Goal: Task Accomplishment & Management: Manage account settings

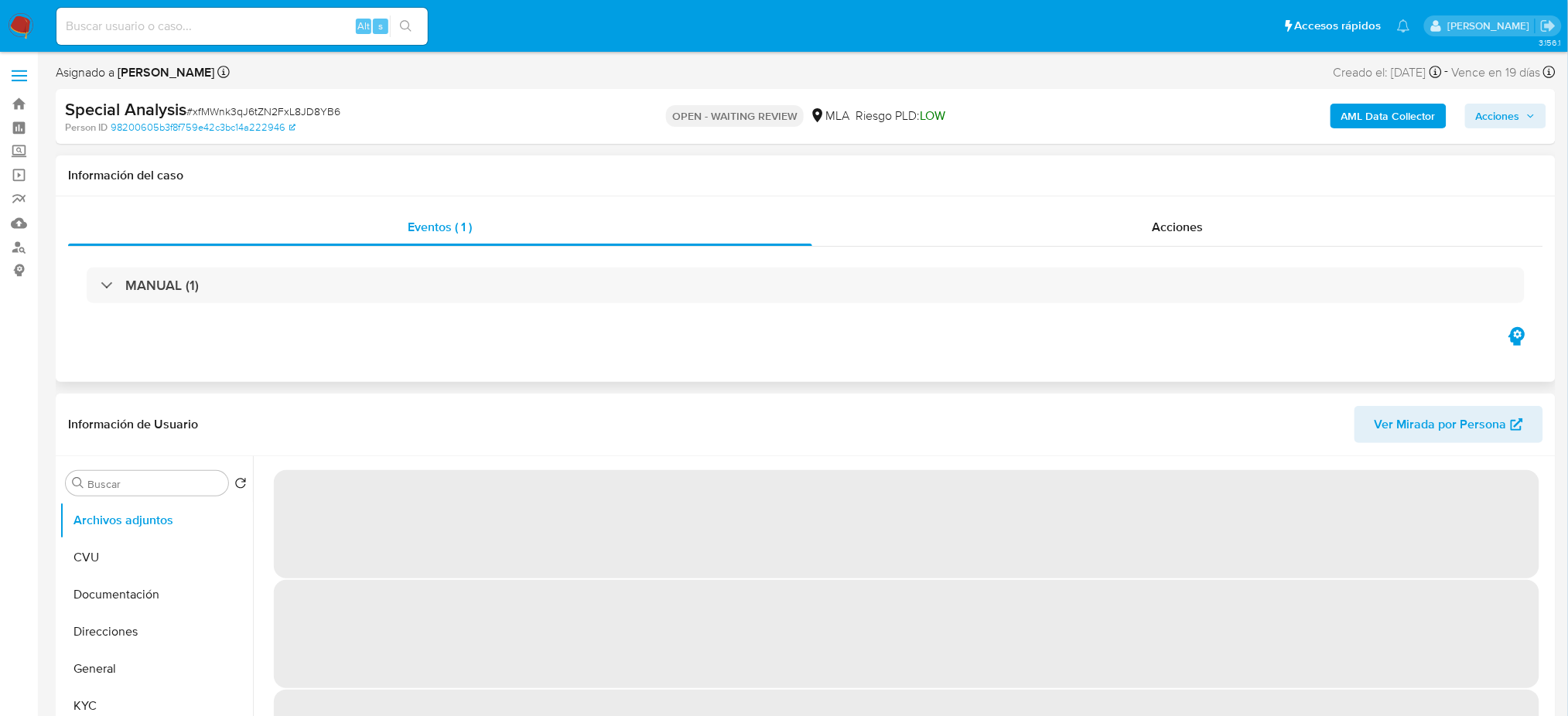
select select "10"
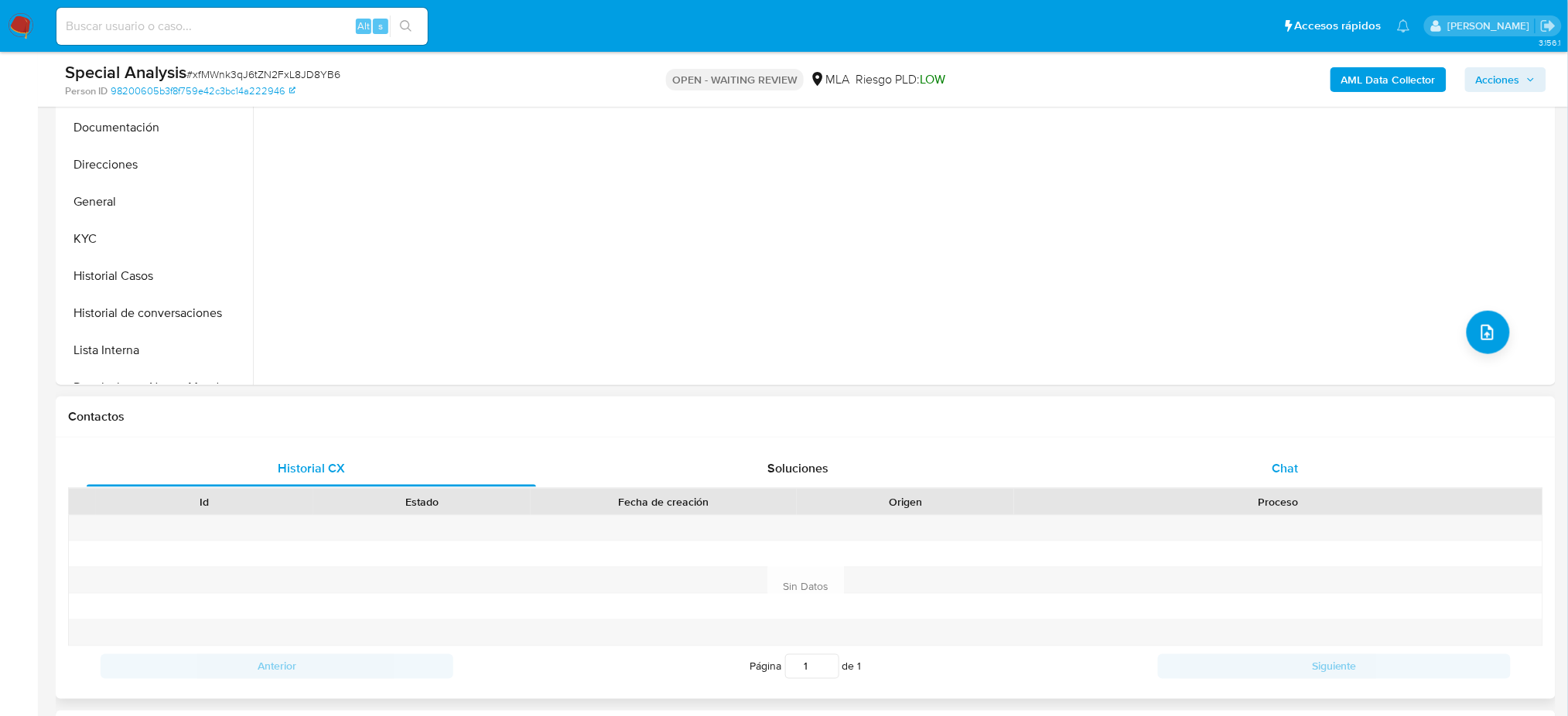
click at [1254, 474] on div "Chat" at bounding box center [1286, 469] width 449 height 37
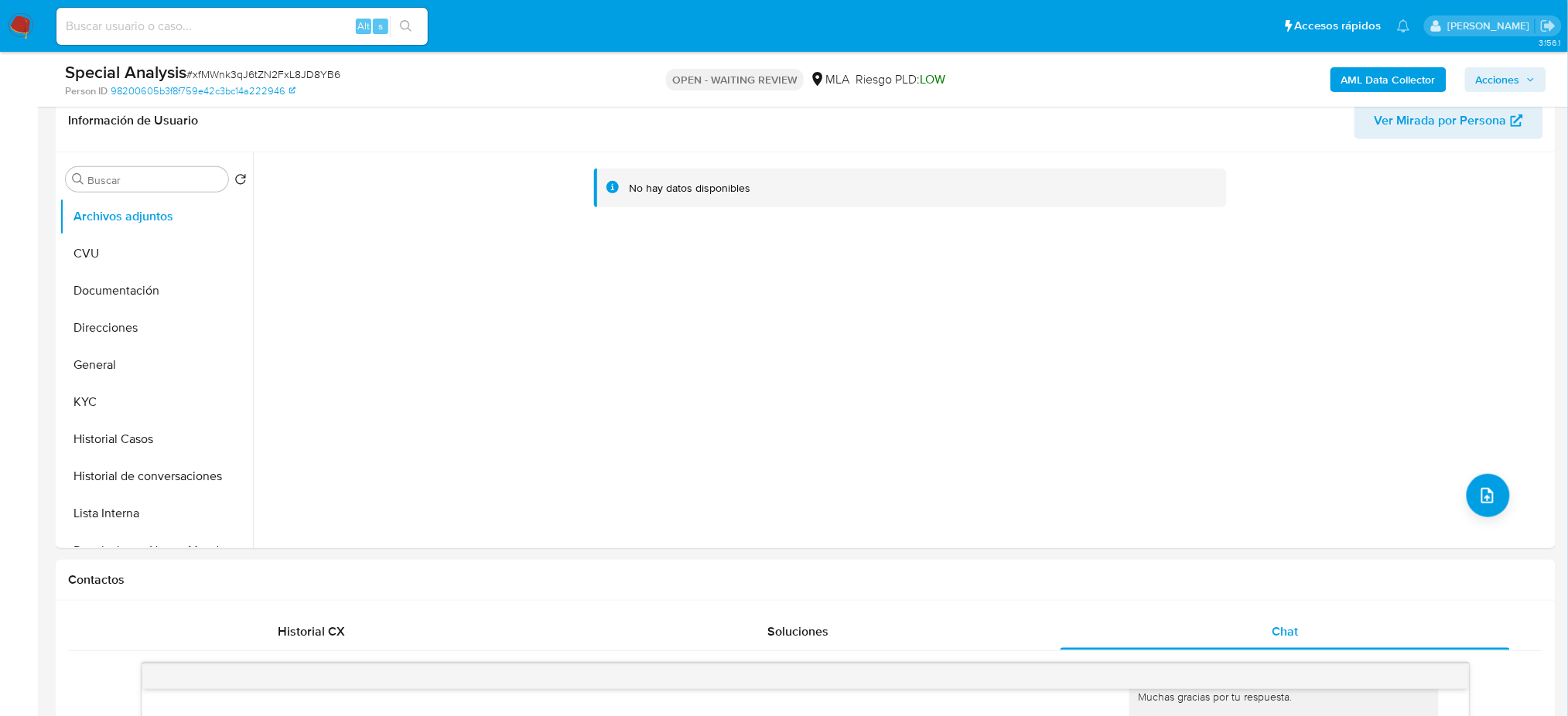
scroll to position [206, 0]
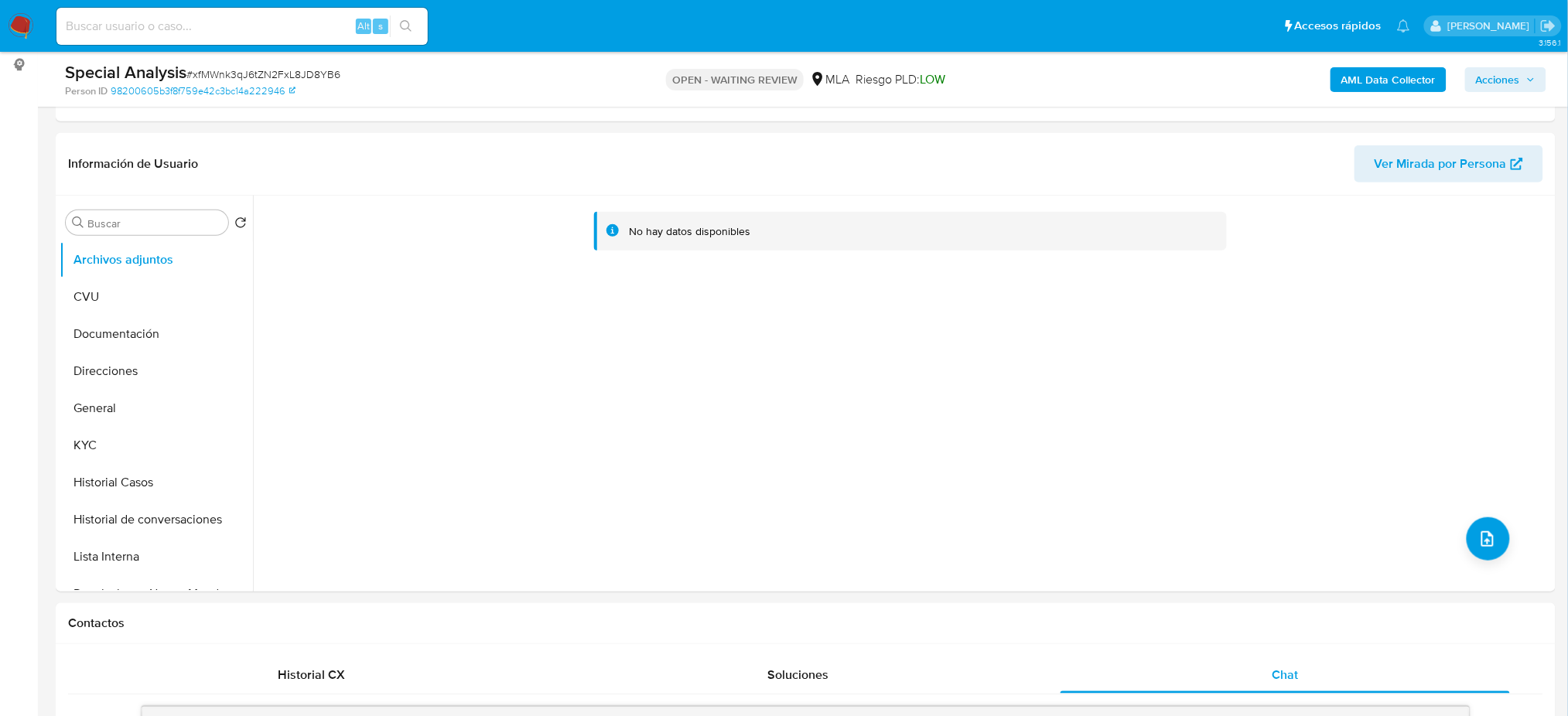
click at [180, 24] on input at bounding box center [242, 26] width 371 height 20
paste input "McsVSa2FUDHYl44SqZShFFGT"
type input "McsVSa2FUDHYl44SqZShFFGT"
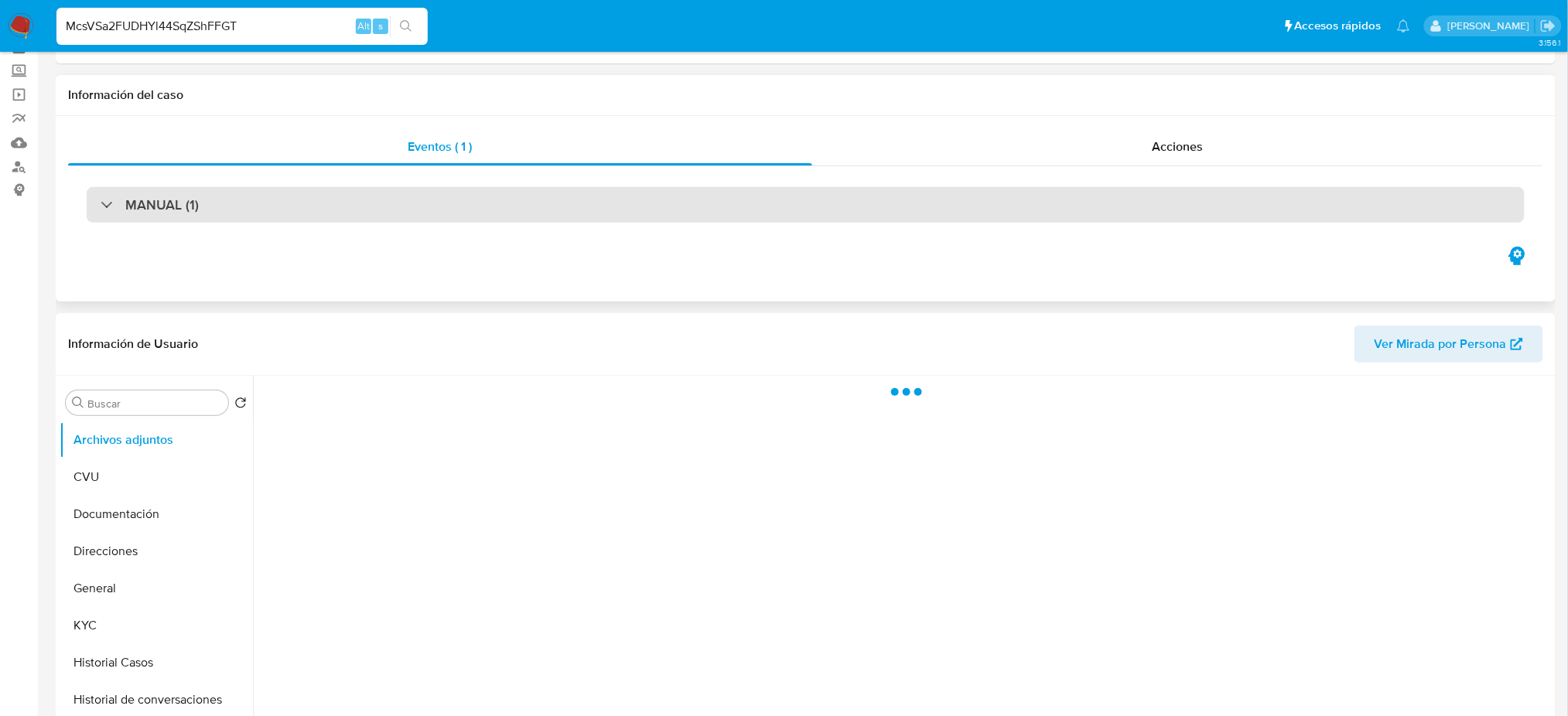
scroll to position [206, 0]
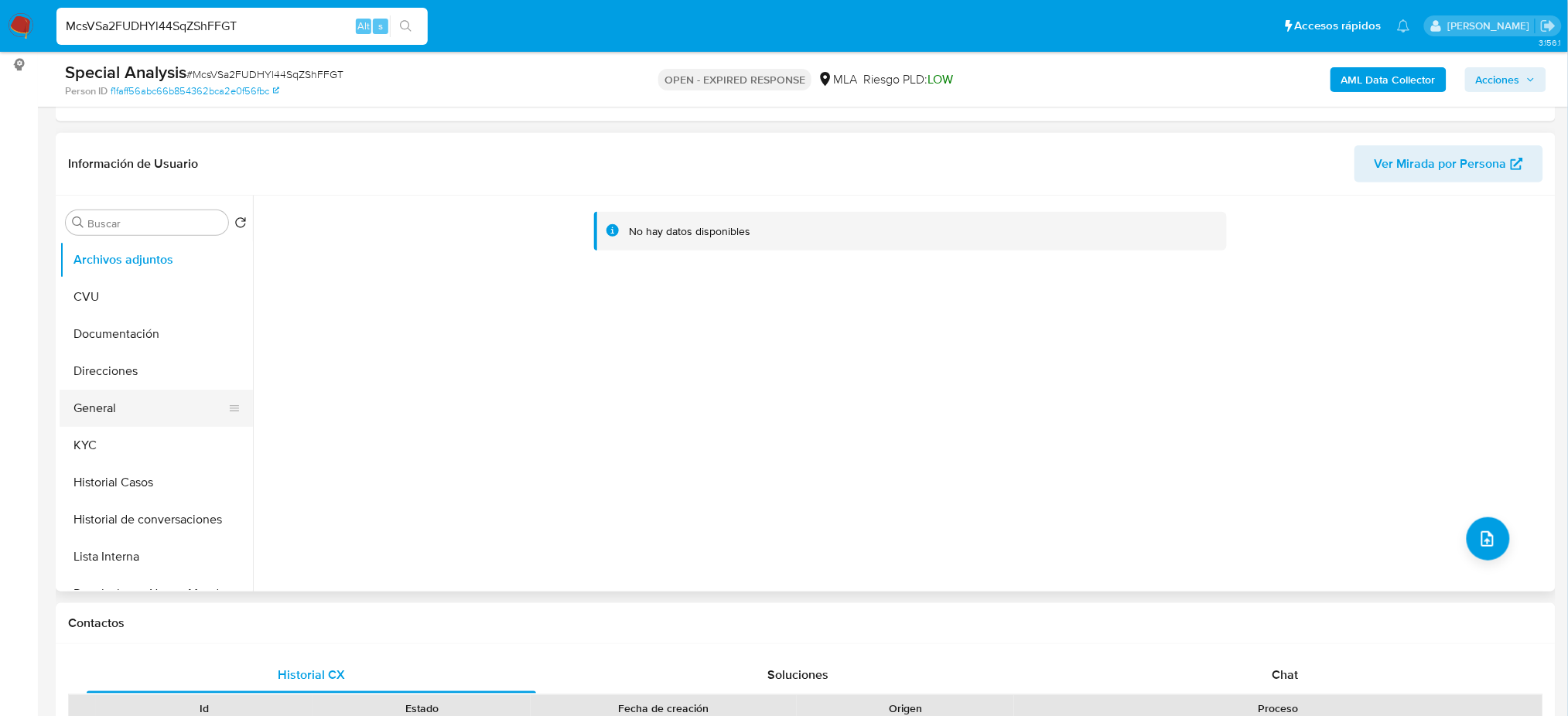
select select "10"
click at [138, 409] on button "General" at bounding box center [150, 408] width 181 height 37
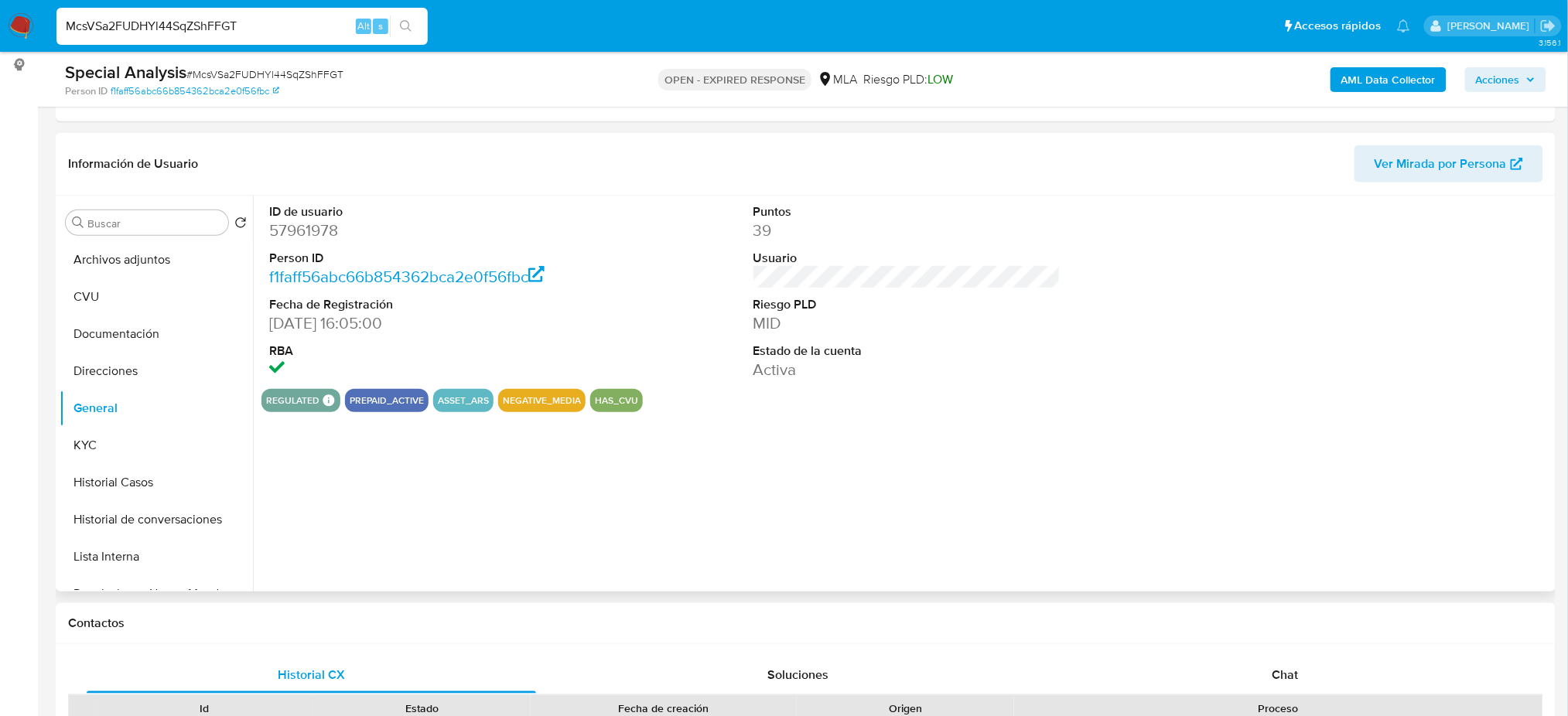
click at [308, 227] on dd "57961978" at bounding box center [423, 230] width 307 height 22
click at [308, 226] on dd "57961978" at bounding box center [423, 230] width 307 height 22
copy dd "57961978"
click at [134, 455] on button "KYC" at bounding box center [150, 446] width 181 height 37
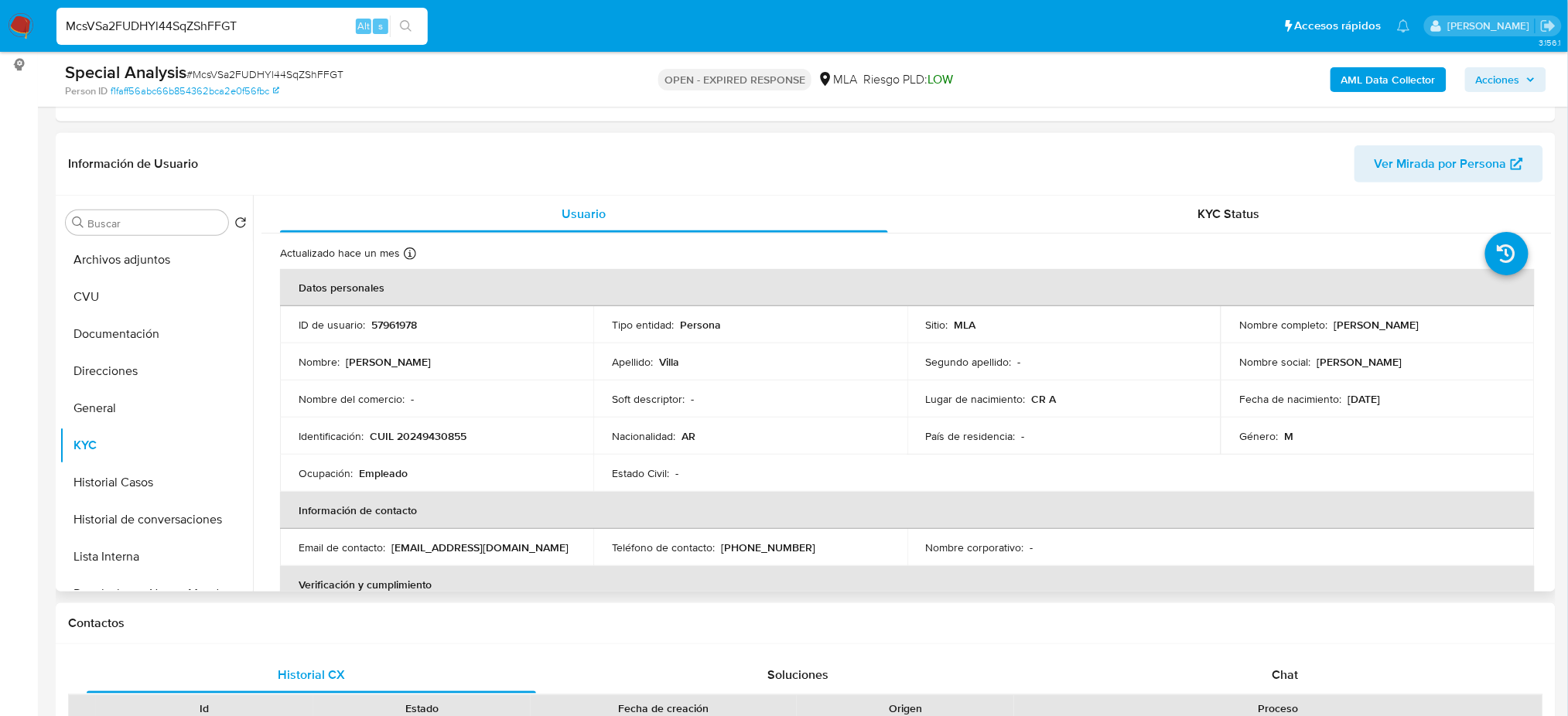
click at [431, 434] on p "CUIL 20249430855" at bounding box center [418, 436] width 97 height 14
copy p "20249430855"
click at [436, 360] on div "Nombre : Juan Franco" at bounding box center [436, 362] width 276 height 14
drag, startPoint x: 425, startPoint y: 434, endPoint x: 459, endPoint y: 436, distance: 34.1
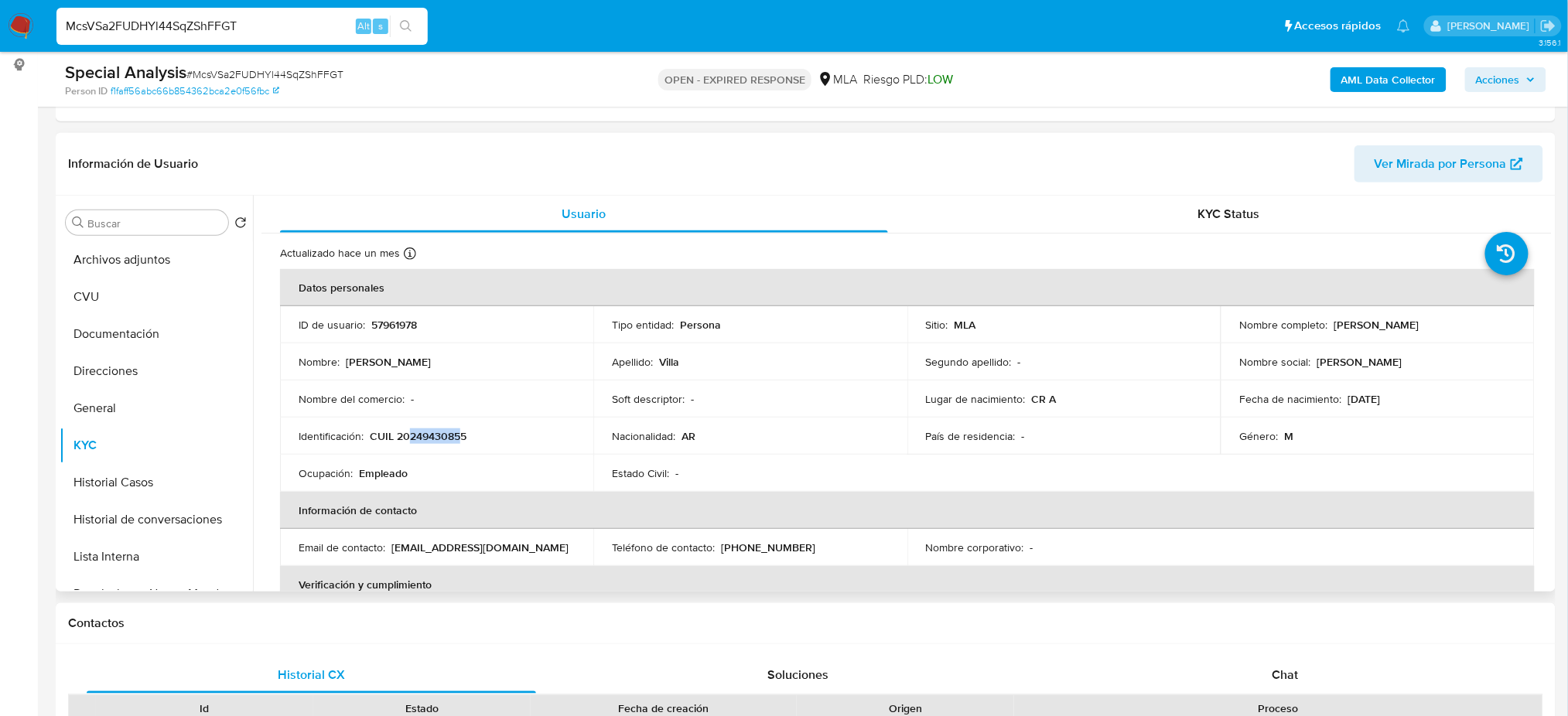
click at [459, 436] on p "CUIL 20249430855" at bounding box center [418, 436] width 97 height 14
copy p "24943085"
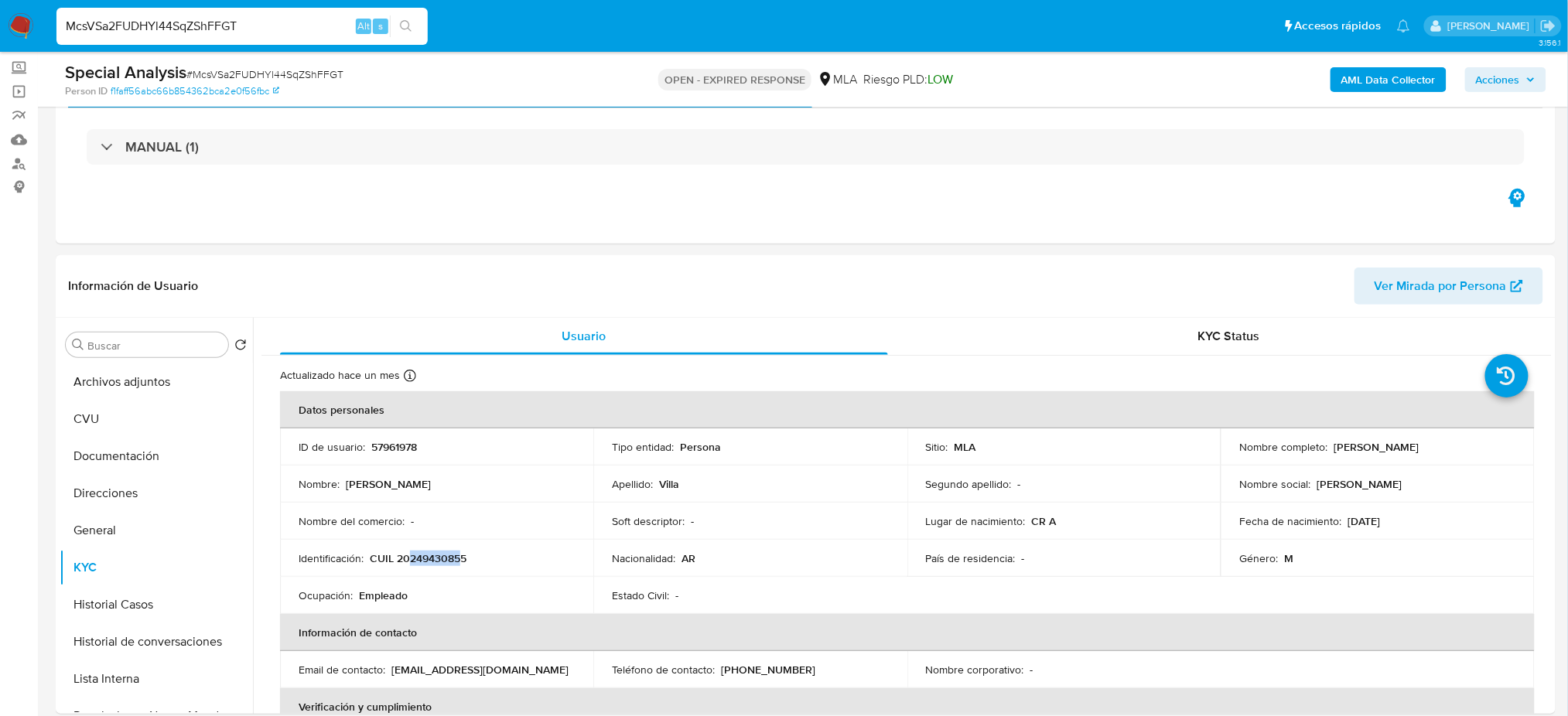
scroll to position [187, 0]
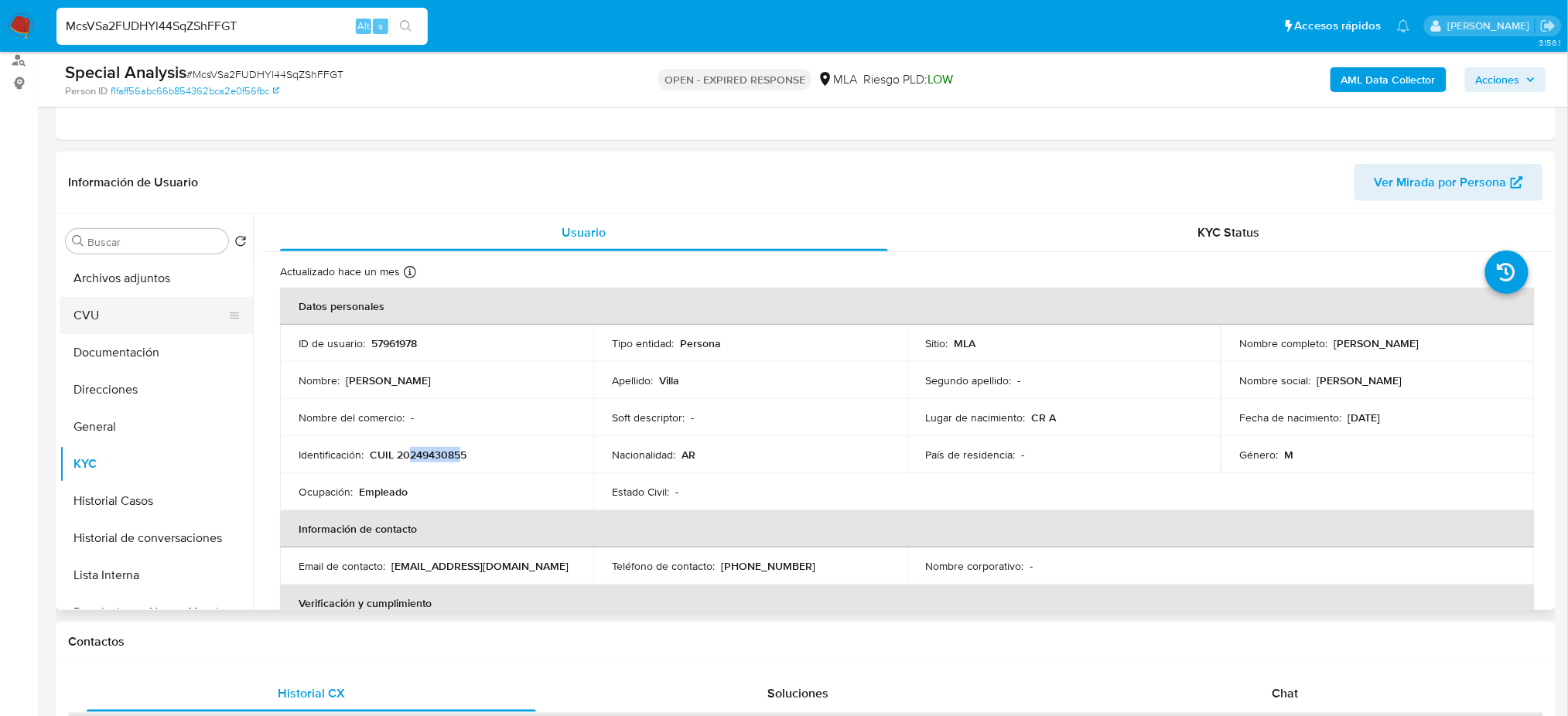
click at [127, 325] on button "CVU" at bounding box center [150, 316] width 181 height 37
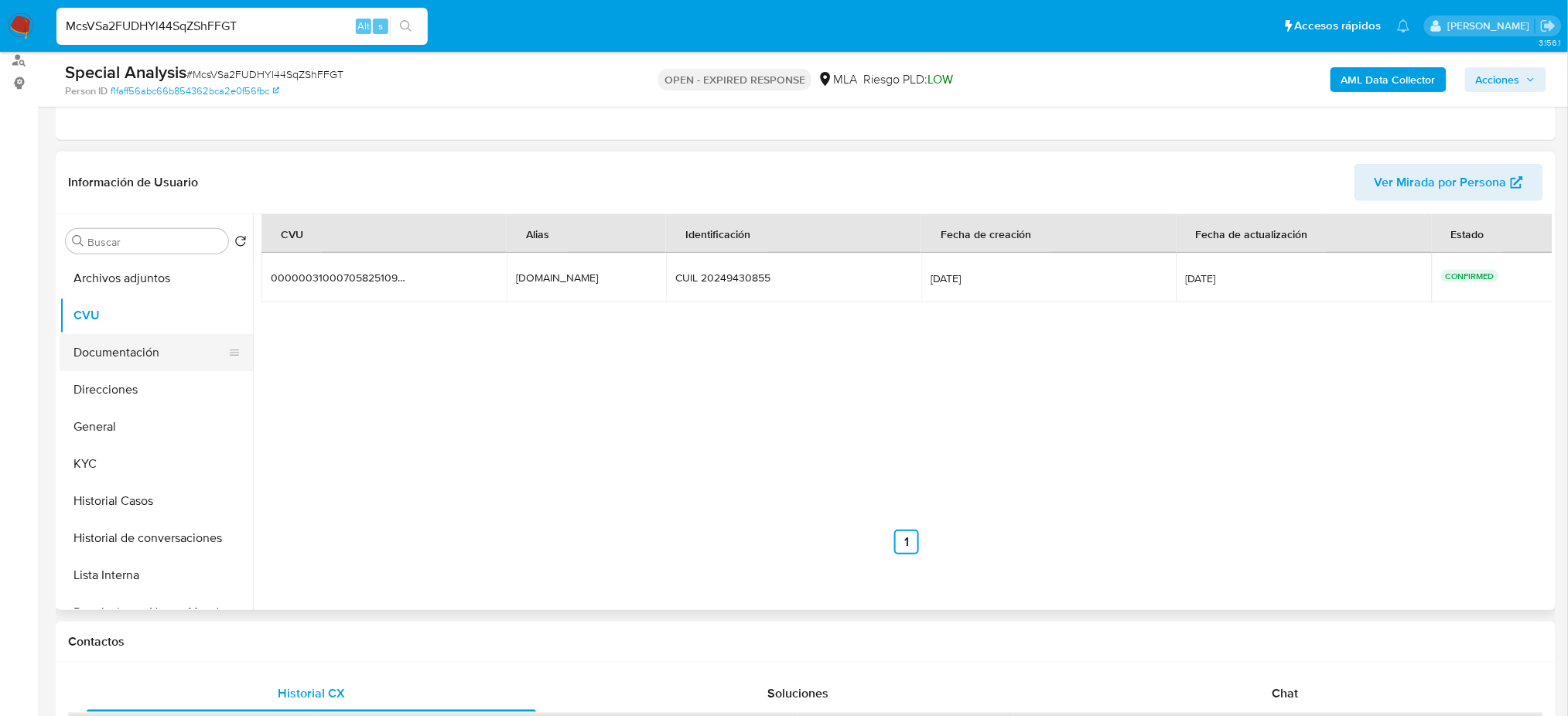
click at [149, 355] on button "Documentación" at bounding box center [150, 352] width 181 height 37
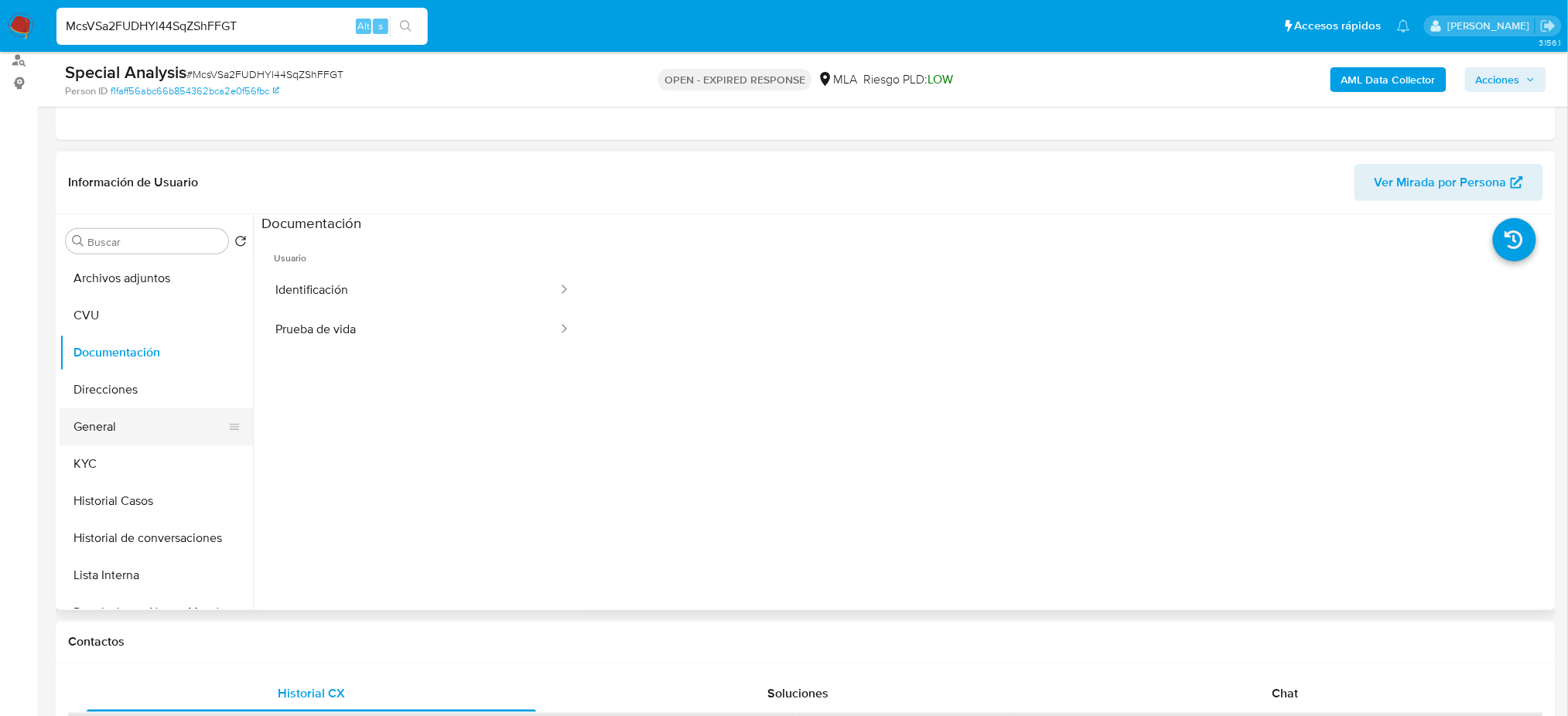
click at [137, 422] on button "General" at bounding box center [150, 427] width 181 height 37
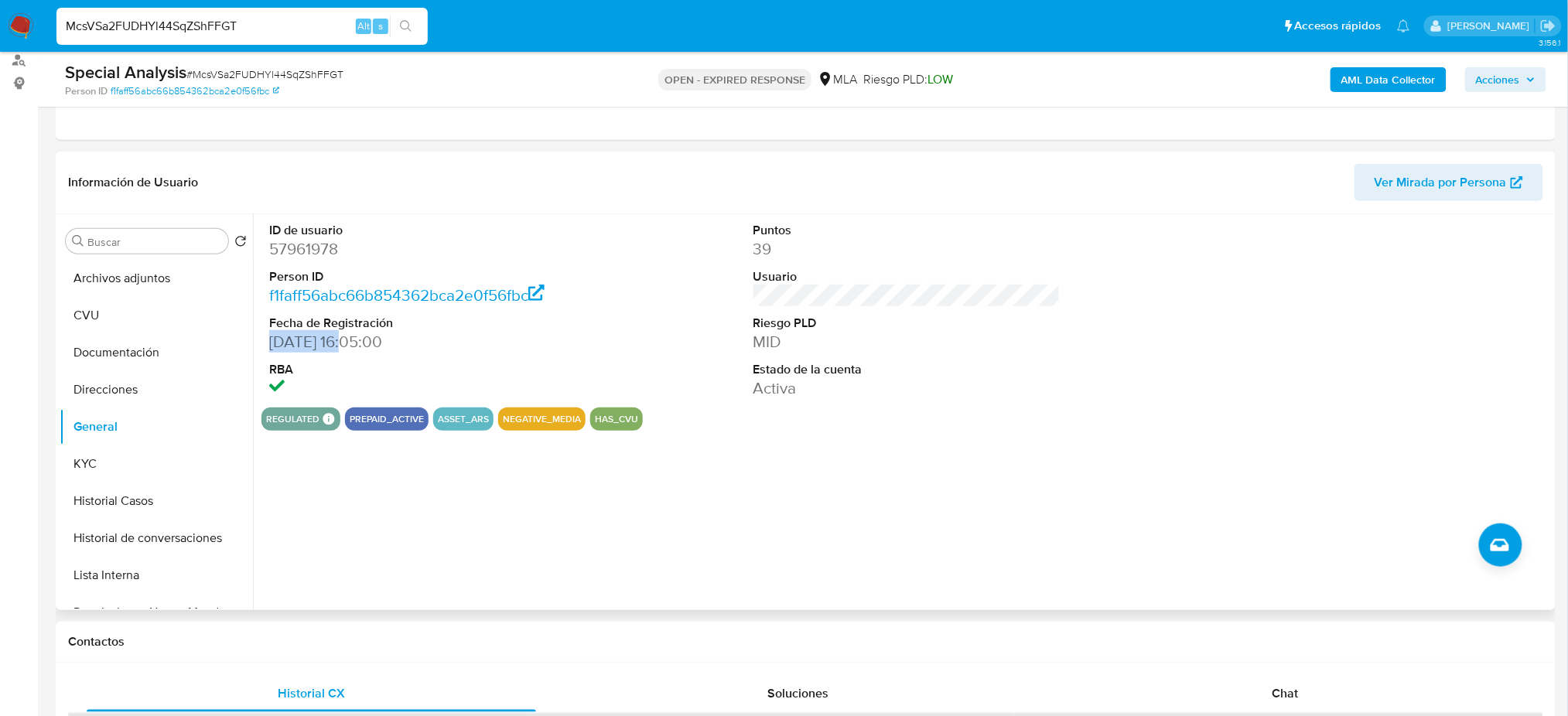
drag, startPoint x: 307, startPoint y: 339, endPoint x: 268, endPoint y: 340, distance: 39.0
click at [268, 340] on div "ID de usuario 57961978 Person ID f1faff56abc66b854362bca2e0f56fbc Fecha de Regi…" at bounding box center [423, 311] width 323 height 193
copy dd "24/05/2006"
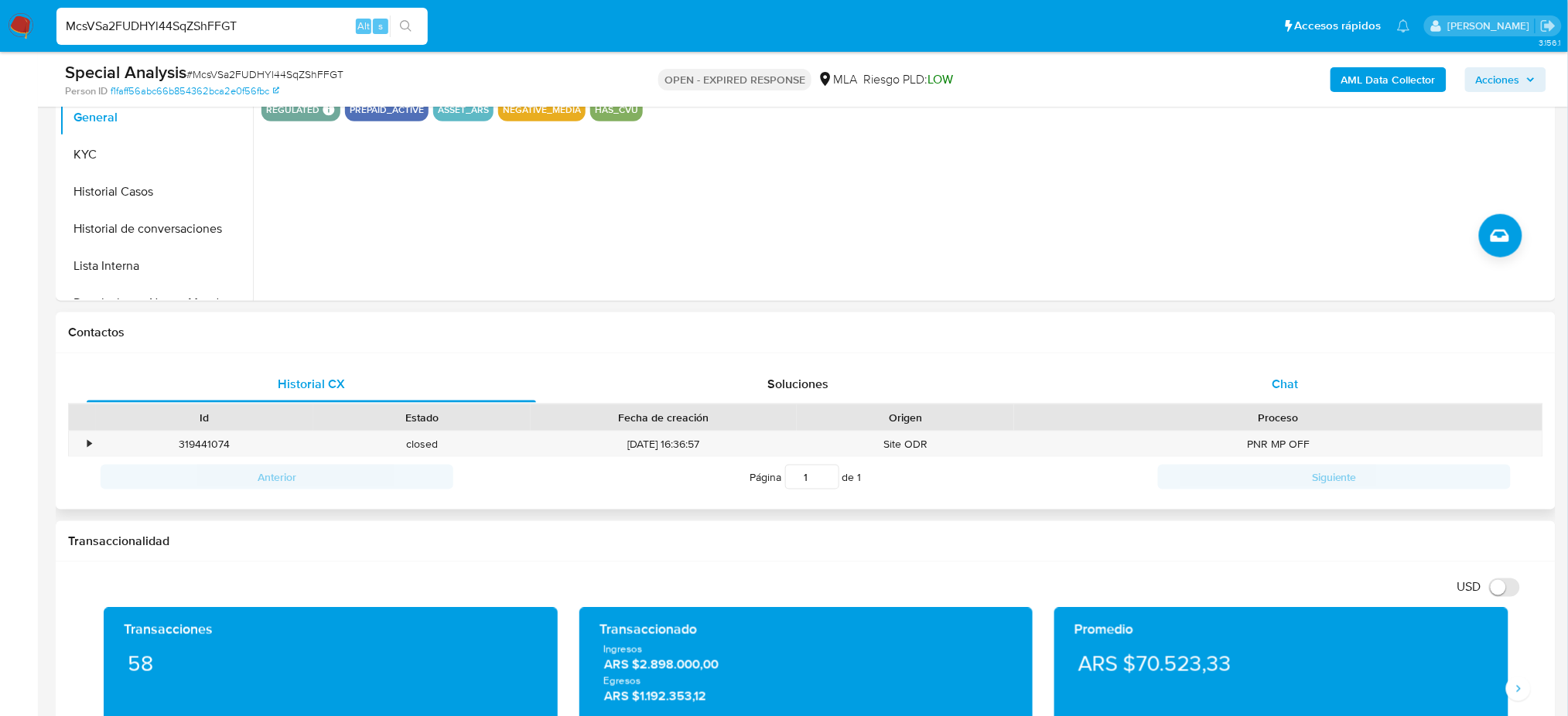
drag, startPoint x: 1326, startPoint y: 380, endPoint x: 1248, endPoint y: 390, distance: 78.6
click at [1326, 379] on div "Chat" at bounding box center [1286, 385] width 449 height 37
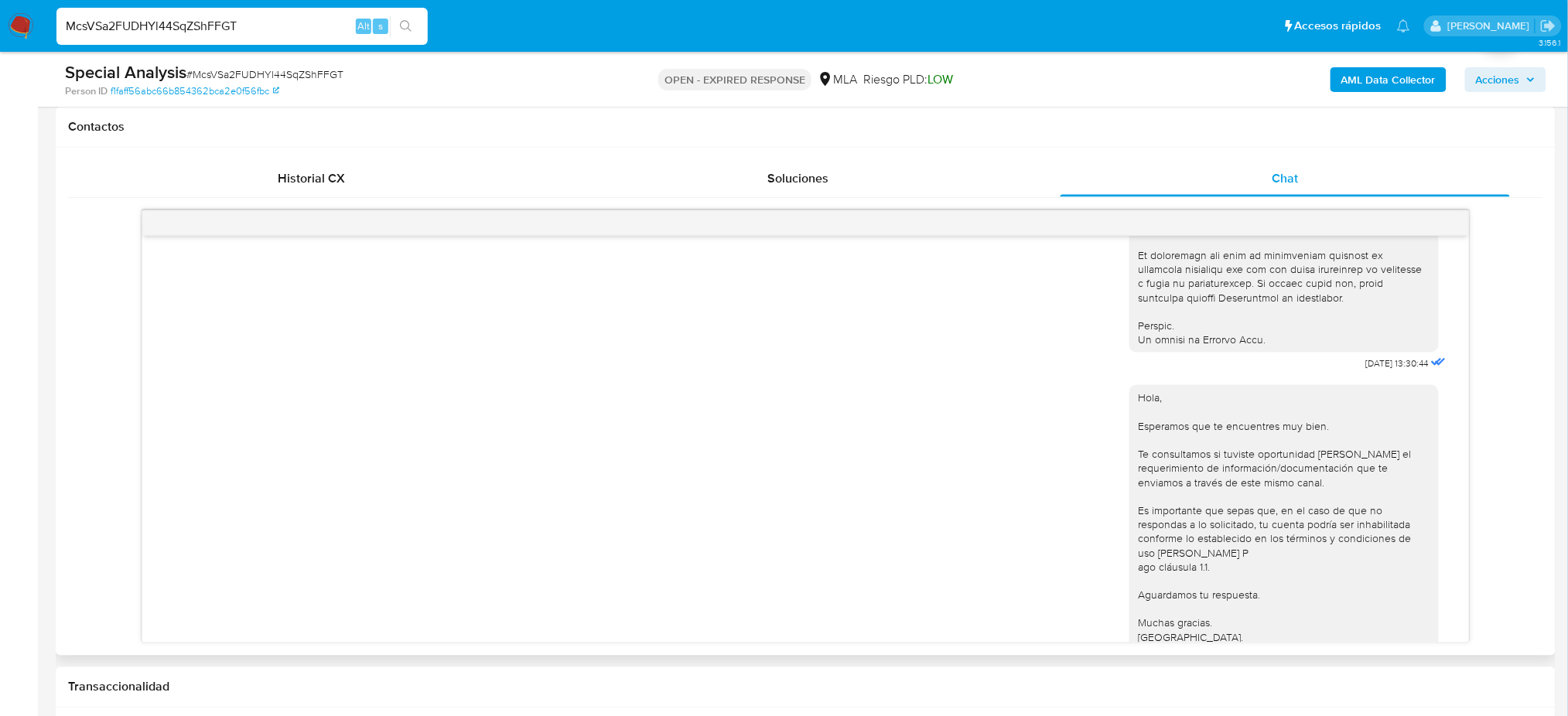
scroll to position [824, 0]
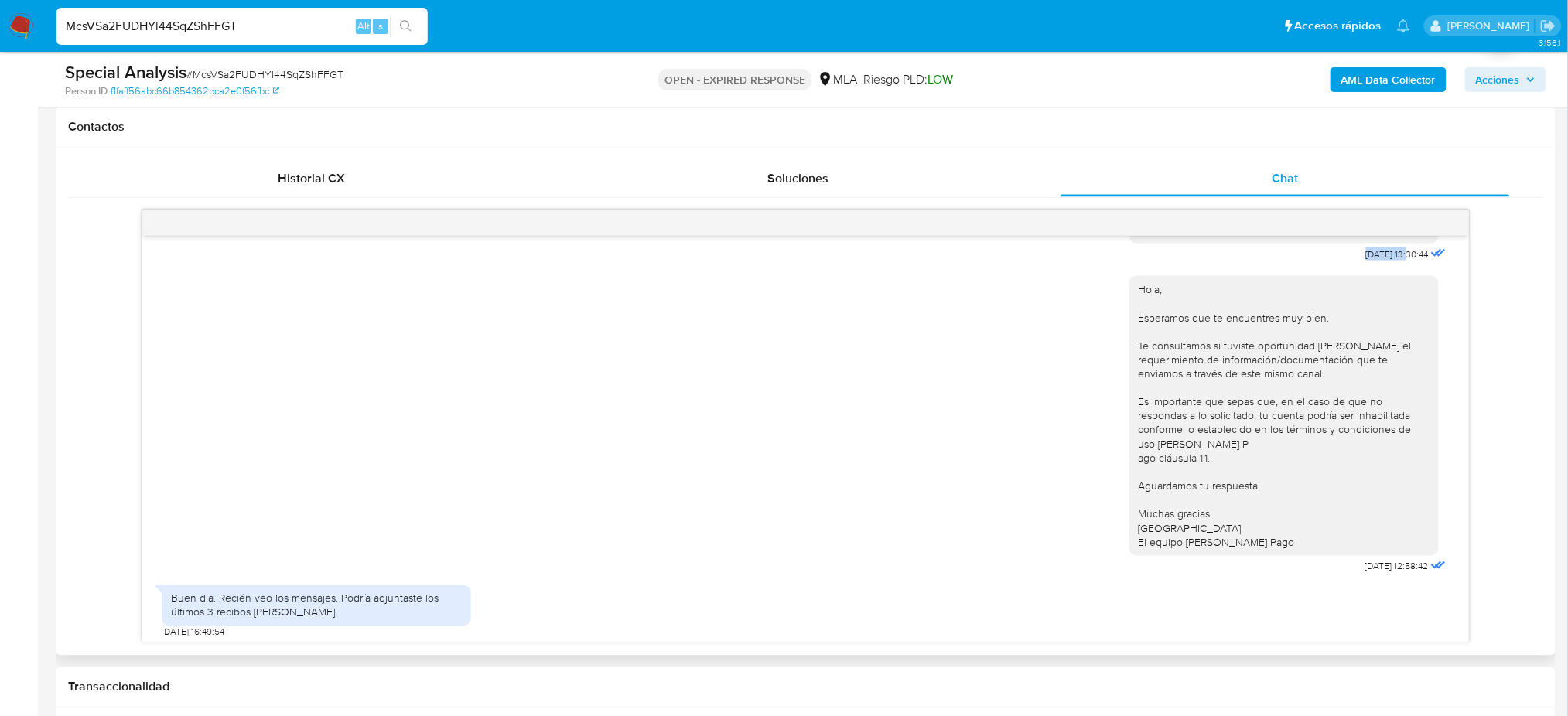
drag, startPoint x: 1329, startPoint y: 284, endPoint x: 1376, endPoint y: 286, distance: 47.0
copy span "18/06/2025"
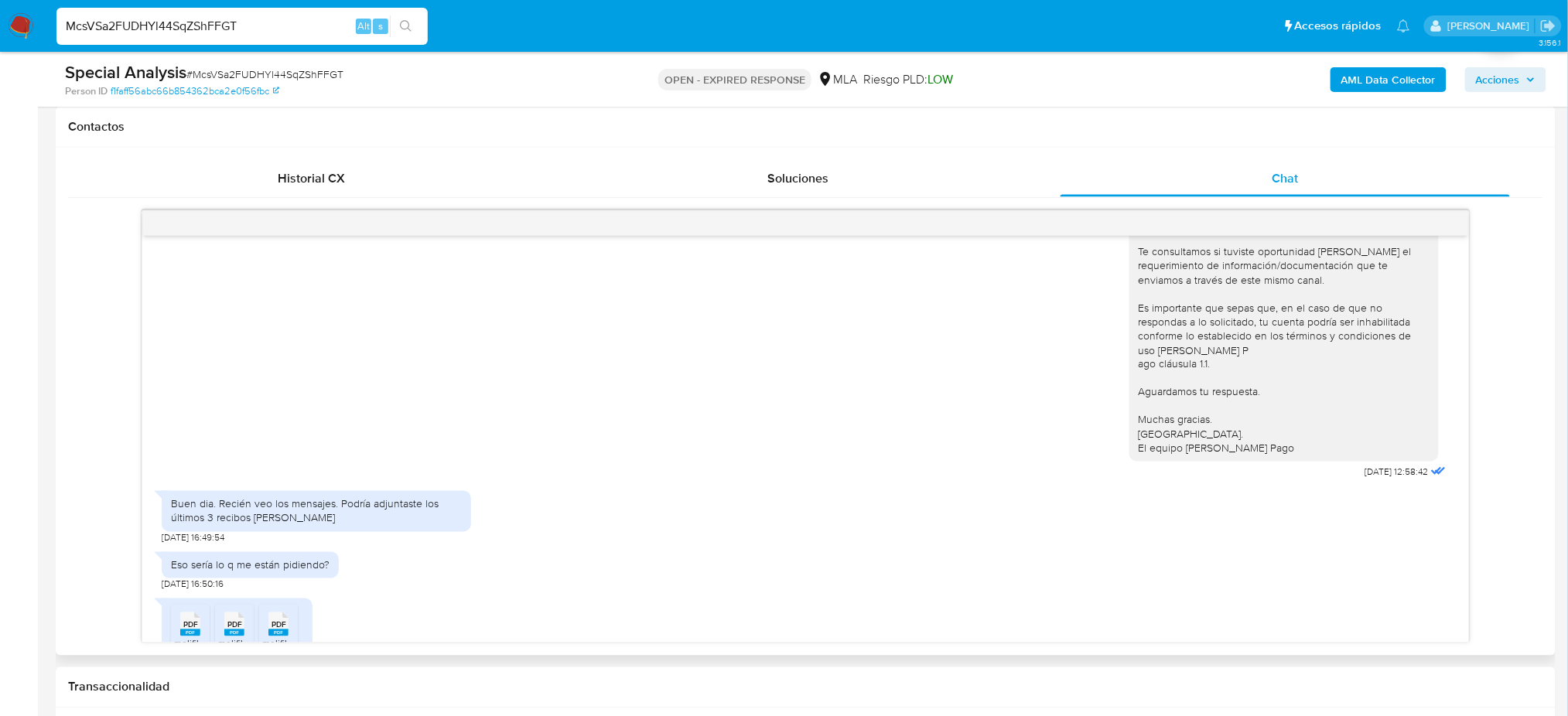
scroll to position [1031, 0]
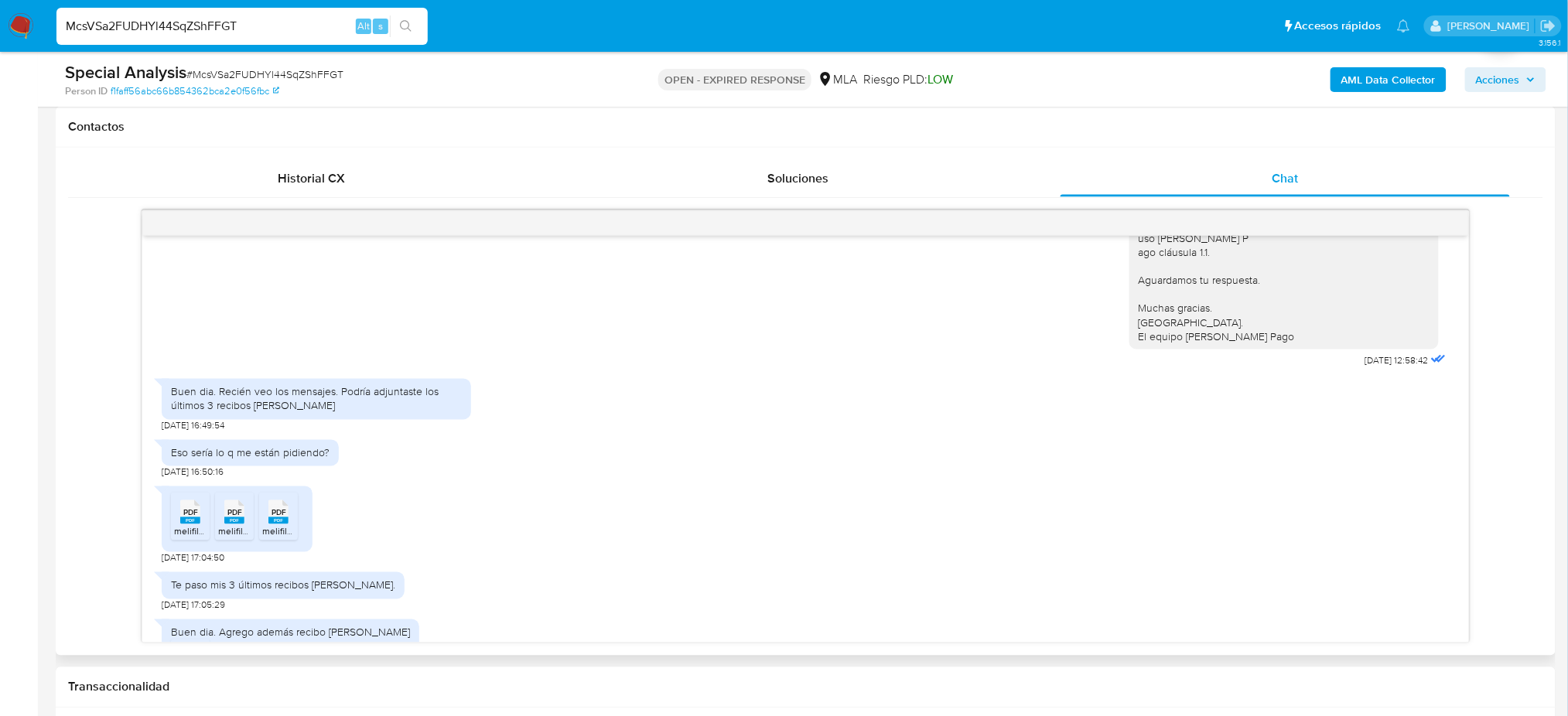
click at [1124, 432] on div "Buen dia. Recién veo los mensajes. Podría adjuntaste los últimos 3 recibos de s…" at bounding box center [805, 402] width 1287 height 61
drag, startPoint x: 1322, startPoint y: 404, endPoint x: 1379, endPoint y: 409, distance: 57.2
click at [1379, 371] on div "Hola, Esperamos que te encuentres muy bien. Te consultamos si tuviste oportunid…" at bounding box center [1290, 214] width 320 height 313
copy span "23/06/2025"
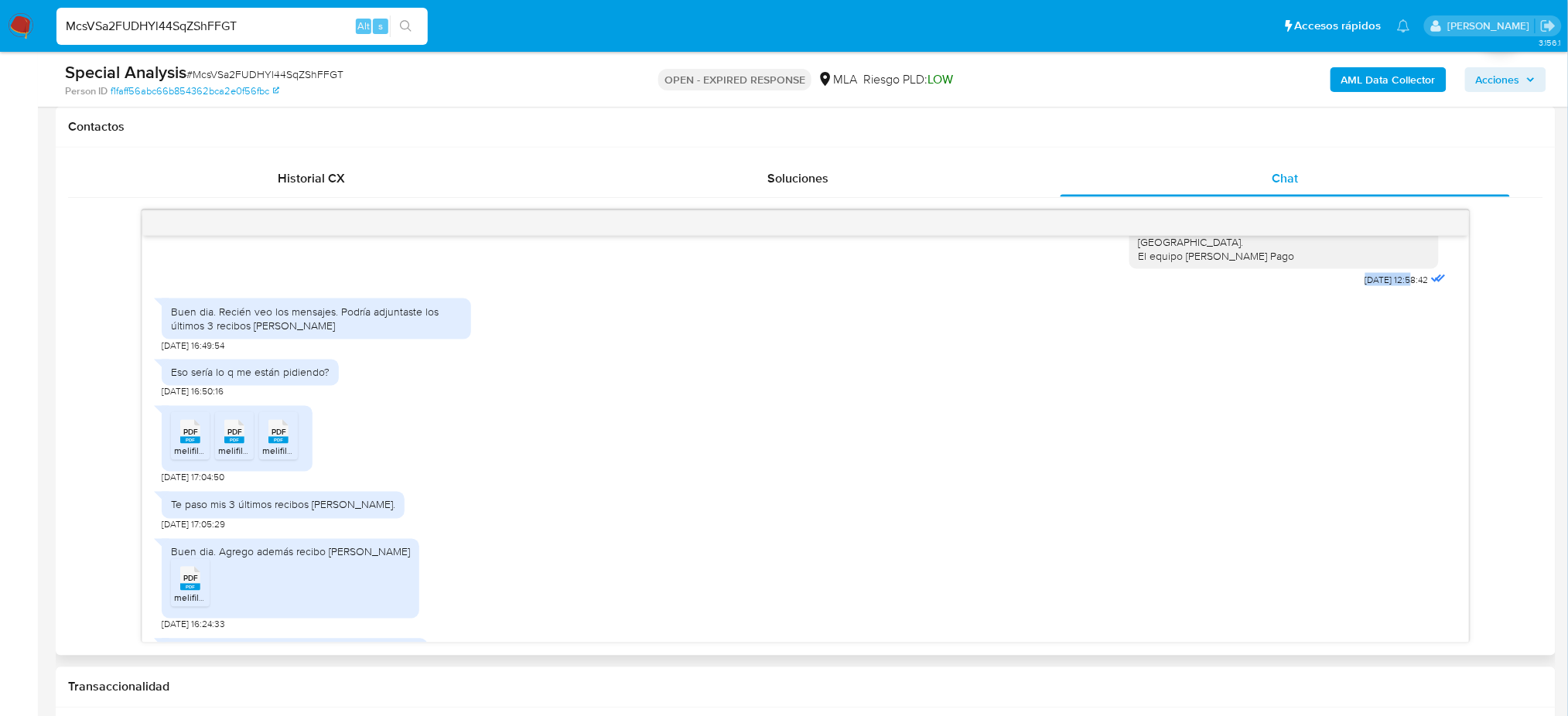
scroll to position [1215, 0]
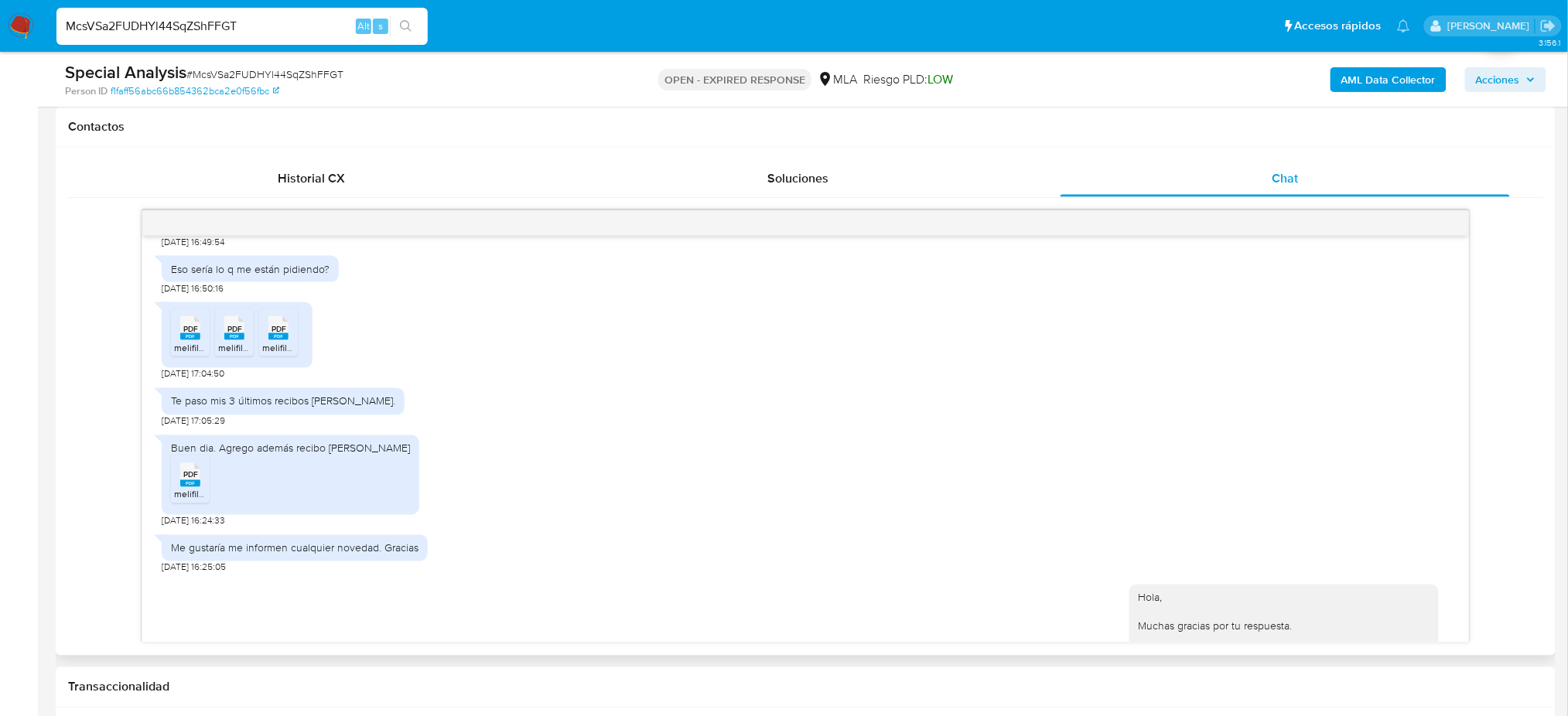
click at [191, 341] on rect at bounding box center [191, 336] width 20 height 7
click at [253, 354] on span "melifile5666060069902343233.pdf" at bounding box center [292, 348] width 148 height 14
click at [281, 354] on span "melifile8904142150204325591.pdf" at bounding box center [332, 348] width 142 height 14
click at [191, 489] on icon "PDF" at bounding box center [191, 475] width 20 height 27
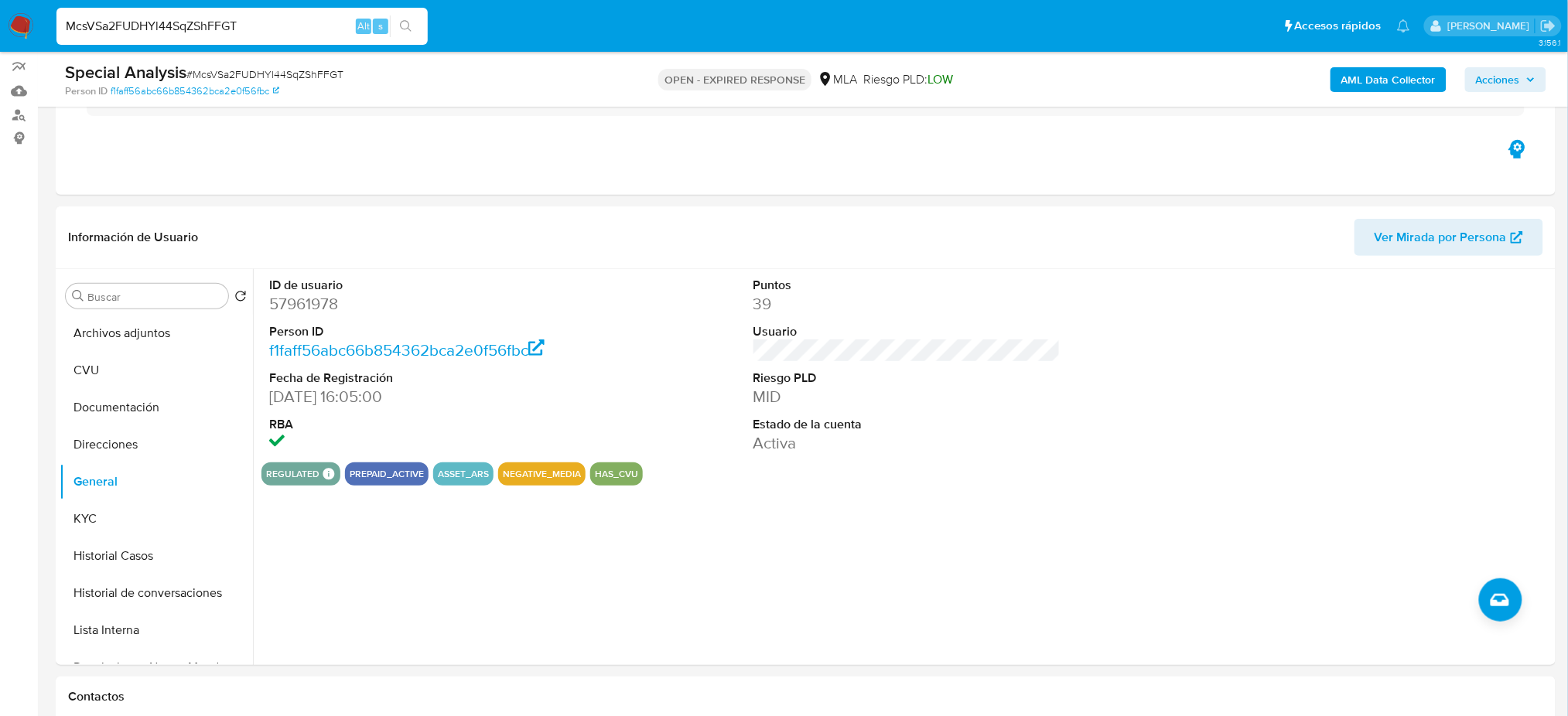
scroll to position [84, 0]
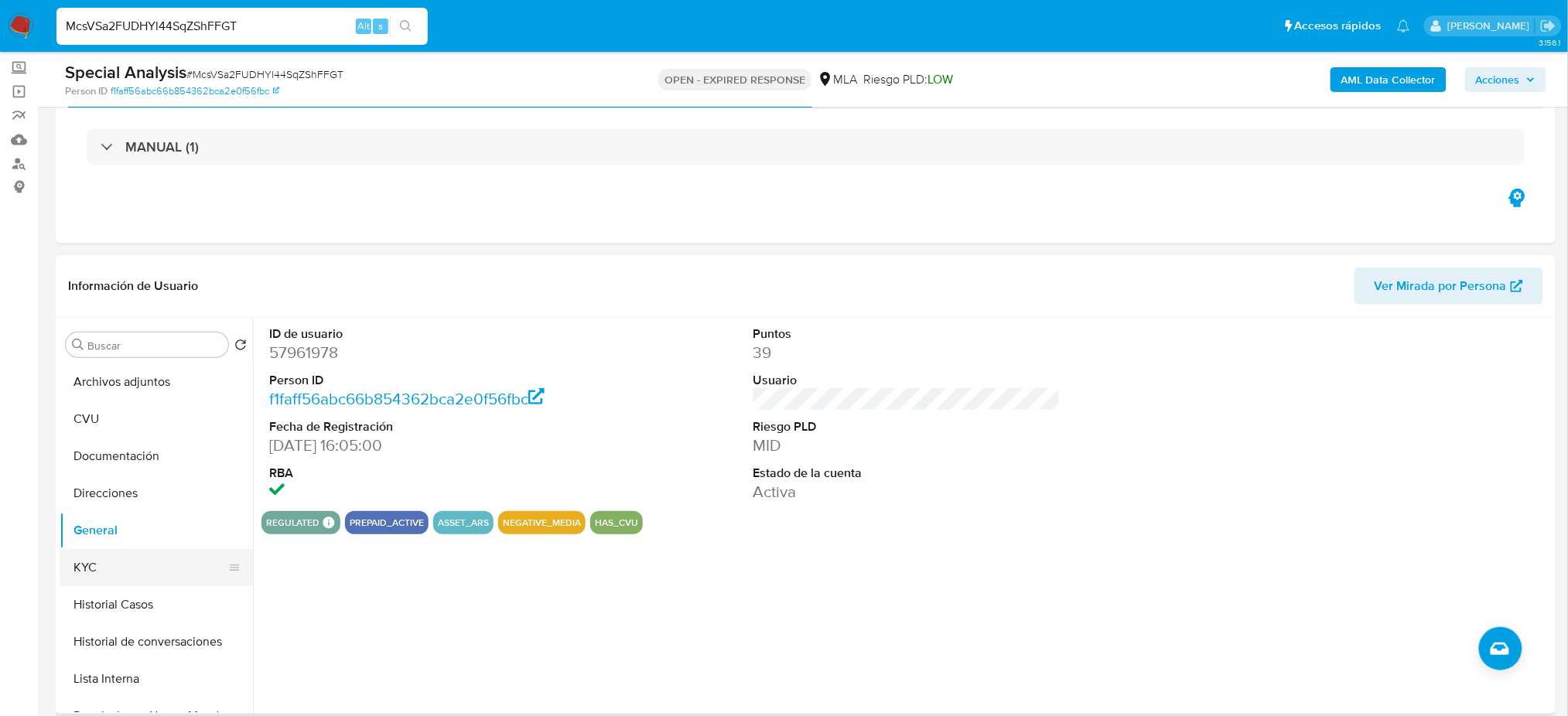
click at [85, 580] on button "KYC" at bounding box center [150, 568] width 181 height 37
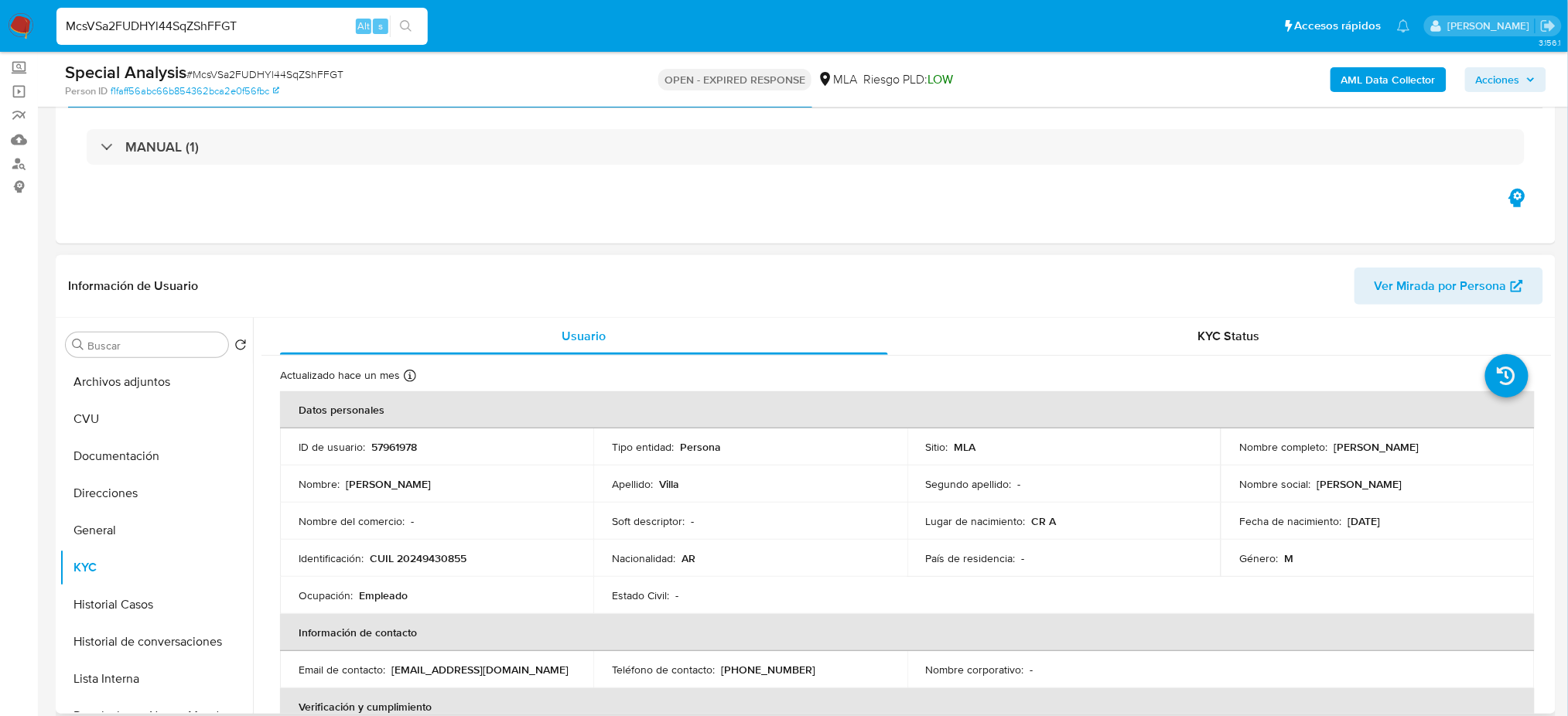
drag, startPoint x: 1328, startPoint y: 449, endPoint x: 1504, endPoint y: 446, distance: 176.0
click at [1504, 446] on div "Nombre completo : Juan Franco Villa" at bounding box center [1377, 447] width 276 height 14
copy p "Juan Franco Villa"
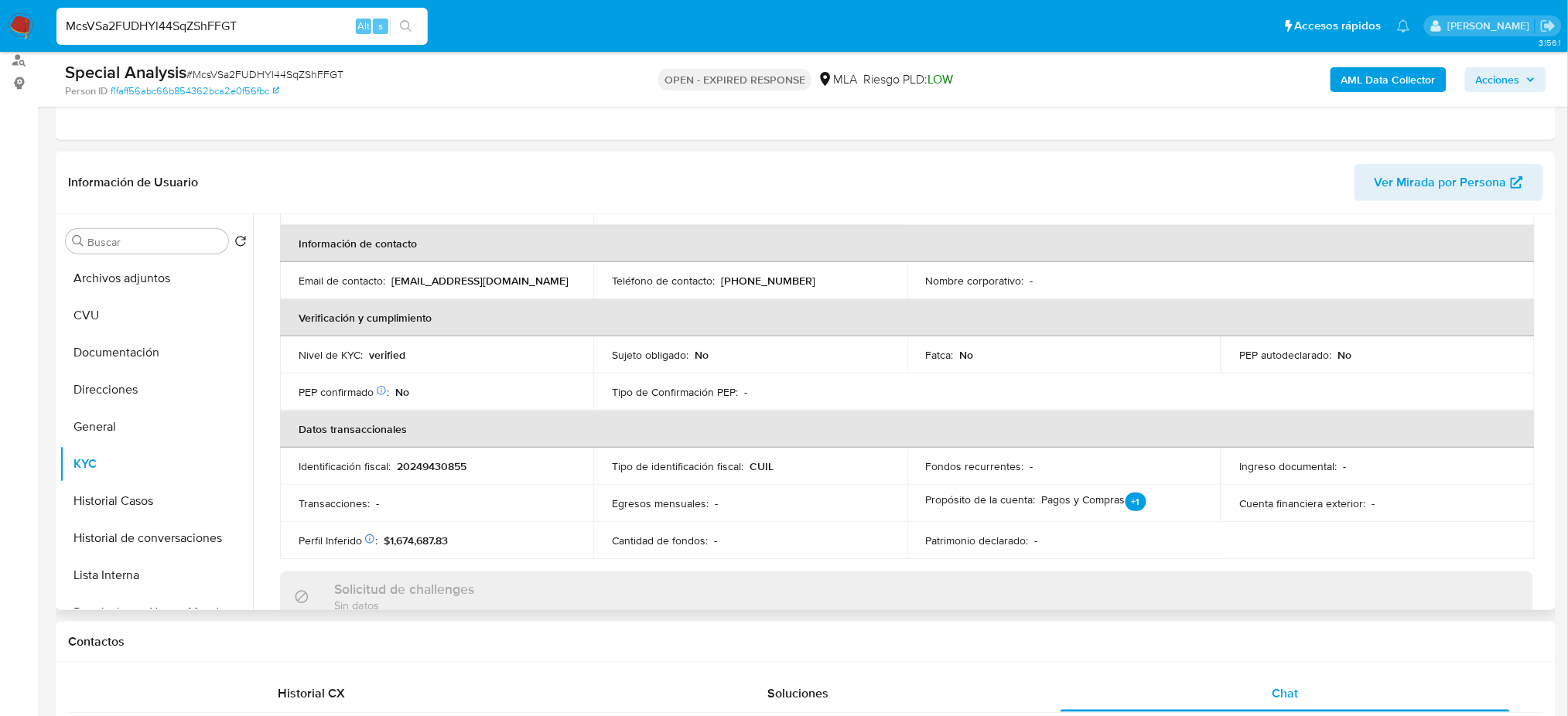
scroll to position [0, 0]
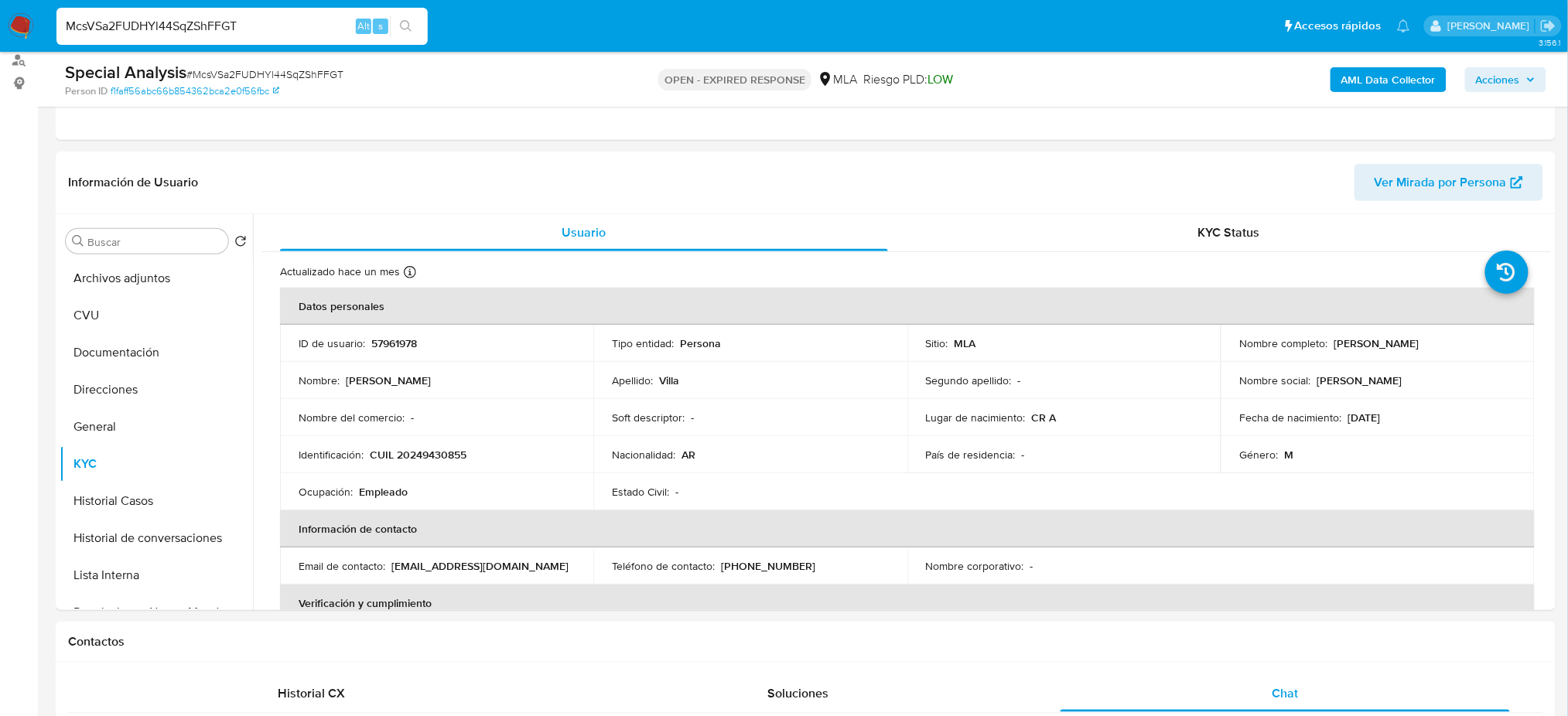
click at [259, 36] on div "McsVSa2FUDHYl44SqZShFFGT Alt s" at bounding box center [242, 26] width 371 height 37
drag, startPoint x: 255, startPoint y: 31, endPoint x: 0, endPoint y: 64, distance: 257.1
paste input "Wb5YnLQKzEPnDtQirnRicYSe"
type input "Wb5YnLQKzEPnDtQirnRicYSe"
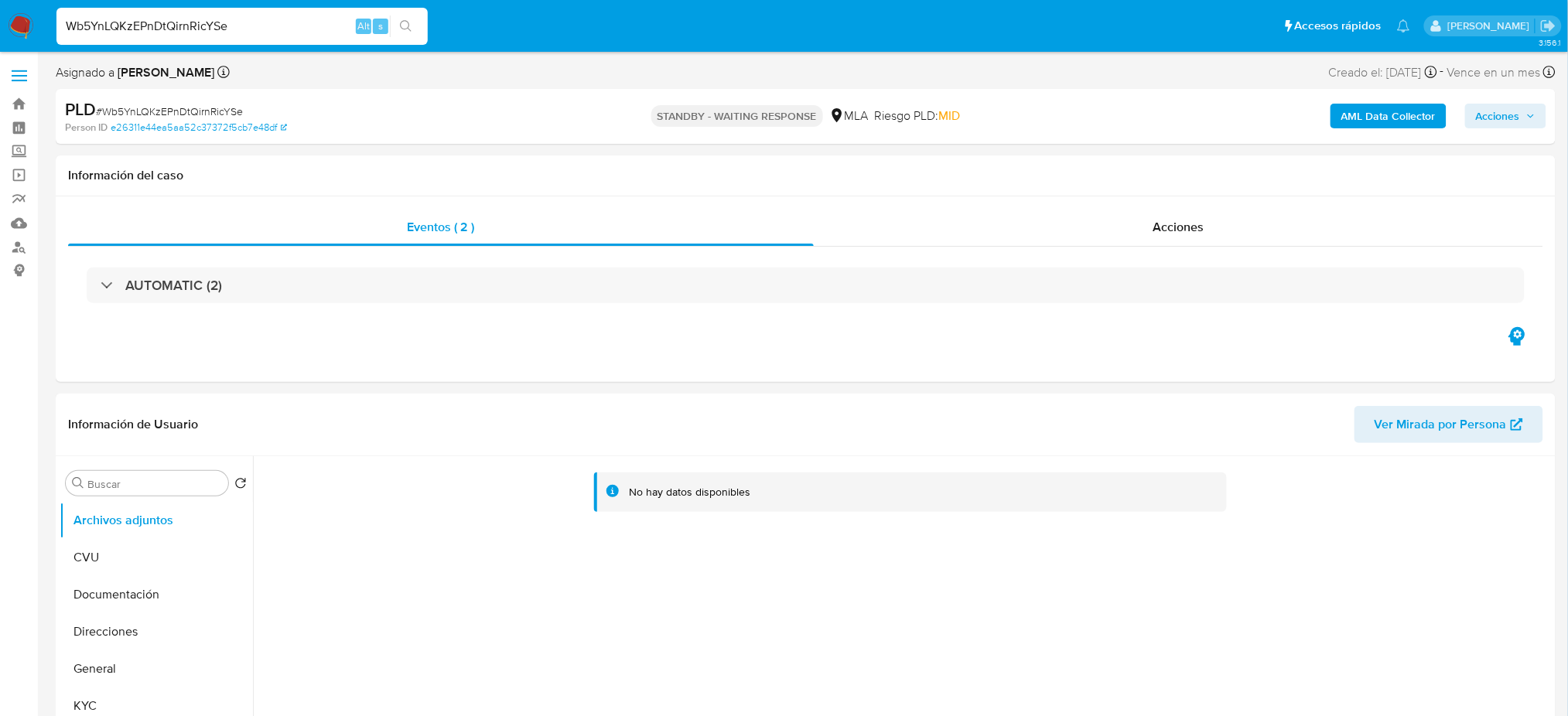
select select "10"
drag, startPoint x: 253, startPoint y: 34, endPoint x: 0, endPoint y: 80, distance: 257.1
paste input "juPjLipzUirfNqA3SUQZS3BQ"
type input "juPjLipzUirfNqA3SUQZS3BQ"
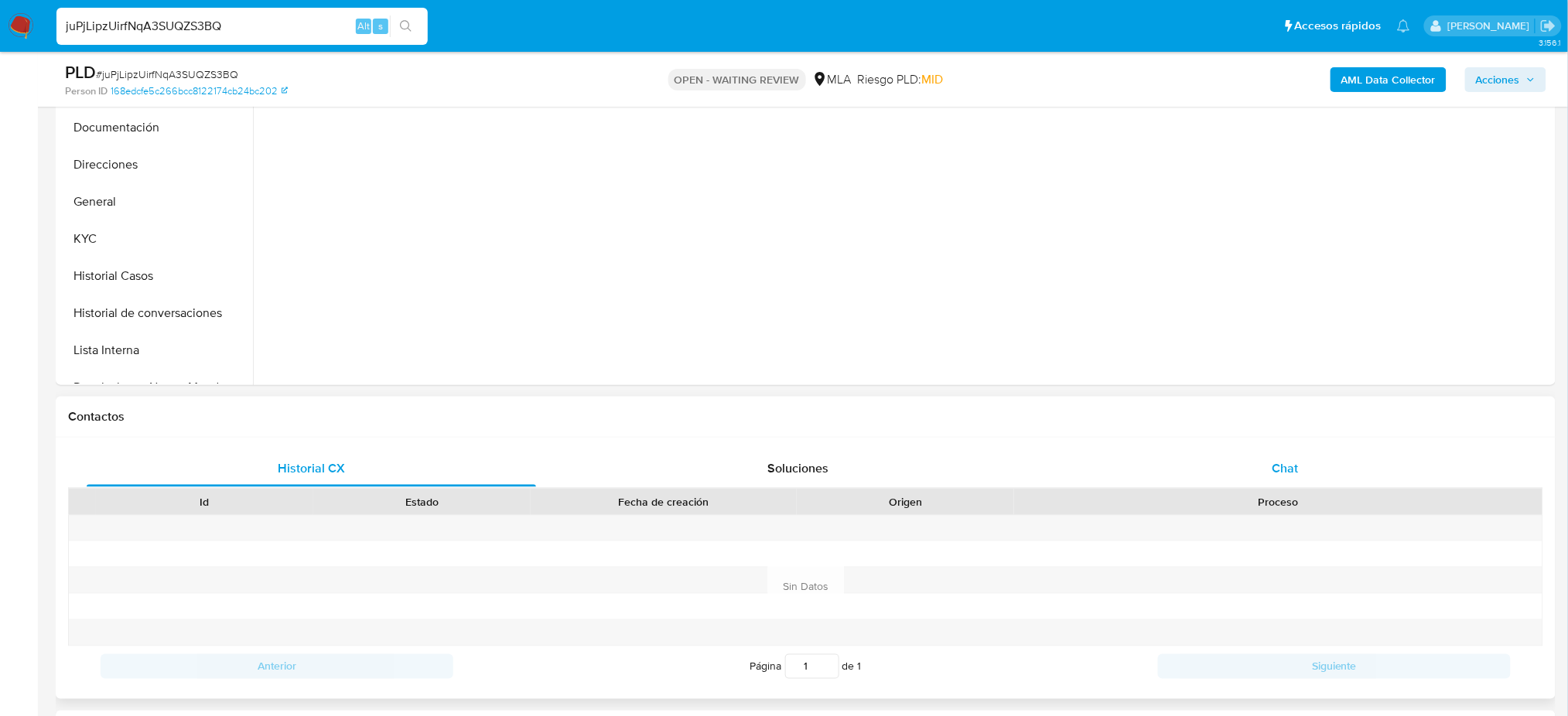
click at [1367, 475] on div "Chat" at bounding box center [1286, 469] width 449 height 37
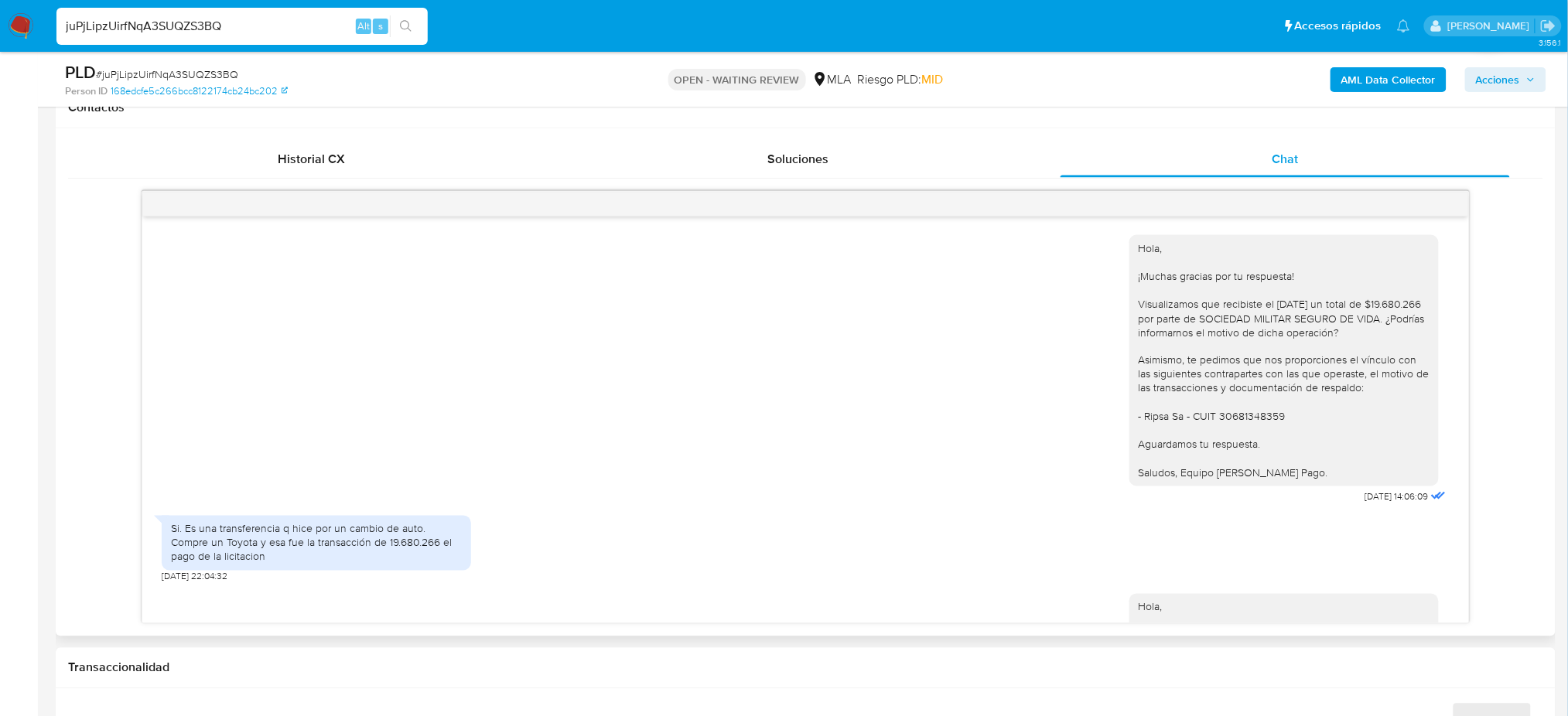
scroll to position [1007, 0]
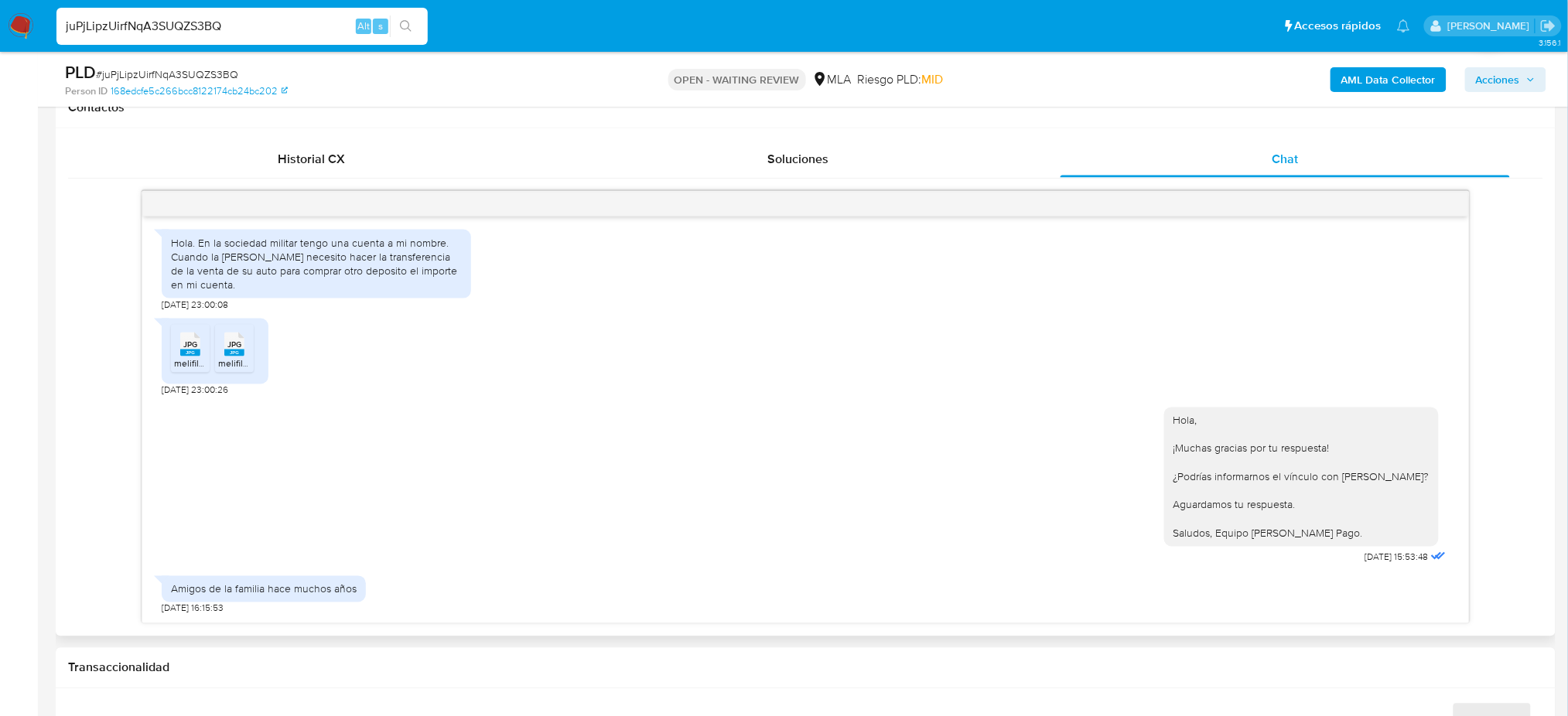
select select "10"
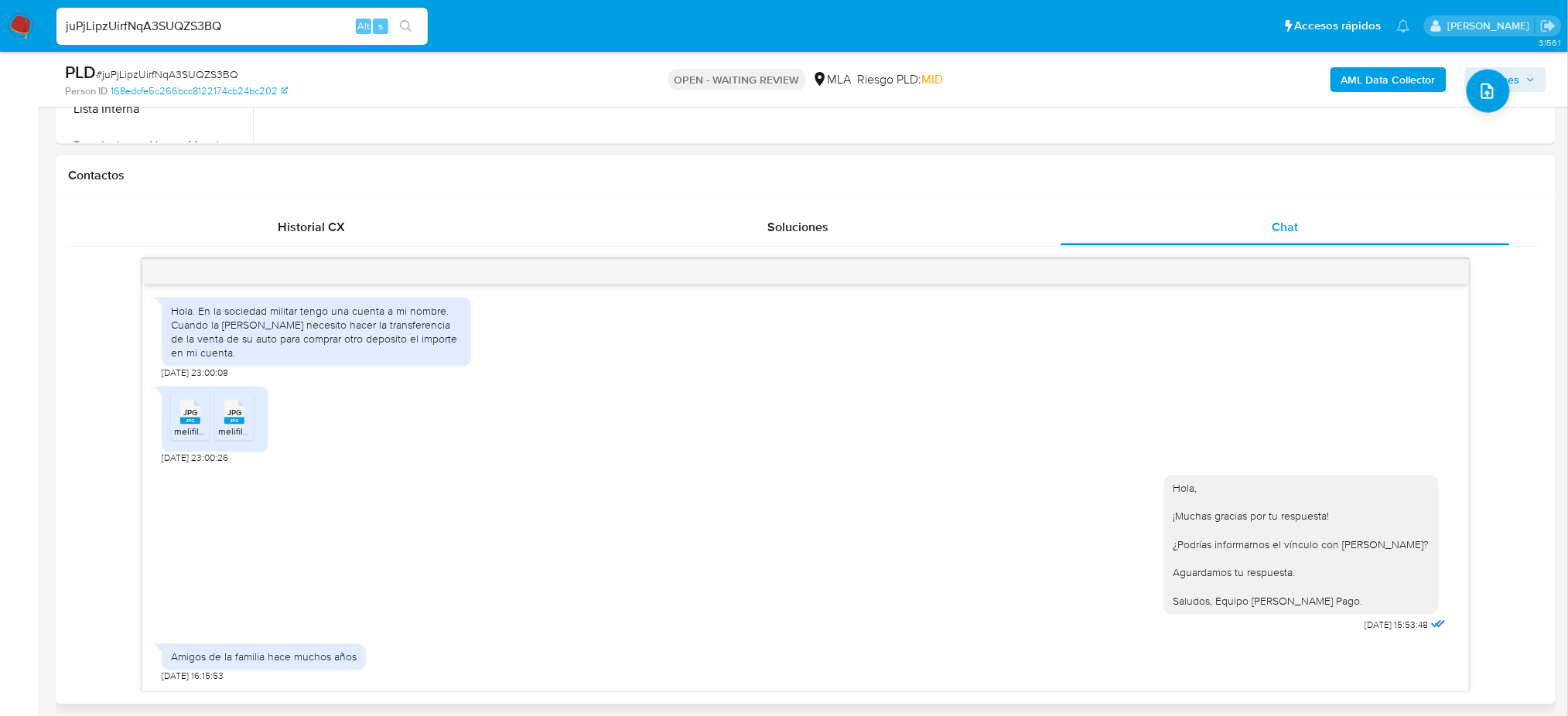
scroll to position [619, 0]
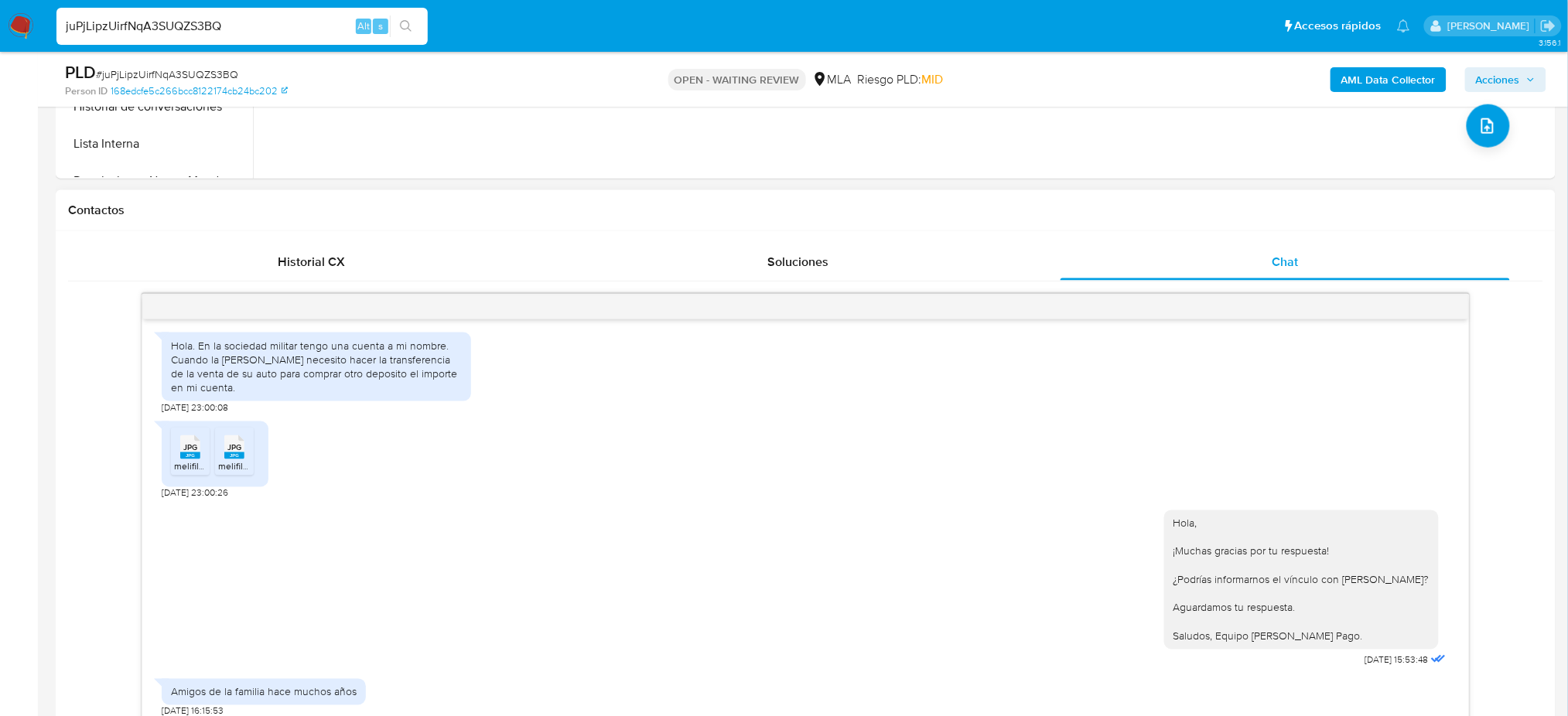
drag, startPoint x: 263, startPoint y: 35, endPoint x: 0, endPoint y: 85, distance: 267.7
paste input "OSZoTHJBZBj35V0BHI7ufpiR"
type input "OSZoTHJBZBj35V0BHI7ufpiR"
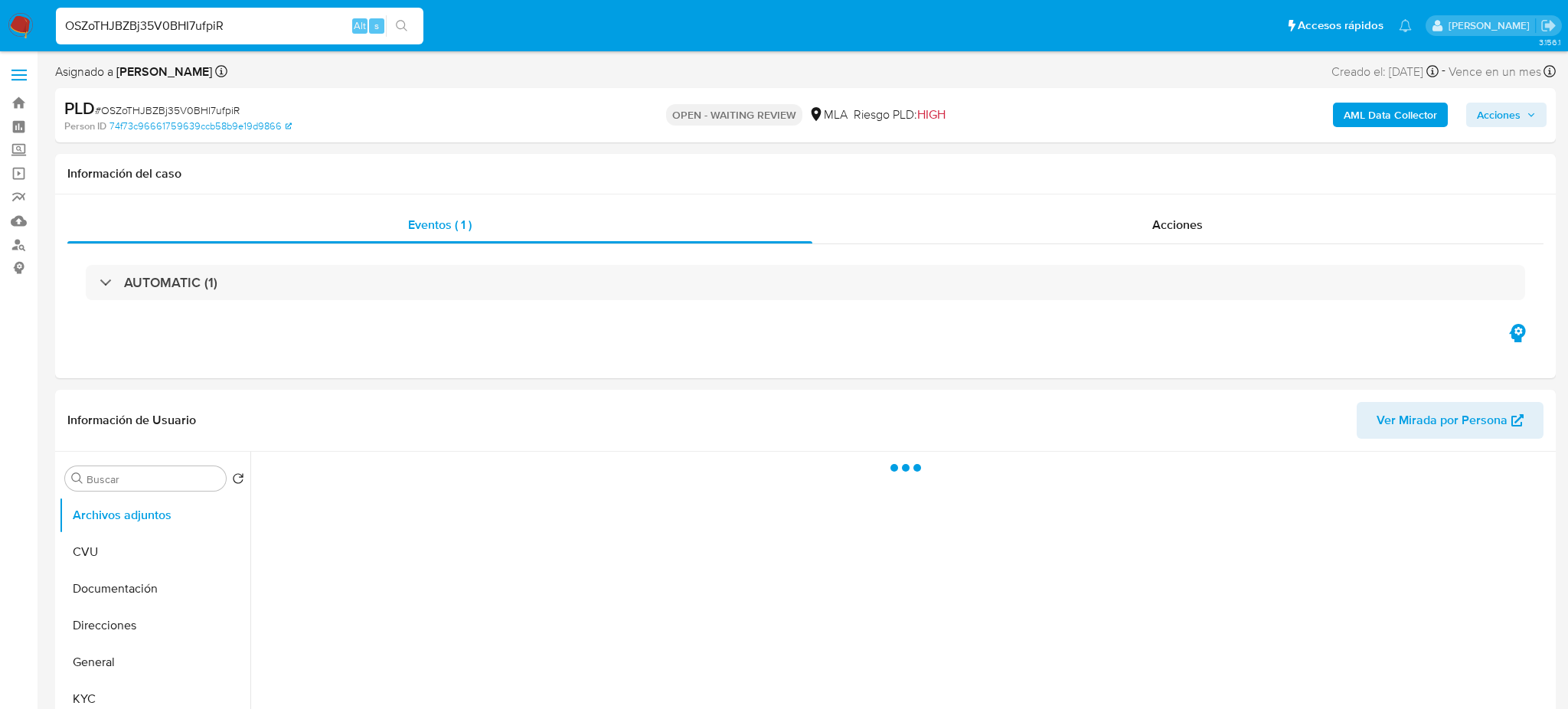
select select "10"
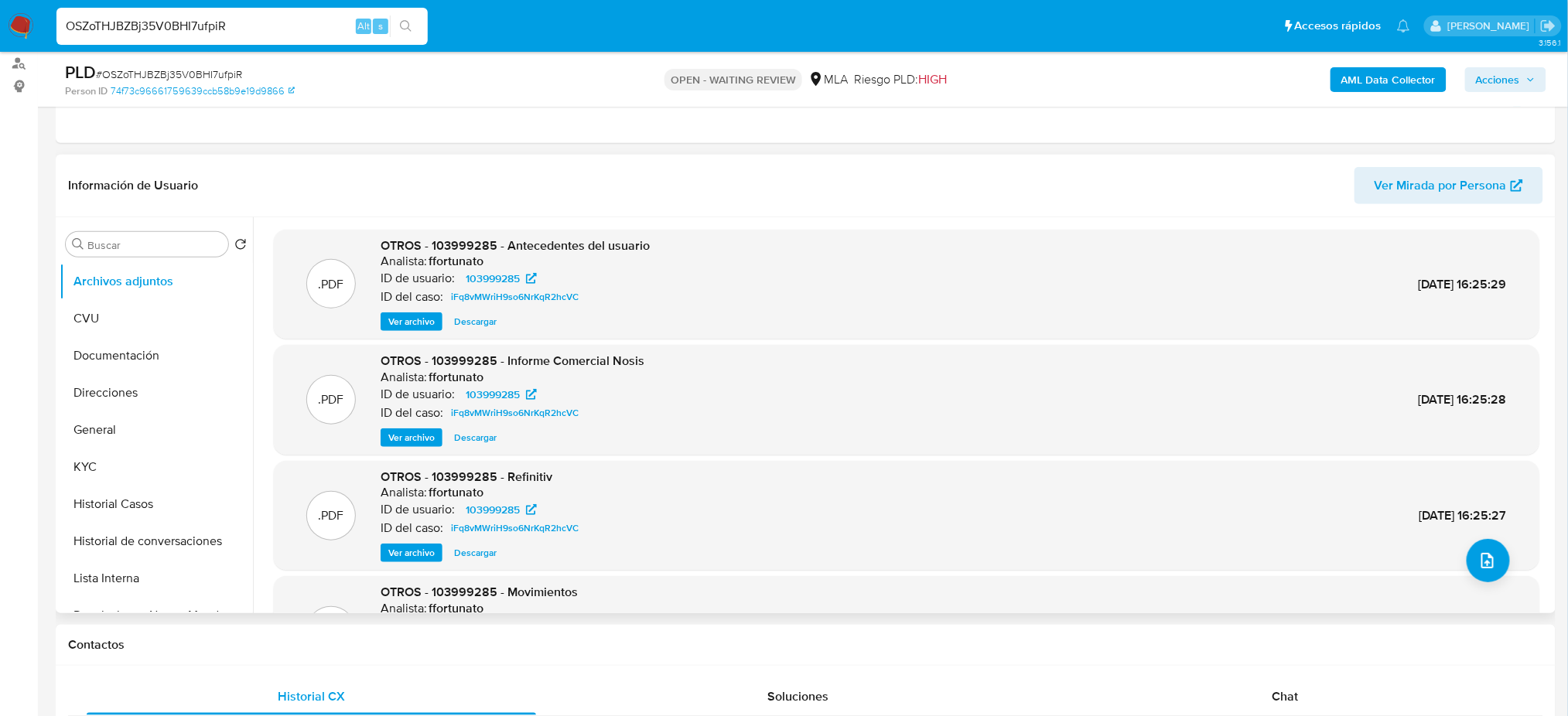
scroll to position [309, 0]
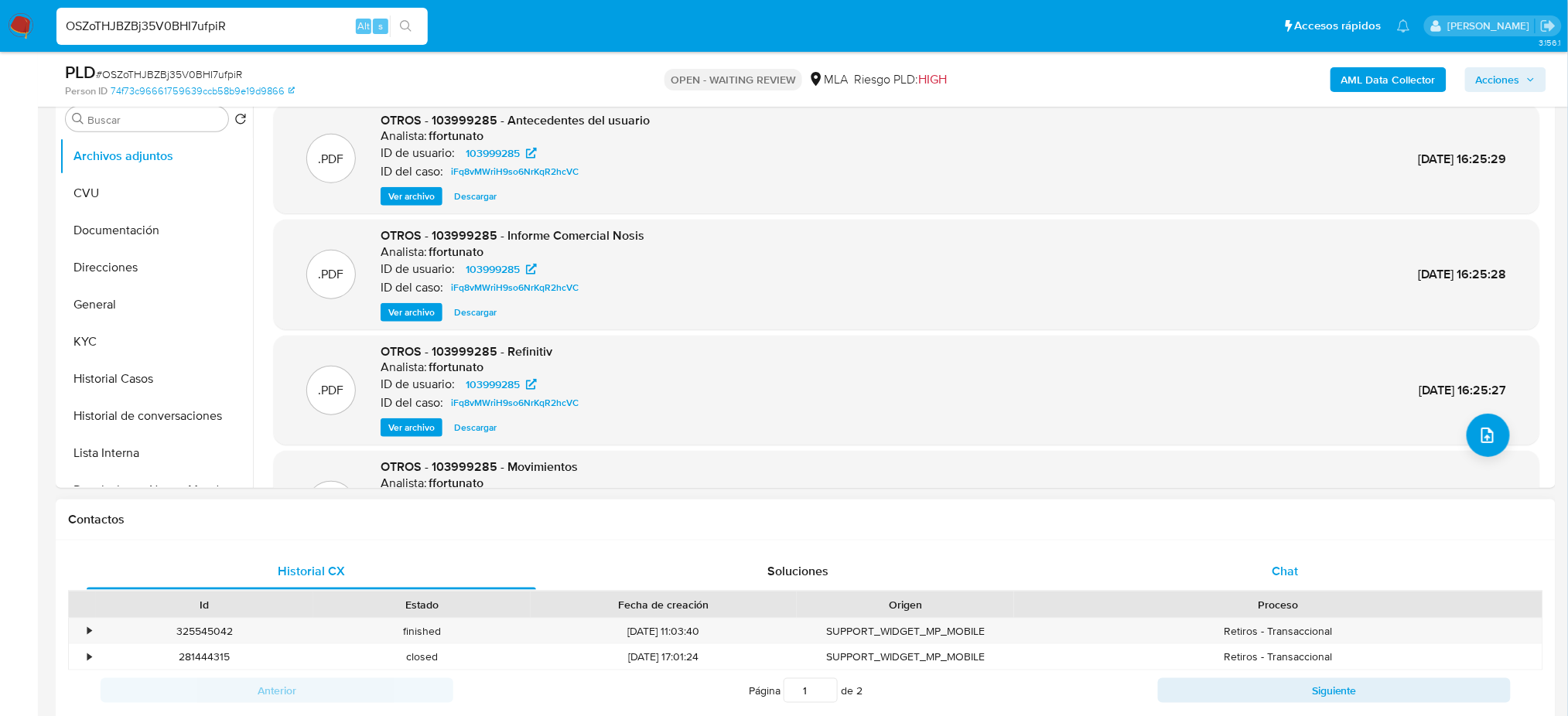
click at [1218, 560] on div "Chat" at bounding box center [1286, 572] width 449 height 37
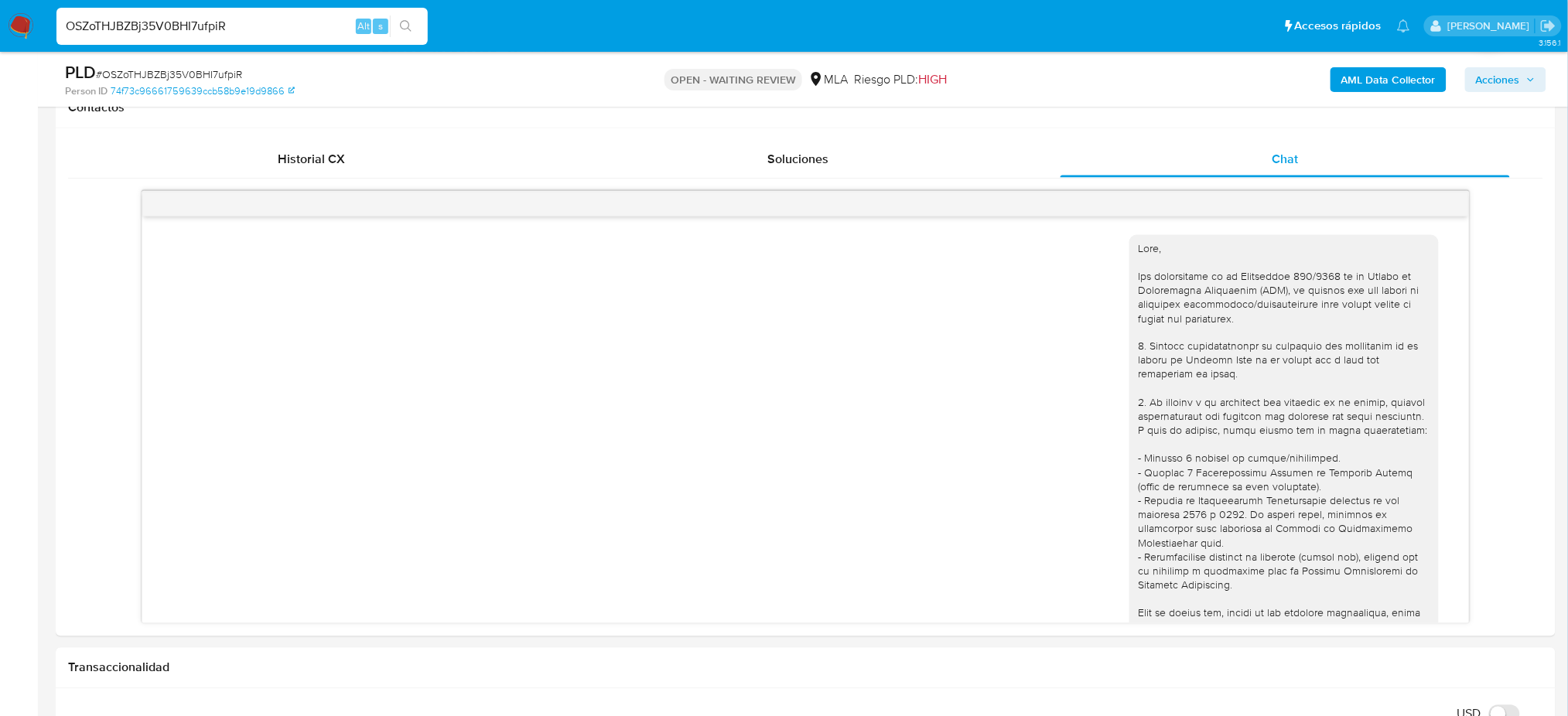
scroll to position [1224, 0]
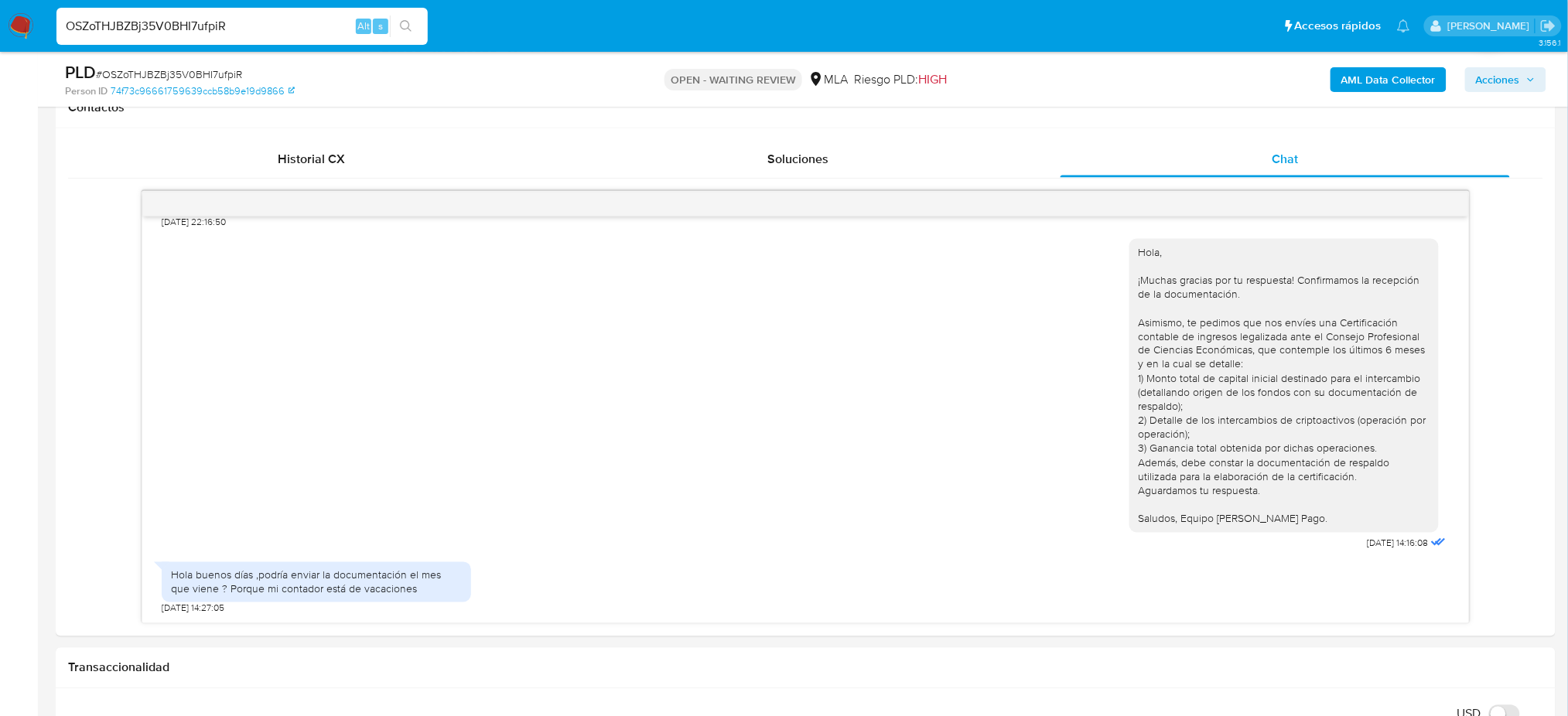
click at [28, 1] on nav "Pausado Ver notificaciones OSZoTHJBZBj35V0BHI7ufpiR Alt s Accesos rápidos Presi…" at bounding box center [784, 25] width 1568 height 52
click at [28, 31] on img at bounding box center [20, 26] width 26 height 26
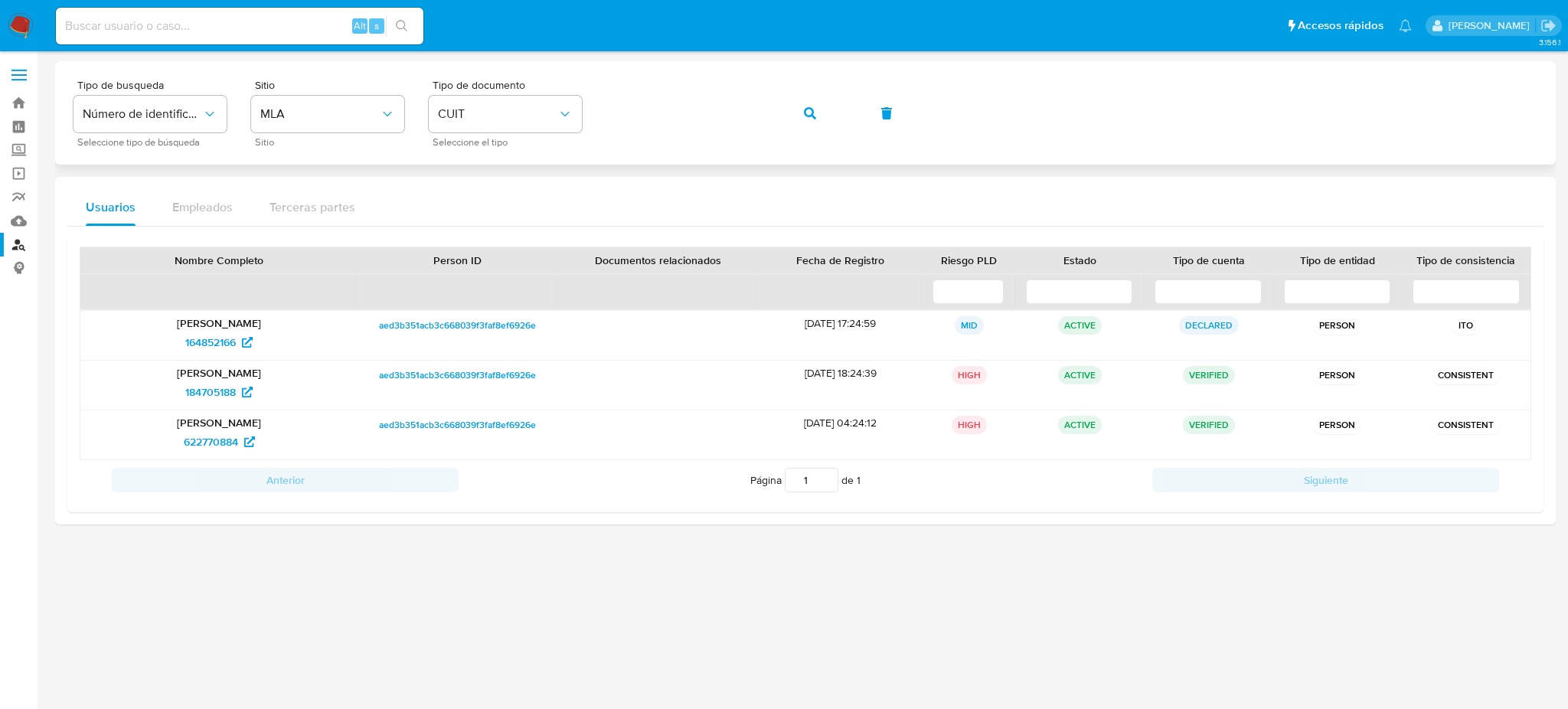
click at [586, 117] on div "Tipo de busqueda Número de identificación Seleccione tipo de búsqueda Sitio MLA…" at bounding box center [805, 112] width 1463 height 66
click at [578, 119] on button "CUIT" at bounding box center [505, 114] width 153 height 37
click at [574, 118] on div "Tipo de busqueda Número de identificación Seleccione tipo de búsqueda Sitio MLA…" at bounding box center [805, 112] width 1463 height 66
click at [818, 115] on button "button" at bounding box center [810, 113] width 52 height 37
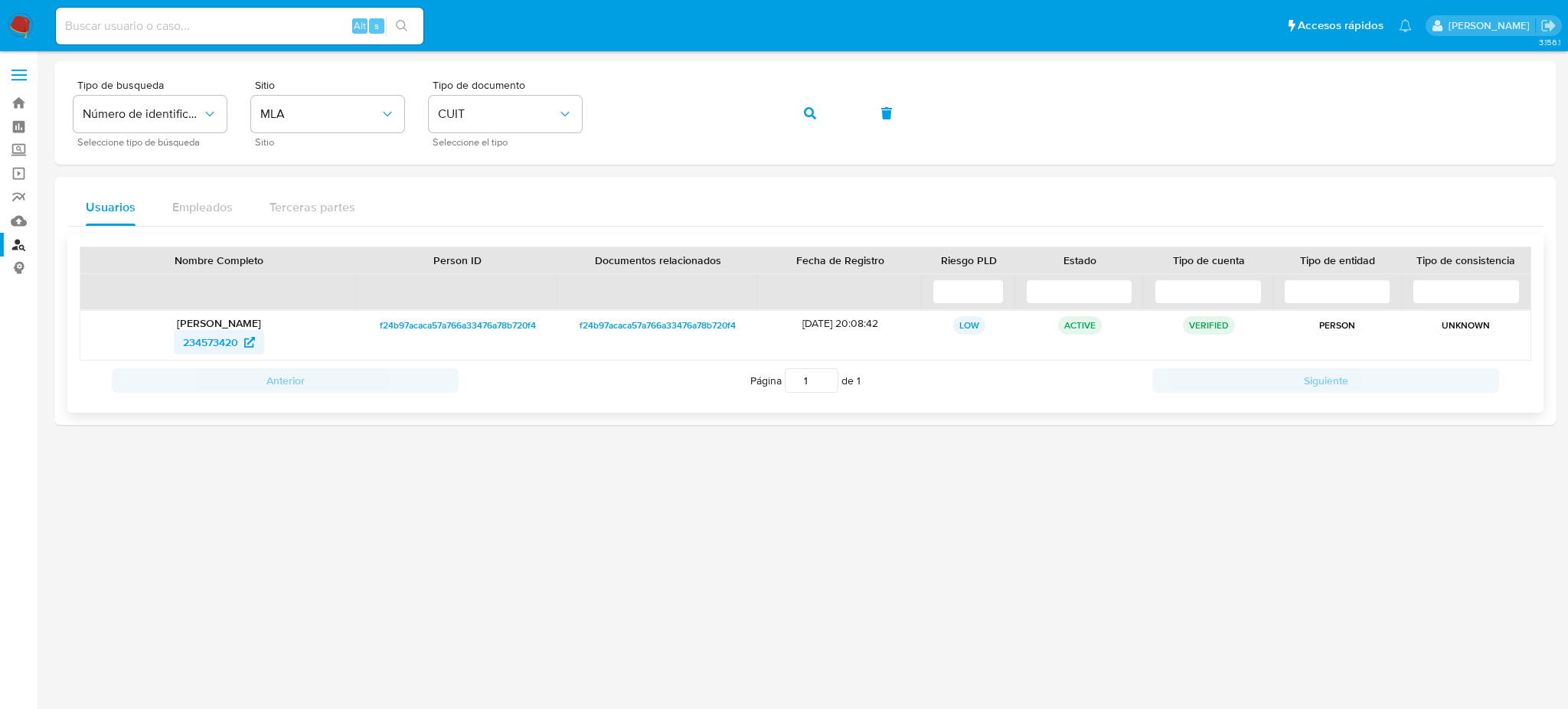
click at [203, 344] on span "234573420" at bounding box center [210, 341] width 55 height 24
click at [508, 114] on div "Tipo de busqueda Número de identificación Seleccione tipo de búsqueda Sitio MLA…" at bounding box center [805, 112] width 1463 height 66
click at [795, 109] on button "button" at bounding box center [810, 113] width 52 height 37
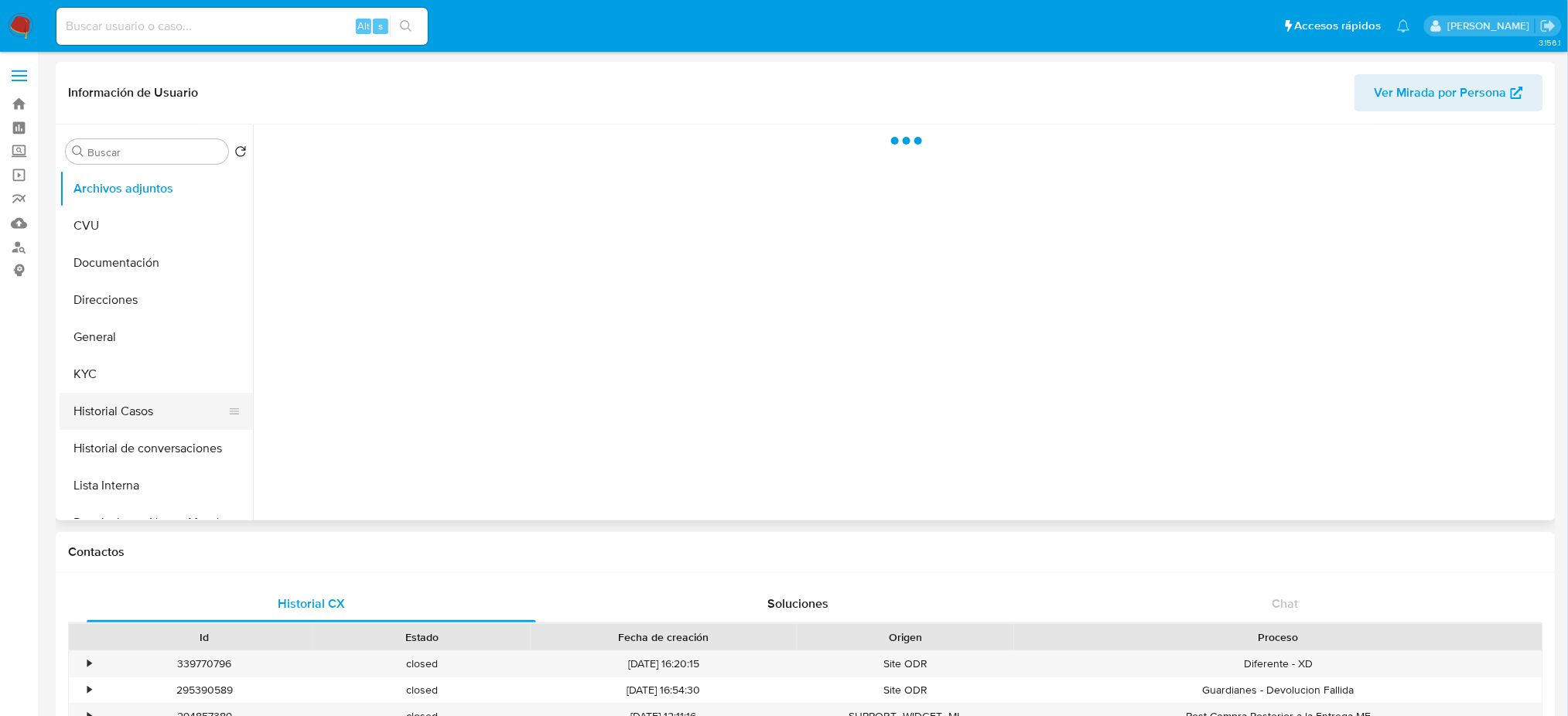
click at [183, 419] on button "Historial Casos" at bounding box center [150, 412] width 181 height 37
select select "10"
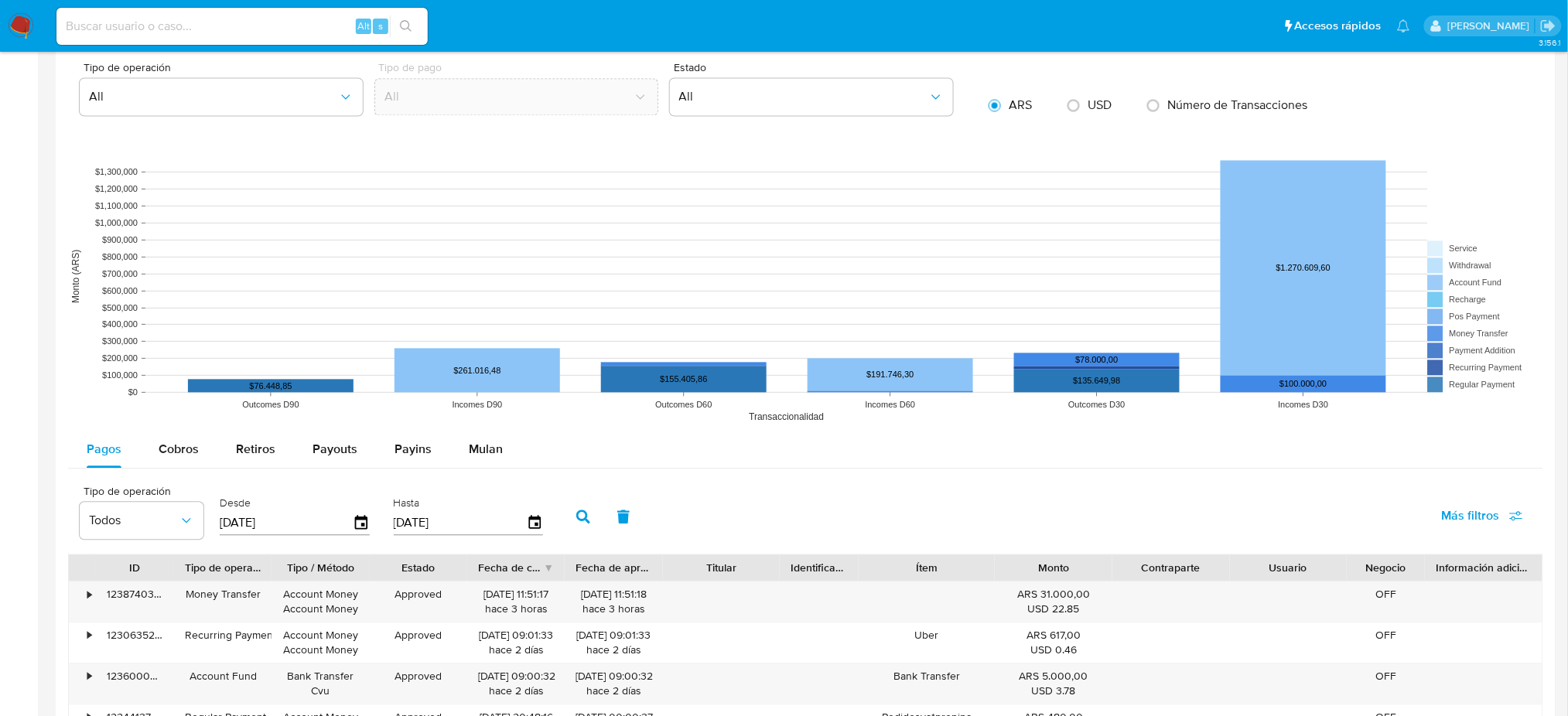
scroll to position [1599, 0]
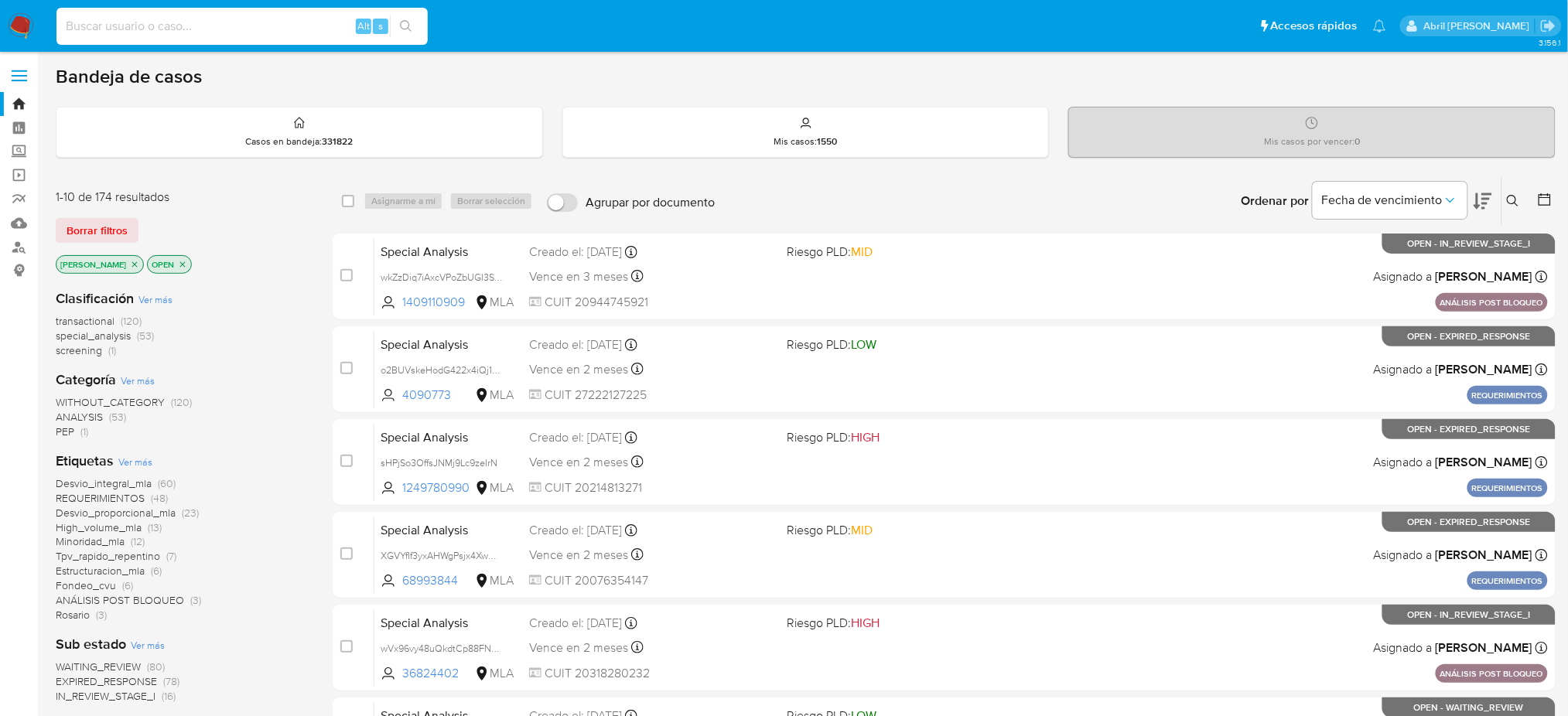
click at [291, 17] on input at bounding box center [242, 26] width 371 height 20
paste input "3R2jUiPqRgAMUurxetP40g76"
type input "3R2jUiPqRgAMUurxetP40g76"
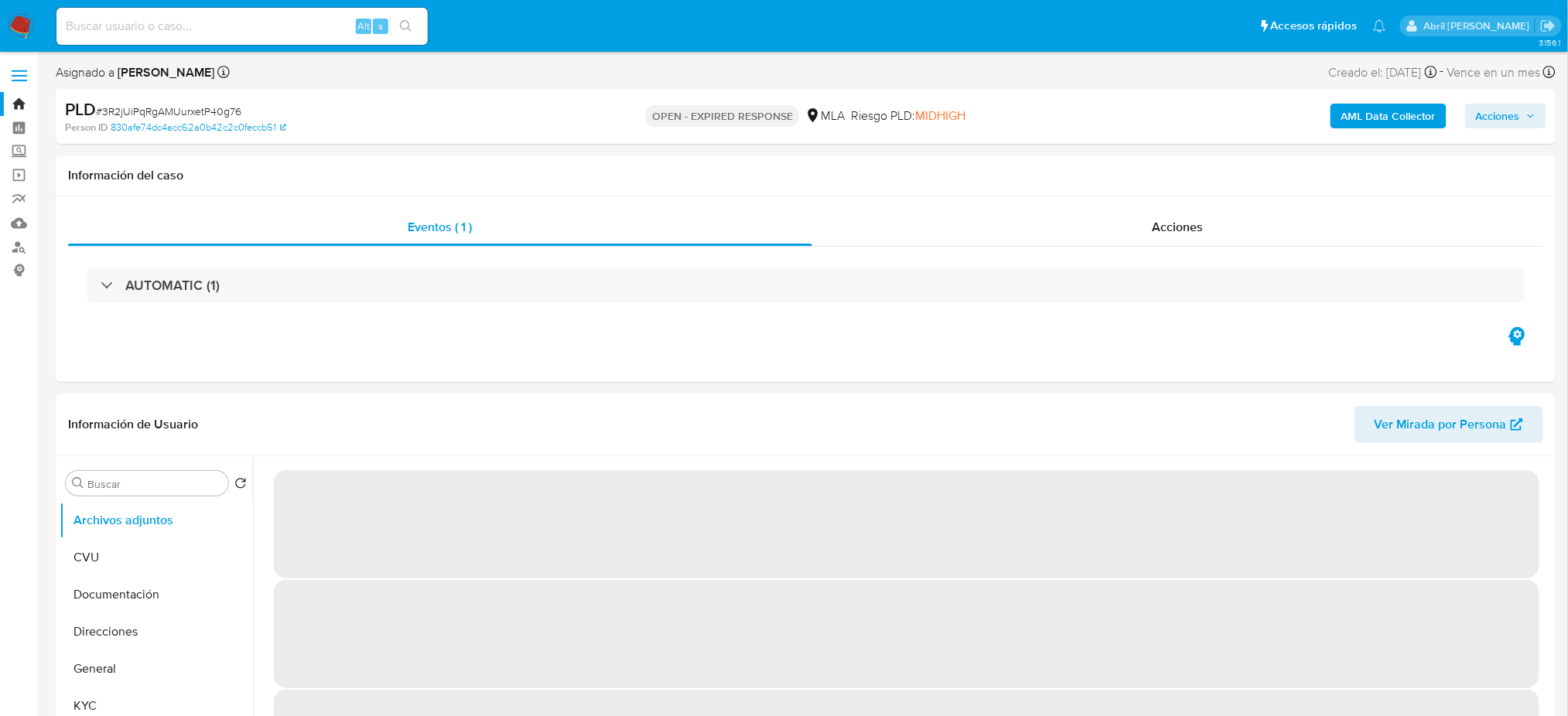
select select "10"
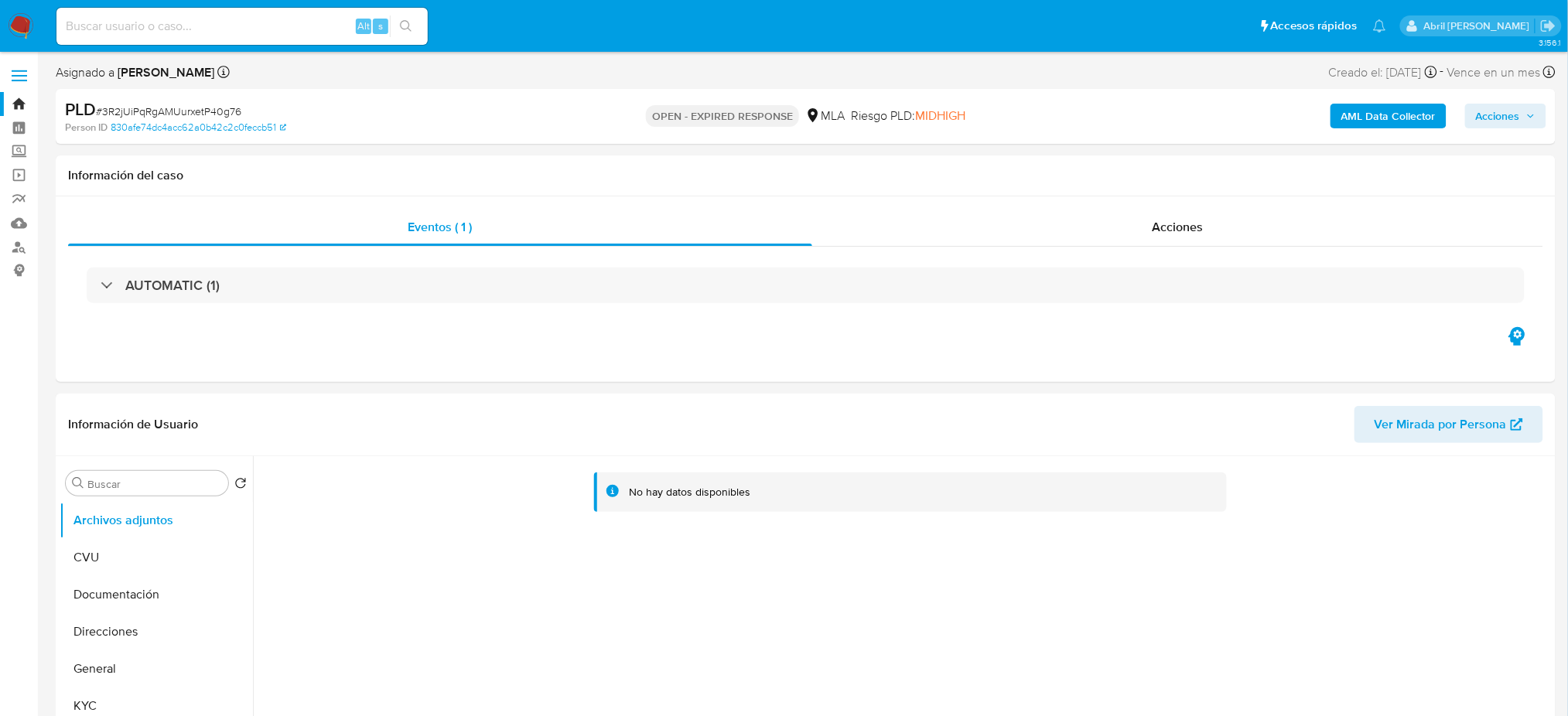
click at [182, 104] on span "# 3R2jUiPqRgAMUurxetP40g76" at bounding box center [169, 111] width 146 height 15
click at [182, 103] on span "# 3R2jUiPqRgAMUurxetP40g76" at bounding box center [169, 111] width 146 height 15
copy span "3R2jUiPqRgAMUurxetP40g76"
click at [29, 20] on img at bounding box center [20, 26] width 26 height 26
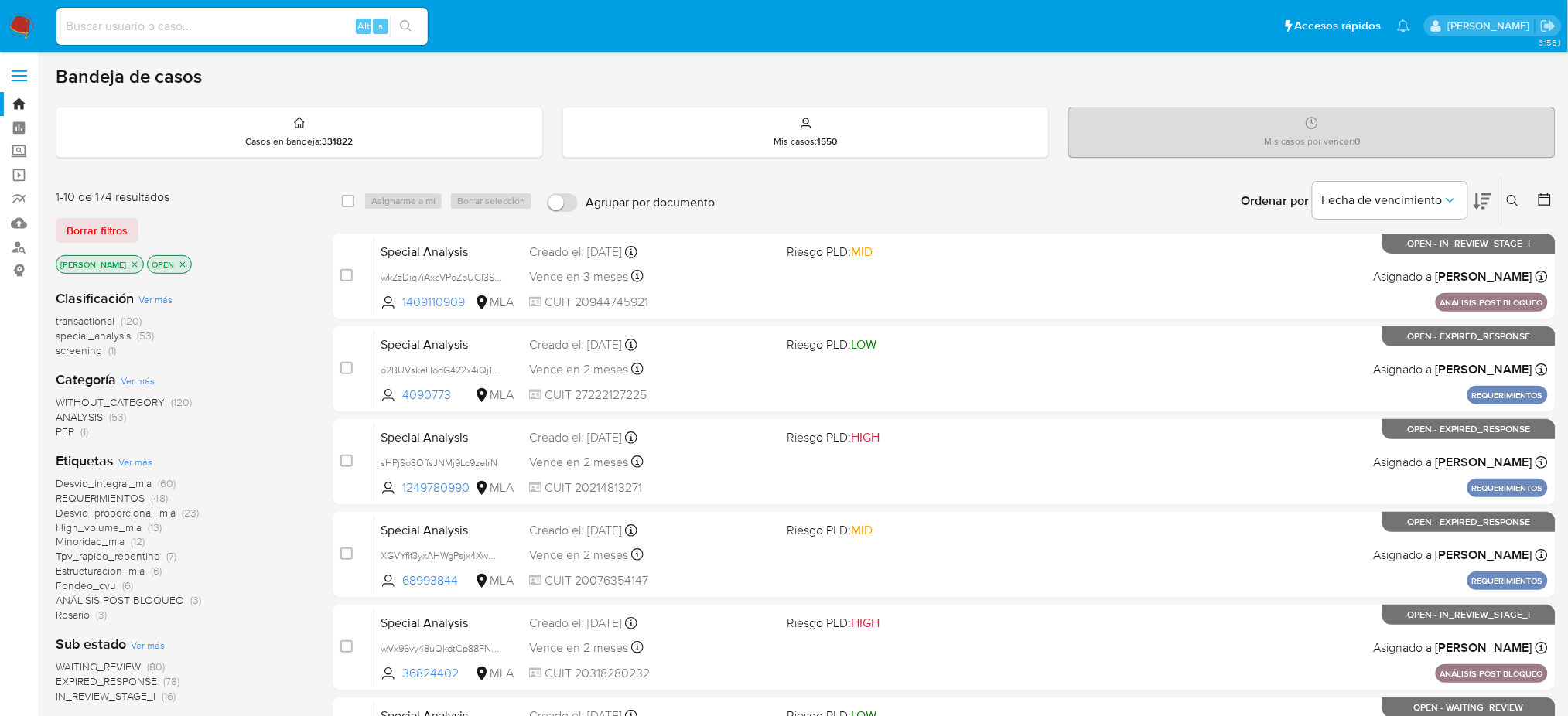
click at [1520, 197] on button at bounding box center [1515, 201] width 25 height 19
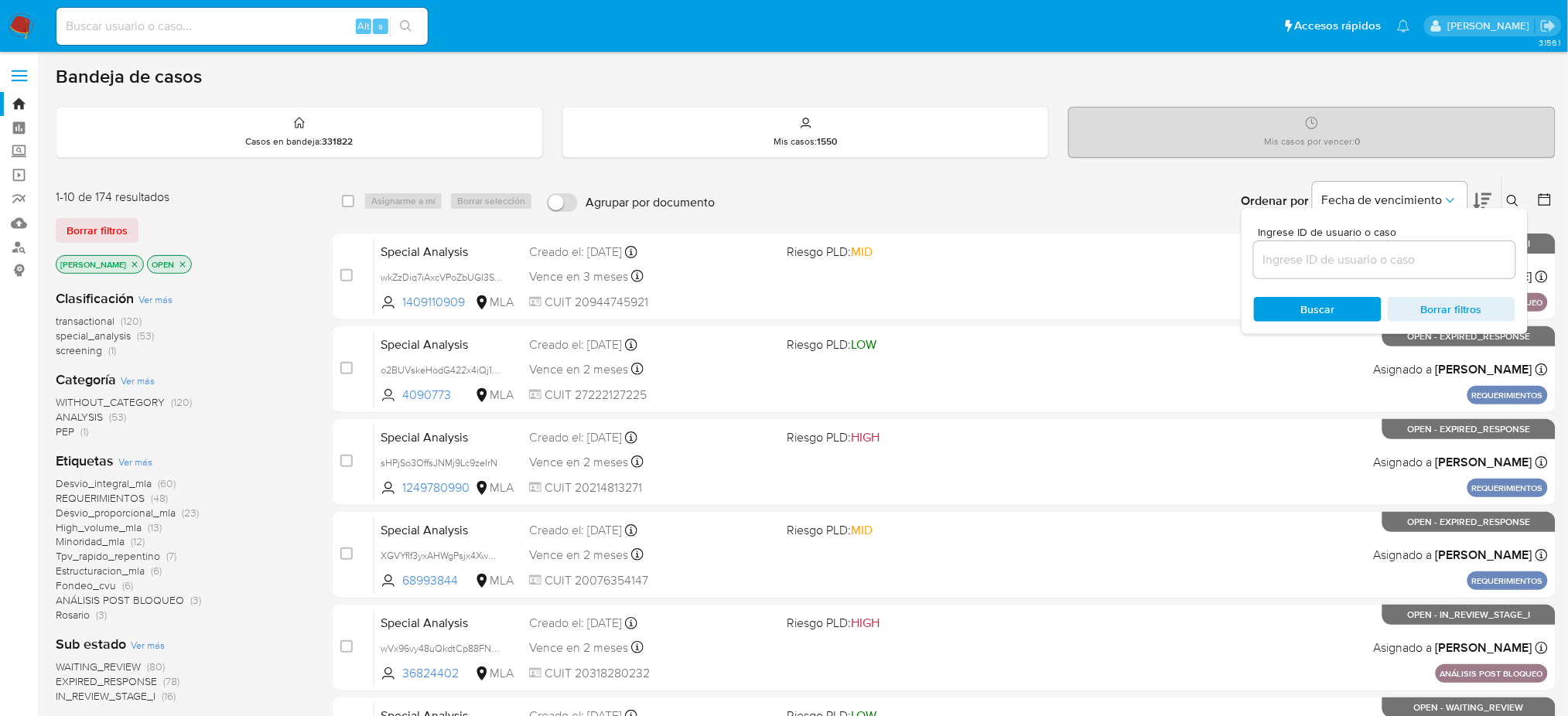
click at [1375, 253] on input at bounding box center [1385, 260] width 262 height 20
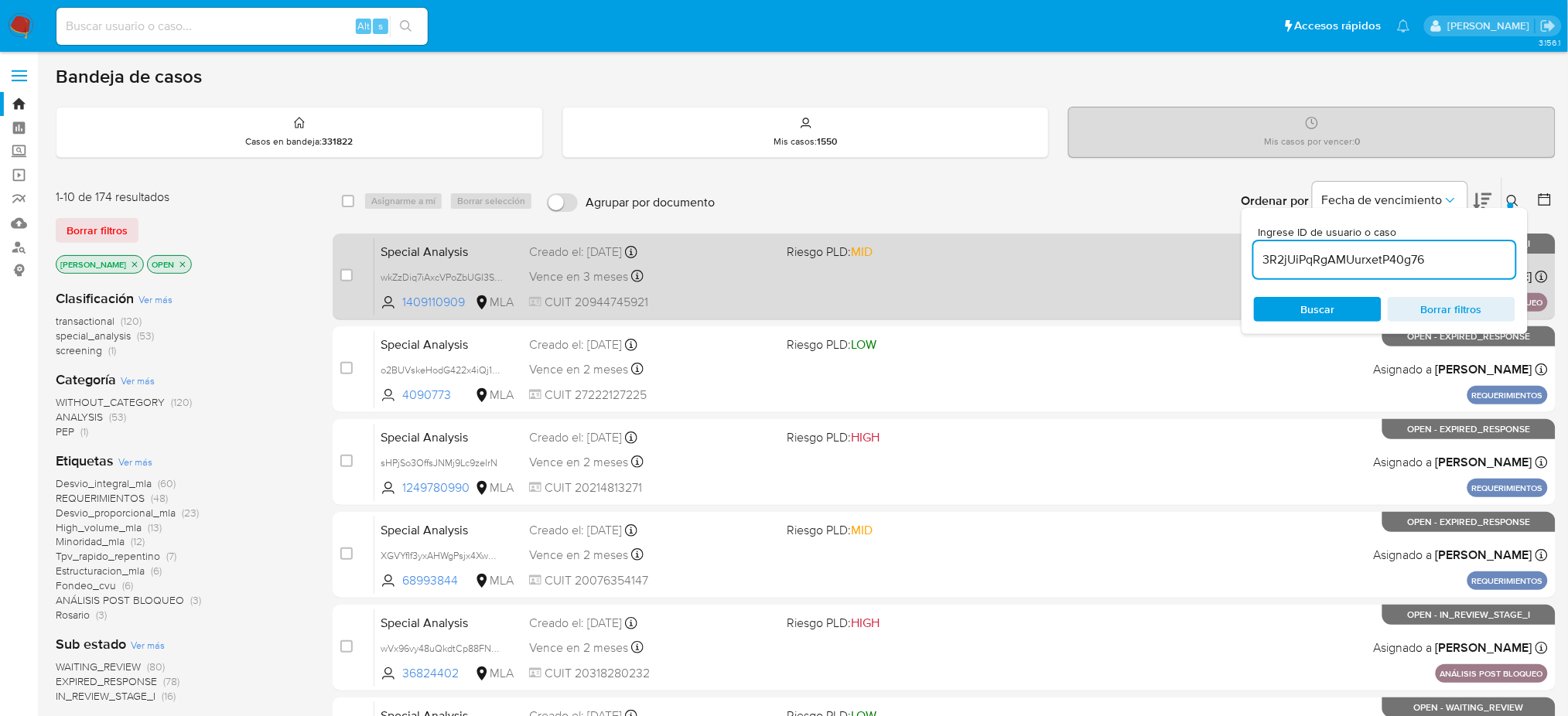
type input "3R2jUiPqRgAMUurxetP40g76"
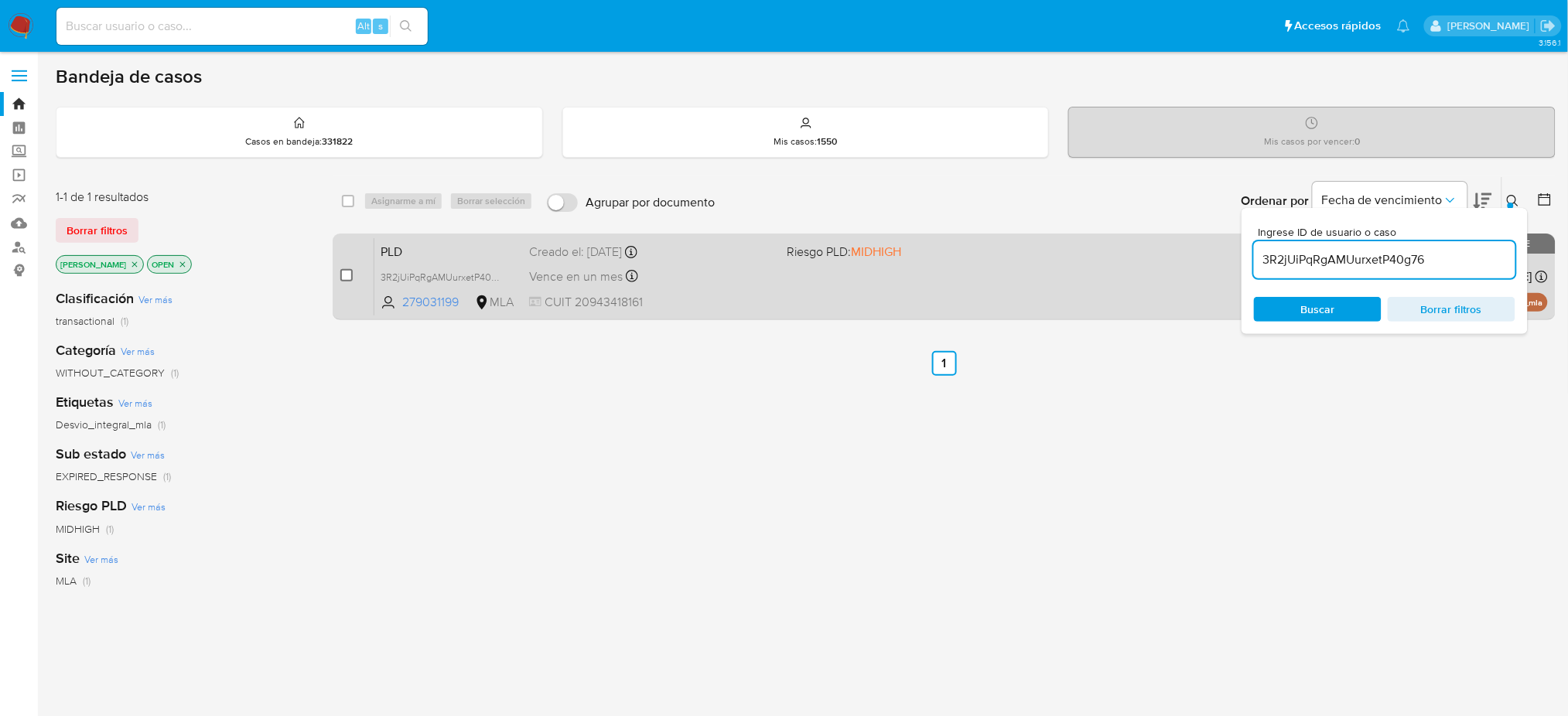
click at [348, 276] on input "checkbox" at bounding box center [347, 275] width 13 height 13
checkbox input "true"
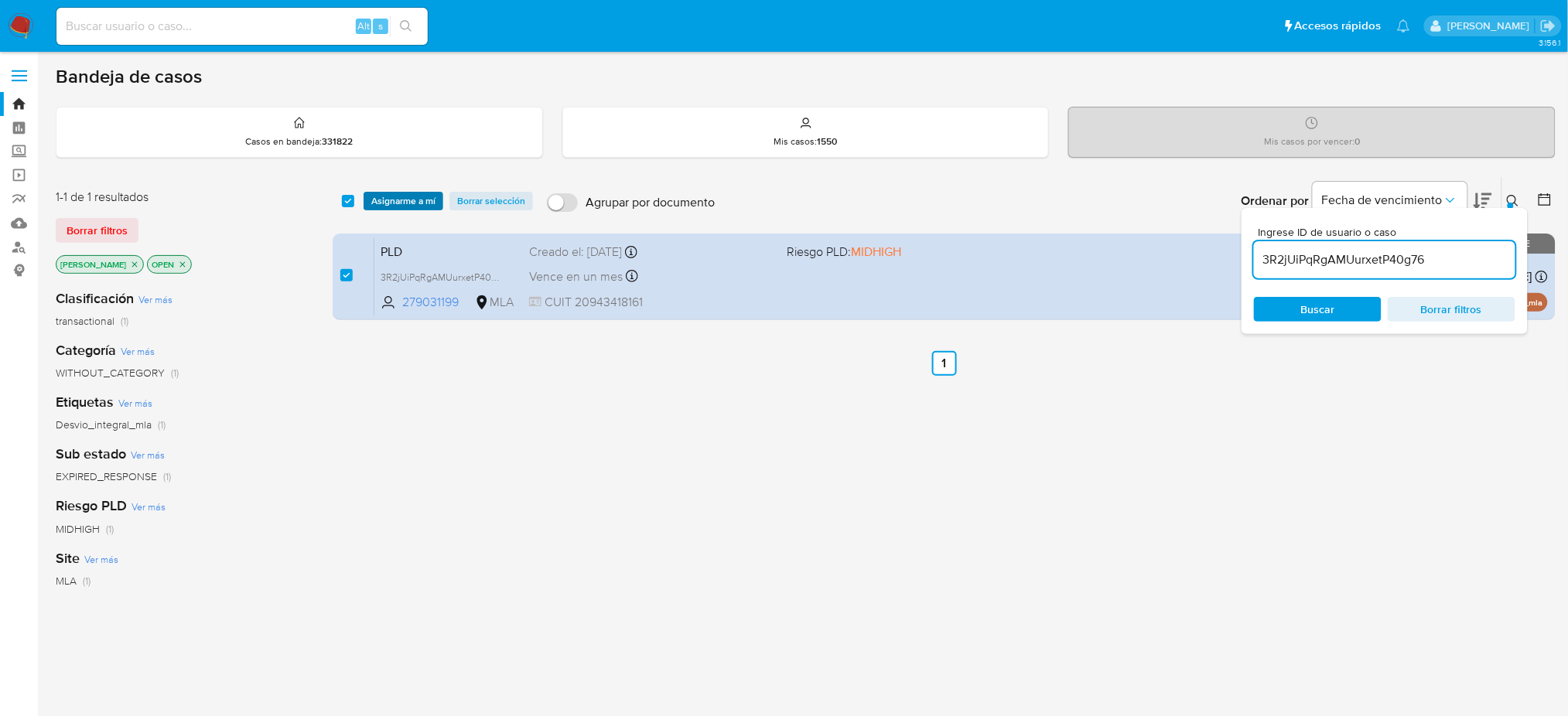
click at [403, 206] on span "Asignarme a mí" at bounding box center [403, 201] width 64 height 15
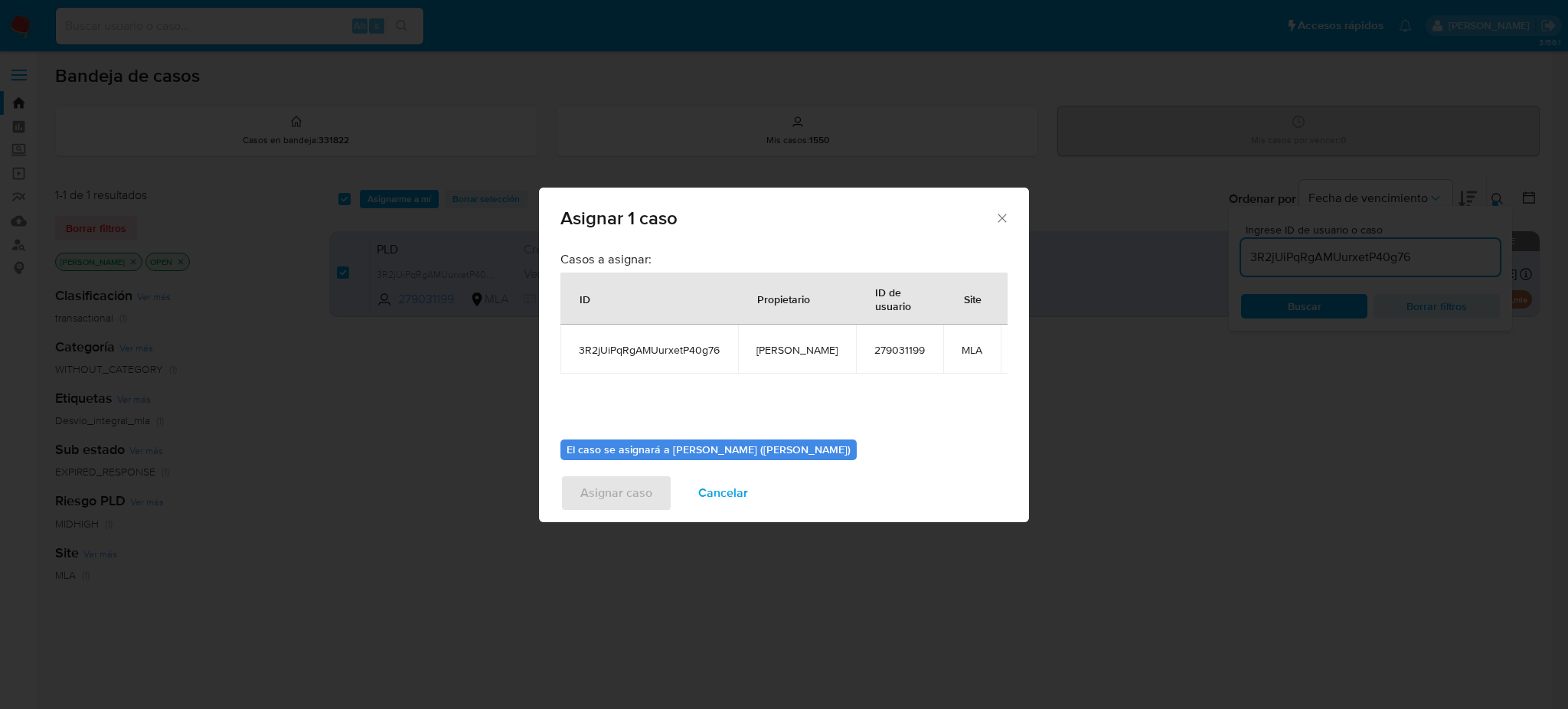
click at [778, 355] on span "[PERSON_NAME]" at bounding box center [797, 350] width 81 height 13
copy span "[PERSON_NAME]"
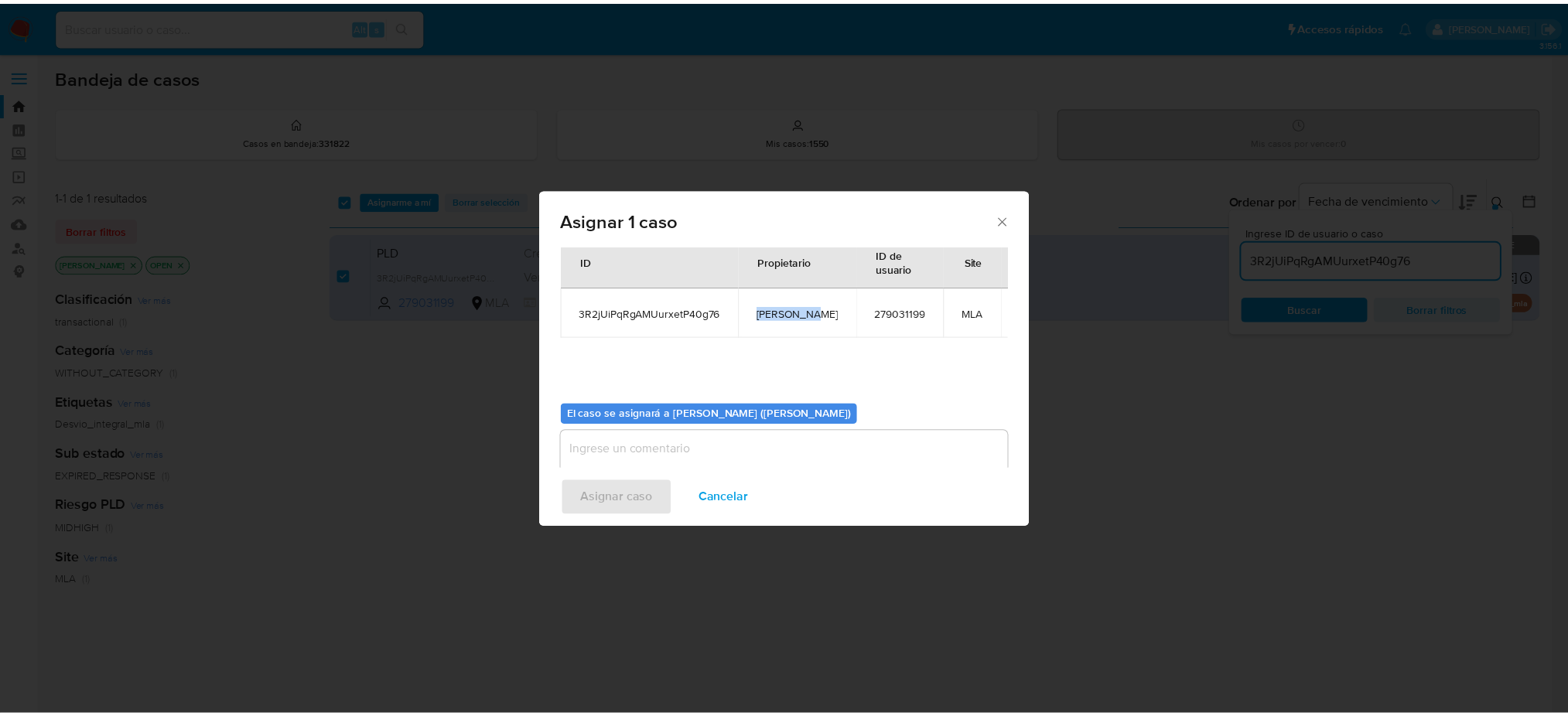
scroll to position [79, 0]
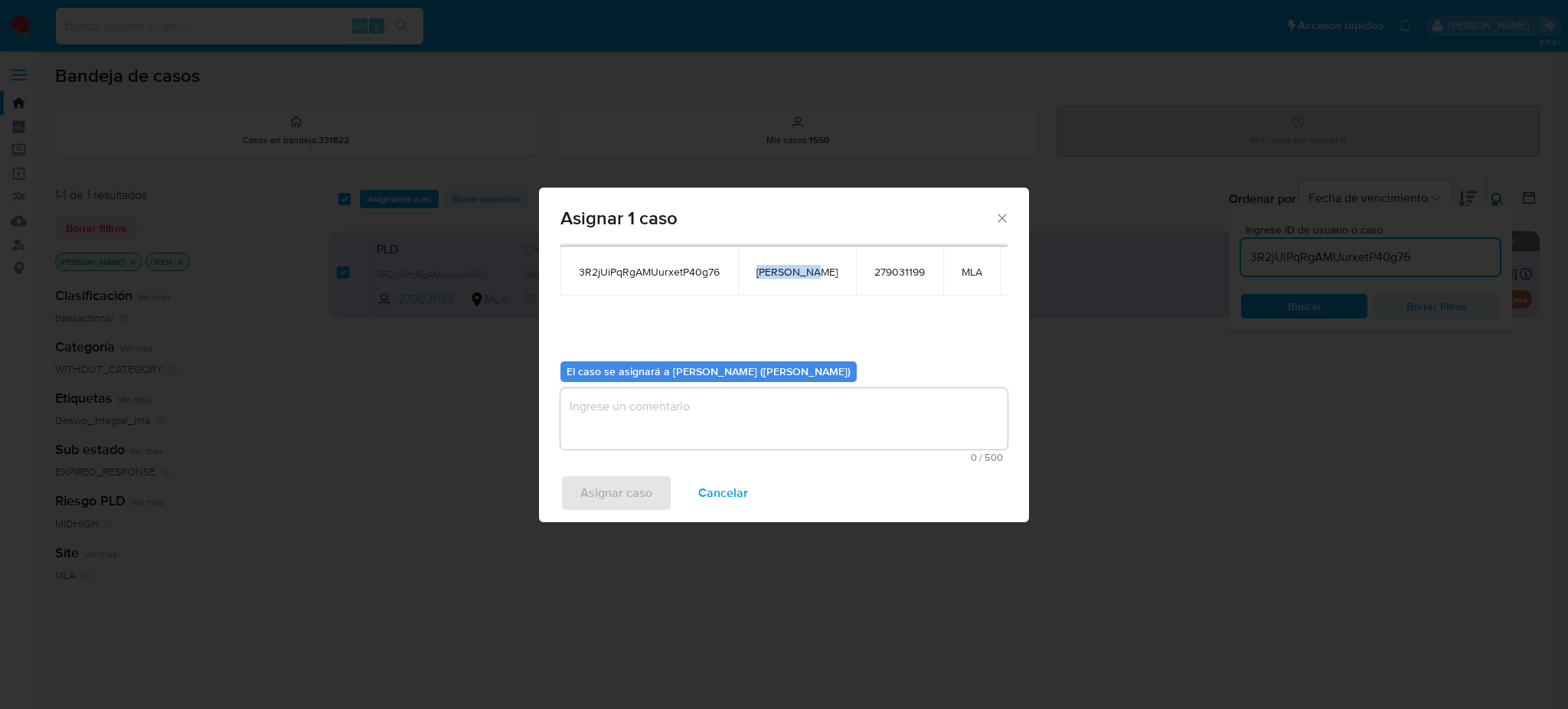
click at [645, 428] on textarea "assign-modal" at bounding box center [783, 419] width 447 height 61
paste textarea "[PERSON_NAME]"
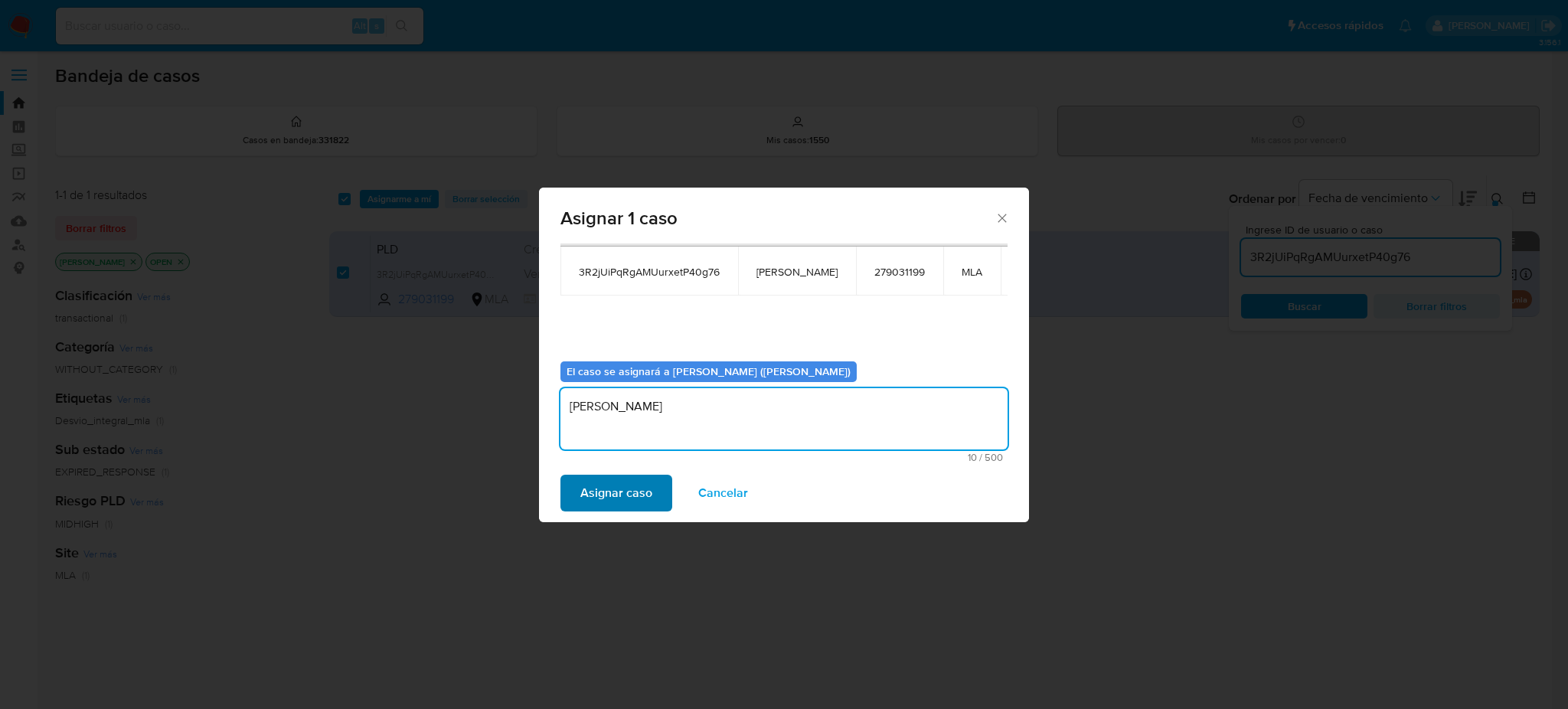
type textarea "[PERSON_NAME]"
click at [628, 486] on span "Asignar caso" at bounding box center [616, 493] width 72 height 34
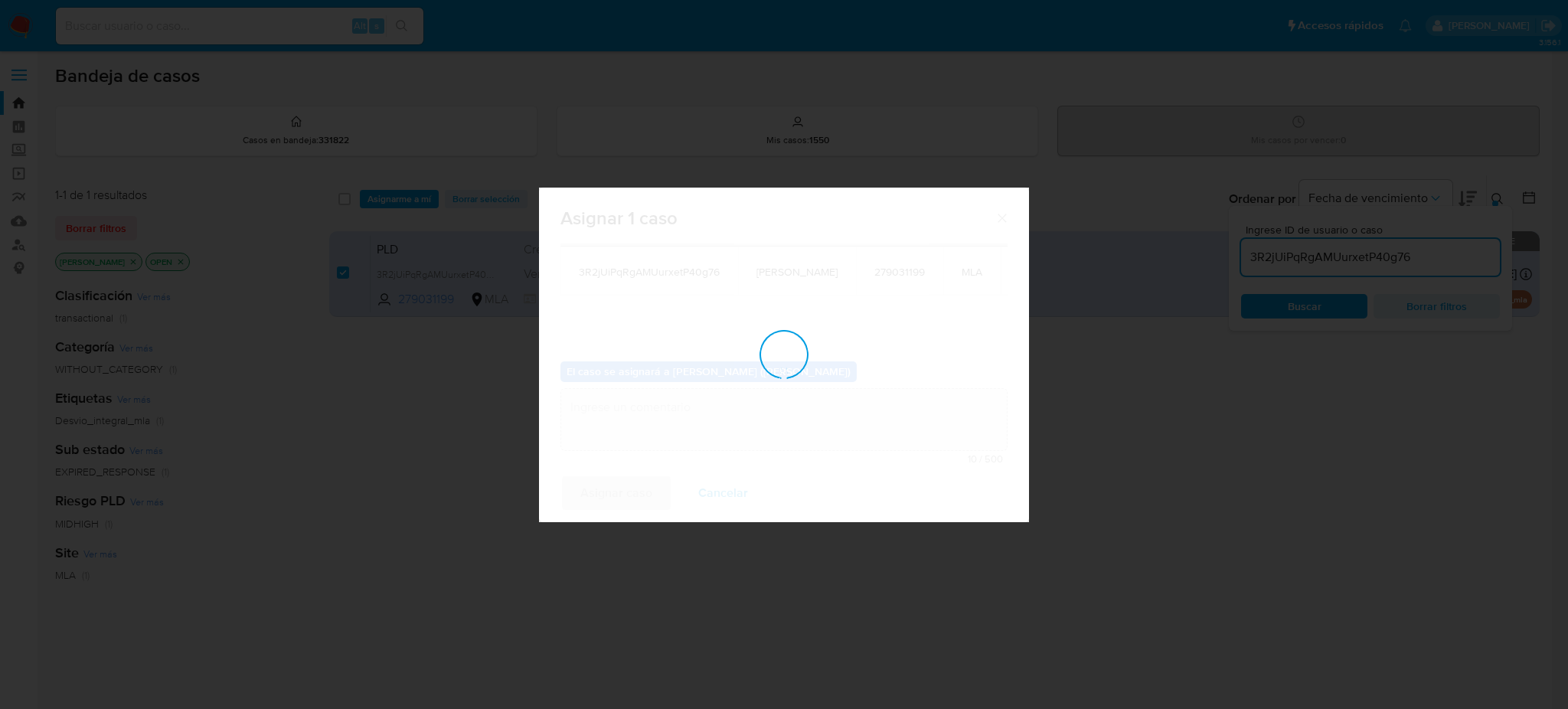
checkbox input "false"
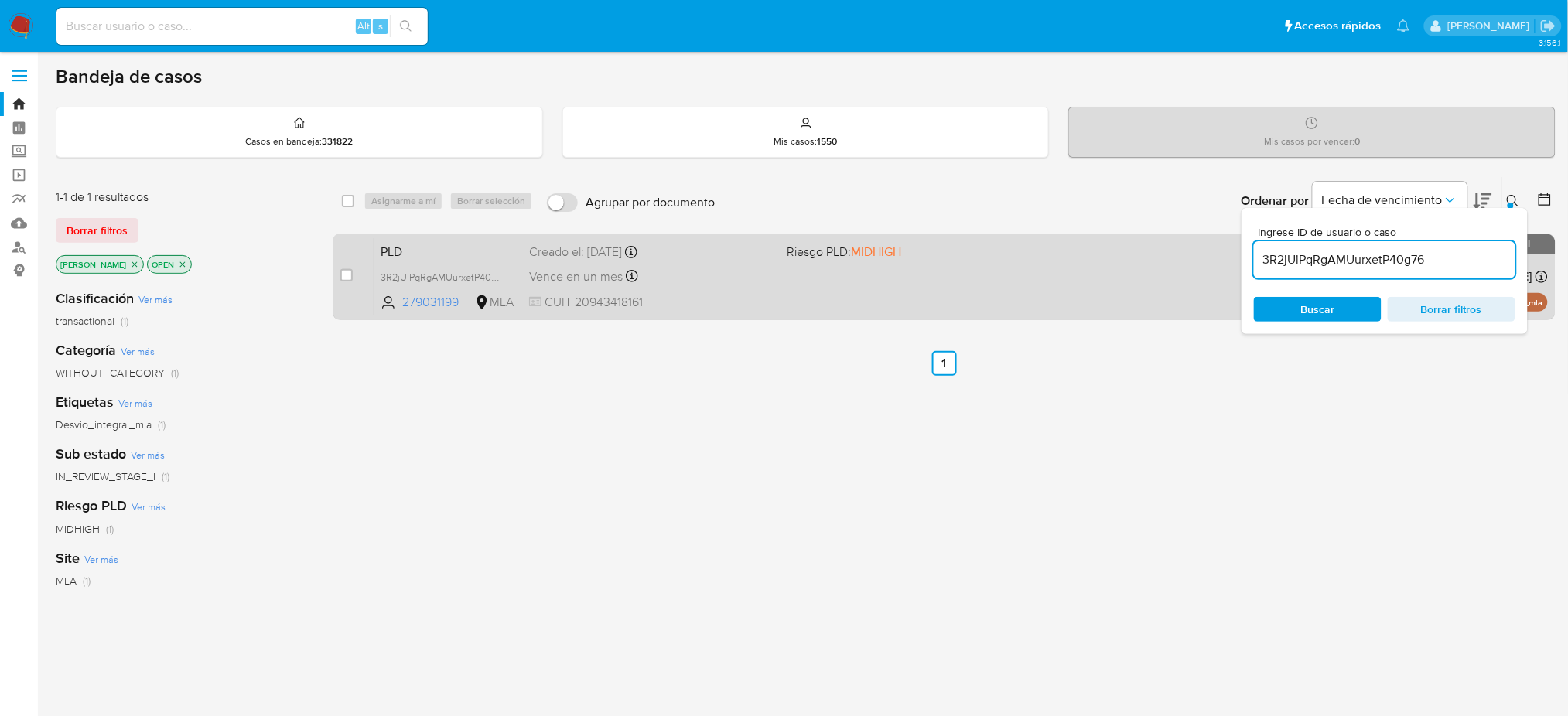
click at [743, 266] on div "Vence en un mes Vence el [DATE] 03:24:13" at bounding box center [651, 276] width 245 height 21
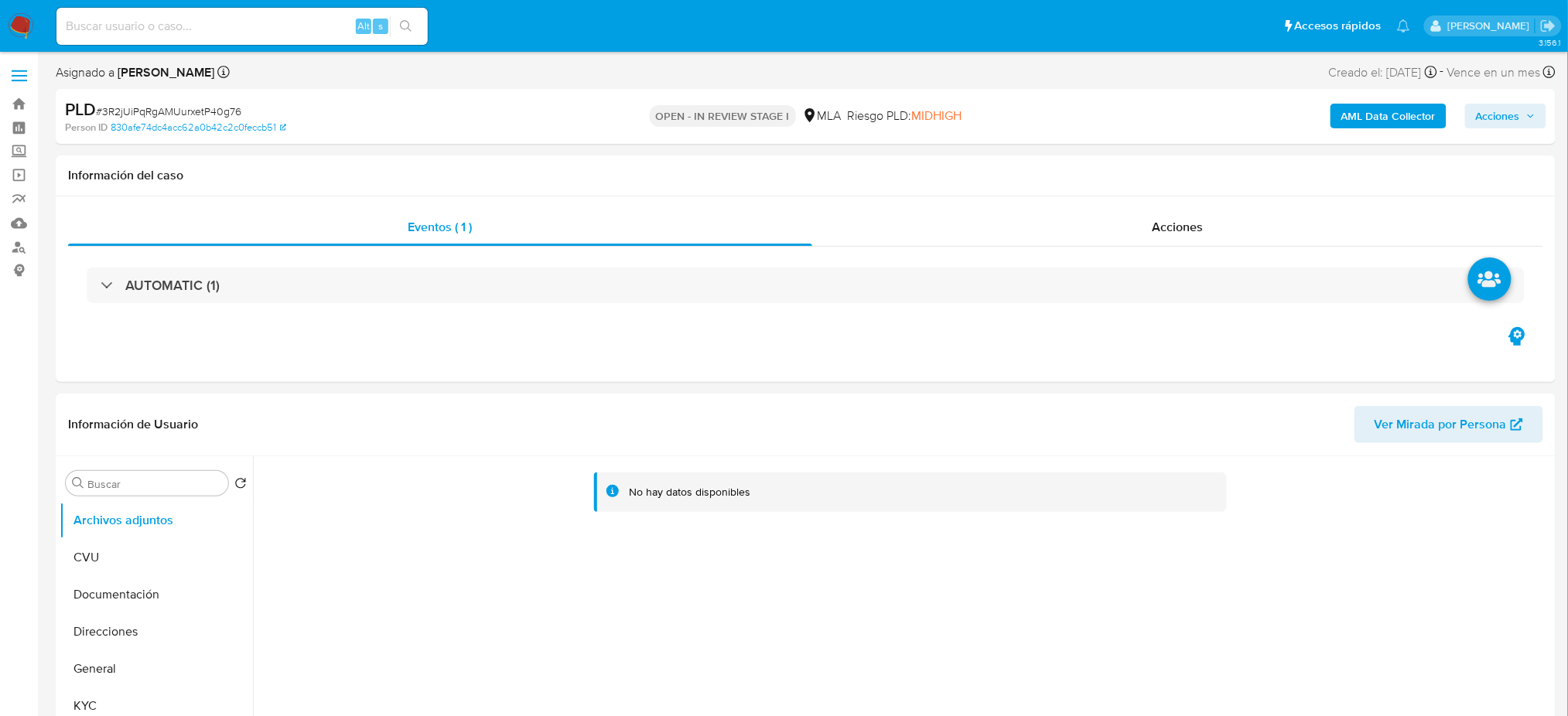
select select "10"
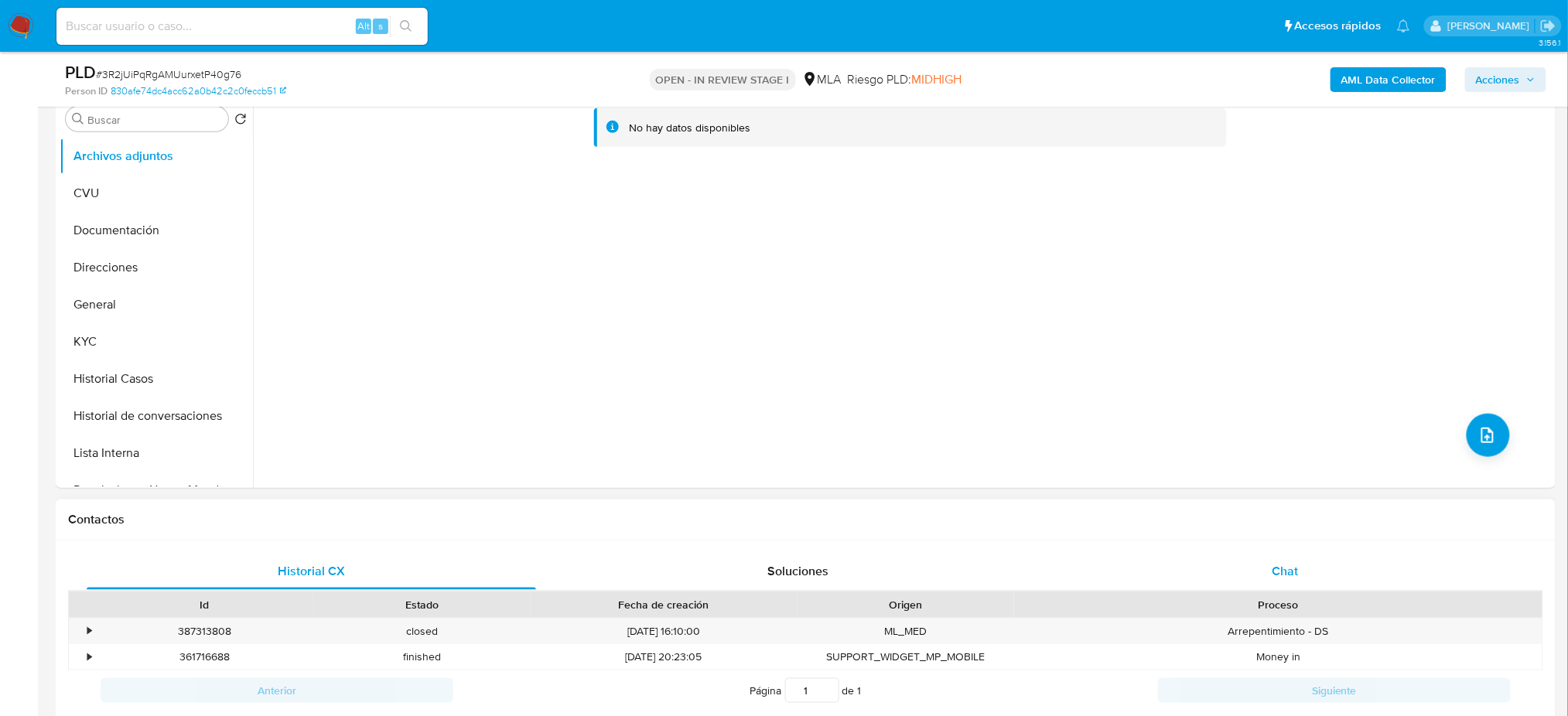
click at [1332, 589] on div "Chat" at bounding box center [1286, 572] width 449 height 37
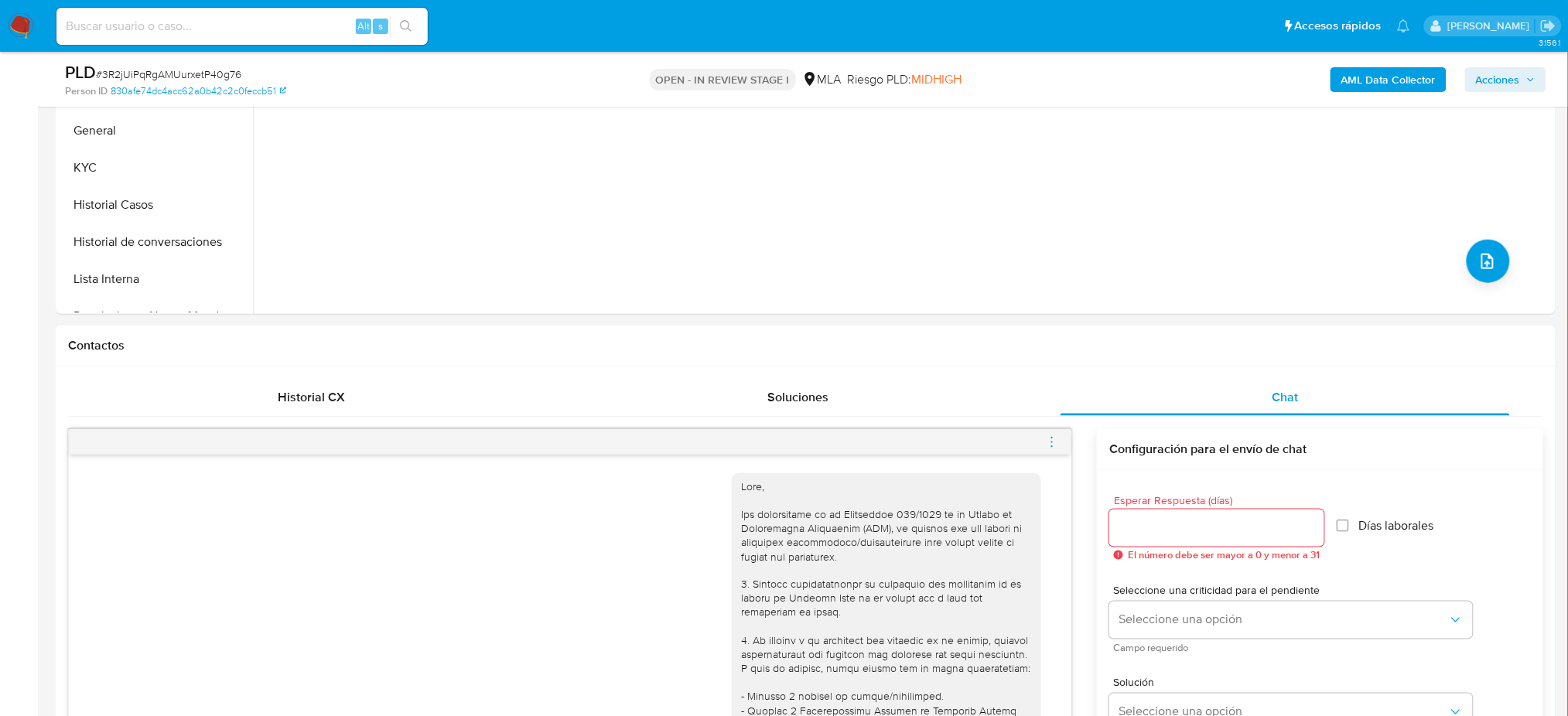
scroll to position [206, 0]
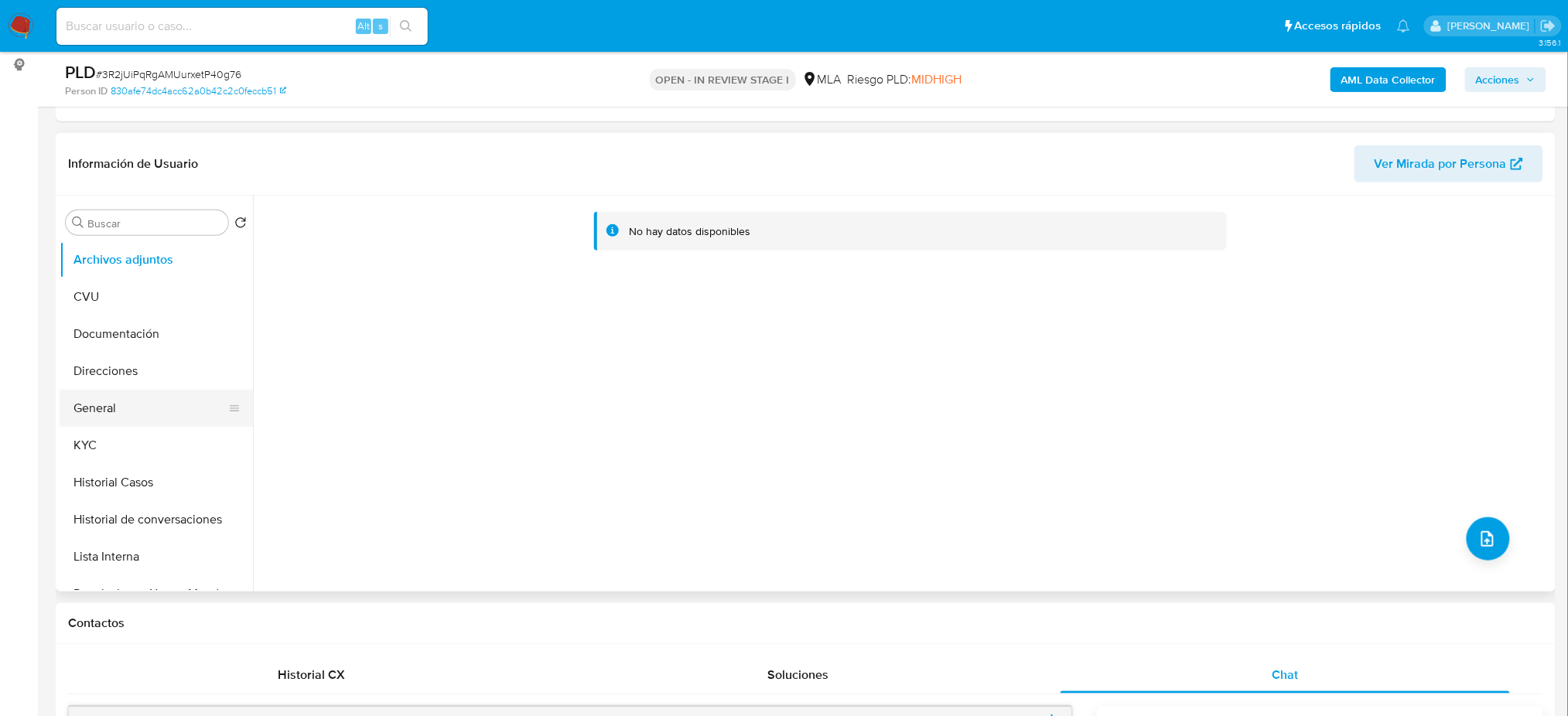
click at [145, 405] on button "General" at bounding box center [150, 408] width 181 height 37
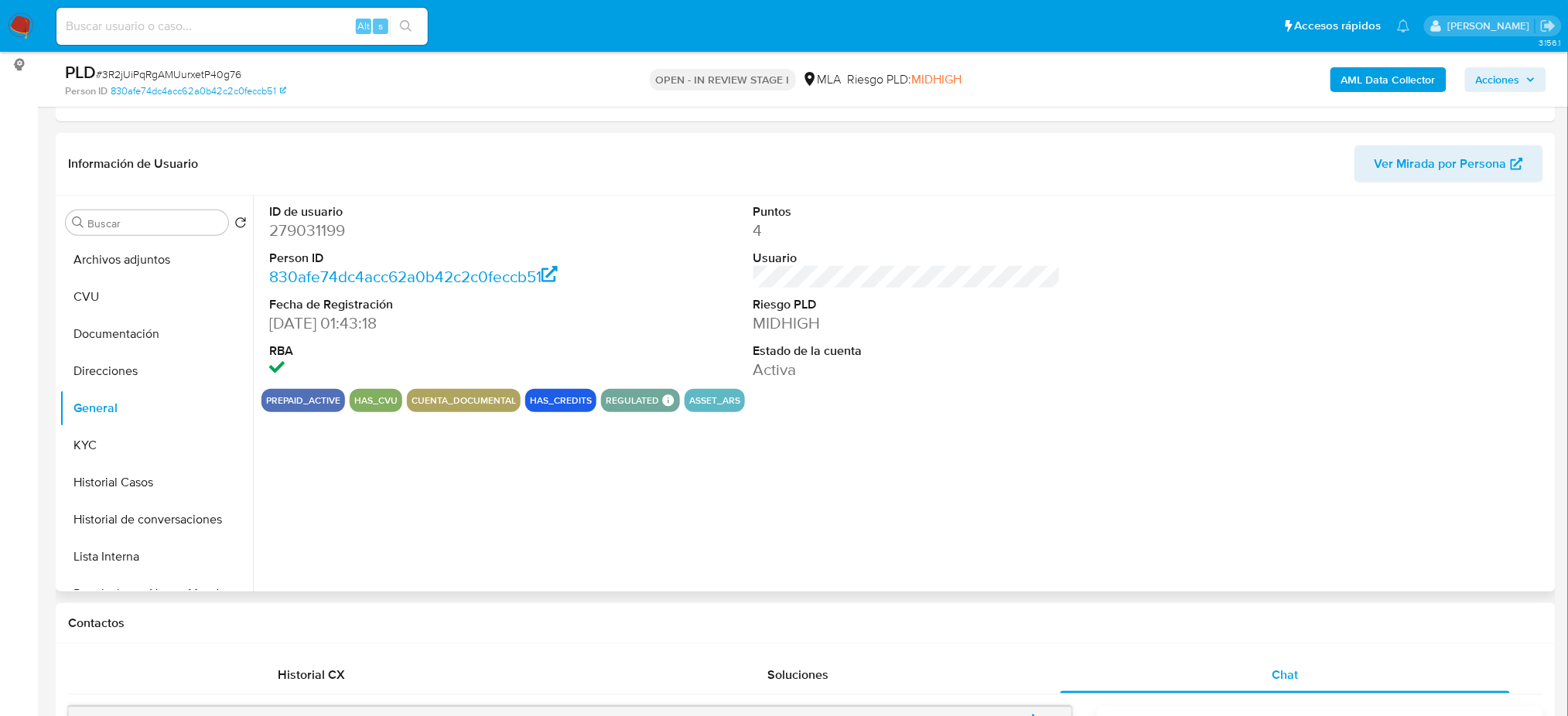
click at [299, 223] on dd "279031199" at bounding box center [423, 230] width 307 height 22
click at [298, 223] on dd "279031199" at bounding box center [423, 230] width 307 height 22
copy dd "279031199"
click at [303, 235] on dd "279031199" at bounding box center [423, 230] width 307 height 22
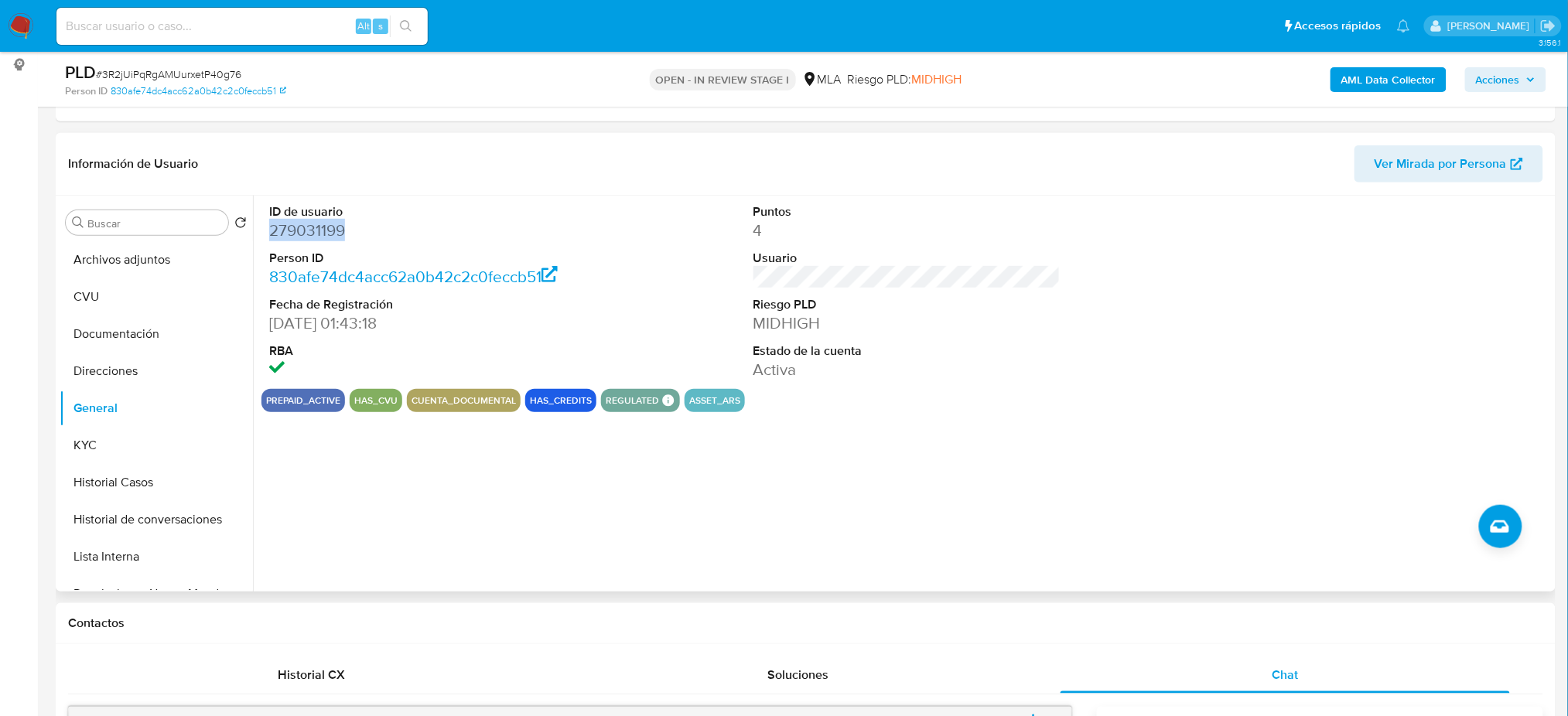
click at [303, 234] on dd "279031199" at bounding box center [423, 230] width 307 height 22
copy dd "279031199"
click at [122, 311] on button "CVU" at bounding box center [150, 297] width 181 height 37
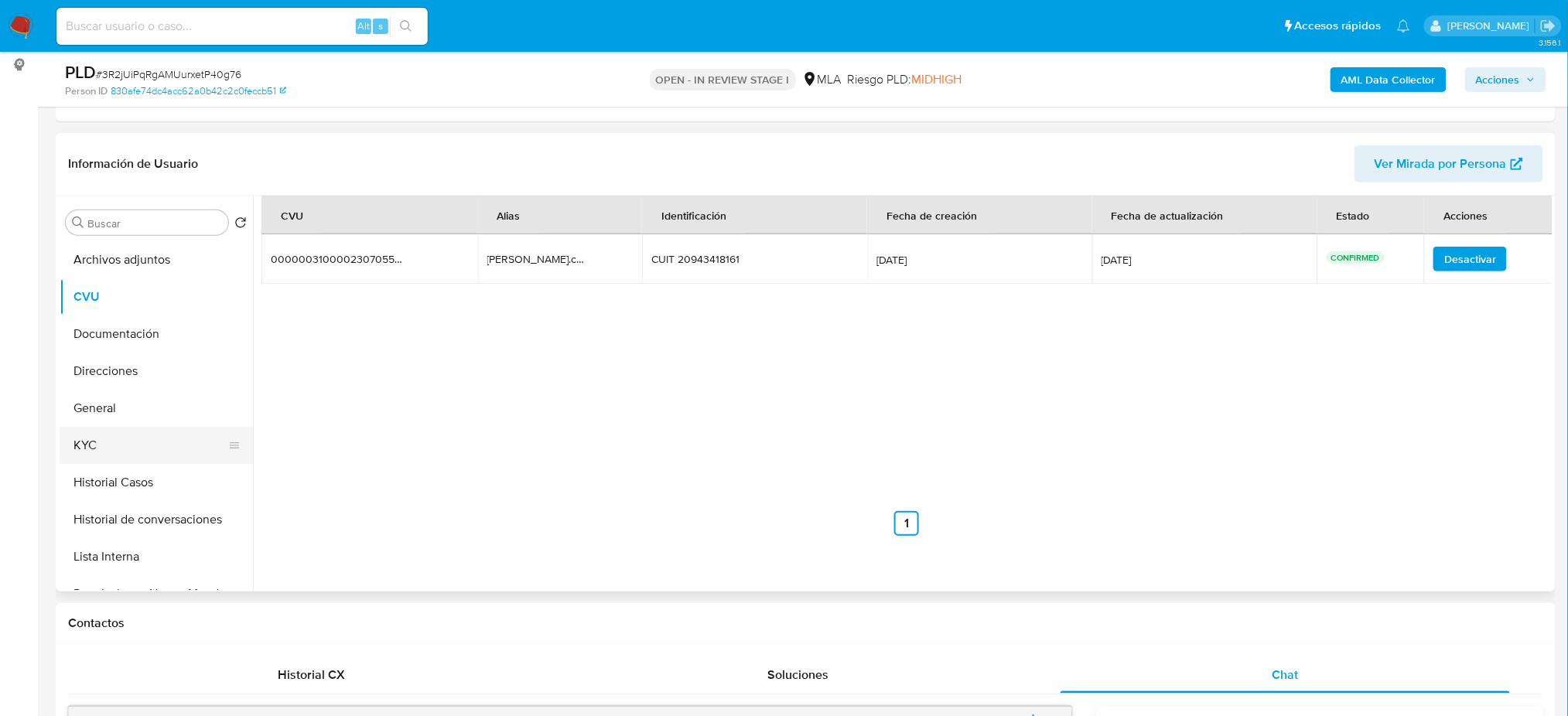
click at [125, 431] on button "KYC" at bounding box center [150, 446] width 181 height 37
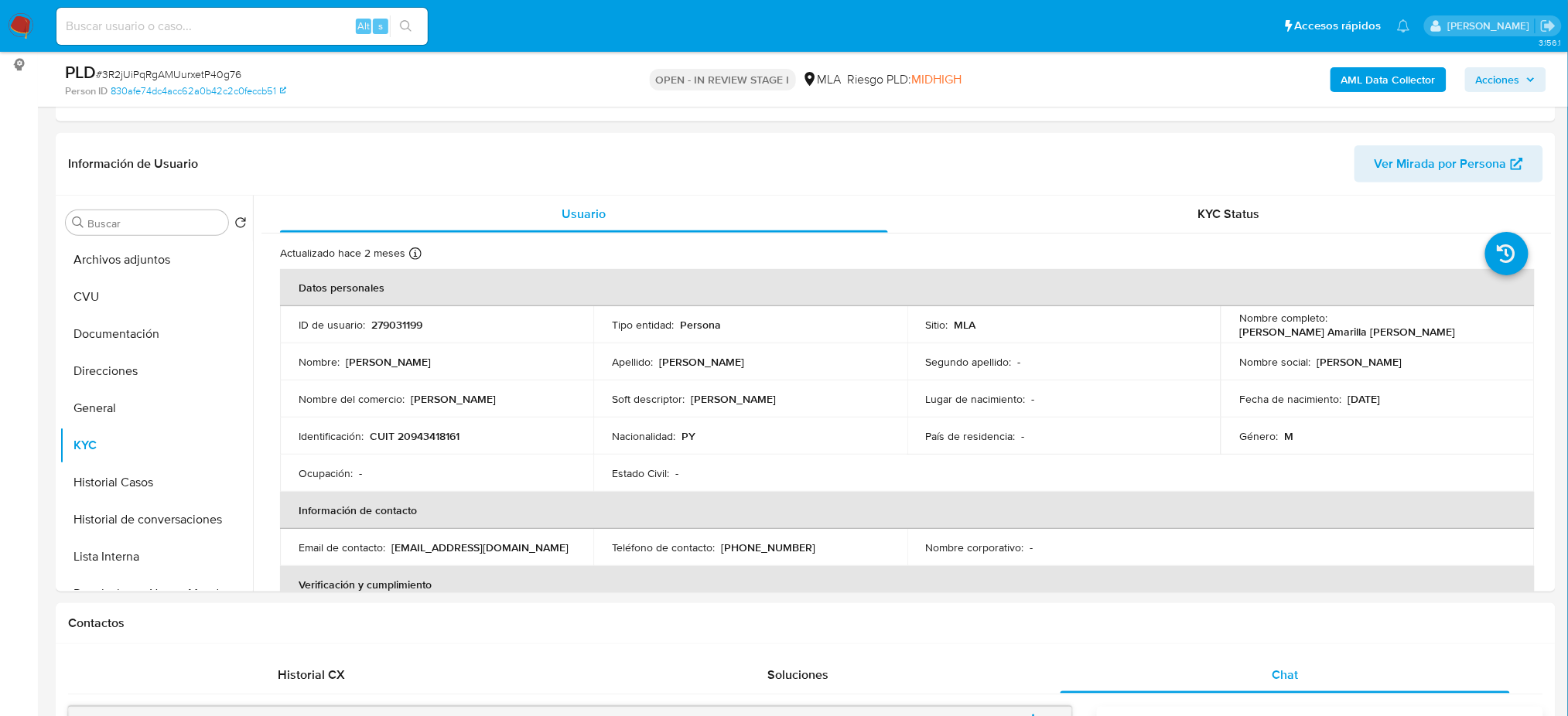
click at [433, 437] on p "CUIT 20943418161" at bounding box center [414, 436] width 90 height 14
copy p "20943418161"
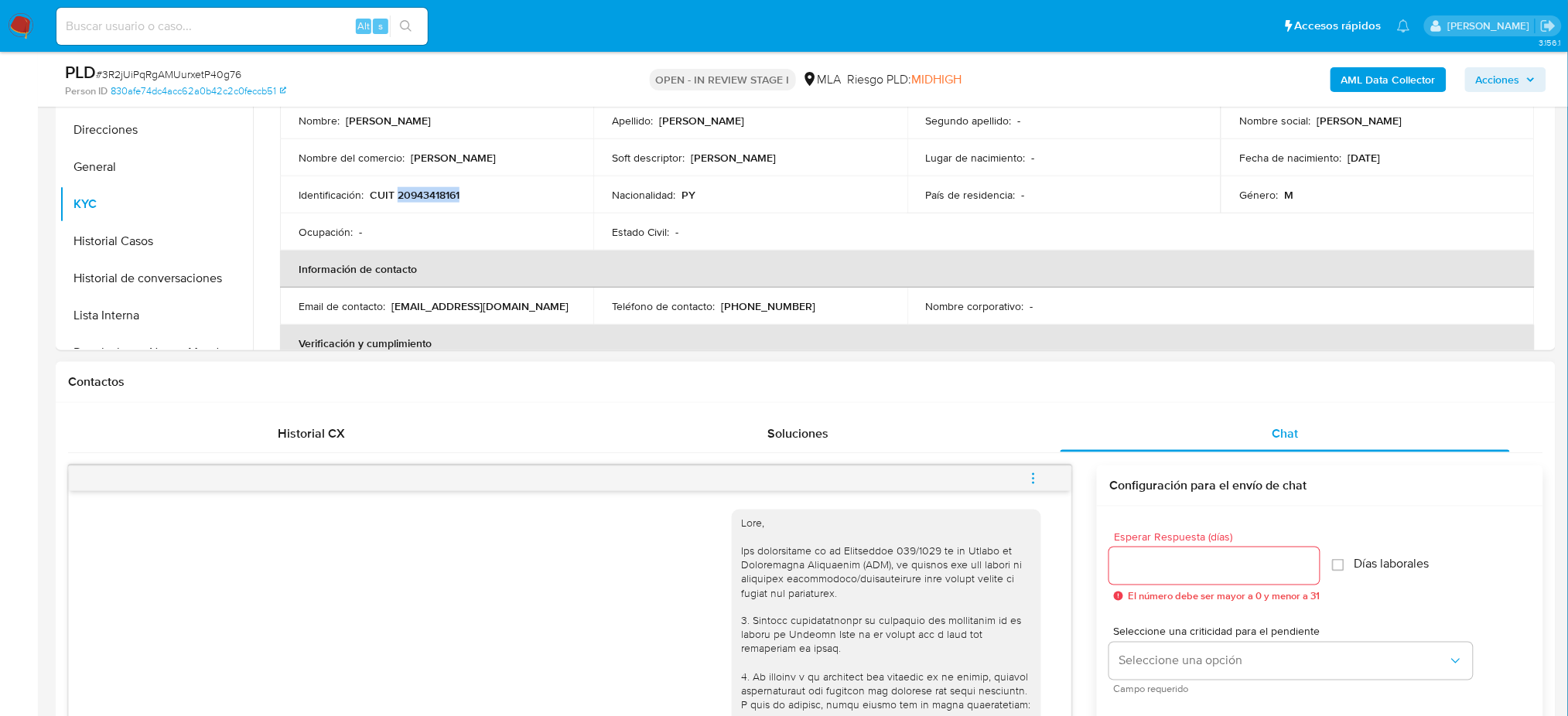
scroll to position [619, 0]
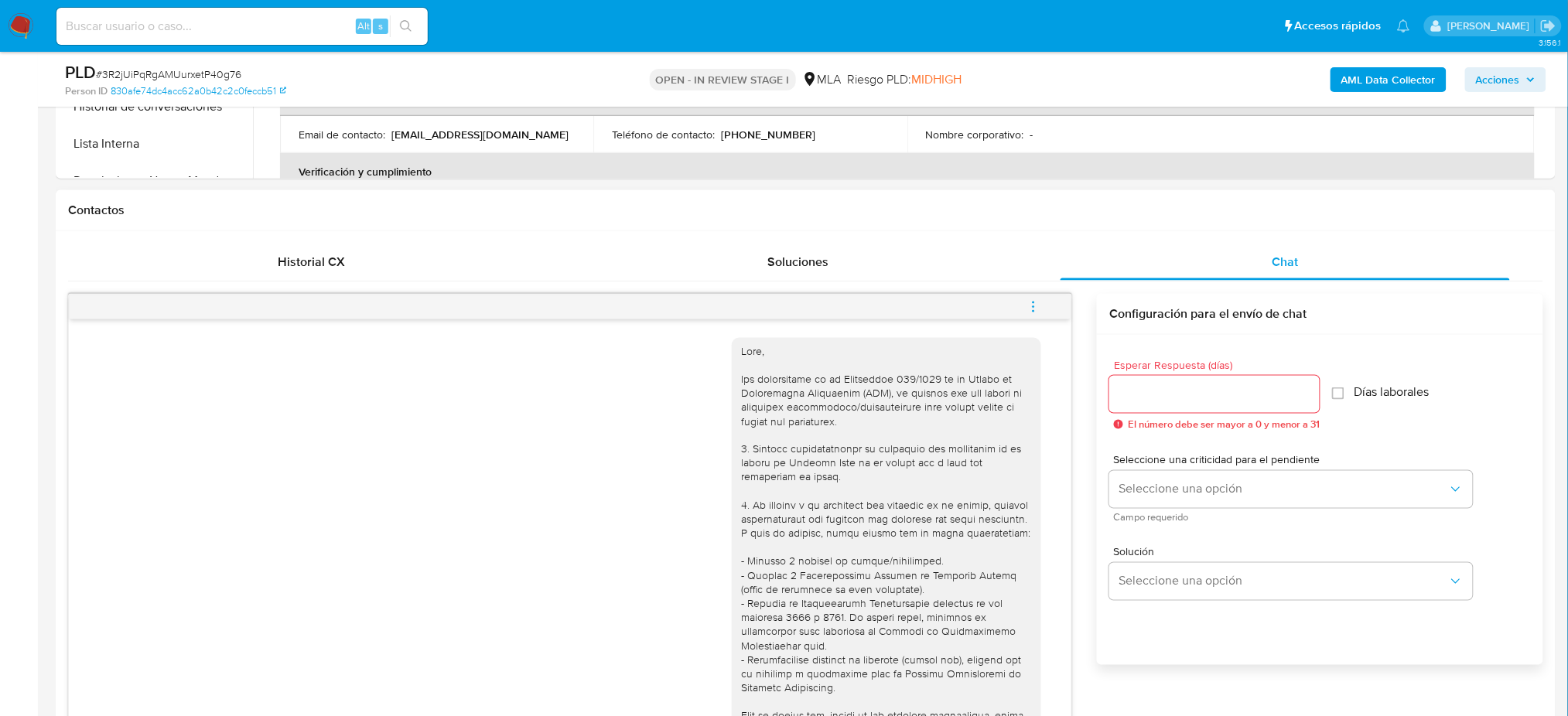
click at [1038, 297] on span "menu-action" at bounding box center [1033, 308] width 14 height 37
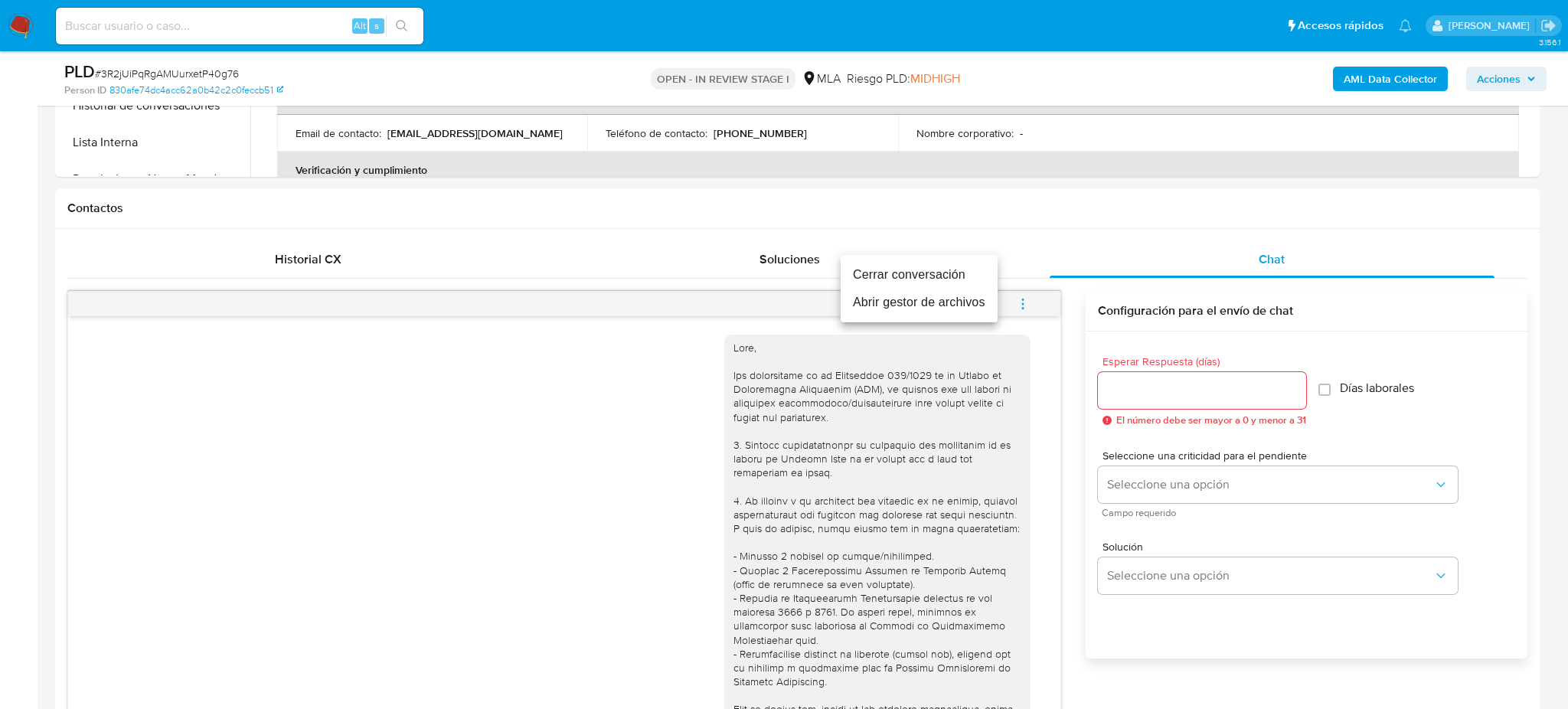
click at [956, 273] on li "Cerrar conversación" at bounding box center [918, 274] width 157 height 28
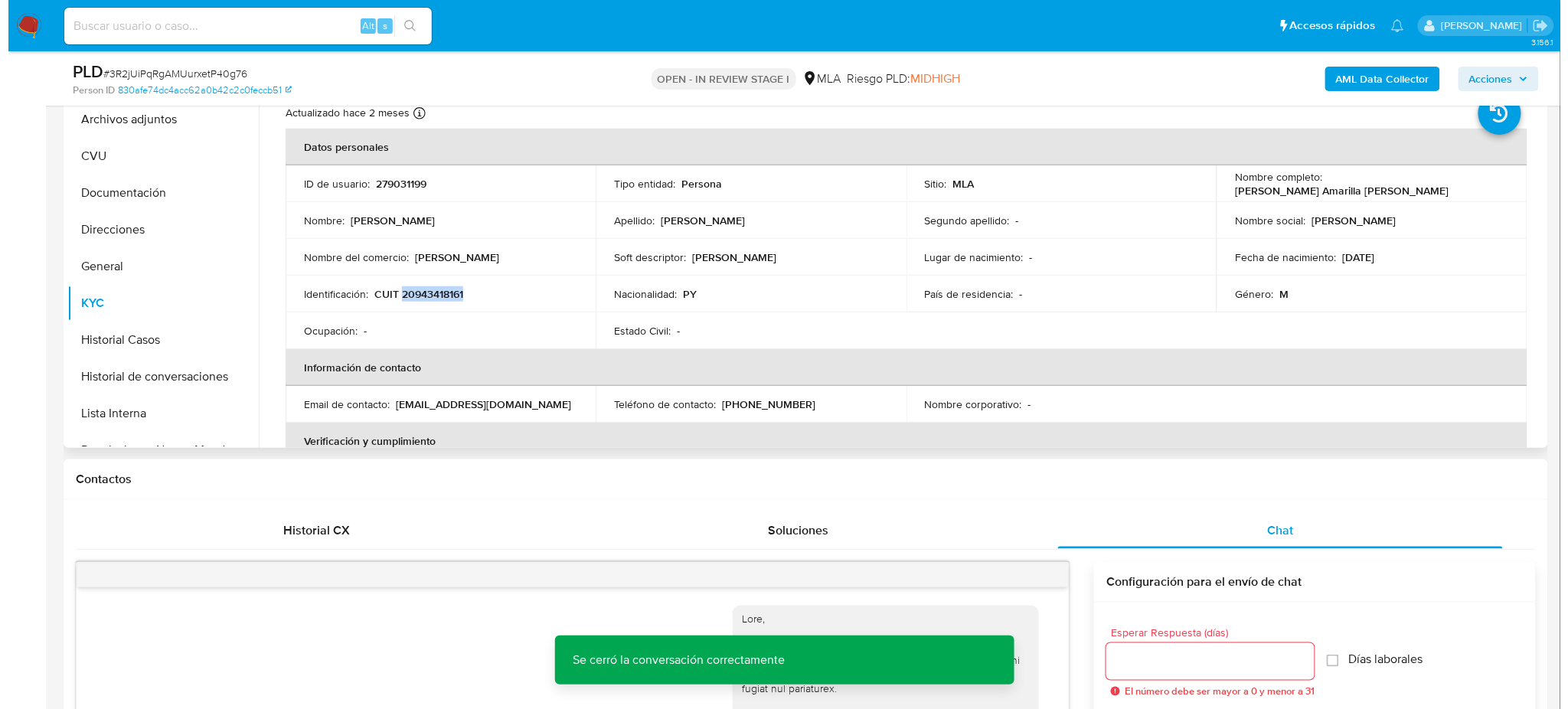
scroll to position [204, 0]
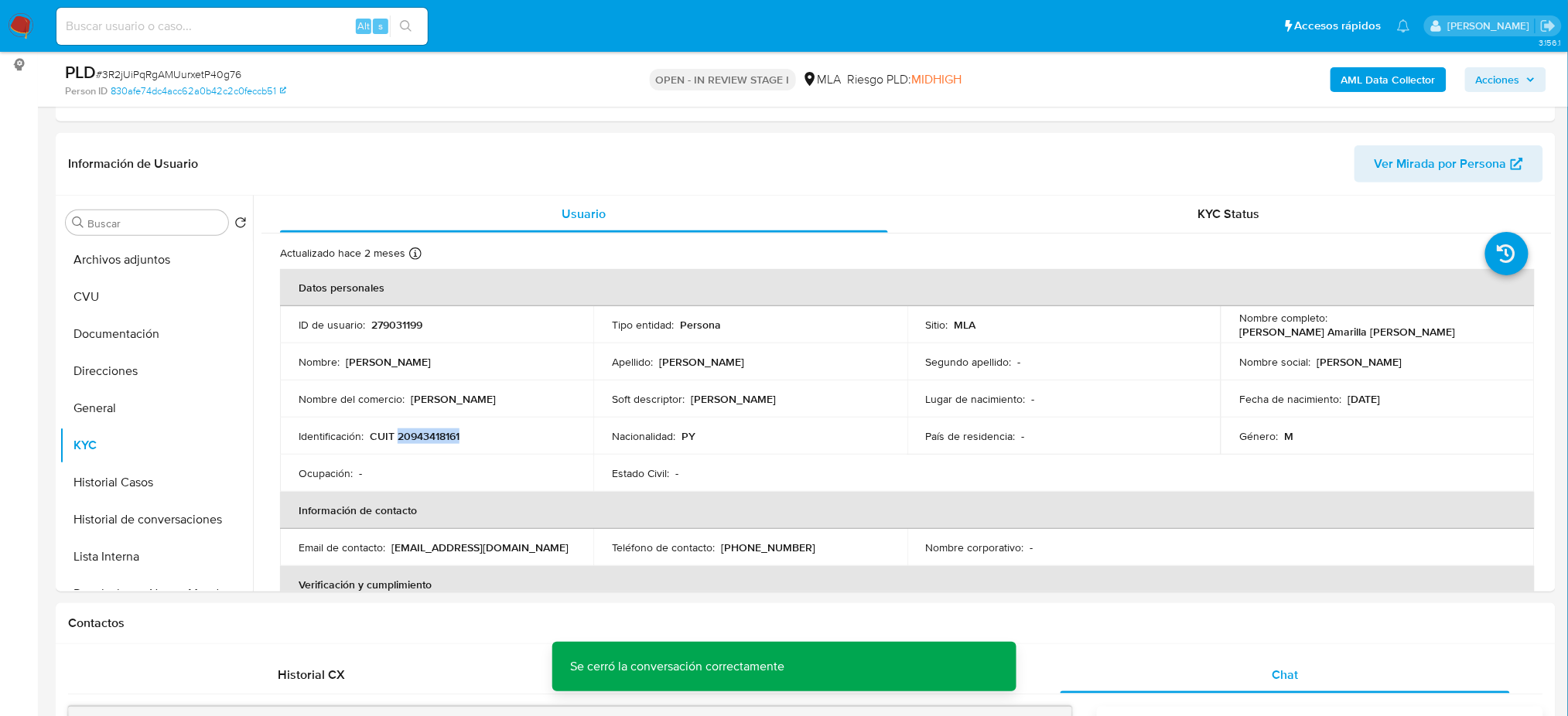
click at [1369, 83] on b "AML Data Collector" at bounding box center [1388, 79] width 94 height 25
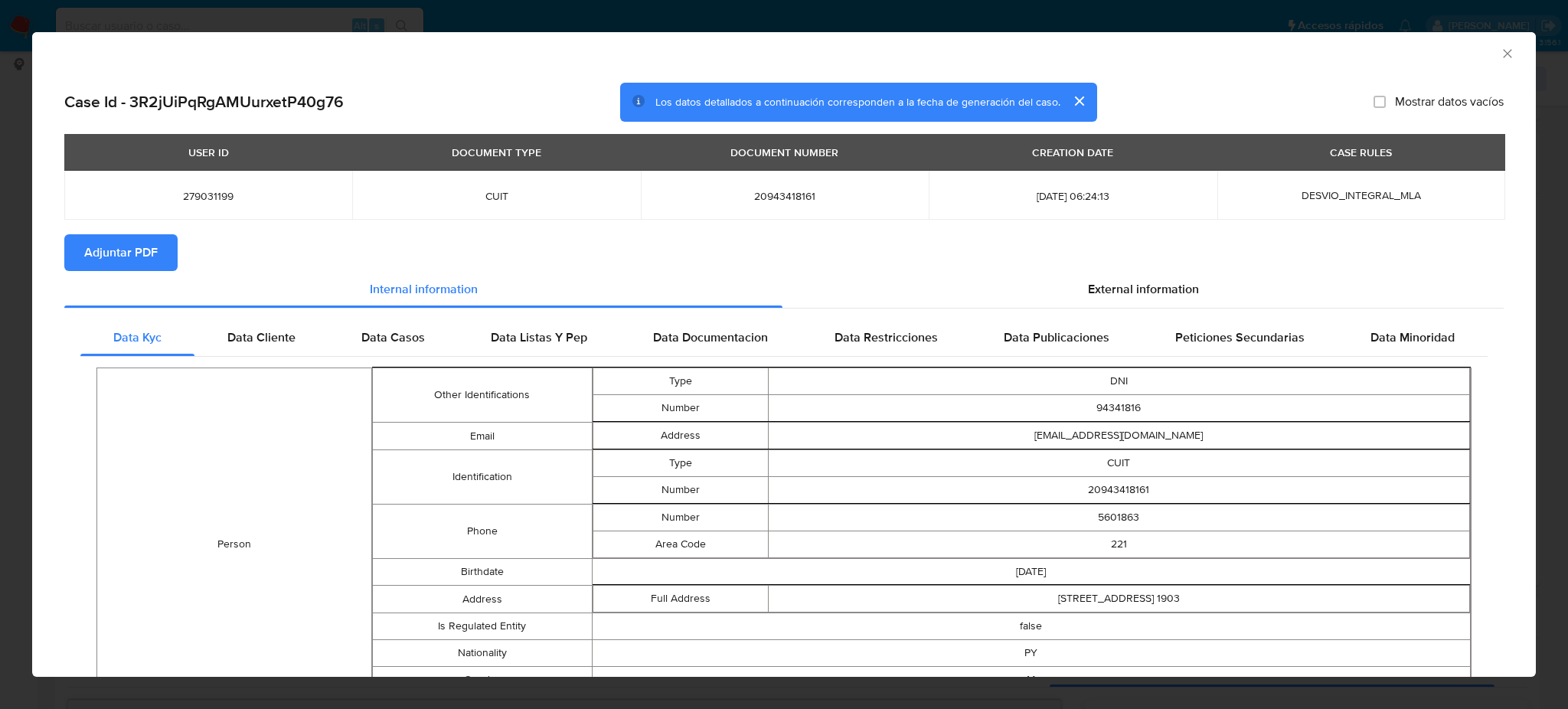
click at [136, 257] on span "Adjuntar PDF" at bounding box center [121, 253] width 74 height 34
click at [1499, 54] on icon "Cerrar ventana" at bounding box center [1507, 54] width 15 height 15
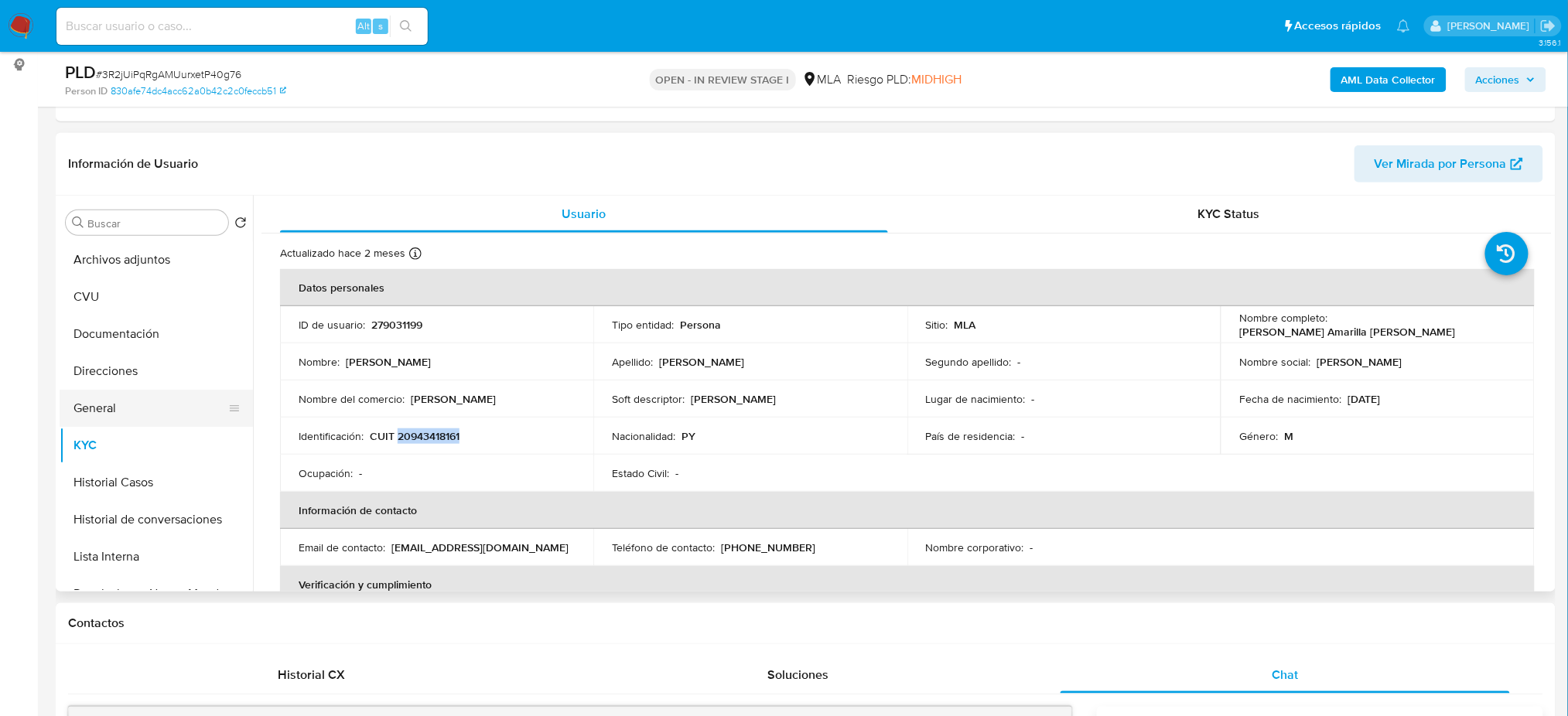
click at [175, 409] on button "General" at bounding box center [150, 408] width 181 height 37
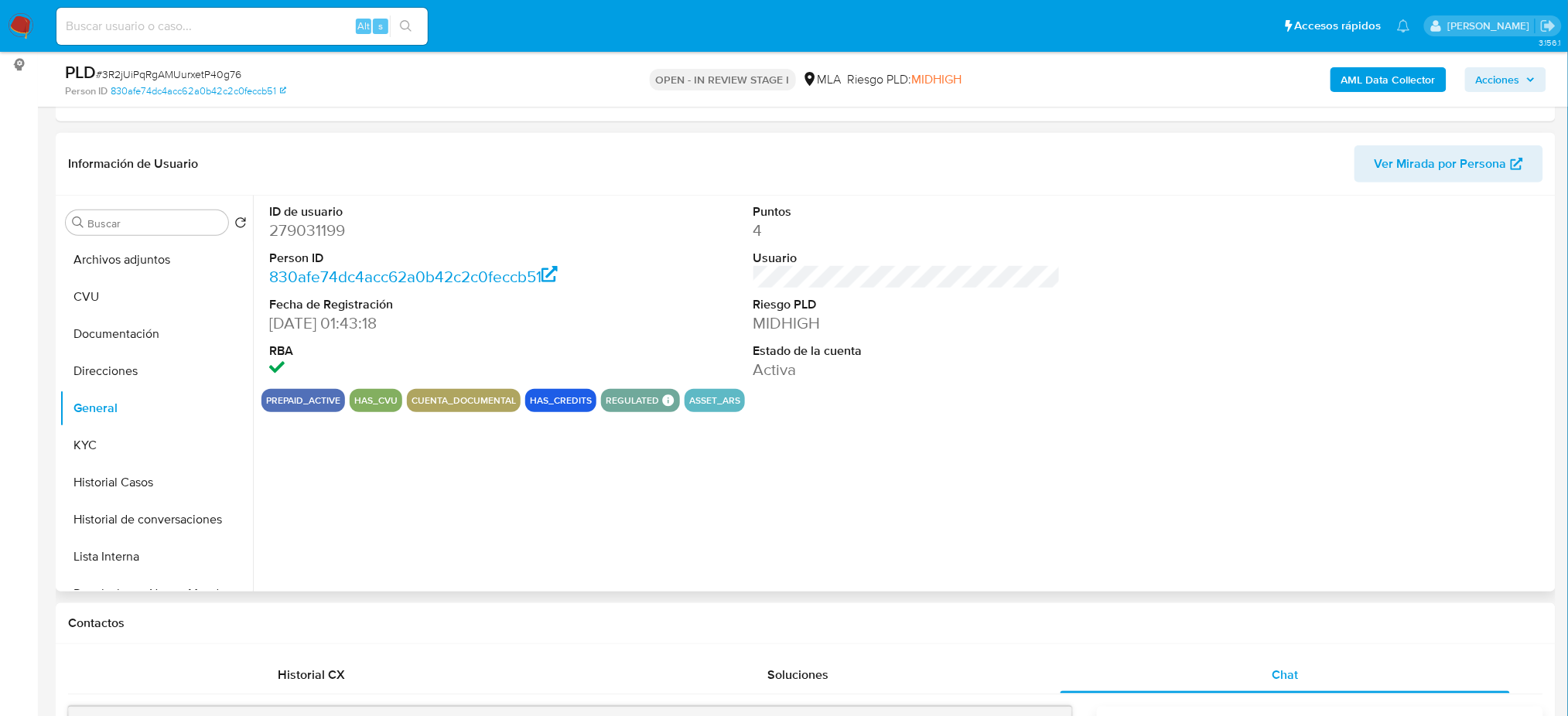
click at [296, 228] on dd "279031199" at bounding box center [423, 230] width 307 height 22
copy dd "279031199"
click at [172, 254] on button "Archivos adjuntos" at bounding box center [150, 260] width 181 height 37
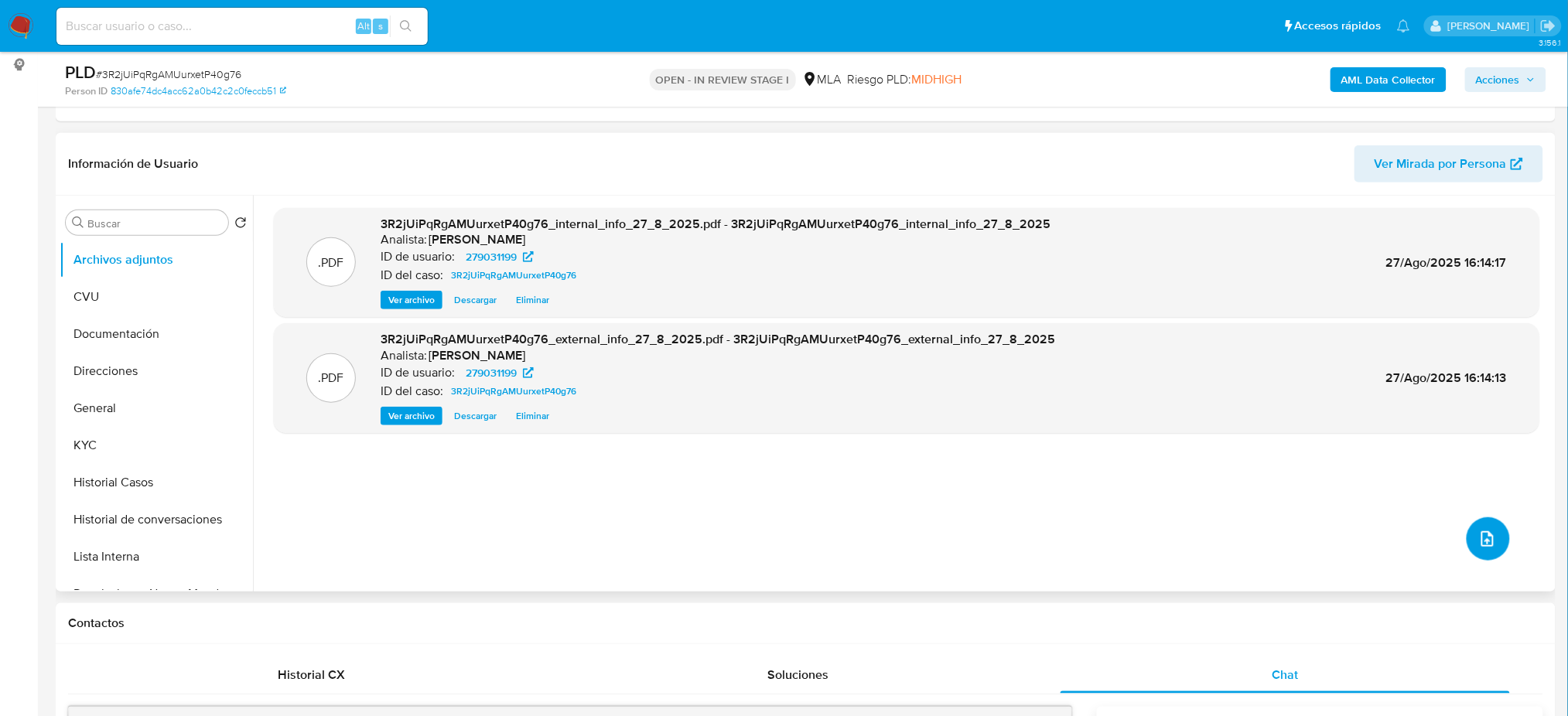
click at [1470, 545] on button "upload-file" at bounding box center [1488, 539] width 43 height 43
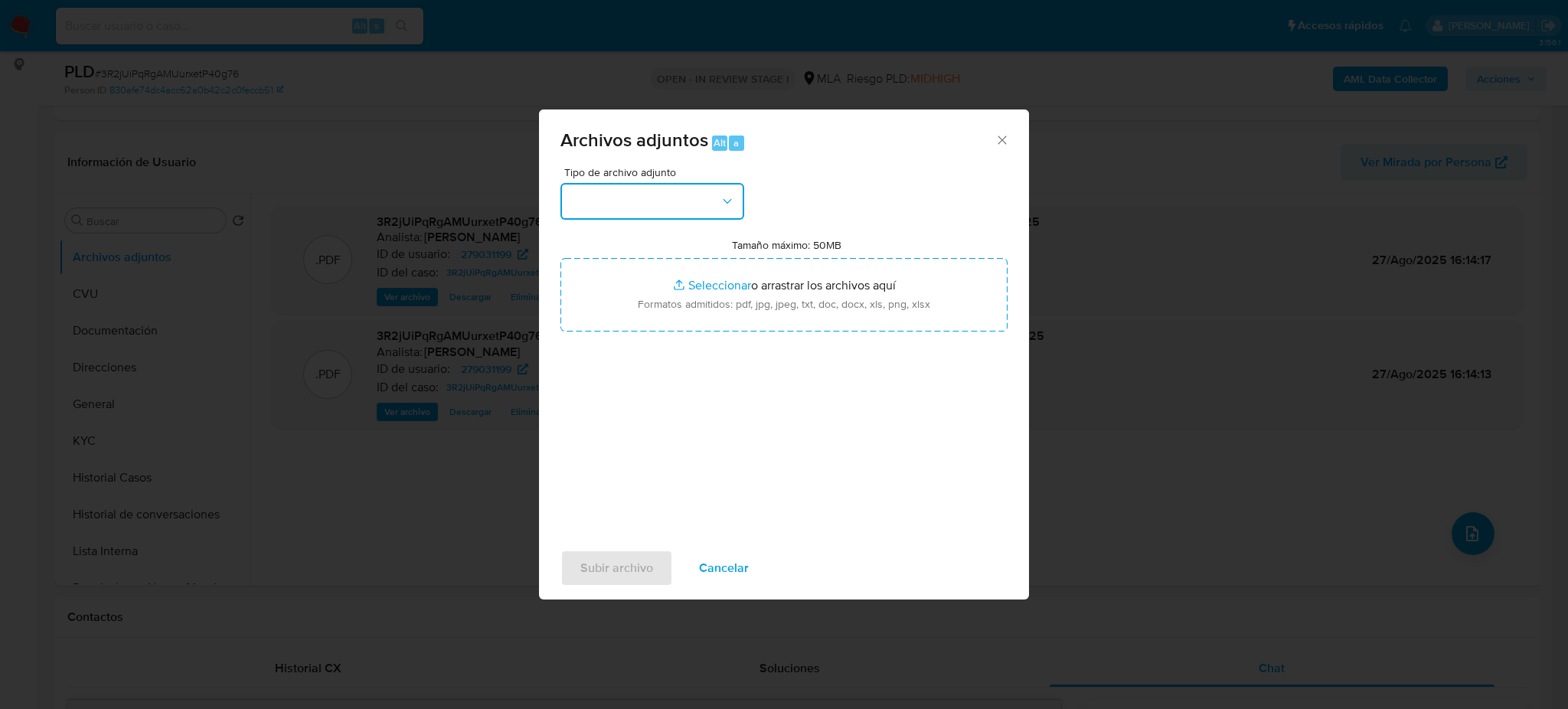
click at [656, 208] on button "button" at bounding box center [652, 201] width 184 height 37
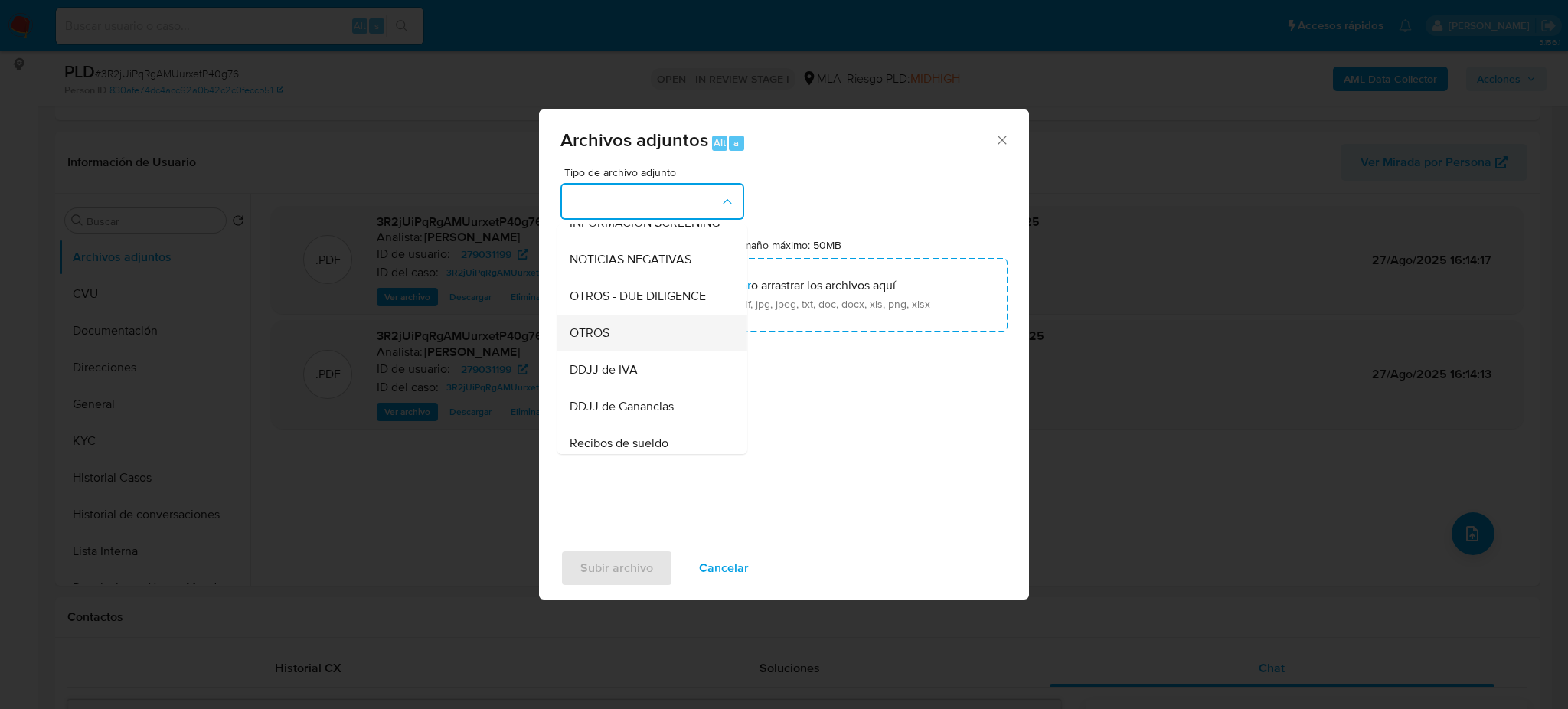
click at [649, 344] on div "OTROS" at bounding box center [647, 333] width 156 height 37
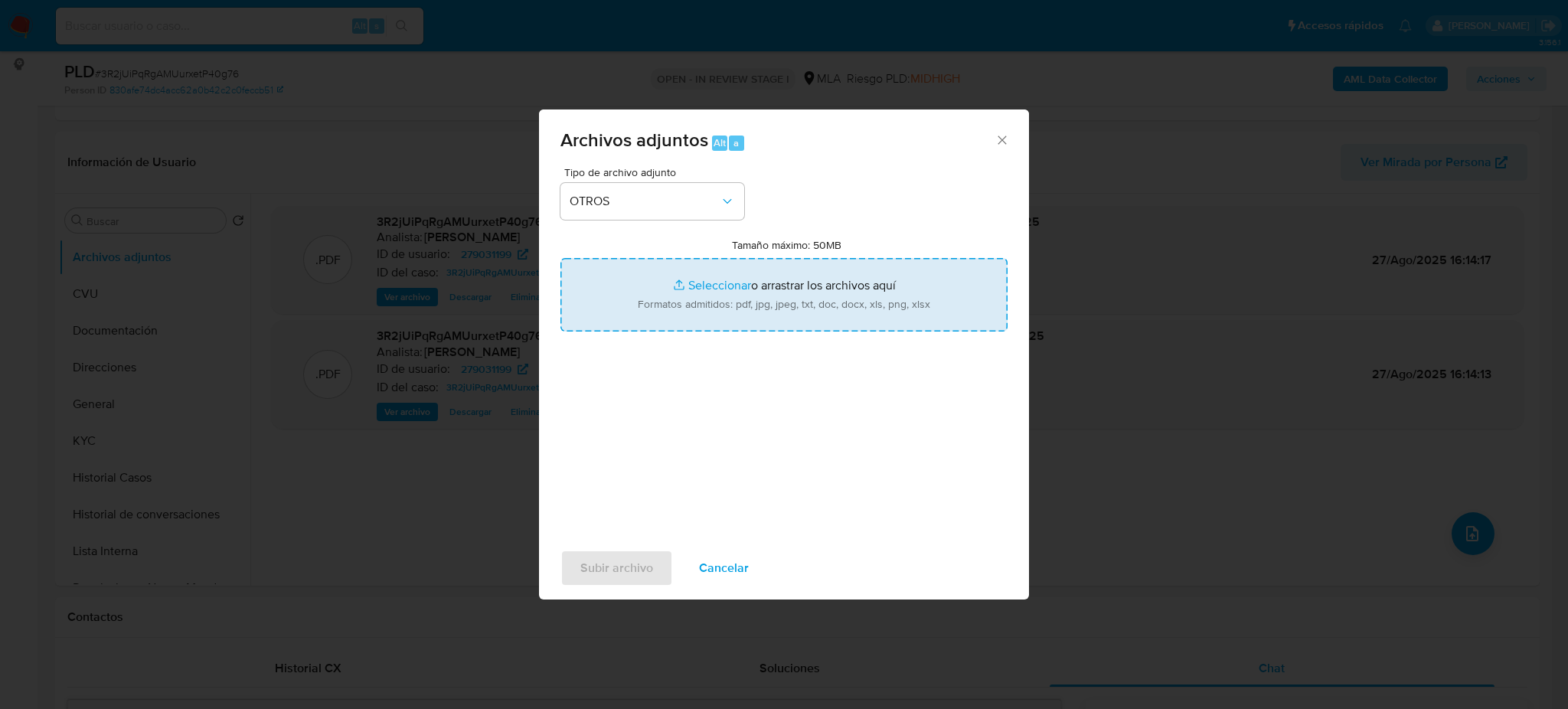
click at [745, 273] on input "Tamaño máximo: 50MB Seleccionar archivos" at bounding box center [783, 295] width 447 height 74
type input "C:\fakepath\Caselog 3R2jUiPqRgAMUurxetP40g76_2025_07_17_21_58_55.docx"
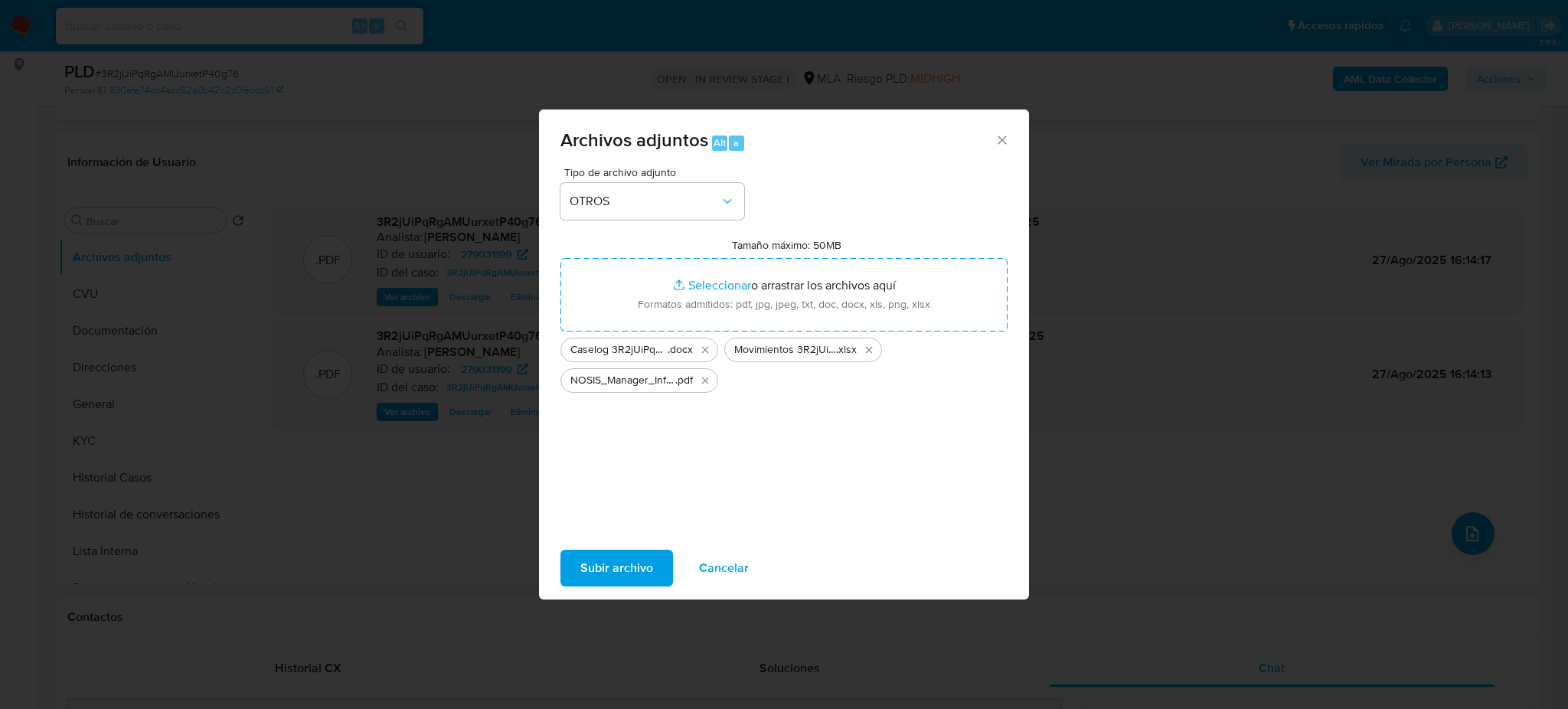
click at [631, 573] on span "Subir archivo" at bounding box center [616, 568] width 73 height 34
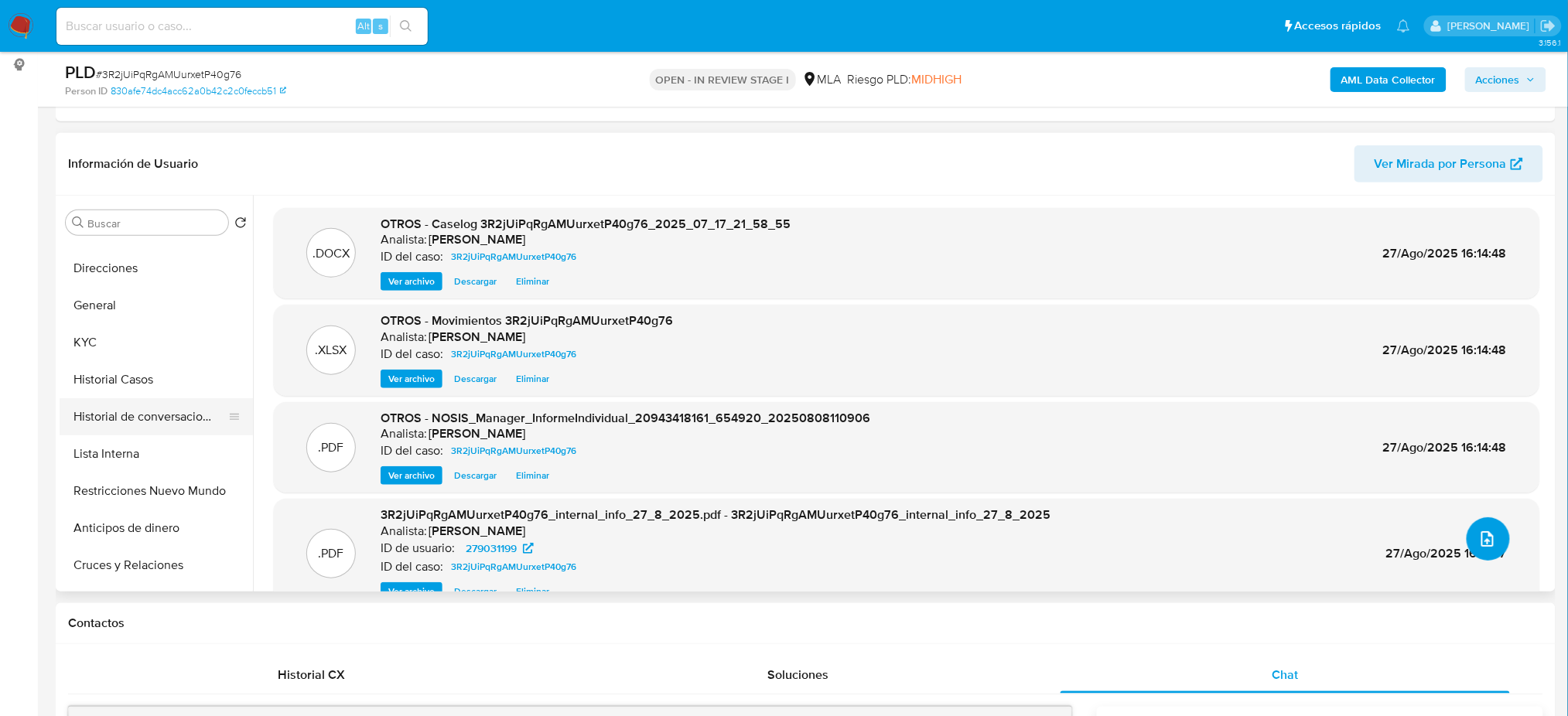
scroll to position [0, 0]
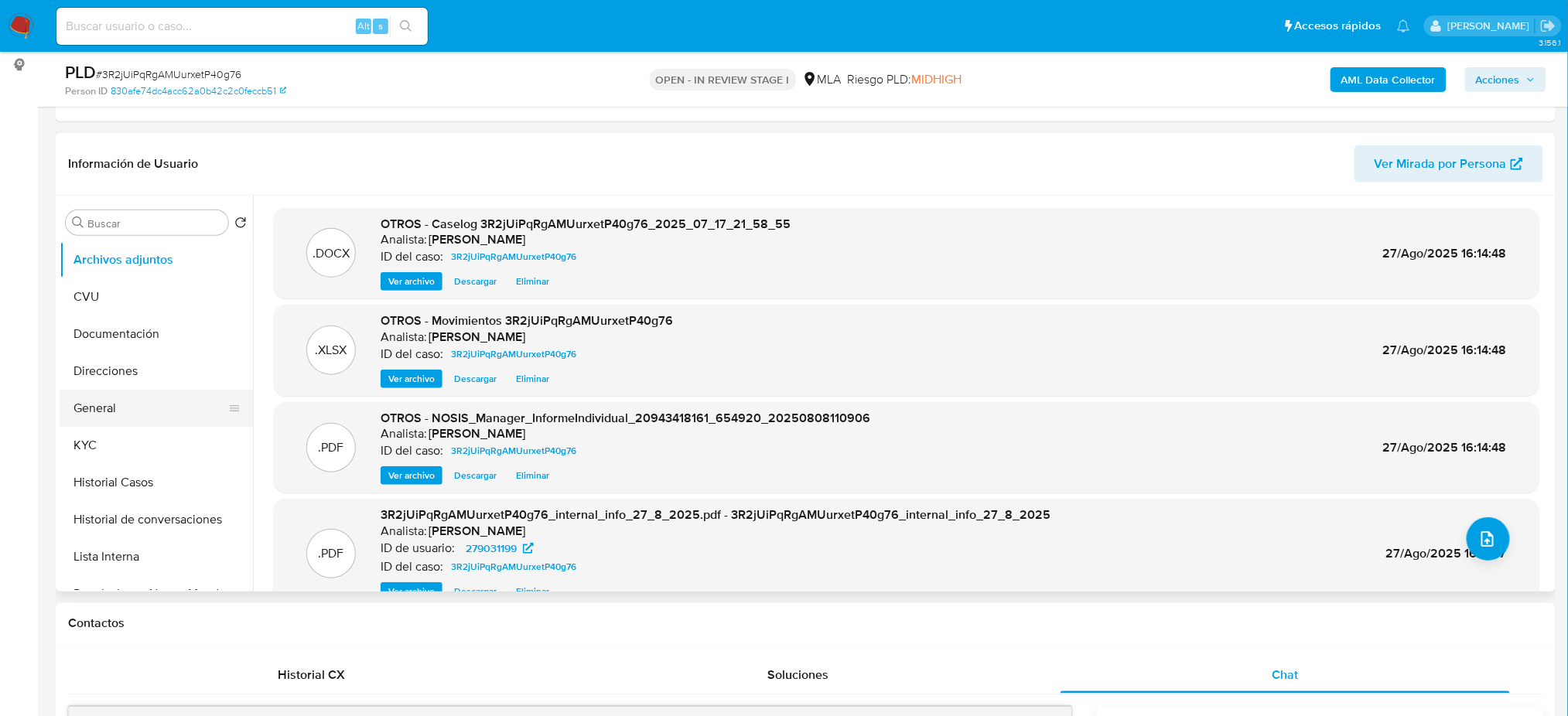
click at [137, 414] on button "General" at bounding box center [150, 408] width 181 height 37
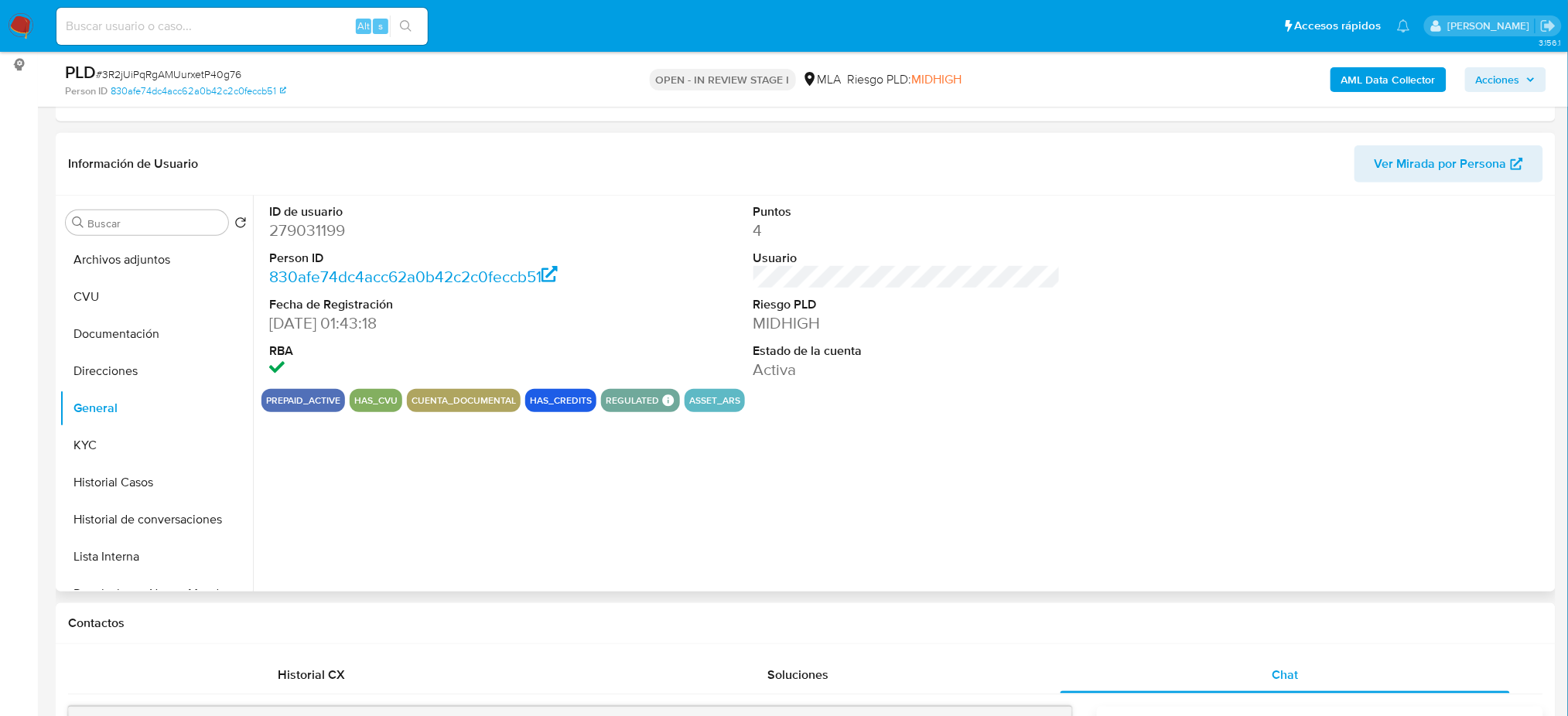
click at [292, 233] on dd "279031199" at bounding box center [423, 230] width 307 height 22
click at [292, 232] on dd "279031199" at bounding box center [423, 230] width 307 height 22
copy dd "279031199"
click at [151, 472] on button "Historial Casos" at bounding box center [150, 483] width 181 height 37
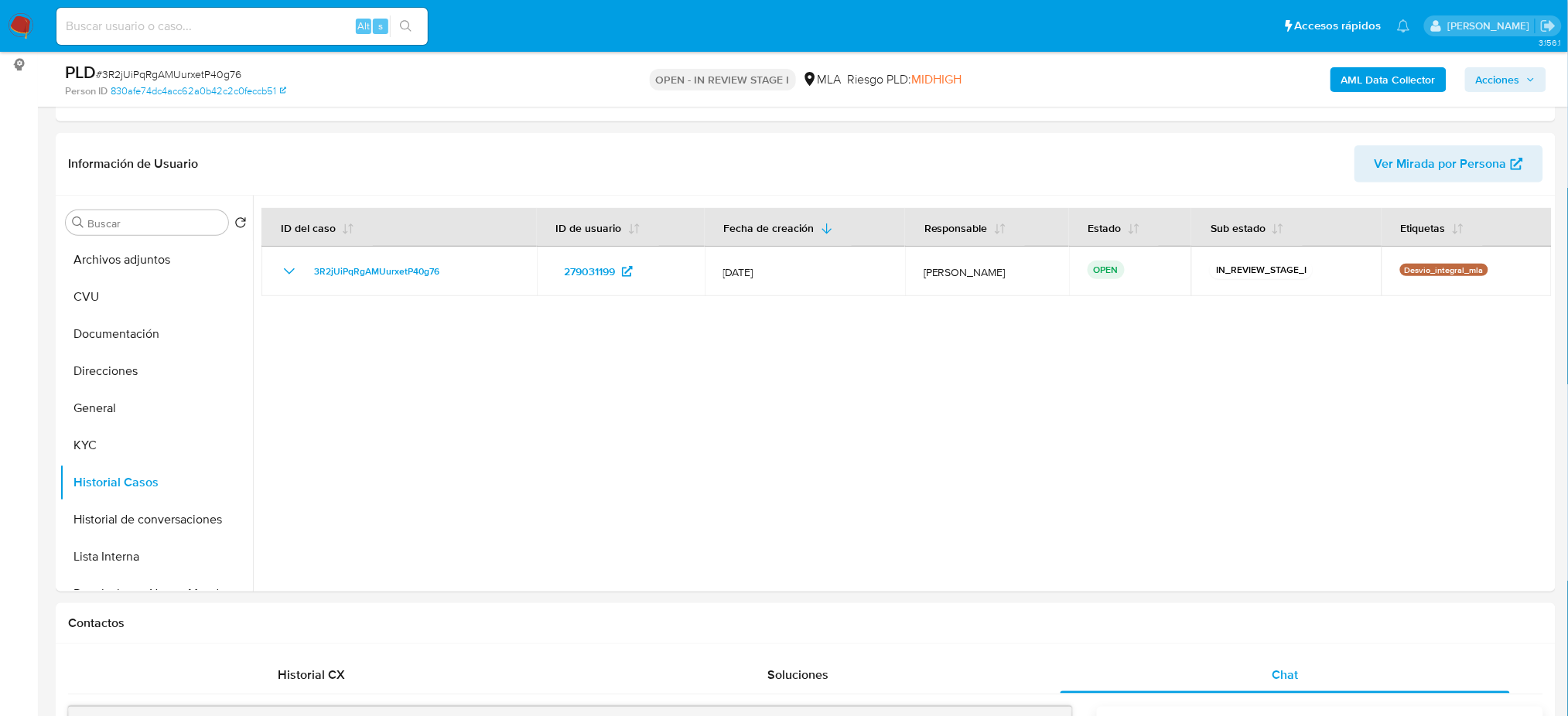
click at [1519, 81] on span "Acciones" at bounding box center [1498, 79] width 44 height 25
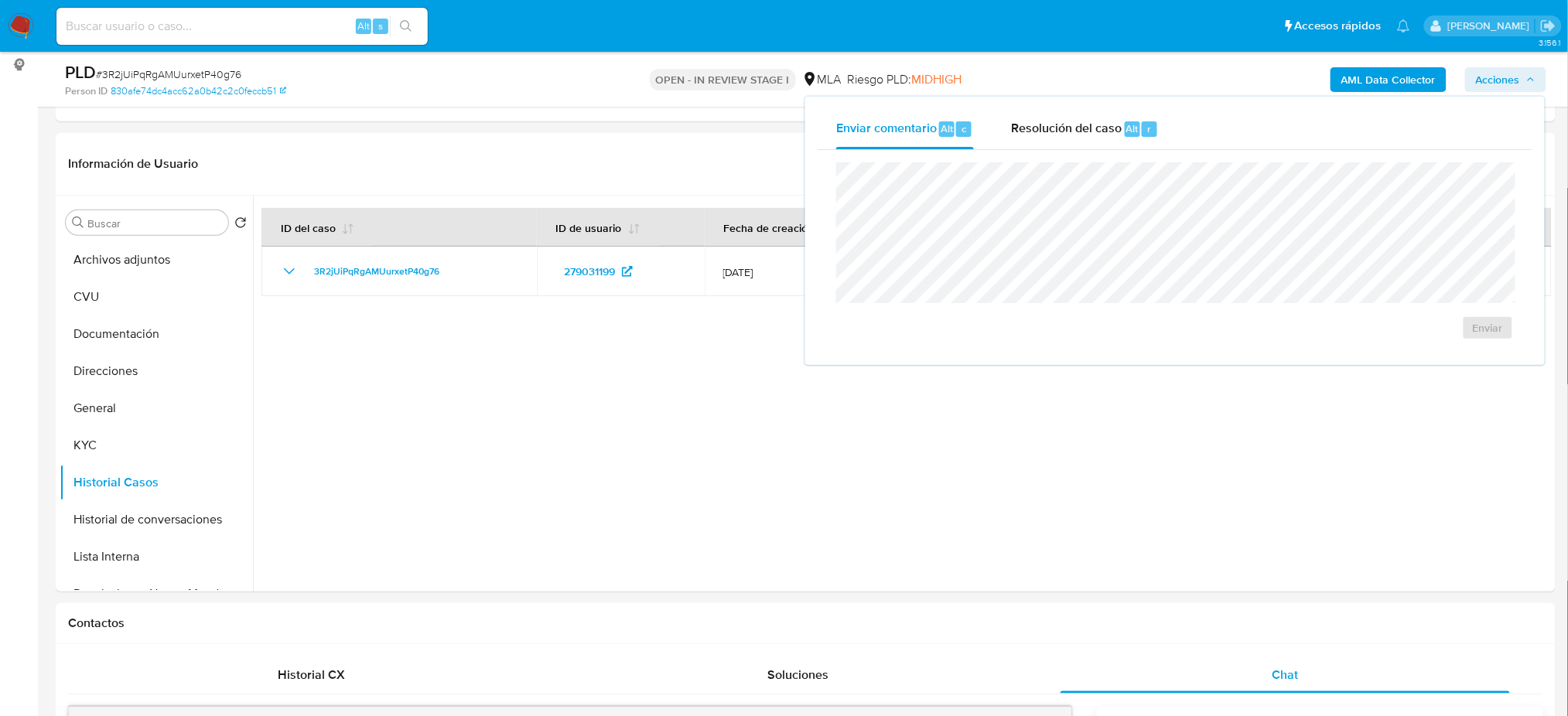
click at [1060, 150] on div "Enviar" at bounding box center [1176, 251] width 715 height 203
click at [1054, 129] on span "Resolución del caso" at bounding box center [1066, 128] width 111 height 18
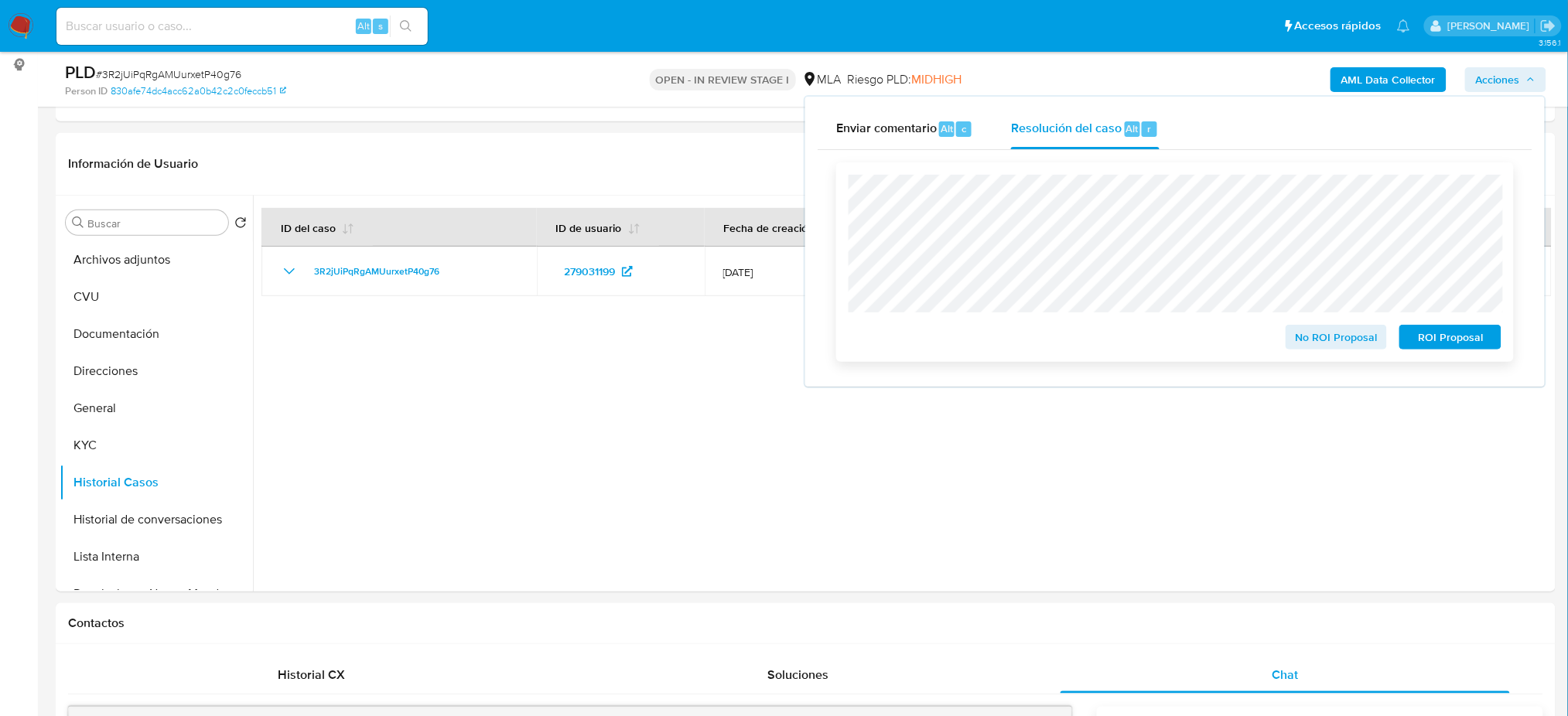
click at [1310, 341] on span "No ROI Proposal" at bounding box center [1337, 337] width 81 height 22
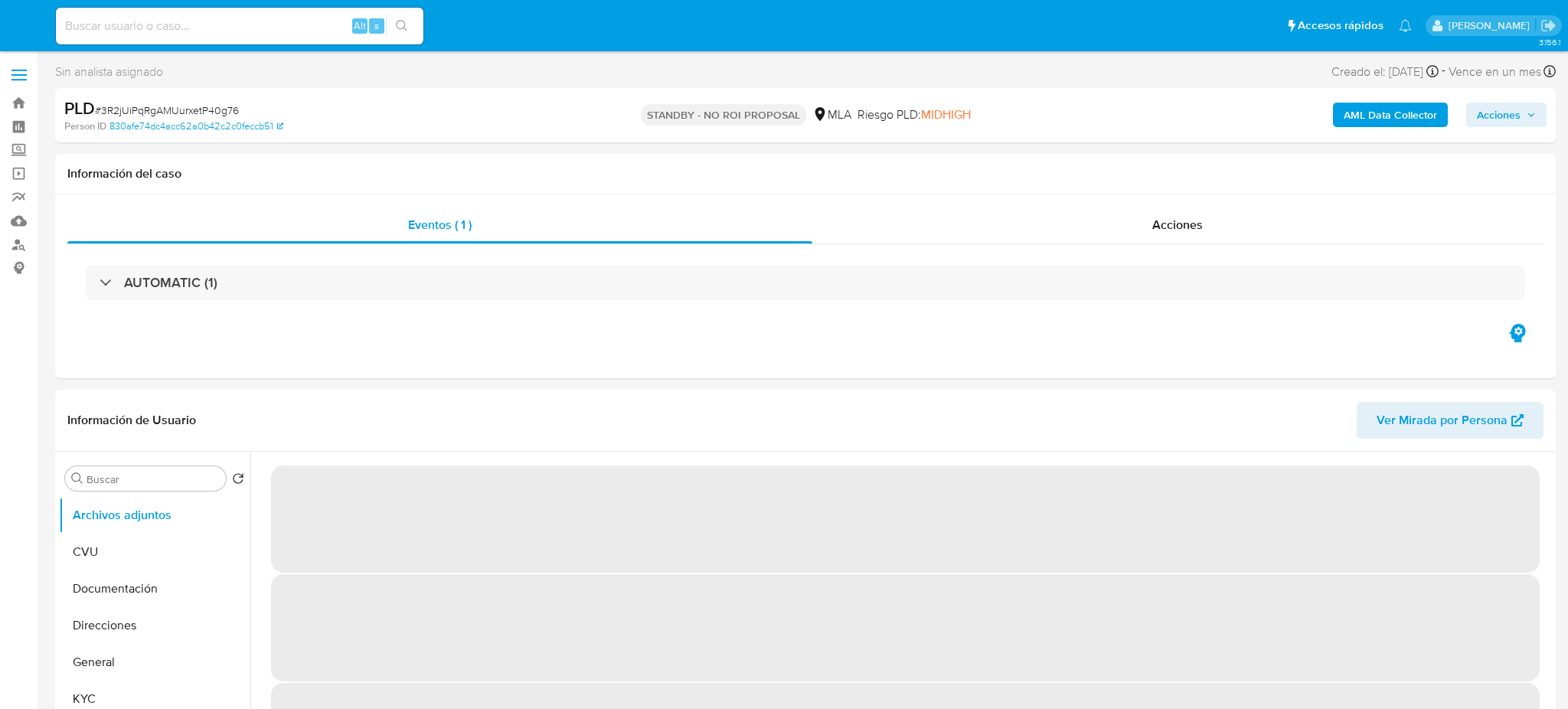
select select "10"
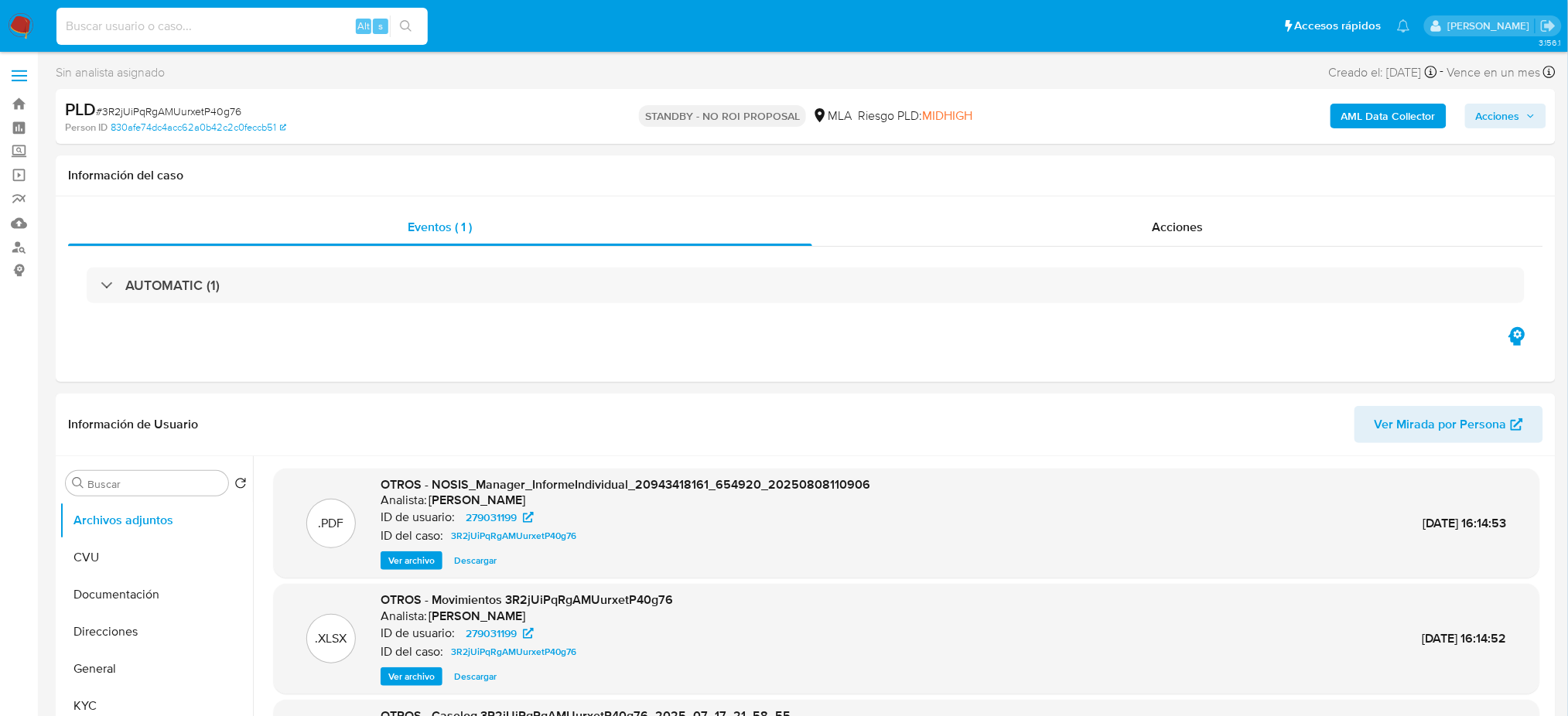
click at [298, 26] on input at bounding box center [242, 26] width 371 height 20
paste input "Wb5YnLQKzEPnDtQirnRicYSe"
type input "Wb5YnLQKzEPnDtQirnRicYSe"
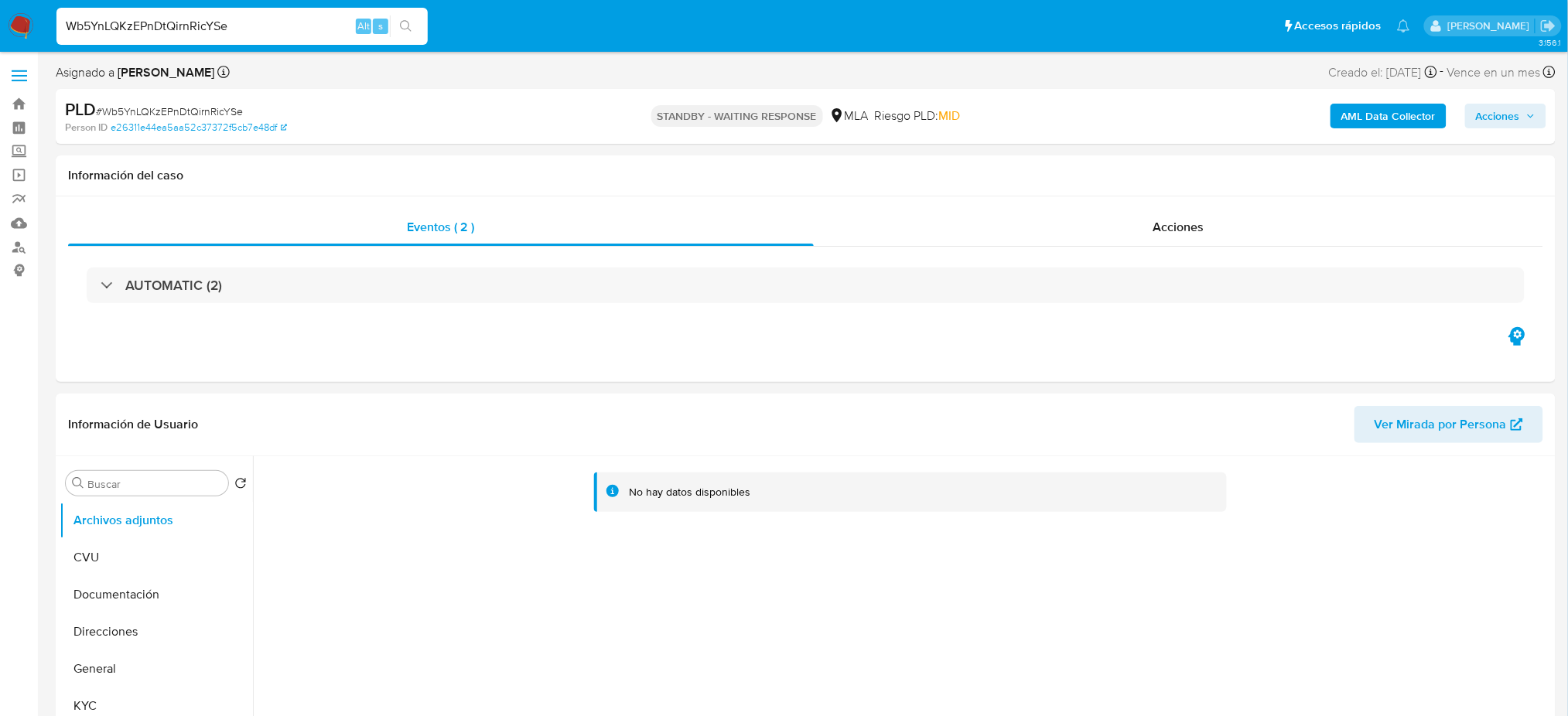
select select "10"
drag, startPoint x: 239, startPoint y: 15, endPoint x: 53, endPoint y: 39, distance: 187.5
click at [13, 43] on nav "Pausado Ver notificaciones Wb5YnLQKzEPnDtQirnRicYSe Alt s Accesos rápidos Presi…" at bounding box center [784, 25] width 1568 height 52
click at [250, 25] on input "Wb5YnLQKzEPnDtQirnRicYSe" at bounding box center [242, 26] width 371 height 20
drag, startPoint x: 241, startPoint y: 25, endPoint x: 0, endPoint y: 46, distance: 241.9
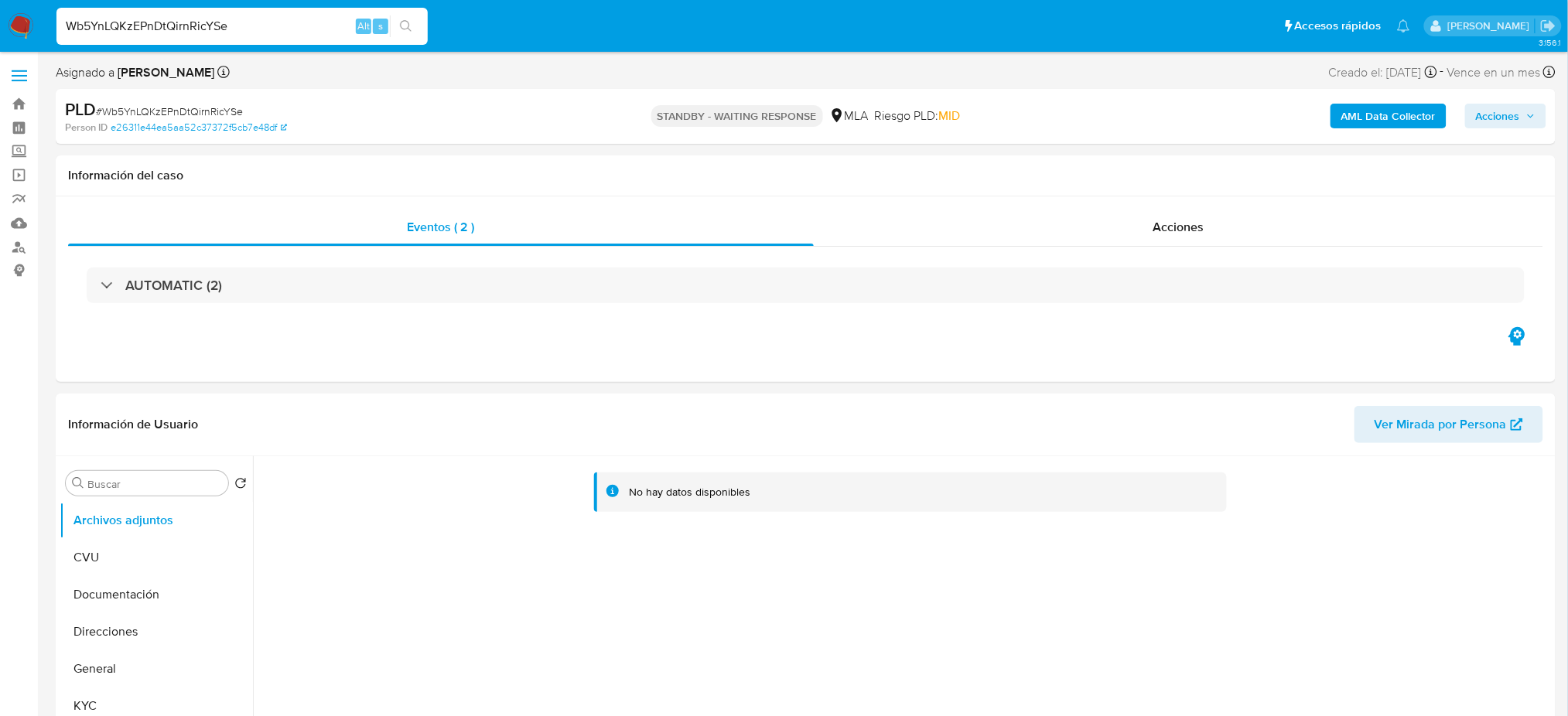
click at [0, 46] on nav "Pausado Ver notificaciones Wb5YnLQKzEPnDtQirnRicYSe Alt s Accesos rápidos Presi…" at bounding box center [784, 25] width 1568 height 52
paste input "G3G5iQG5yza90btPdIHvpFfy"
type input "G3G5iQG5yza90btPdIHvpFfy"
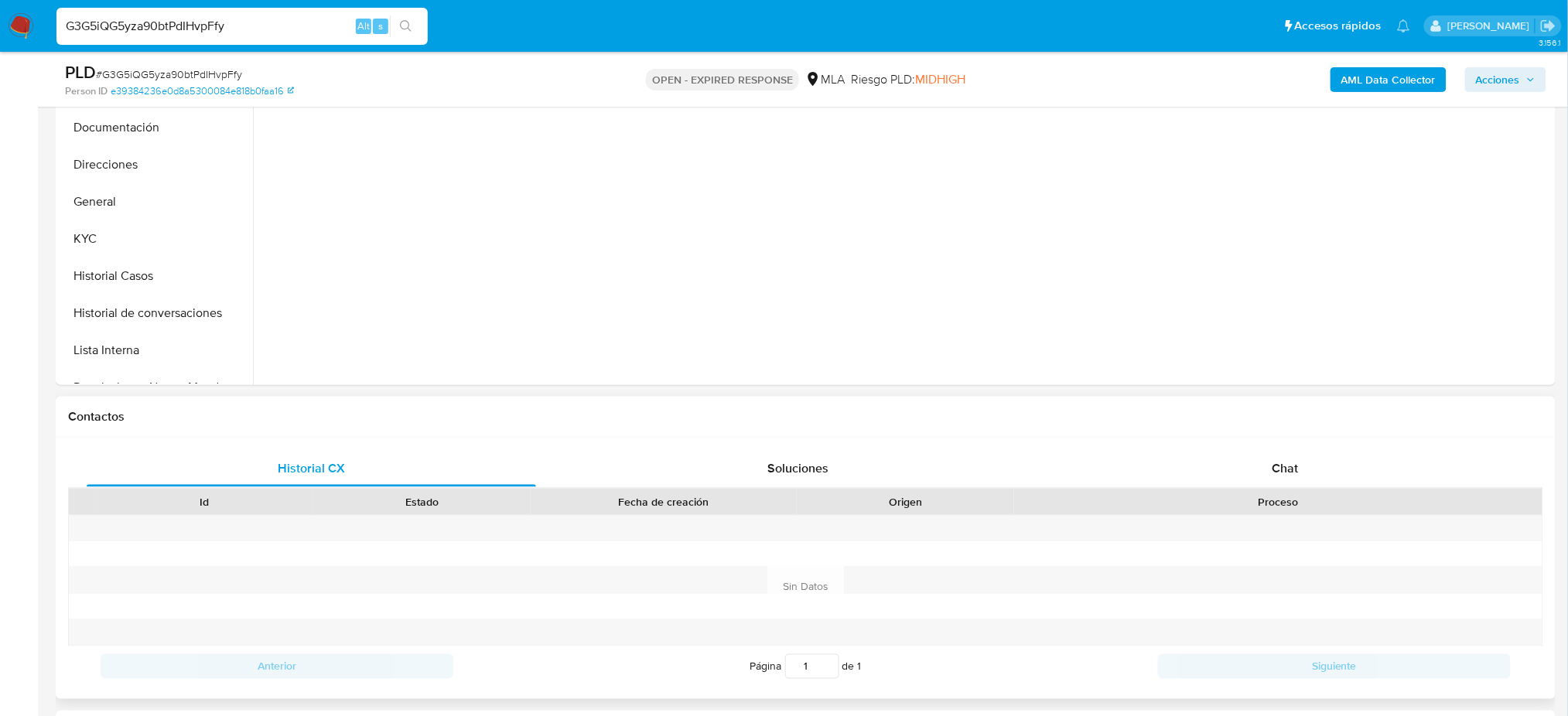
click at [1287, 489] on div "Proceso" at bounding box center [1279, 502] width 529 height 26
click at [1293, 456] on div "Chat" at bounding box center [1286, 469] width 449 height 37
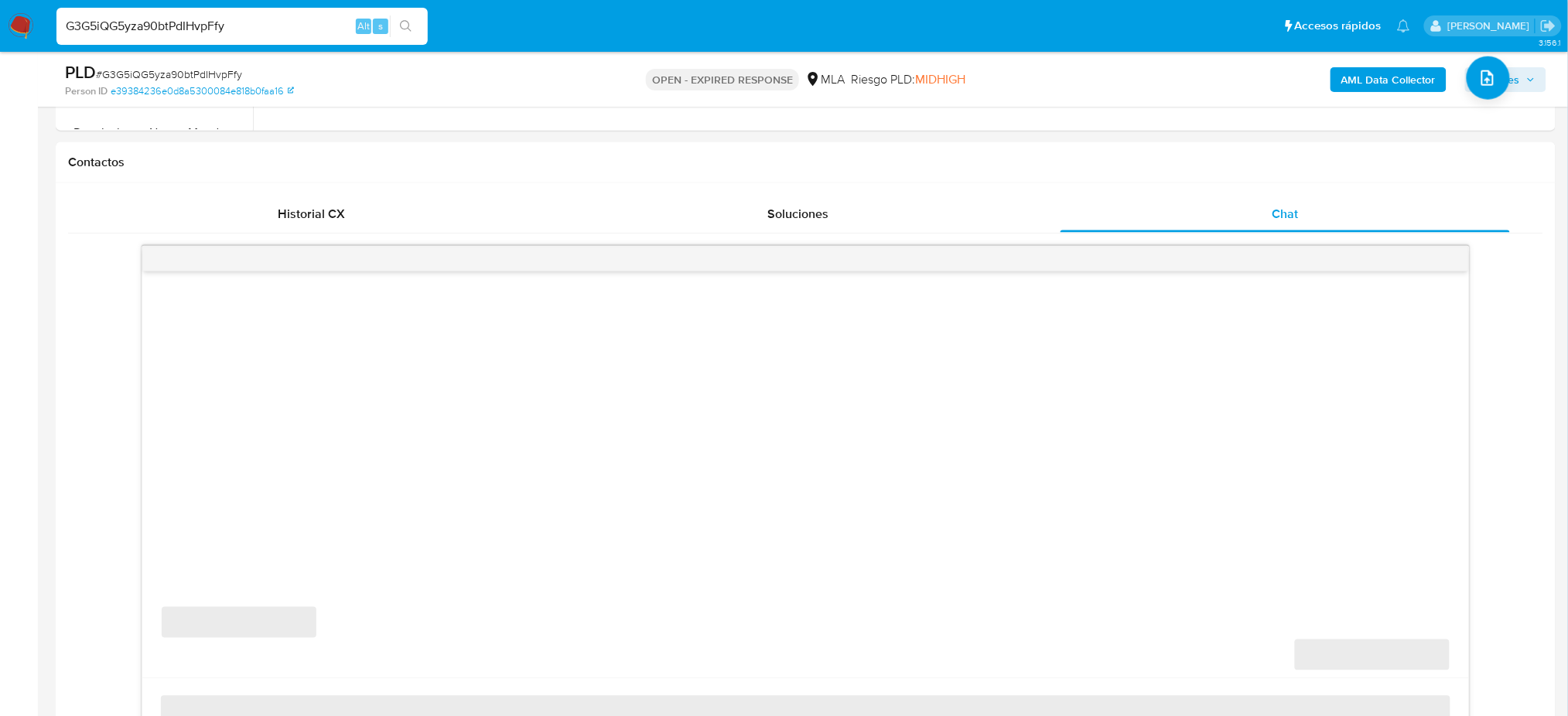
scroll to position [824, 0]
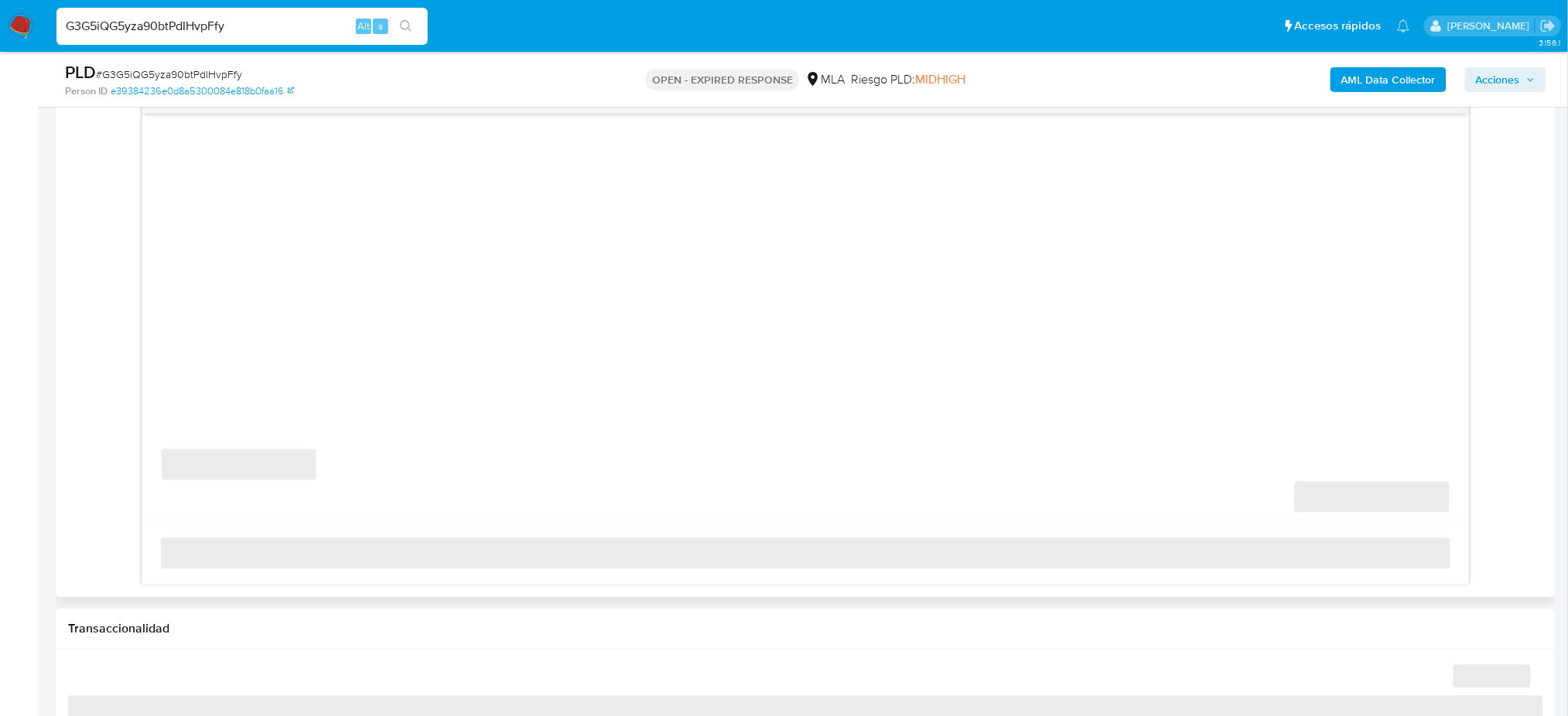
select select "10"
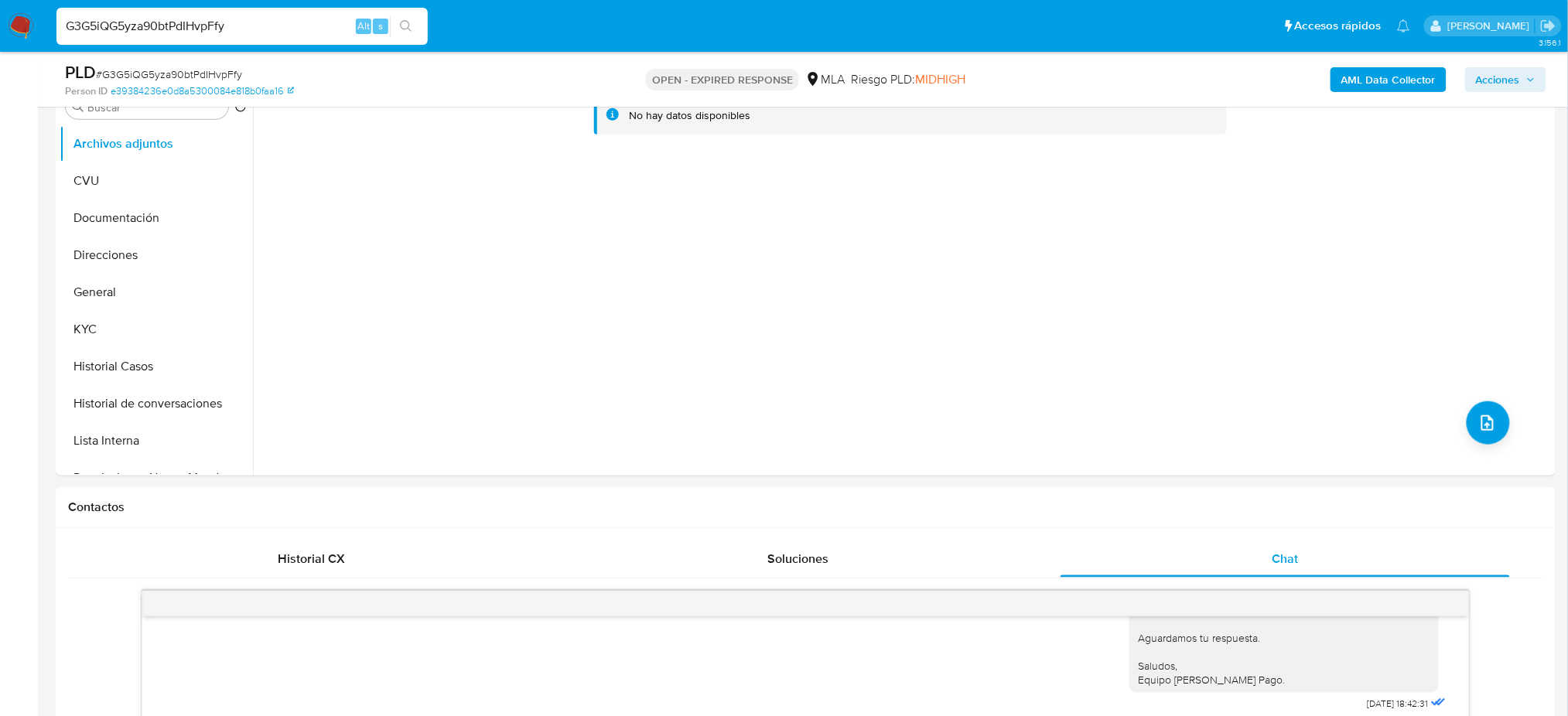
scroll to position [206, 0]
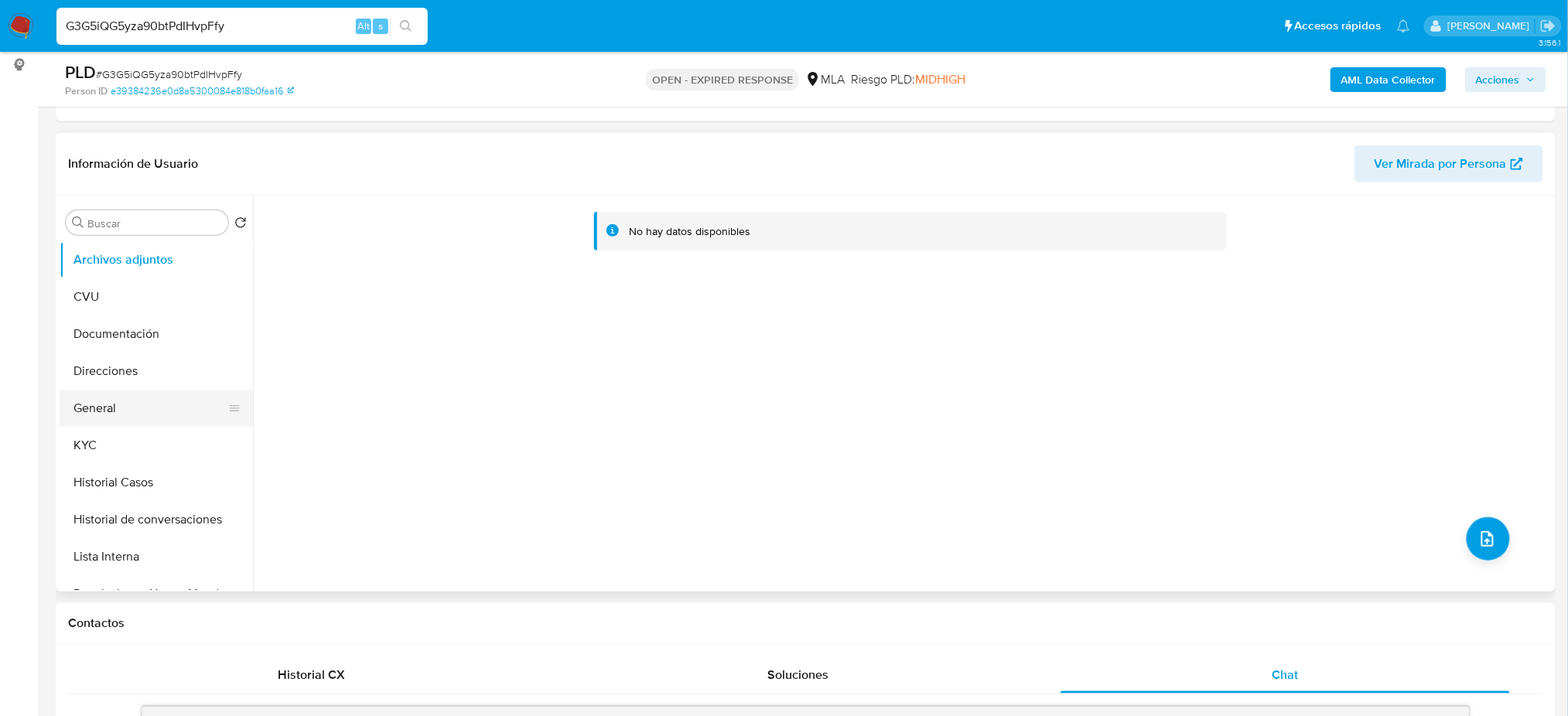
click at [125, 408] on button "General" at bounding box center [150, 408] width 181 height 37
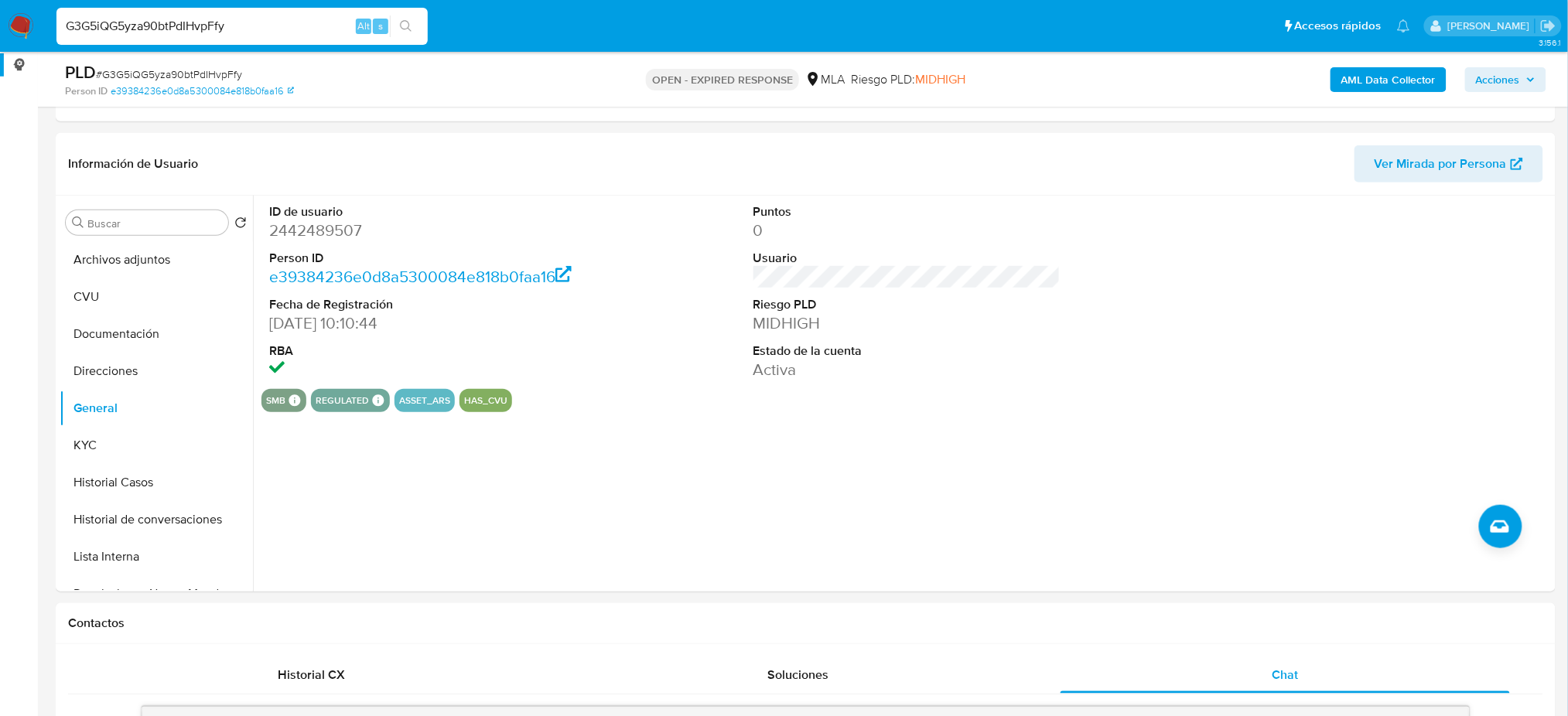
drag, startPoint x: 261, startPoint y: 20, endPoint x: 0, endPoint y: 55, distance: 263.3
paste input "odylkKQvclkFsUiWxiP8UlzJ"
type input "odylkKQvclkFsUiWxiP8UlzJ"
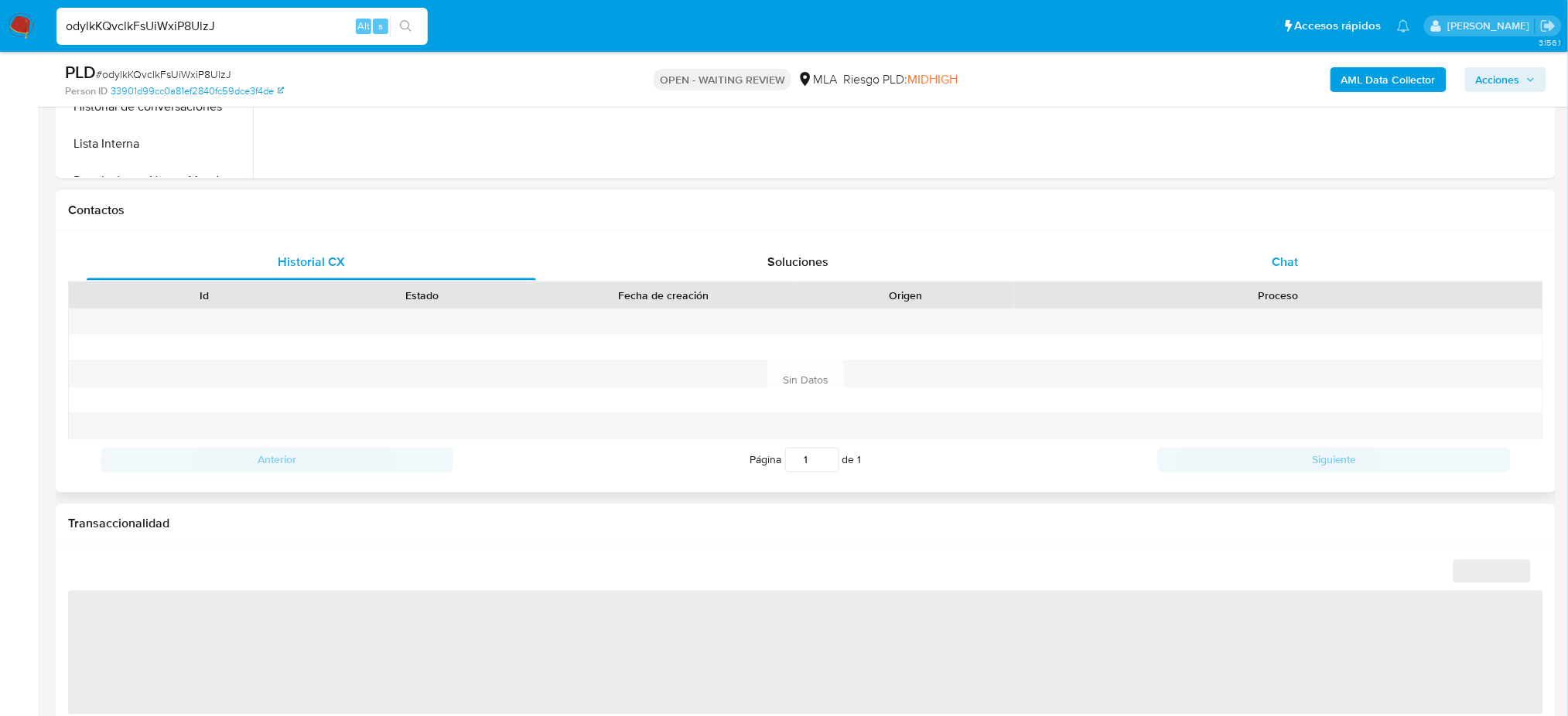
click at [1301, 257] on div "Chat" at bounding box center [1286, 263] width 449 height 37
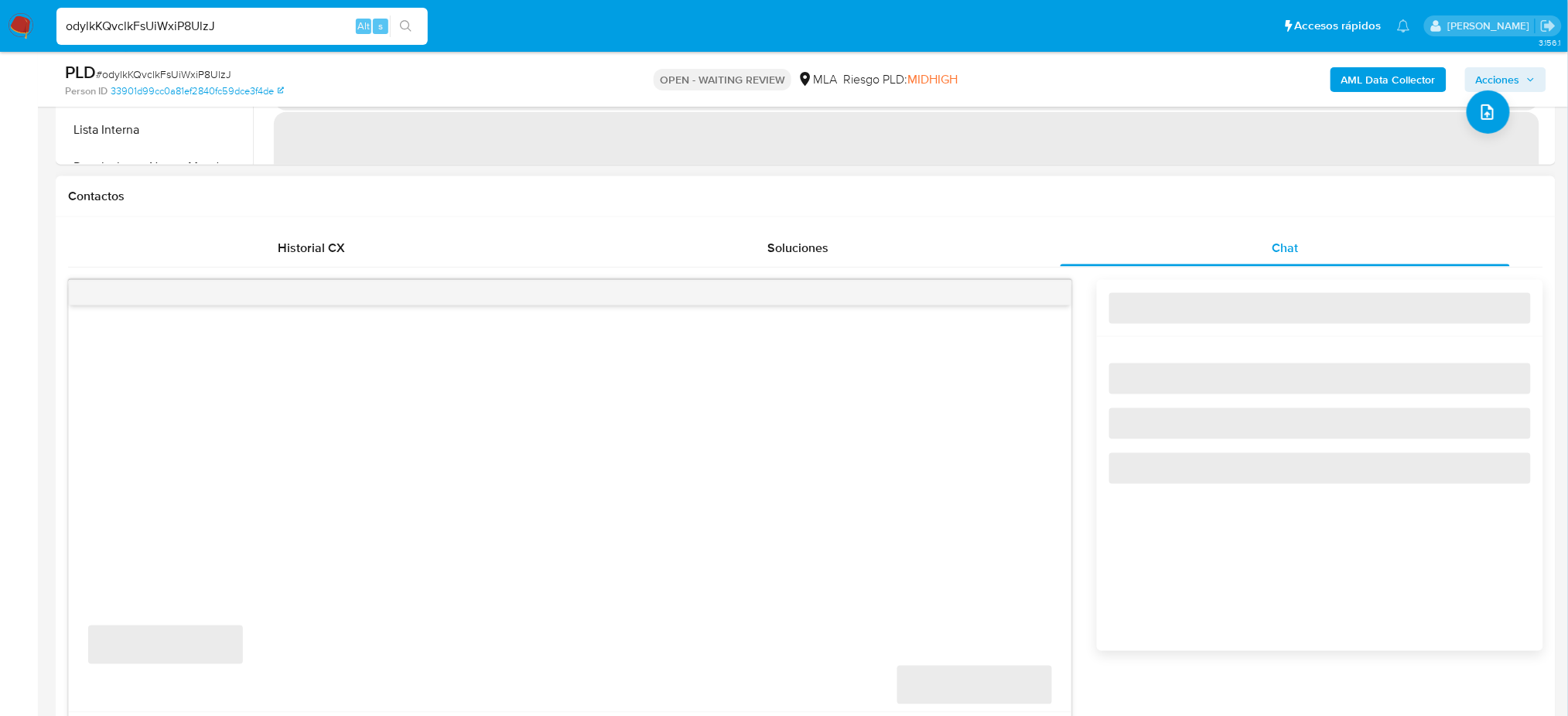
scroll to position [722, 0]
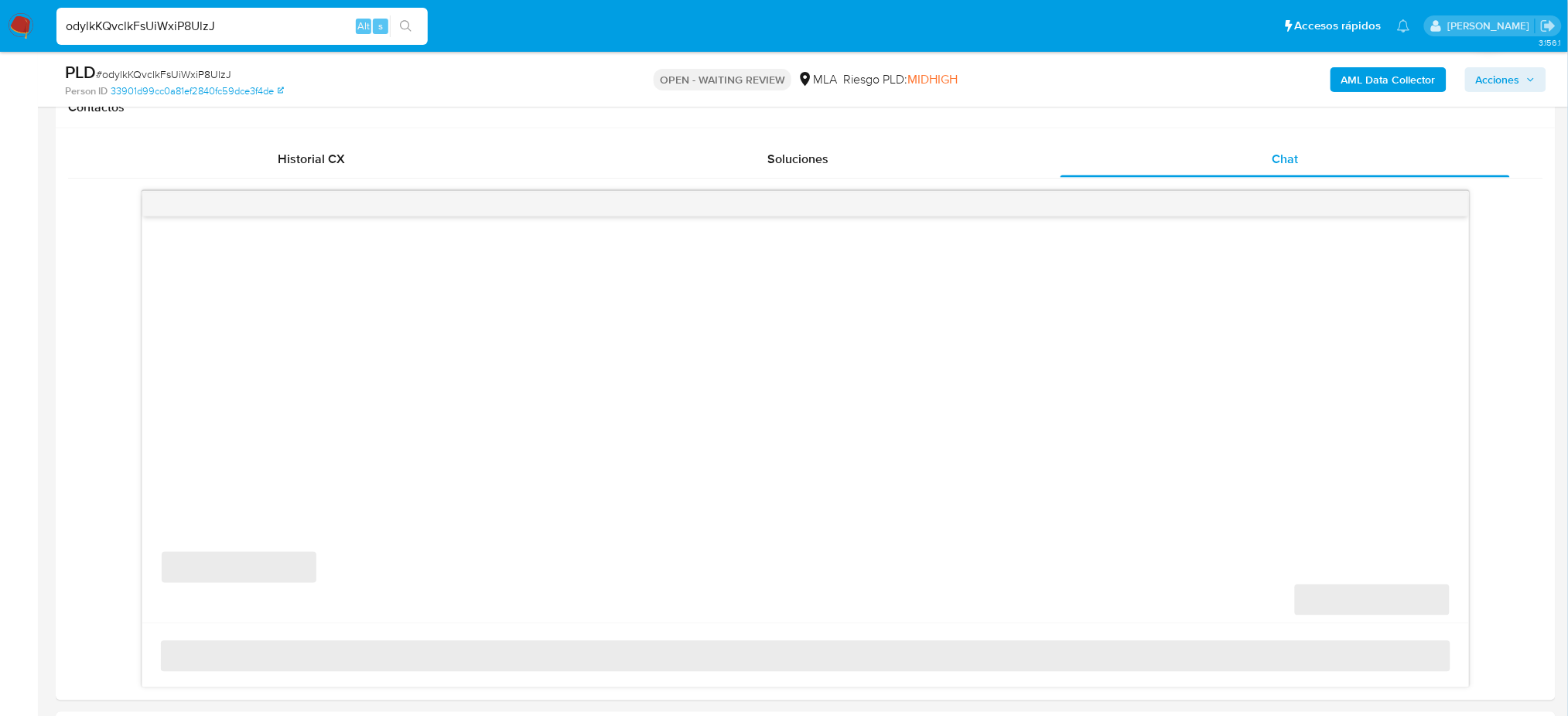
select select "10"
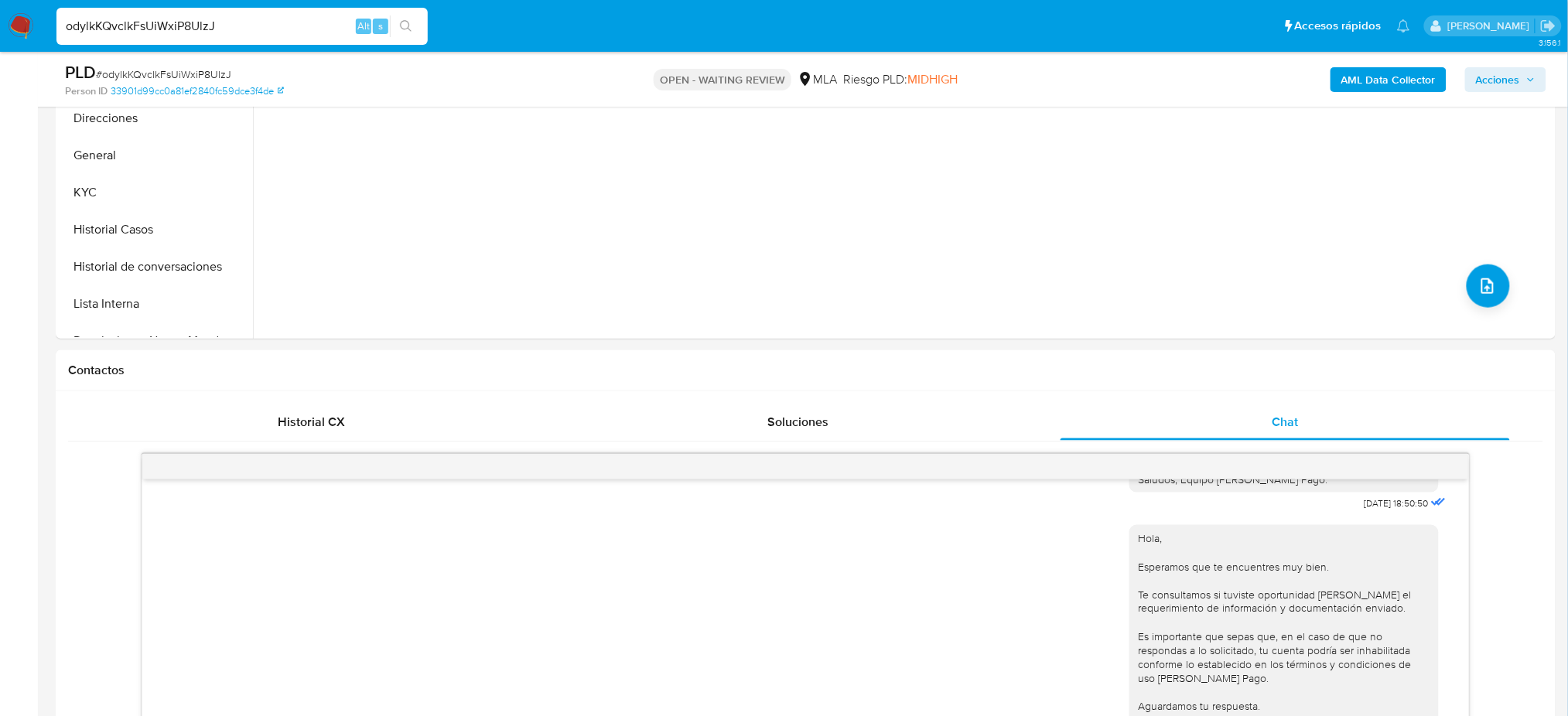
scroll to position [206, 0]
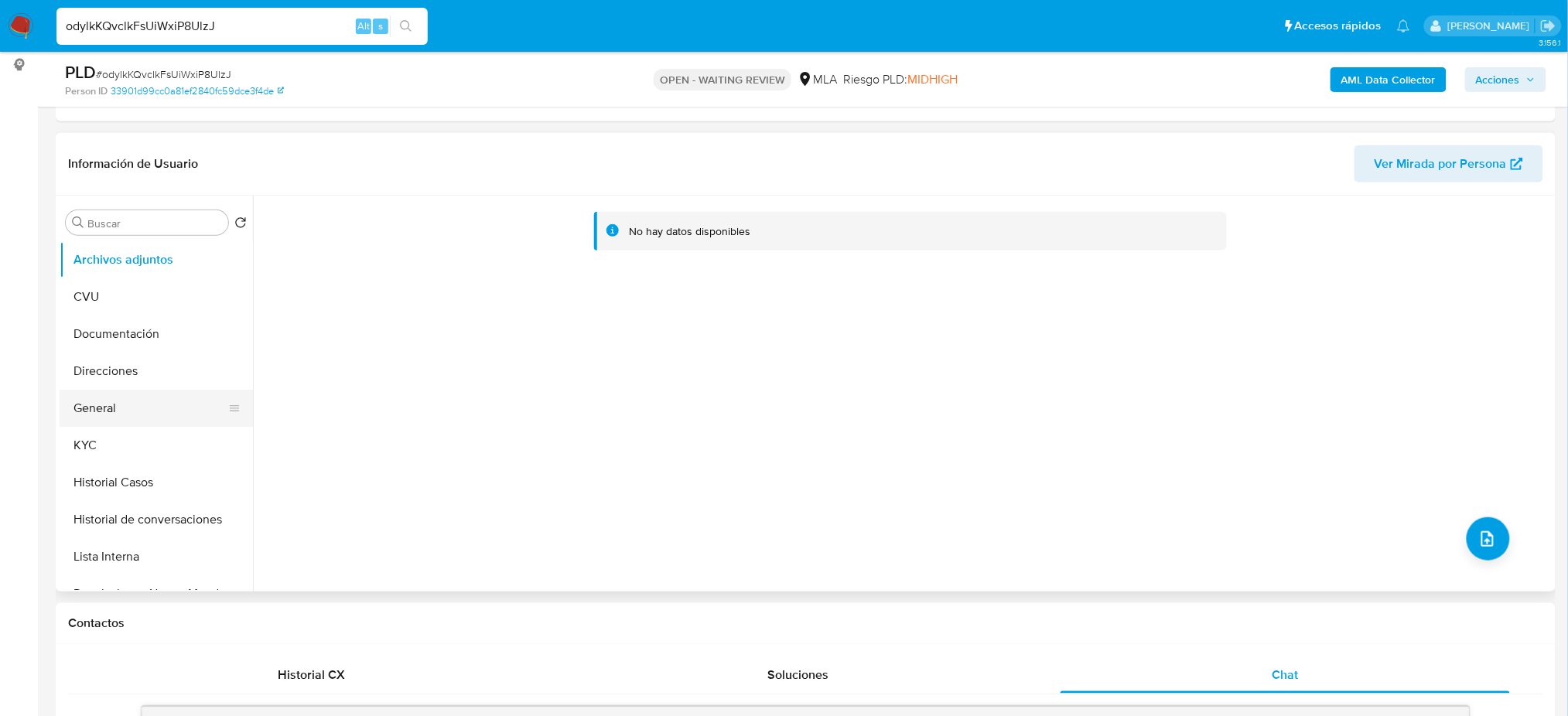
click at [118, 419] on button "General" at bounding box center [150, 408] width 181 height 37
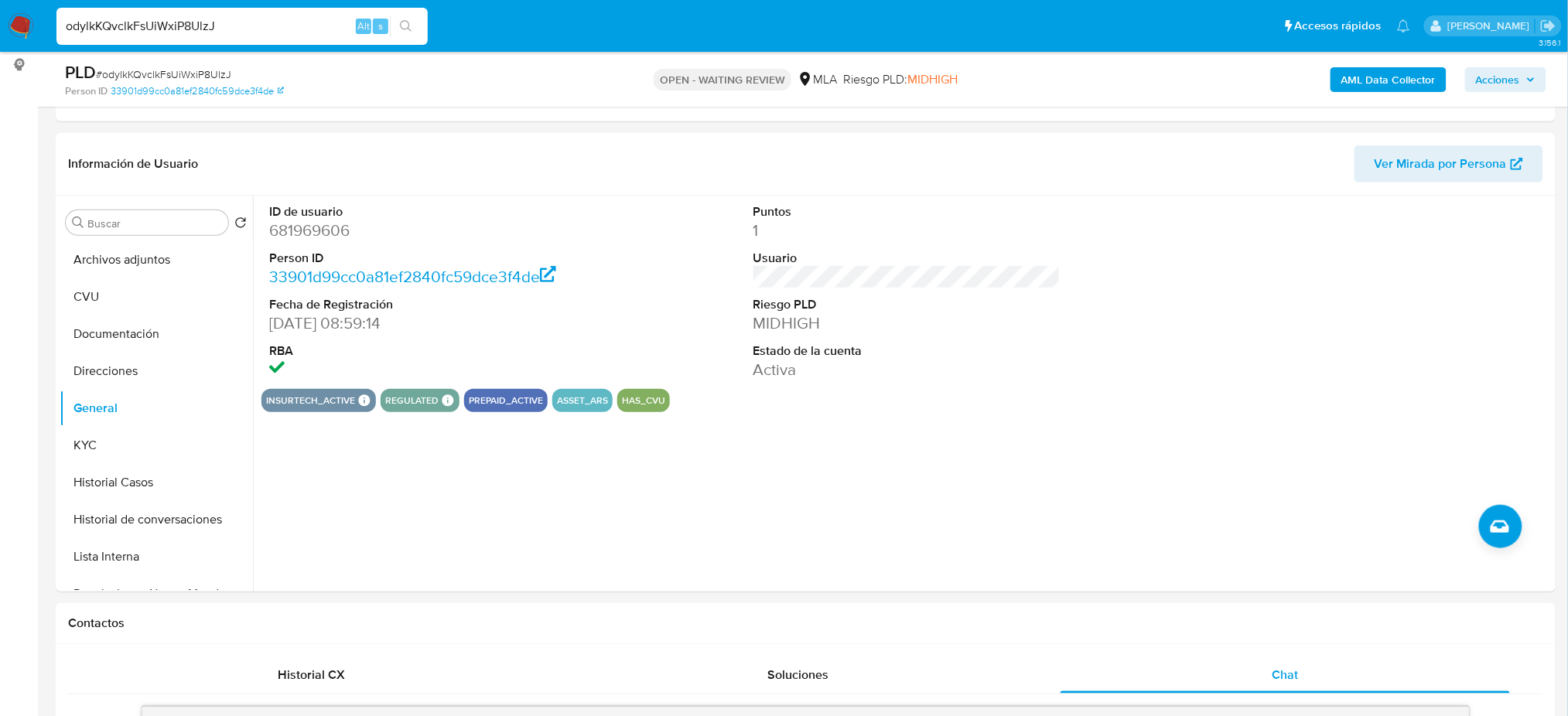
click at [283, 234] on dd "681969606" at bounding box center [423, 230] width 307 height 22
copy dd "681969606"
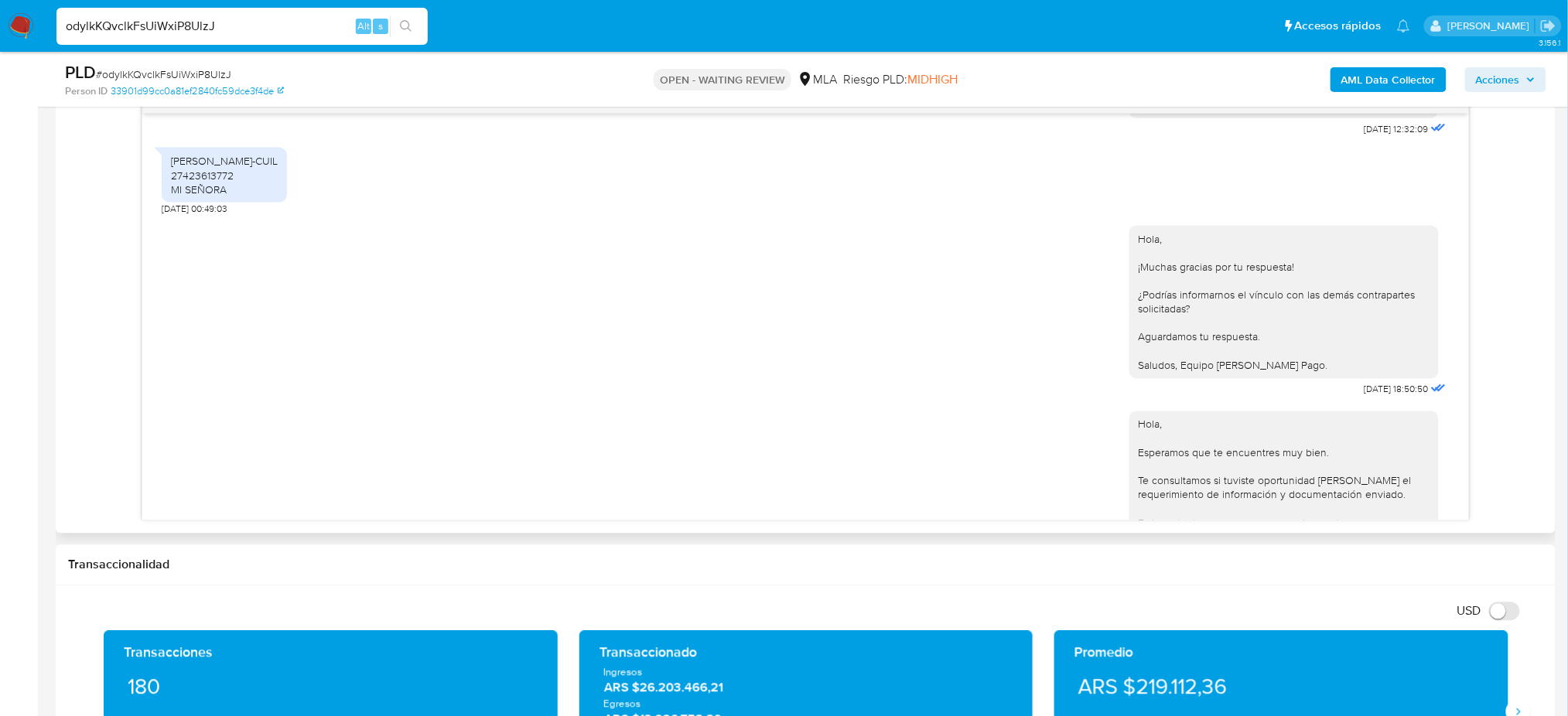
scroll to position [1553, 0]
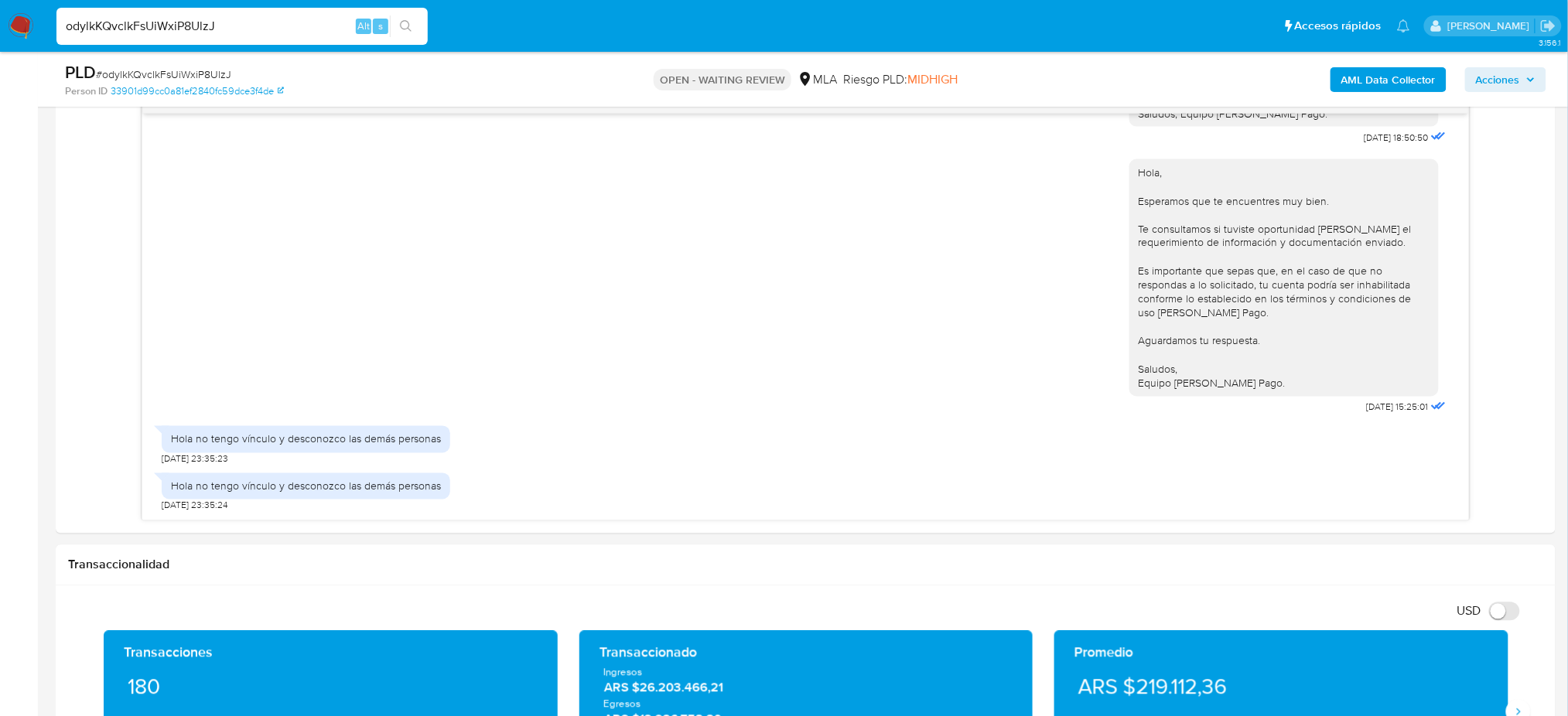
click at [183, 80] on span "# odylkKQvclkFsUiWxiP8UlzJ" at bounding box center [164, 75] width 136 height 15
copy span "odylkKQvclkFsUiWxiP8UlzJ"
click at [28, 16] on img at bounding box center [20, 26] width 26 height 26
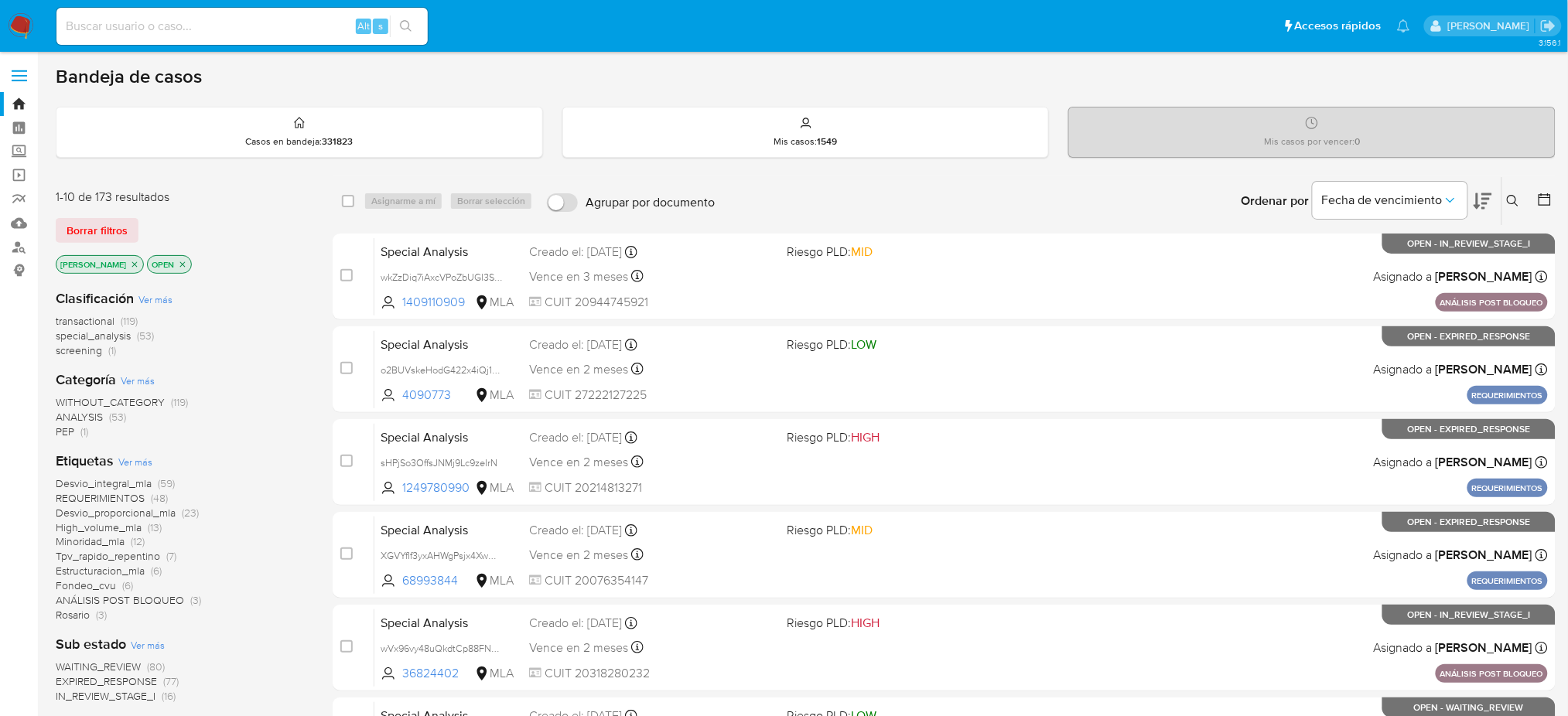
click at [1515, 206] on icon at bounding box center [1513, 201] width 13 height 13
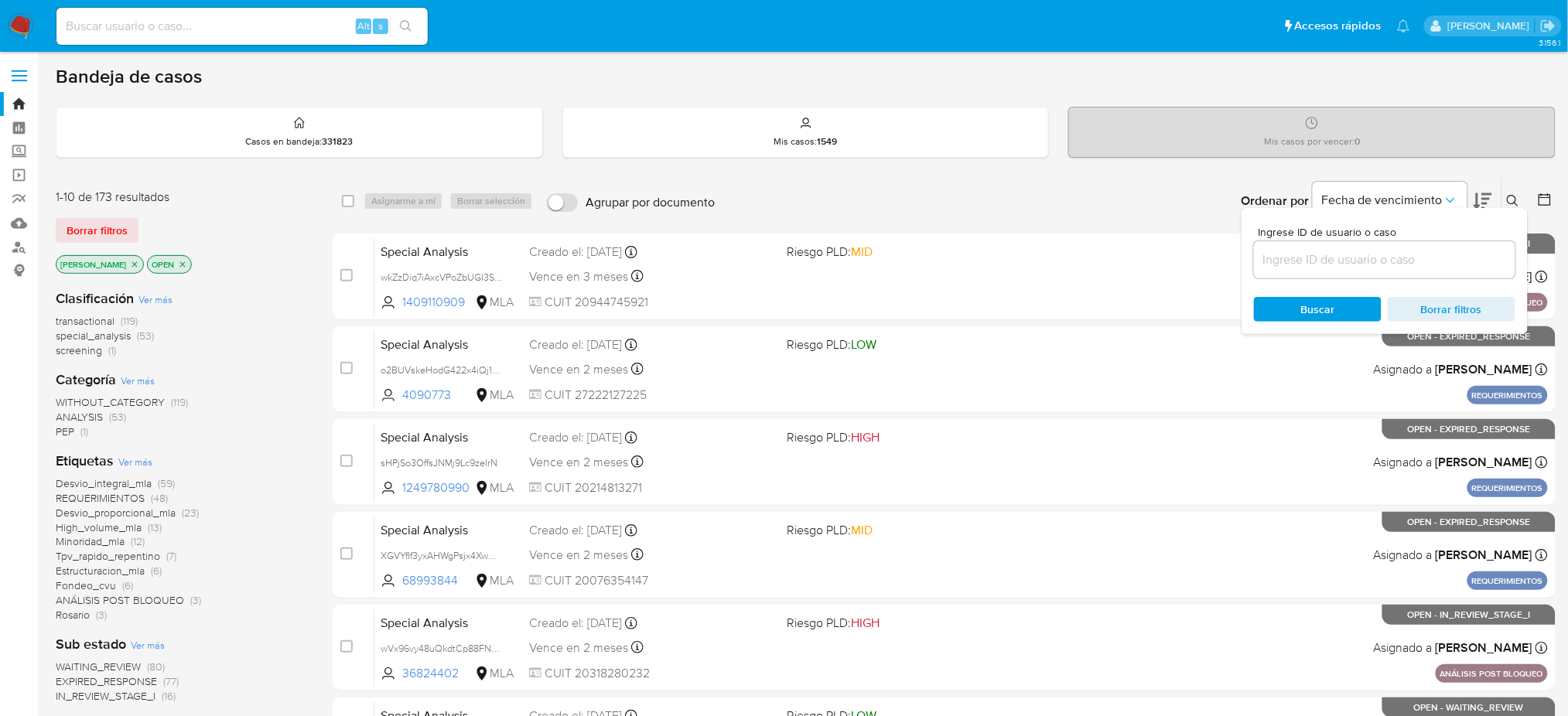
click at [1354, 266] on input at bounding box center [1385, 260] width 262 height 20
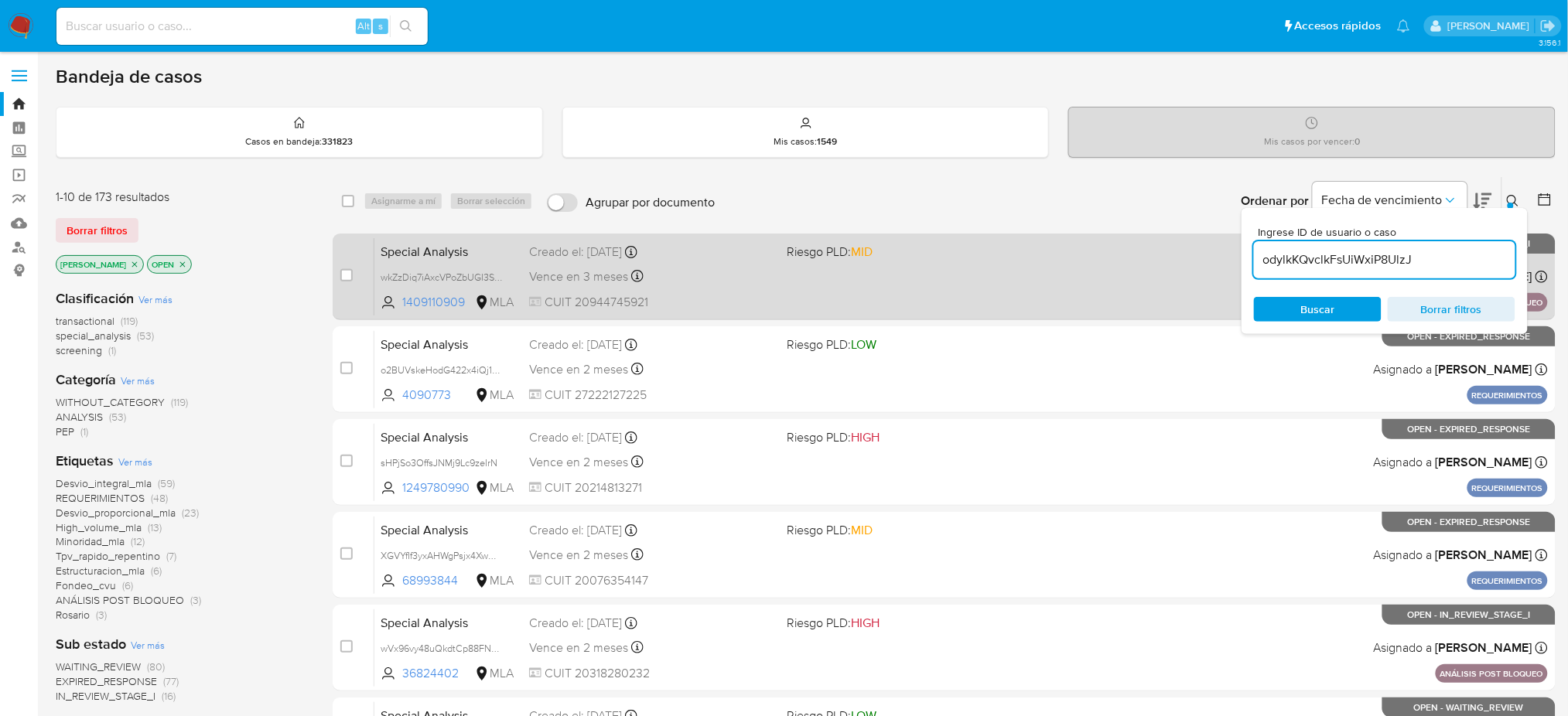
type input "odylkKQvclkFsUiWxiP8UlzJ"
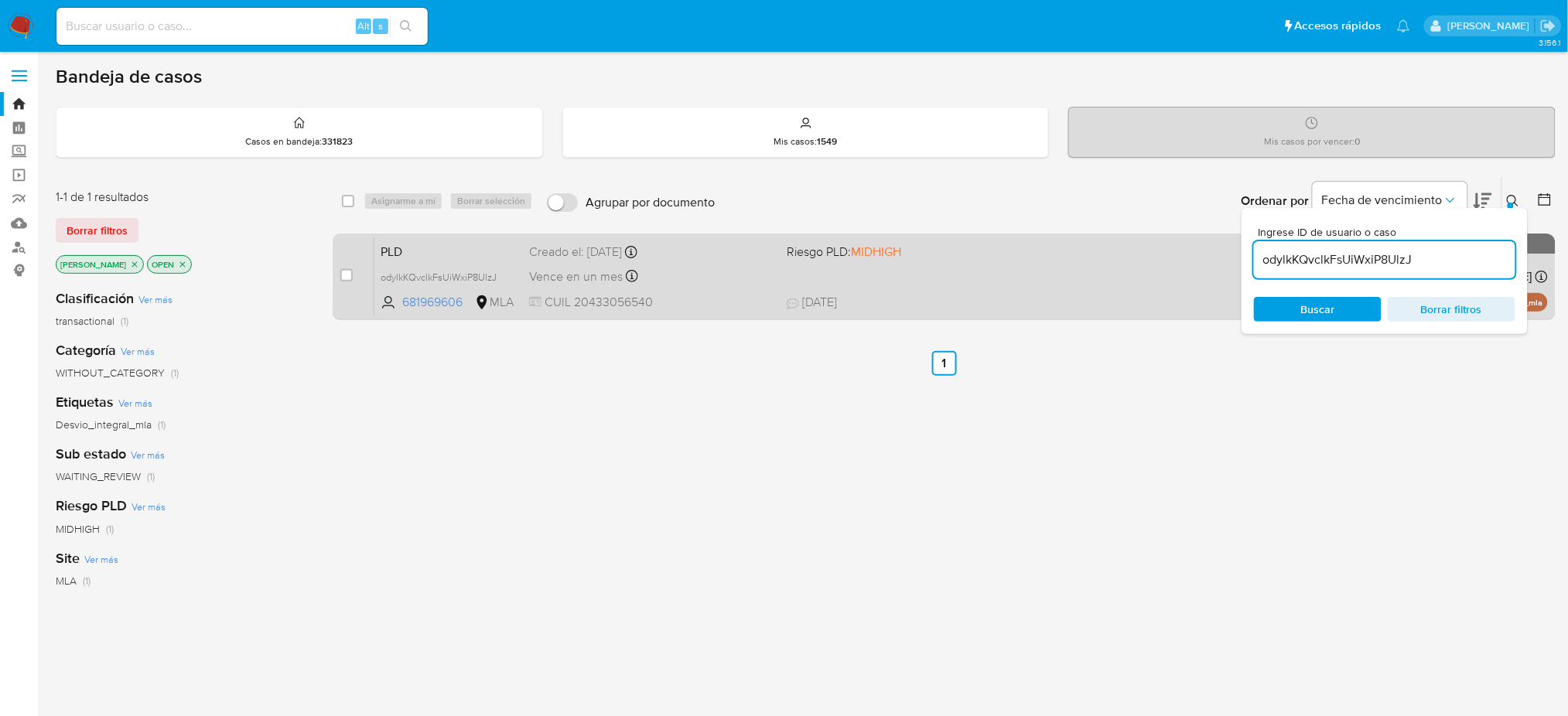
click at [336, 276] on div "case-item-checkbox No es posible asignar el caso PLD odylkKQvclkFsUiWxiP8UlzJ 6…" at bounding box center [944, 277] width 1223 height 86
click at [345, 274] on input "checkbox" at bounding box center [347, 275] width 13 height 13
checkbox input "true"
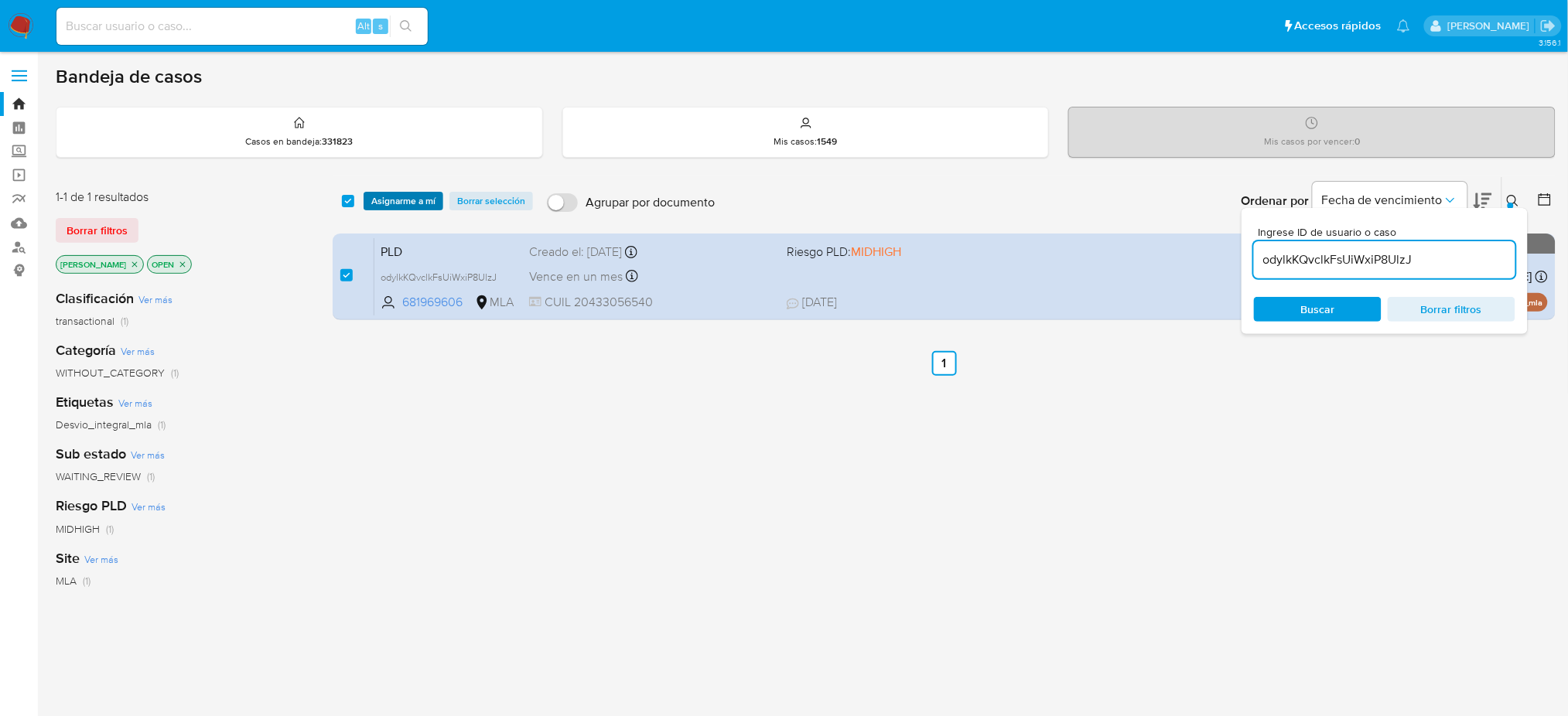
click at [403, 201] on span "Asignarme a mí" at bounding box center [403, 201] width 64 height 15
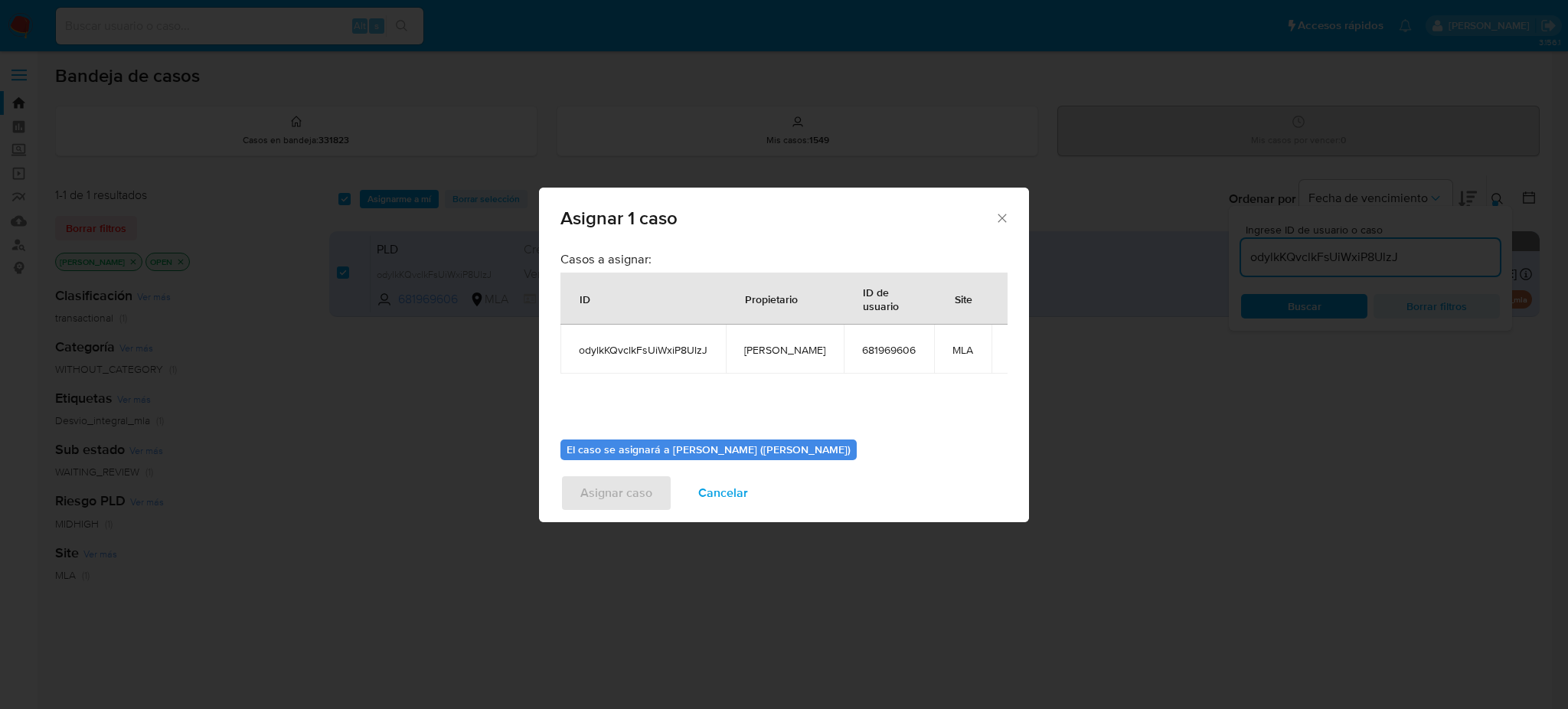
click at [762, 344] on span "[PERSON_NAME]" at bounding box center [784, 350] width 81 height 13
copy span "[PERSON_NAME]"
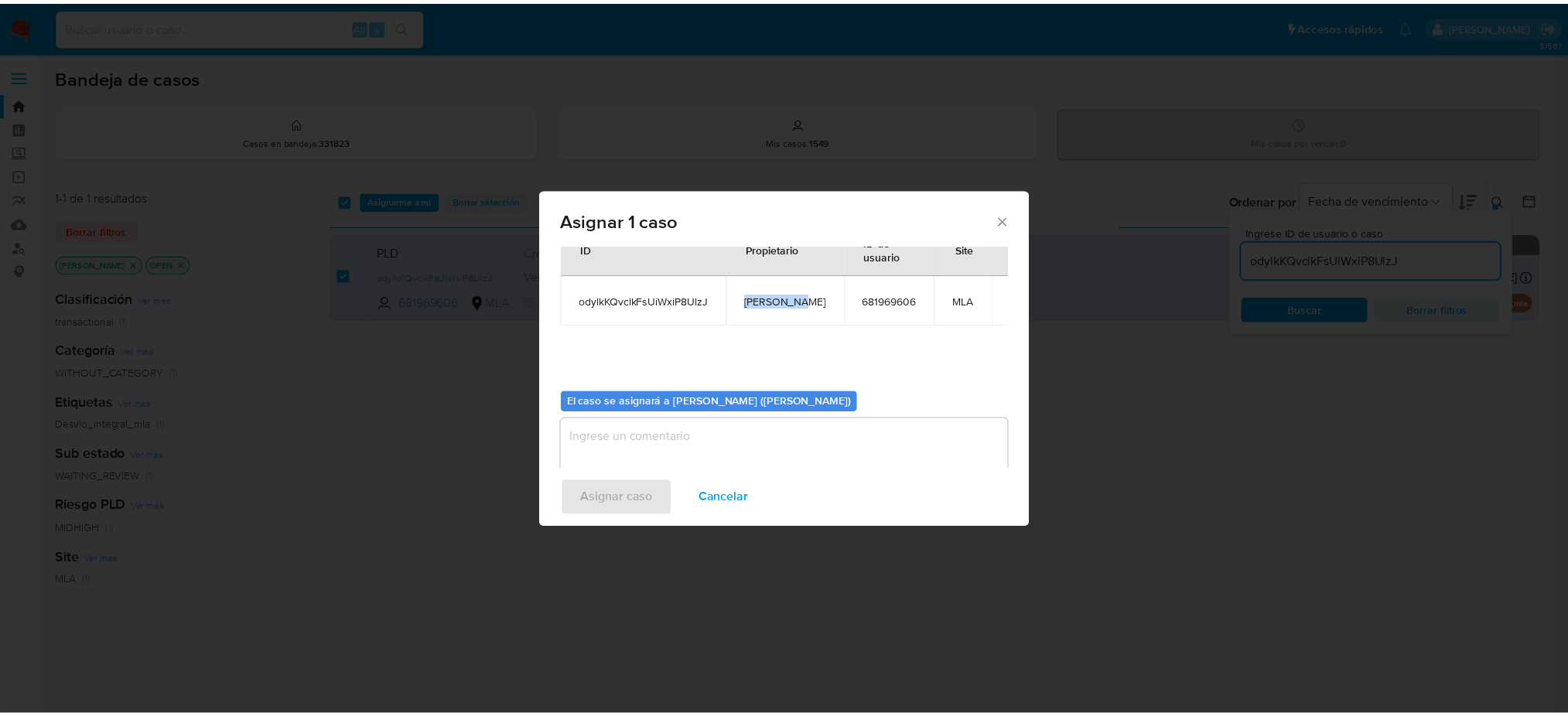
scroll to position [79, 0]
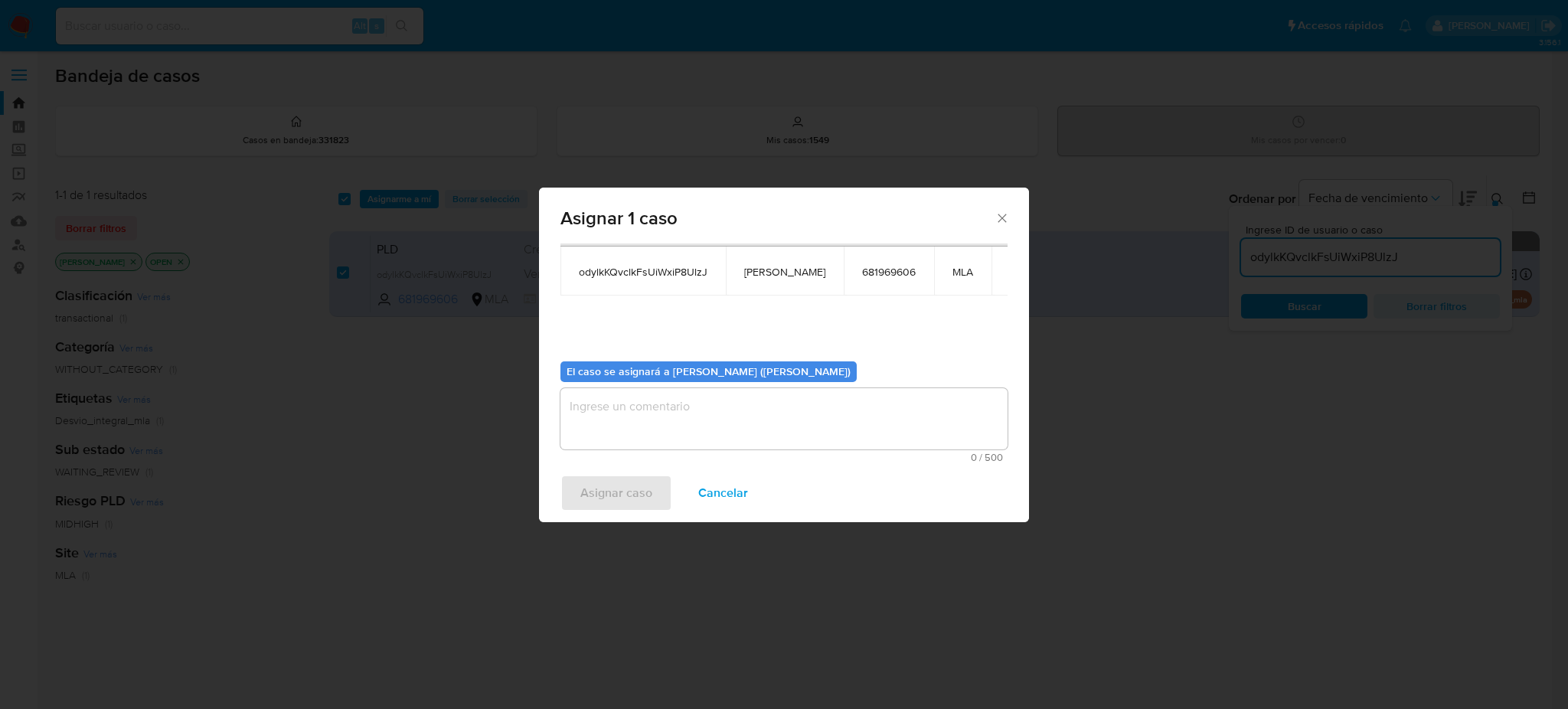
click at [669, 422] on textarea "assign-modal" at bounding box center [783, 419] width 447 height 61
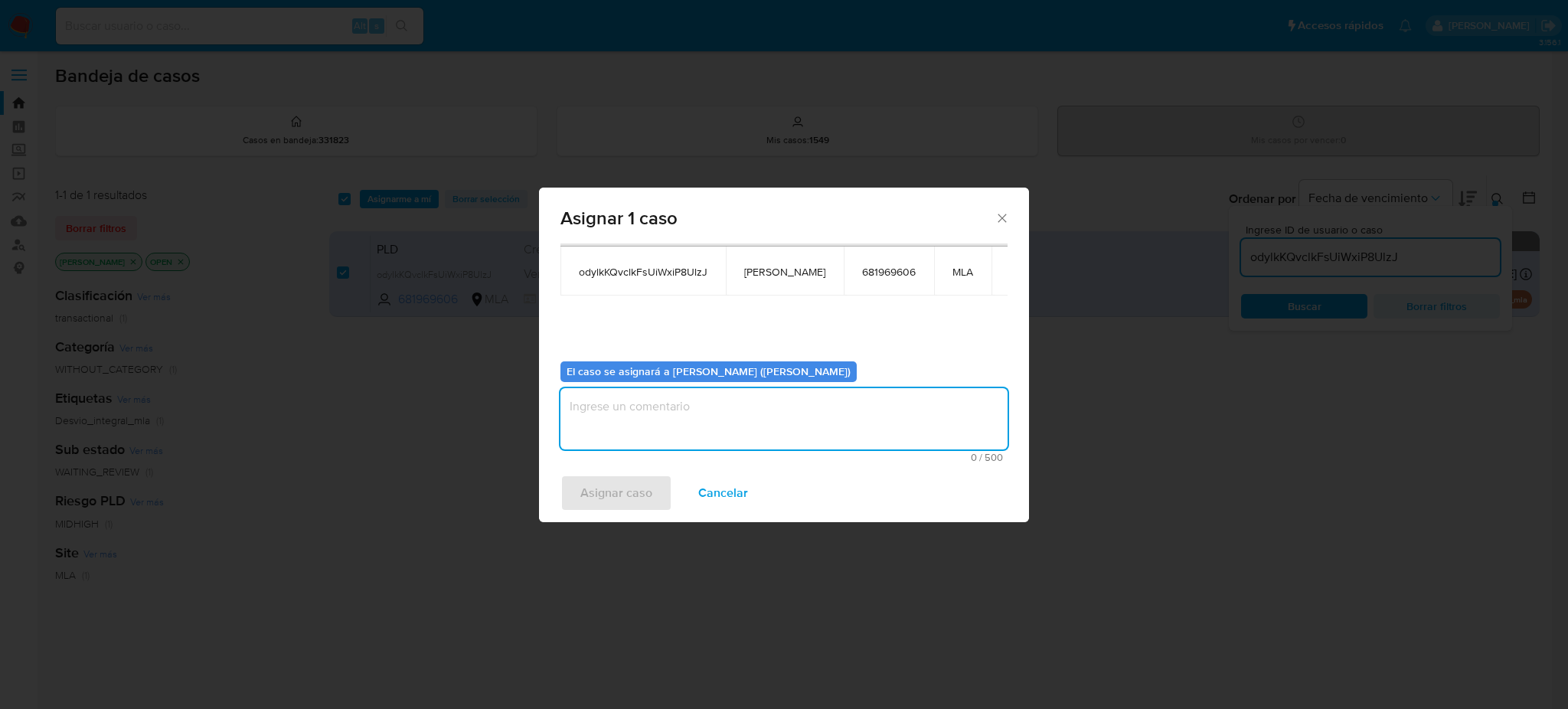
paste textarea "[PERSON_NAME]"
type textarea "[PERSON_NAME]"
click at [623, 502] on span "Asignar caso" at bounding box center [616, 493] width 72 height 34
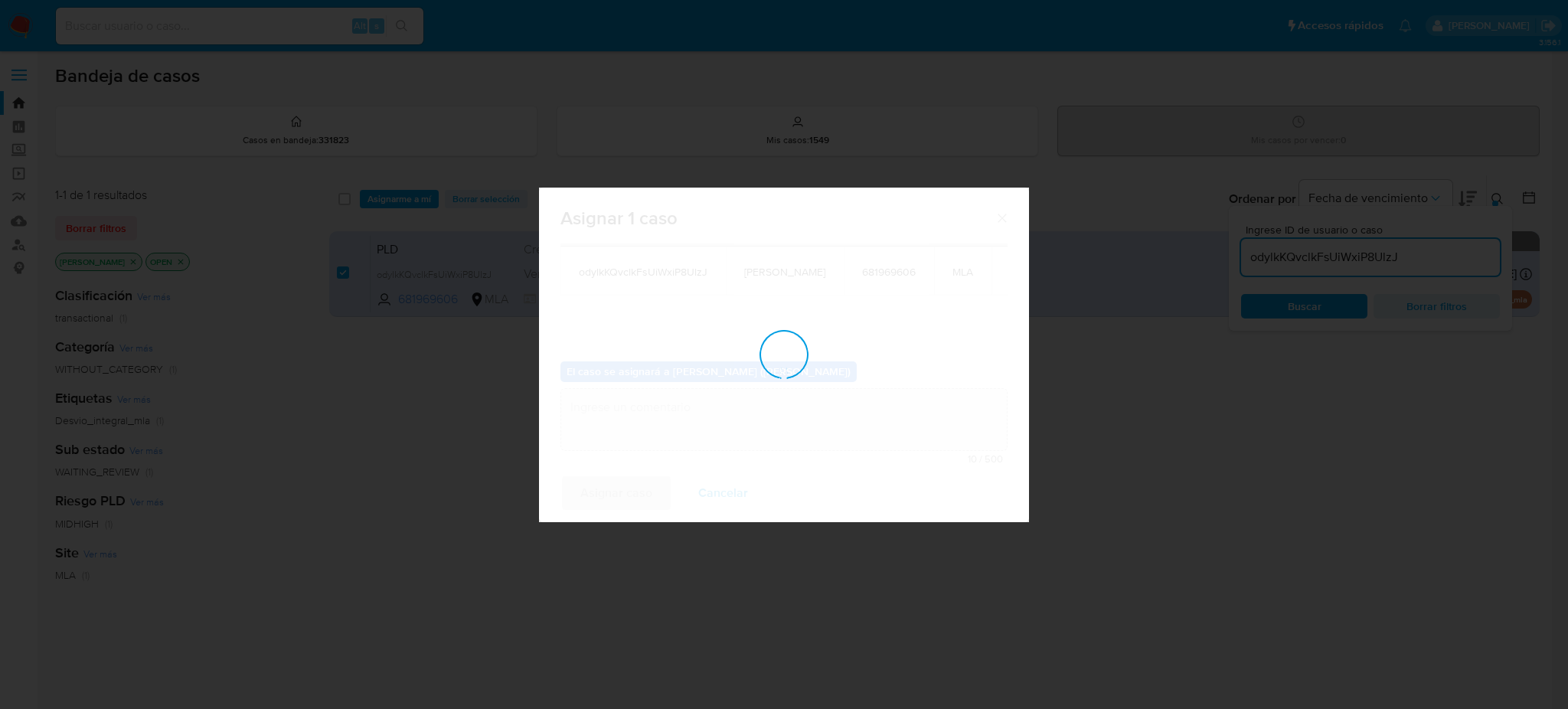
checkbox input "false"
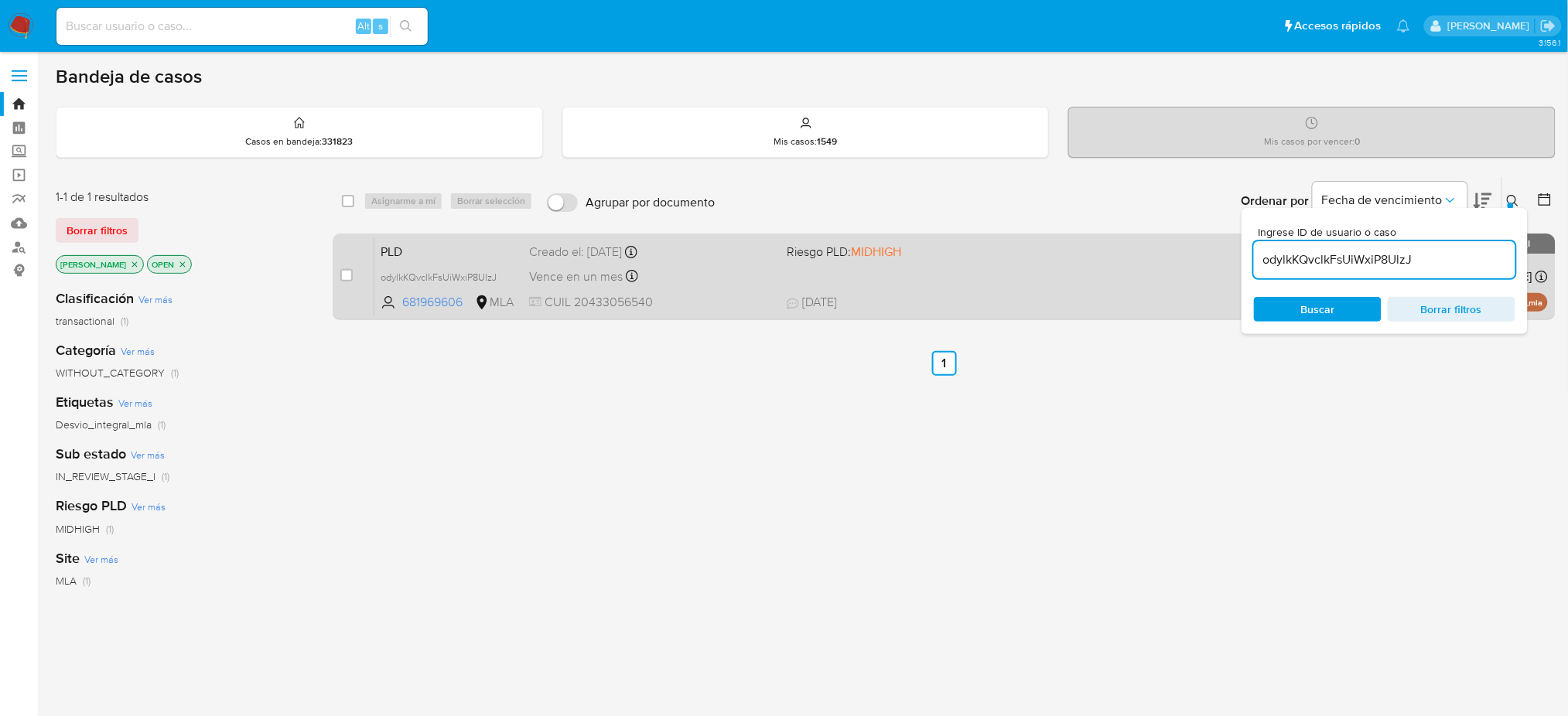
click at [738, 271] on div "Vence en un mes Vence el [DATE] 03:19:04" at bounding box center [651, 276] width 245 height 21
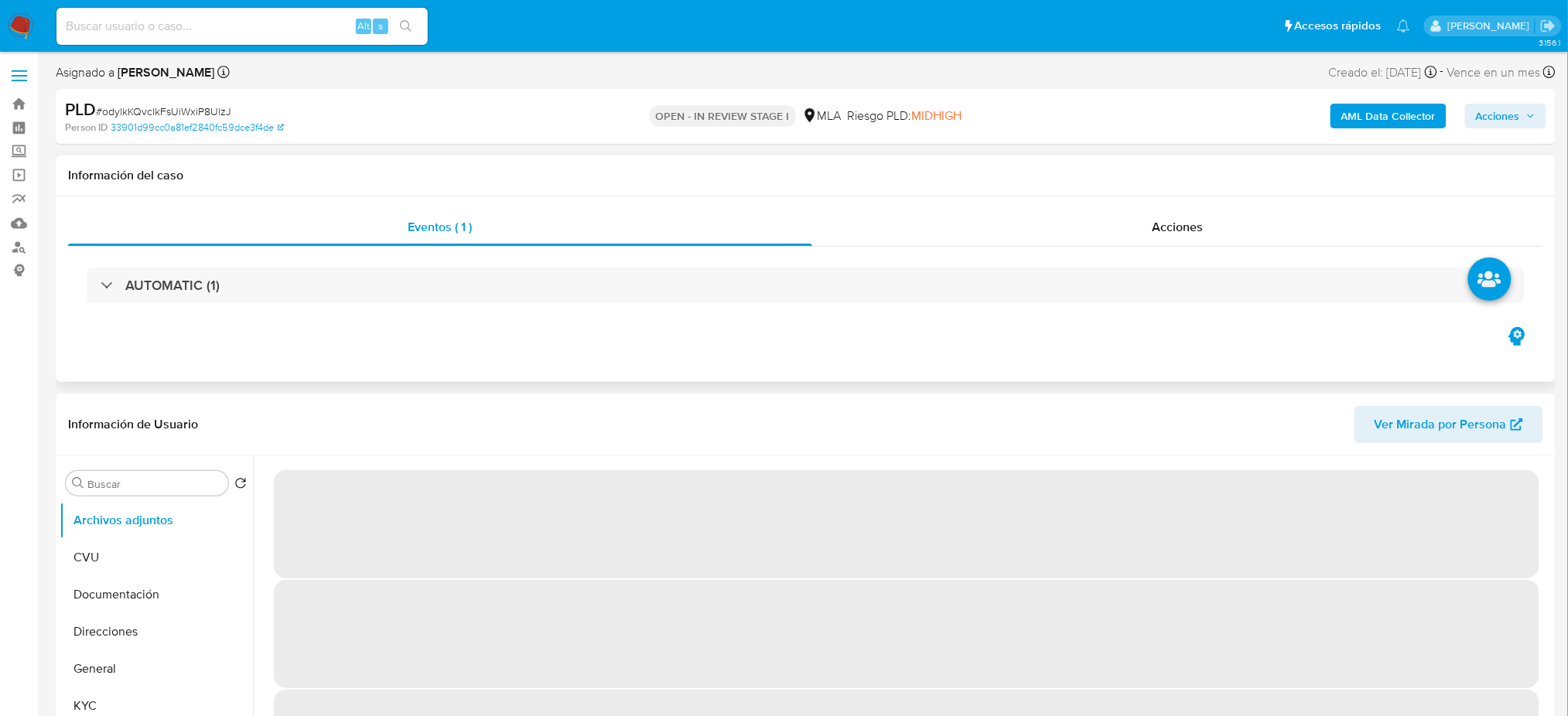
select select "10"
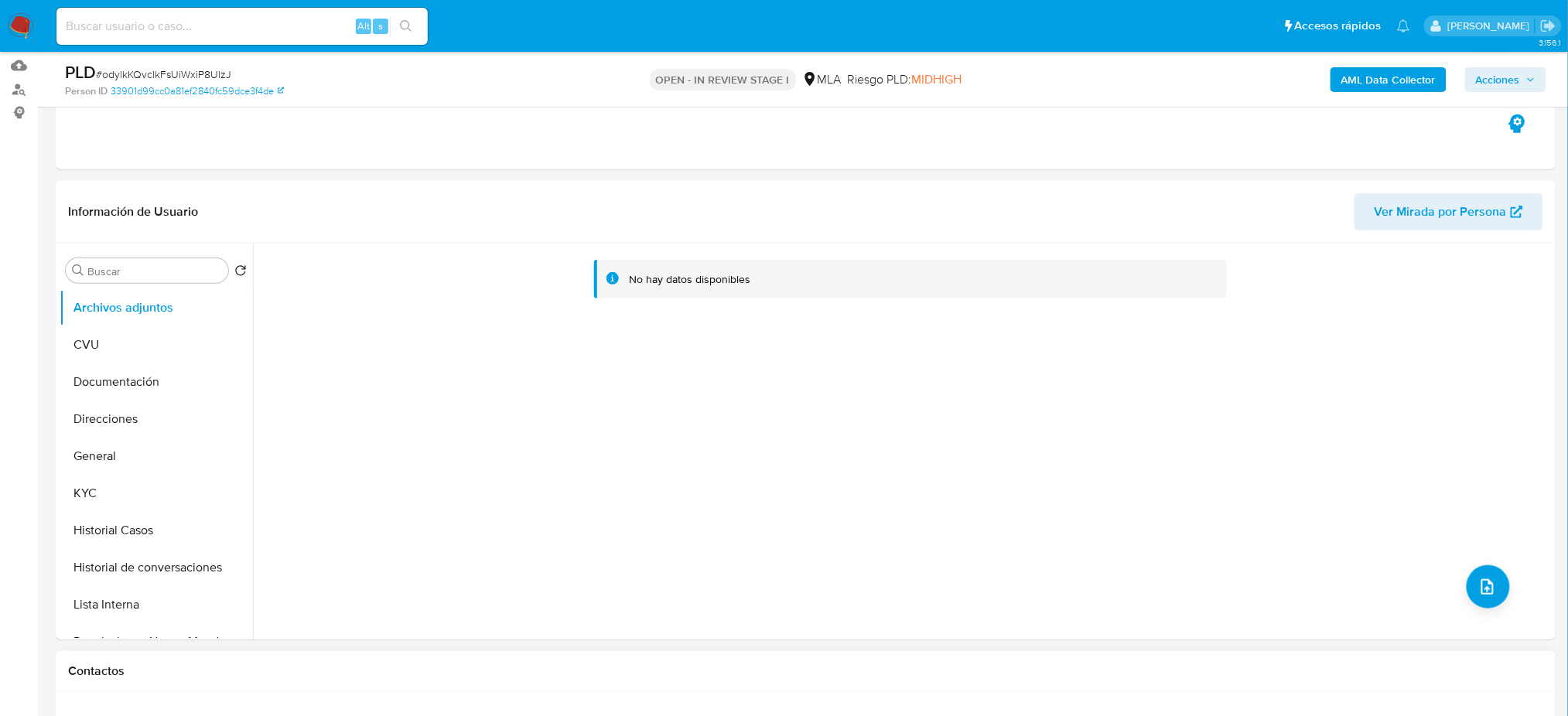
scroll to position [413, 0]
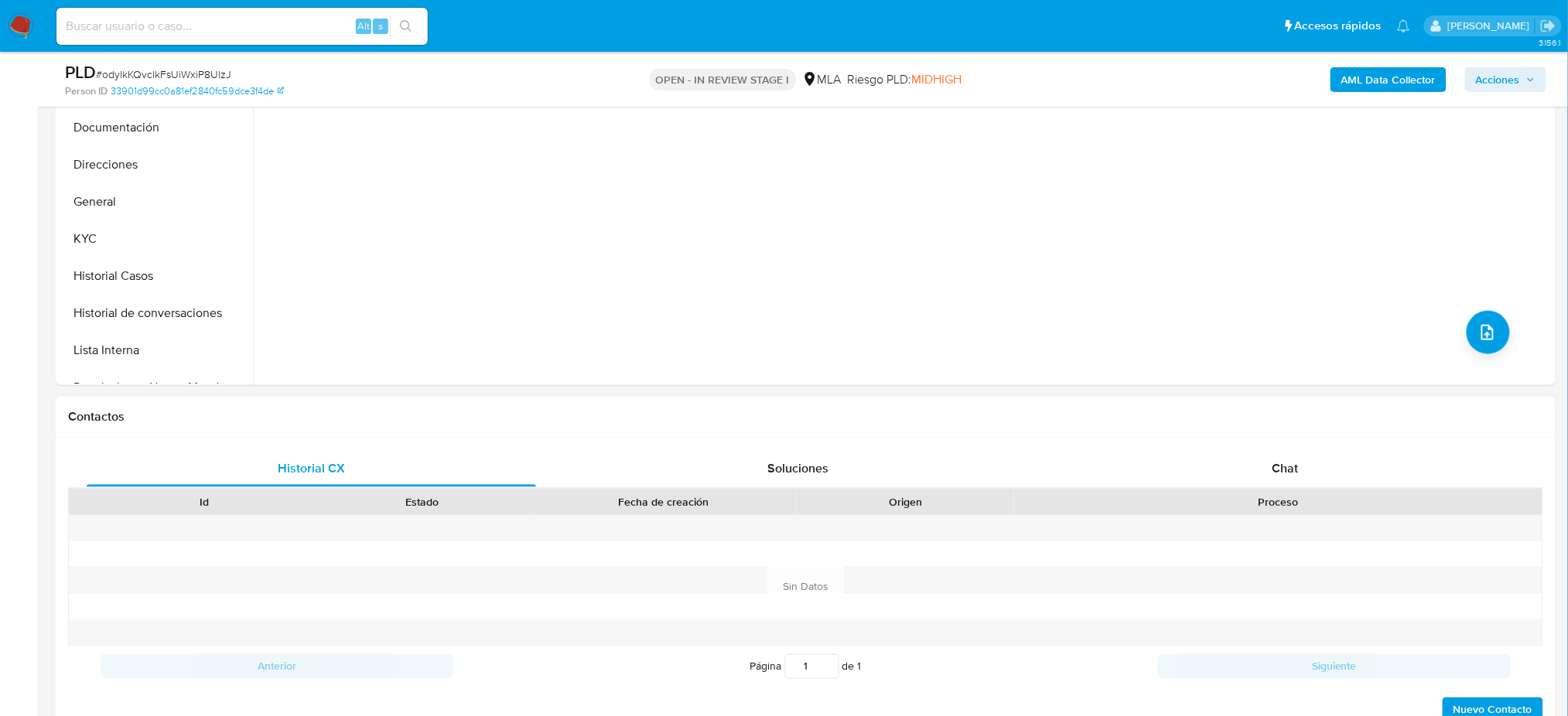
click at [1310, 489] on div "Proceso" at bounding box center [1279, 502] width 529 height 26
click at [1305, 469] on div "Chat" at bounding box center [1286, 469] width 449 height 37
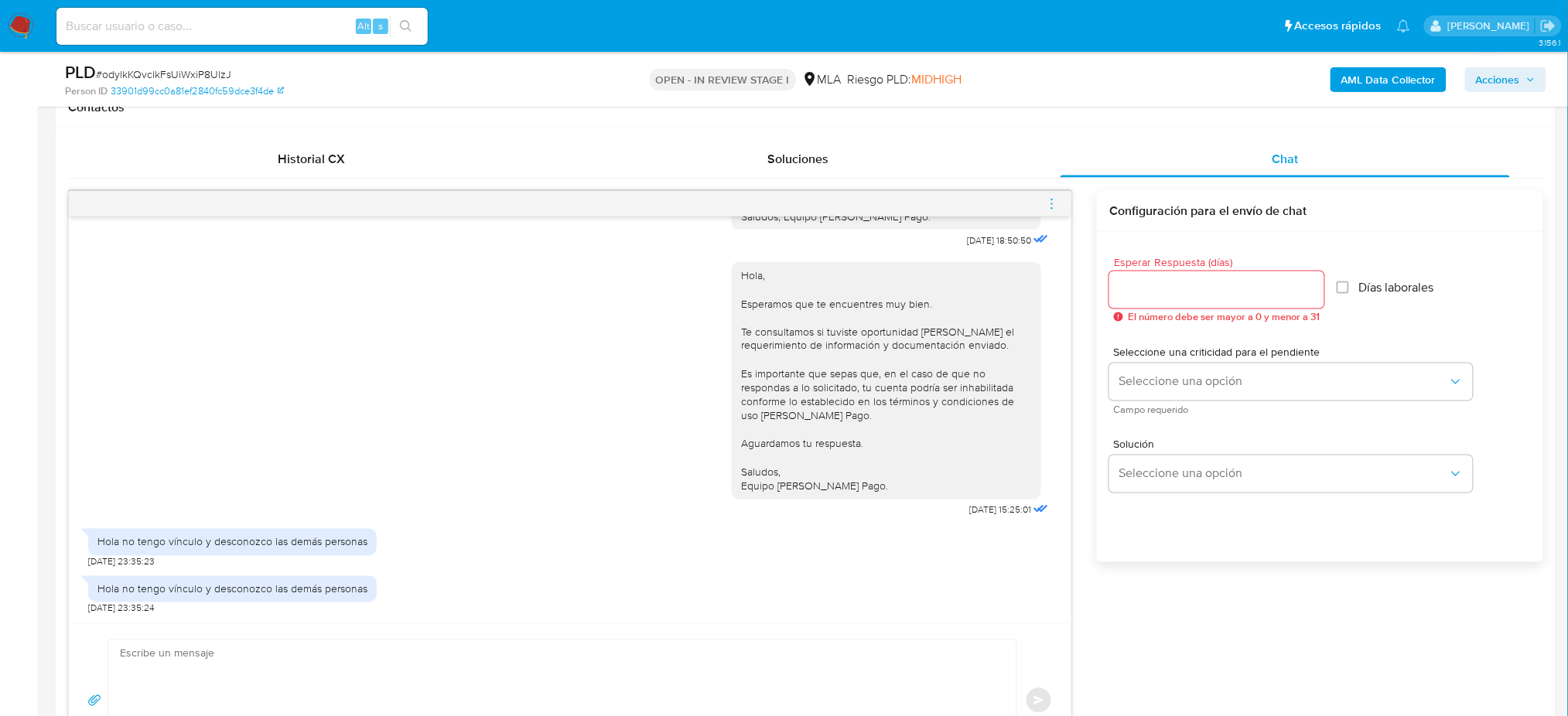
scroll to position [824, 0]
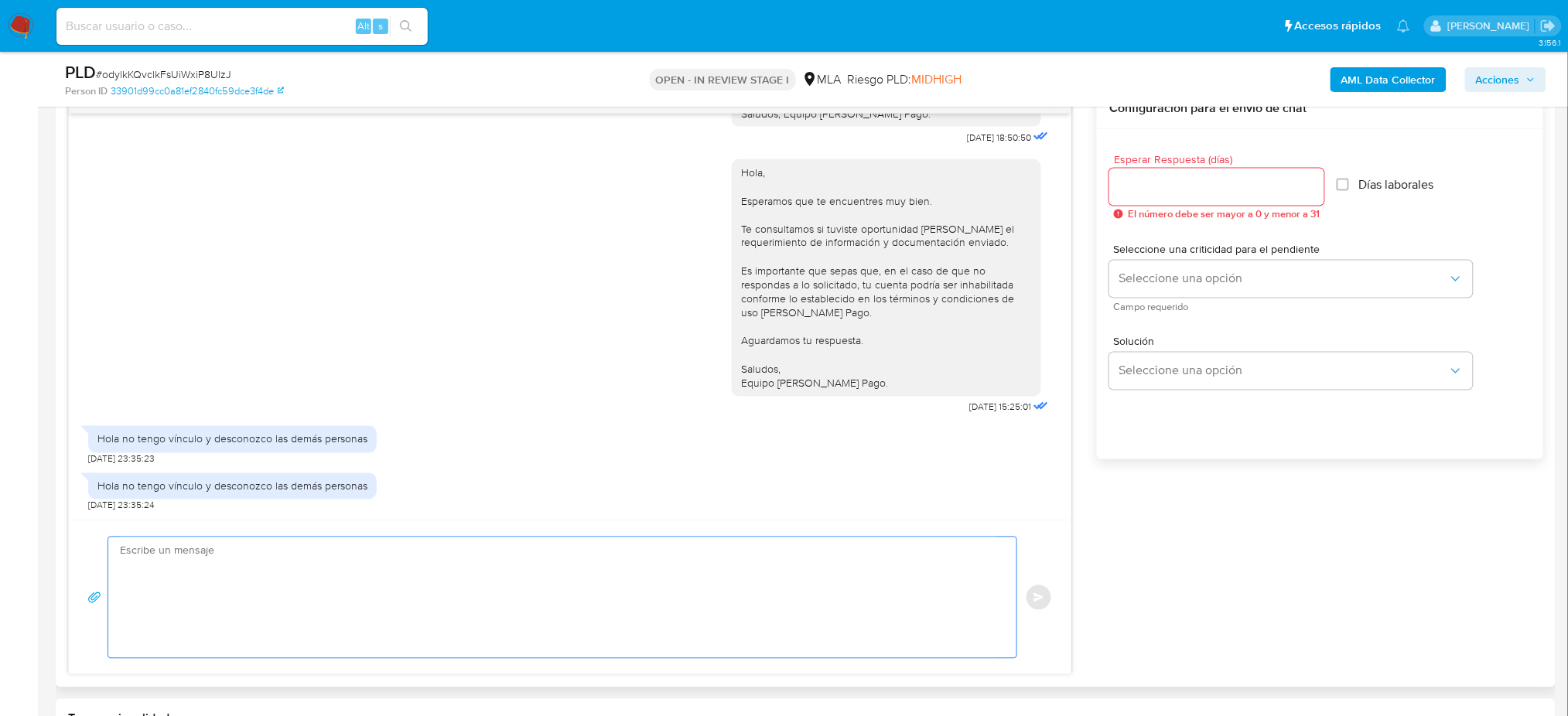
click at [171, 595] on textarea at bounding box center [558, 597] width 877 height 120
paste textarea "Hola, ¡Muchas gracias por tu respuesta! Confirmamos la recepción de la document…"
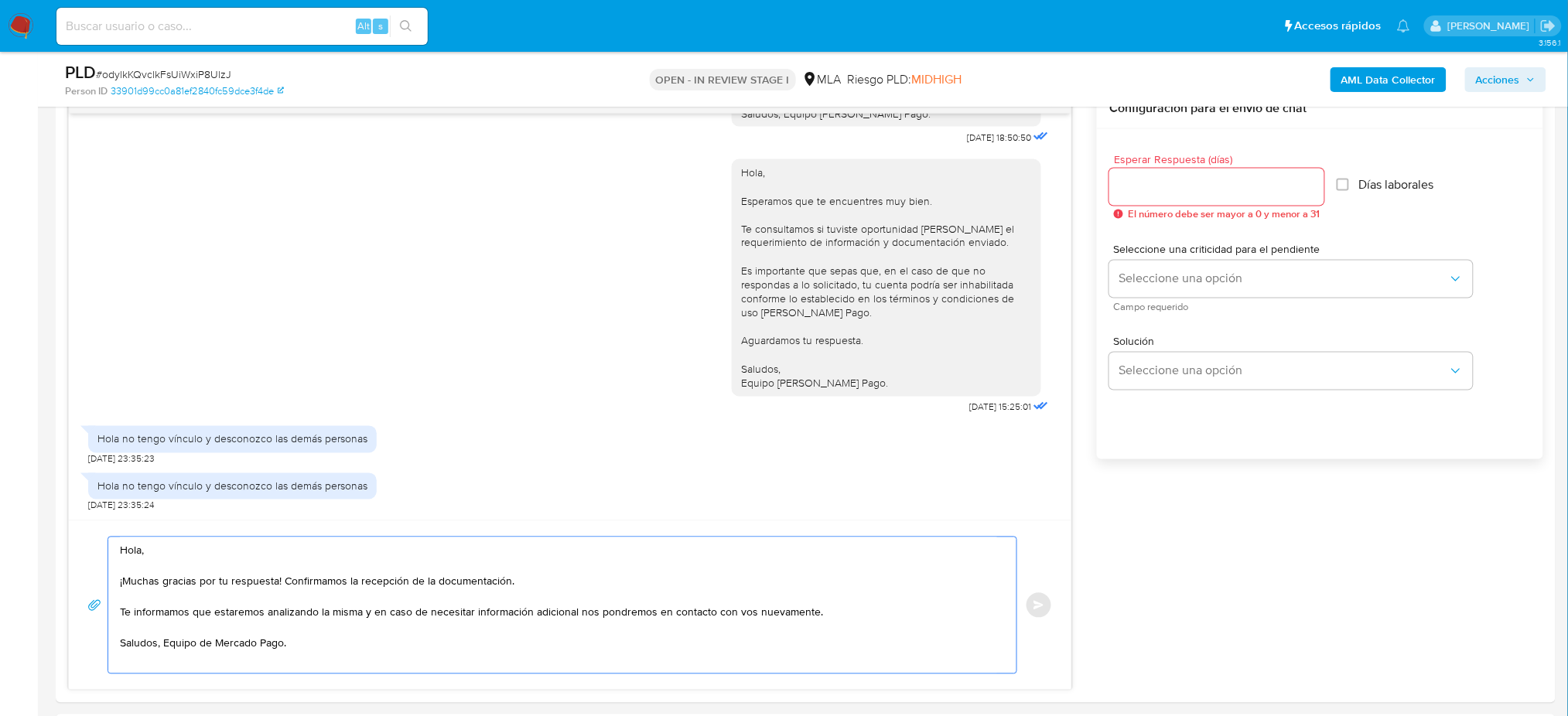
type textarea "Hola, ¡Muchas gracias por tu respuesta! Confirmamos la recepción de la document…"
click at [227, 78] on span "# odylkKQvclkFsUiWxiP8UlzJ" at bounding box center [164, 75] width 136 height 15
click at [206, 71] on span "# odylkKQvclkFsUiWxiP8UlzJ" at bounding box center [164, 75] width 136 height 15
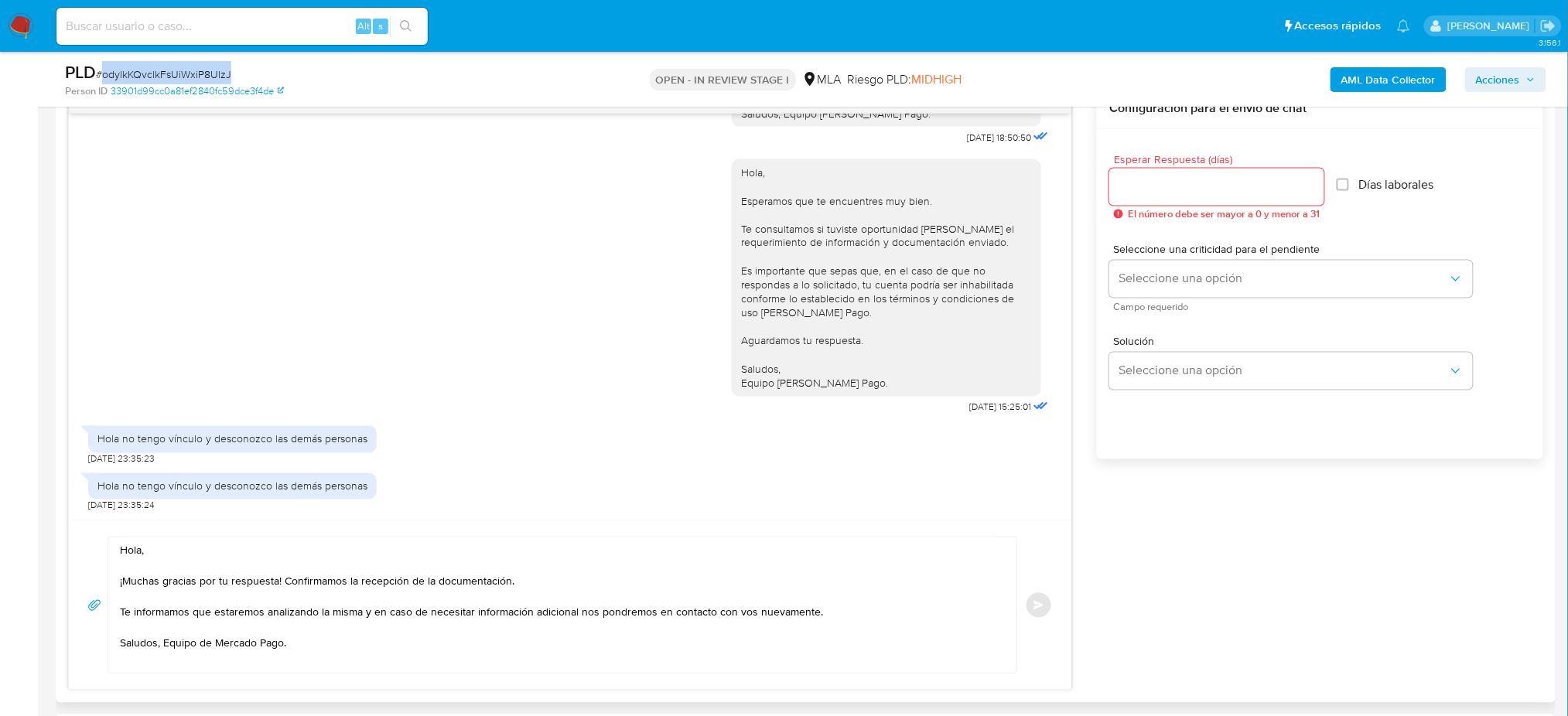
copy span "odylkKQvclkFsUiWxiP8UlzJ"
click at [1190, 191] on input "Esperar Respuesta (días)" at bounding box center [1217, 187] width 215 height 20
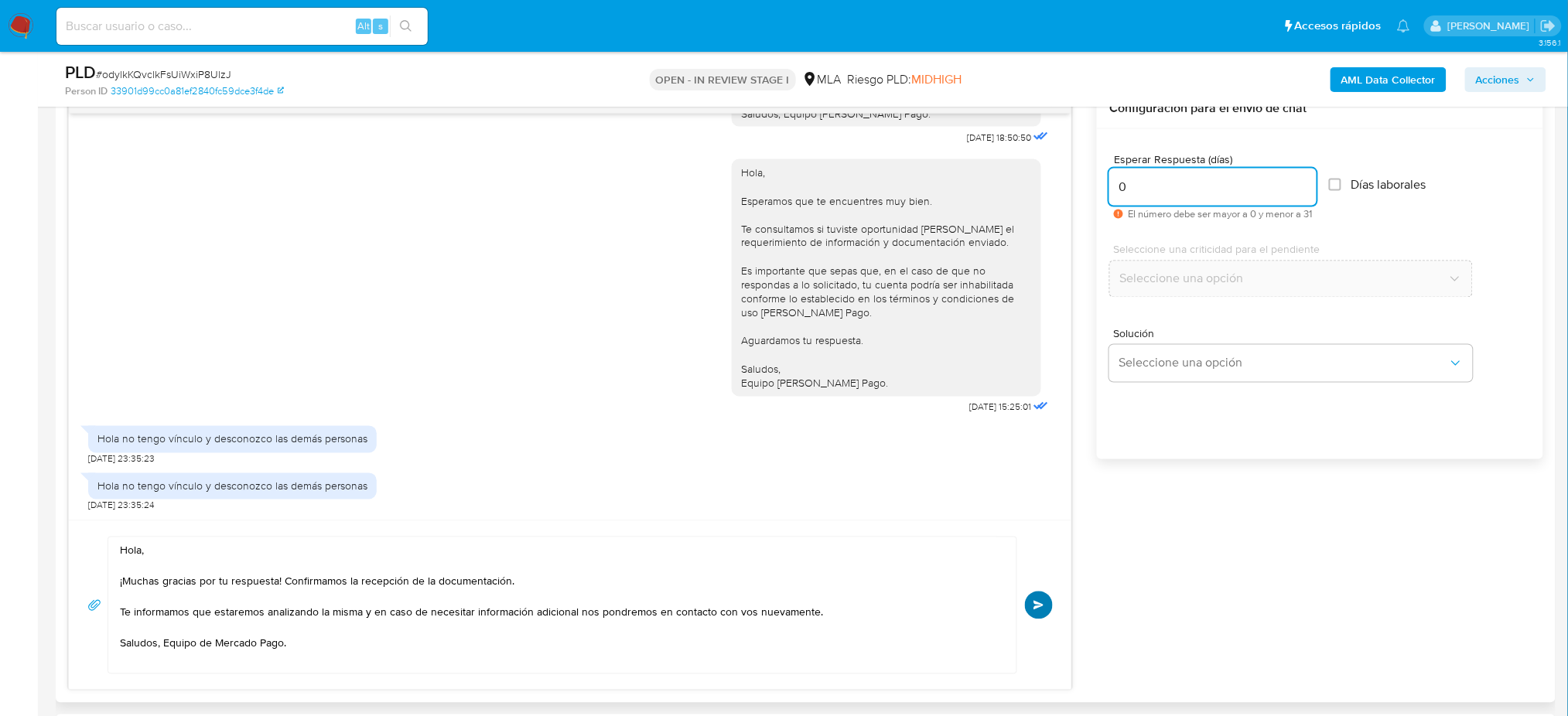
type input "0"
click at [1040, 599] on button "Enviar" at bounding box center [1039, 605] width 28 height 28
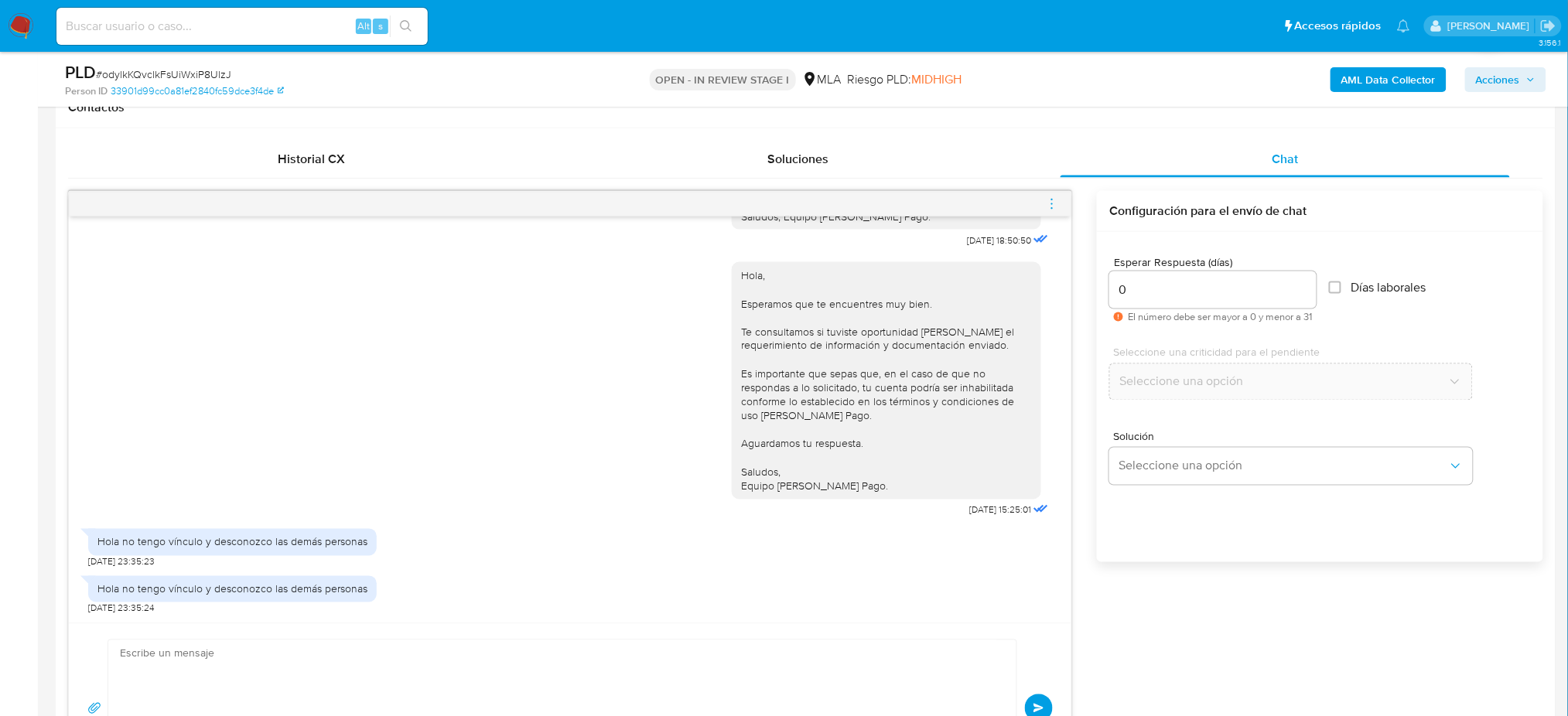
scroll to position [1740, 0]
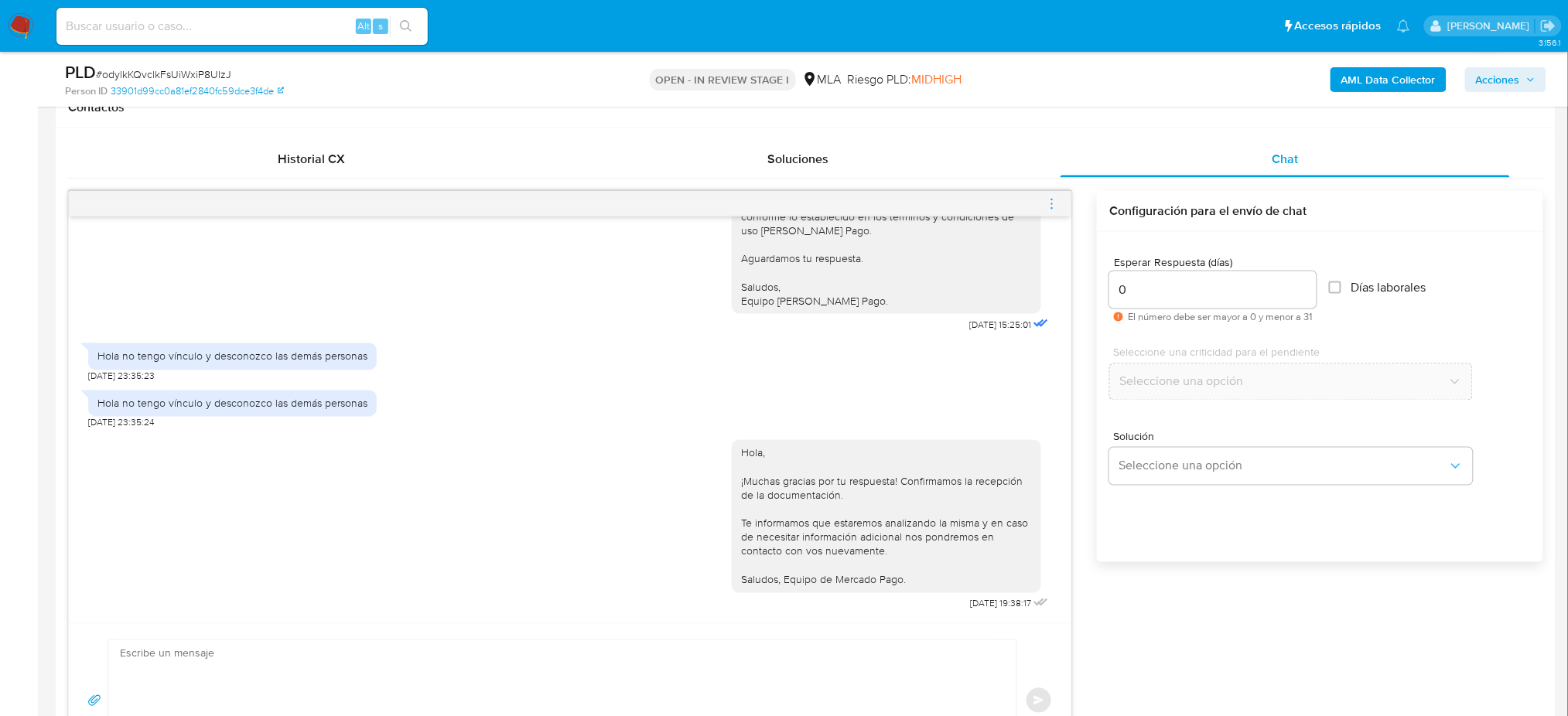
click at [1051, 201] on icon "menu-action" at bounding box center [1052, 204] width 14 height 14
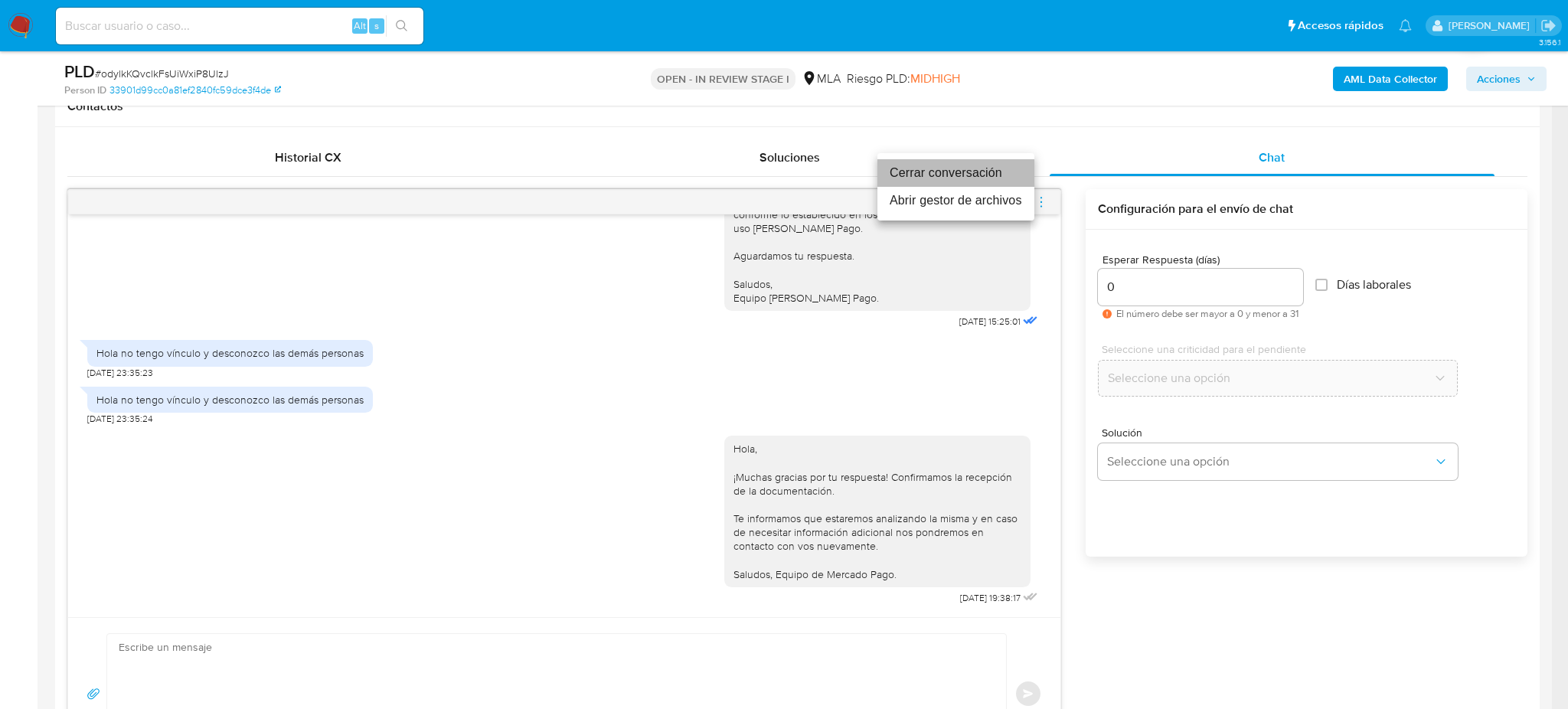
click at [932, 180] on li "Cerrar conversación" at bounding box center [955, 173] width 157 height 28
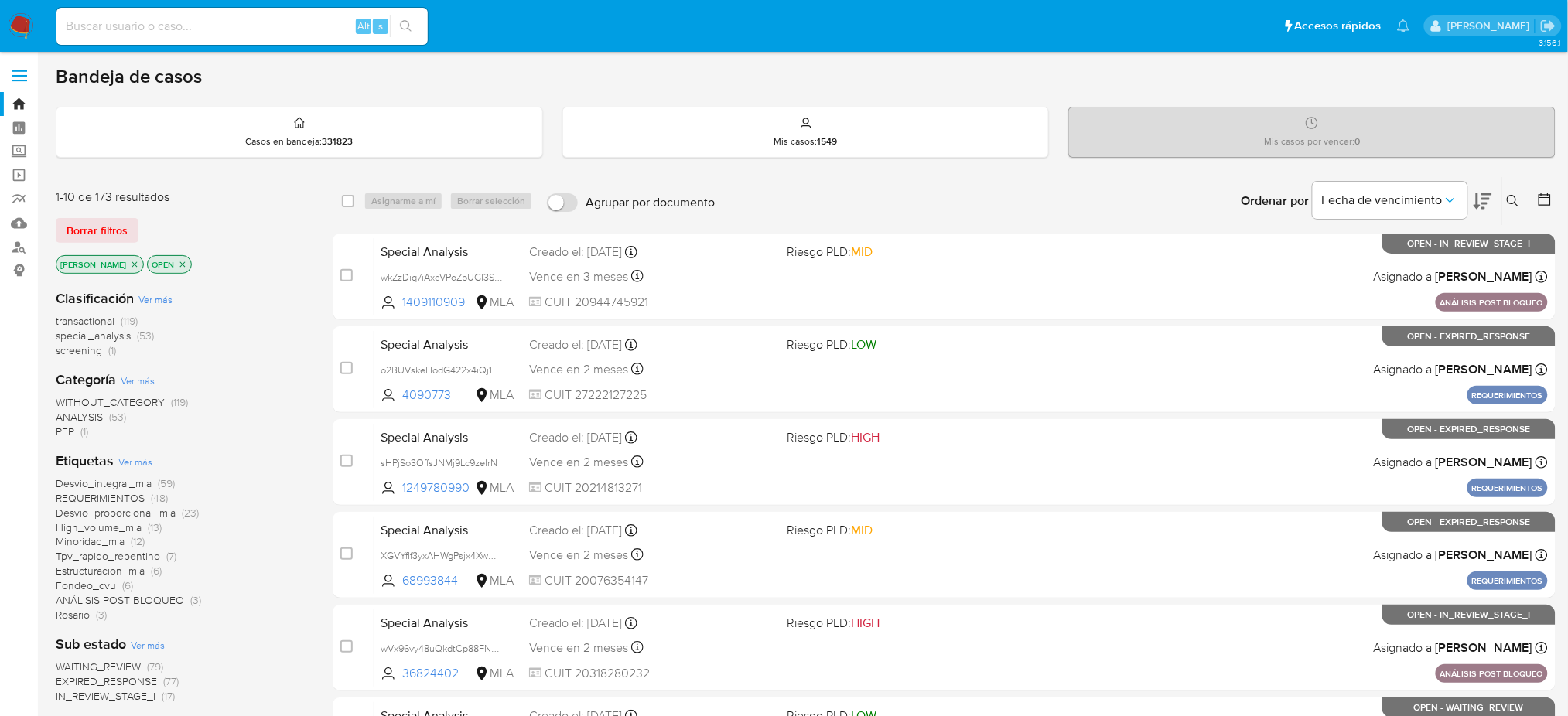
click at [1507, 203] on icon at bounding box center [1513, 201] width 13 height 13
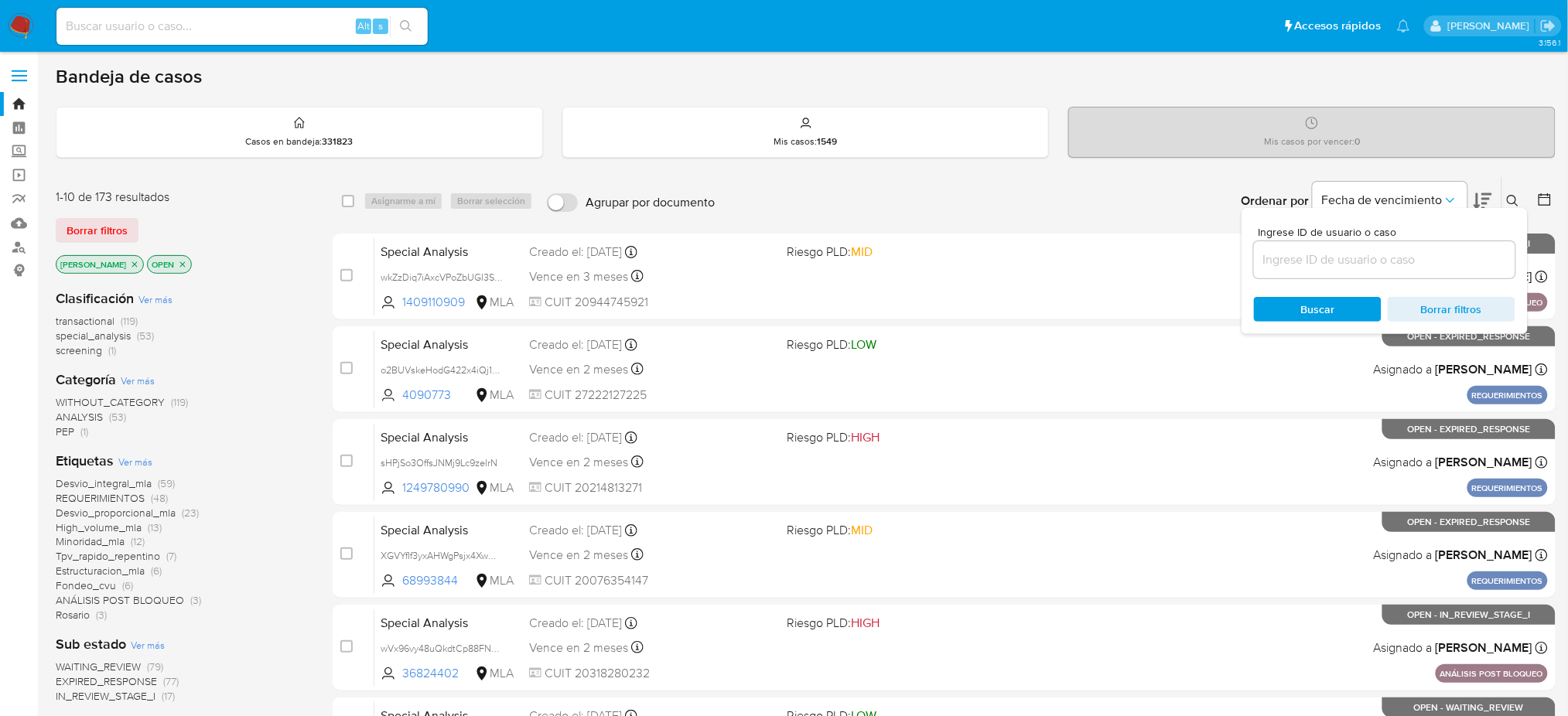
click at [1431, 245] on div at bounding box center [1385, 260] width 262 height 37
click at [1421, 269] on div at bounding box center [1385, 260] width 262 height 37
click at [1430, 263] on input at bounding box center [1385, 260] width 262 height 20
paste input "odylkKQvclkFsUiWxiP8UlzJ"
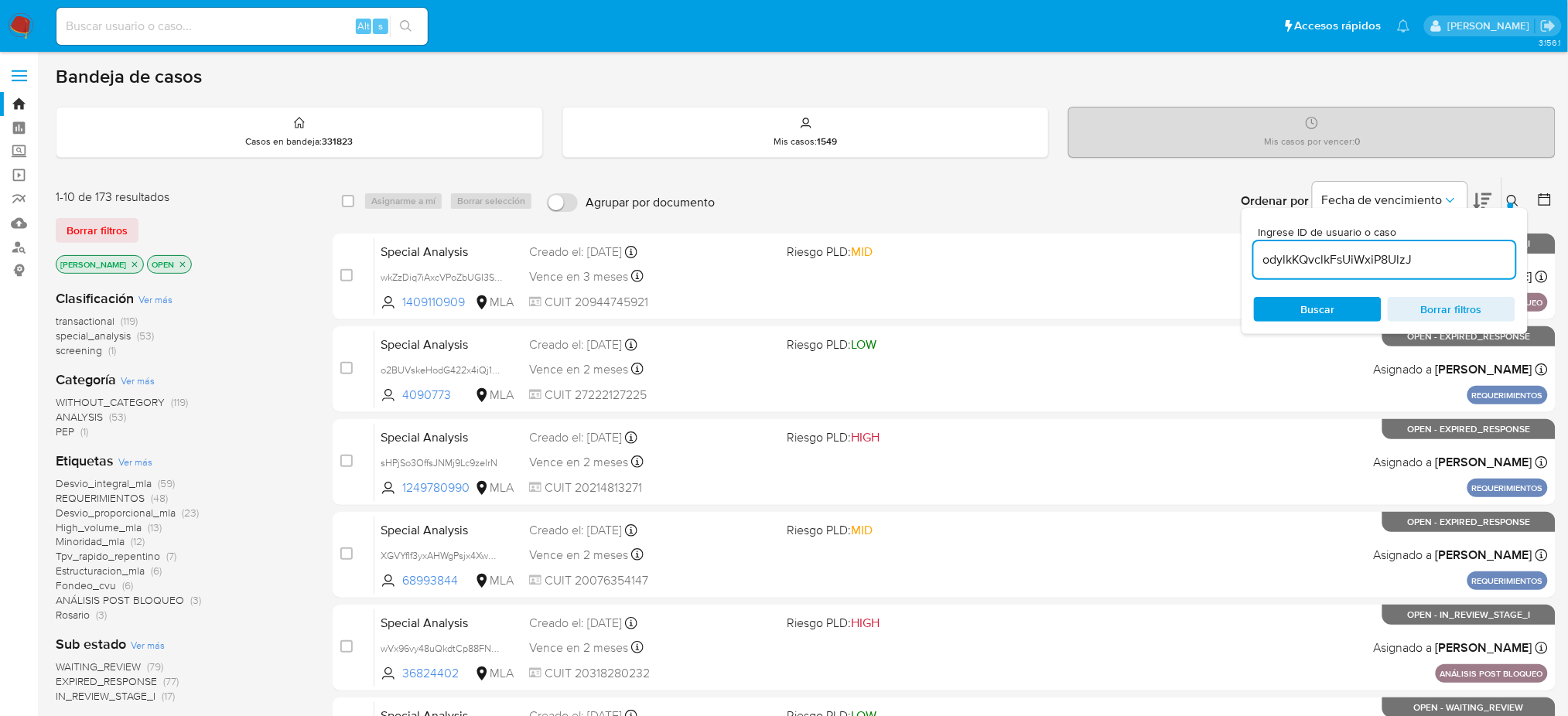
type input "odylkKQvclkFsUiWxiP8UlzJ"
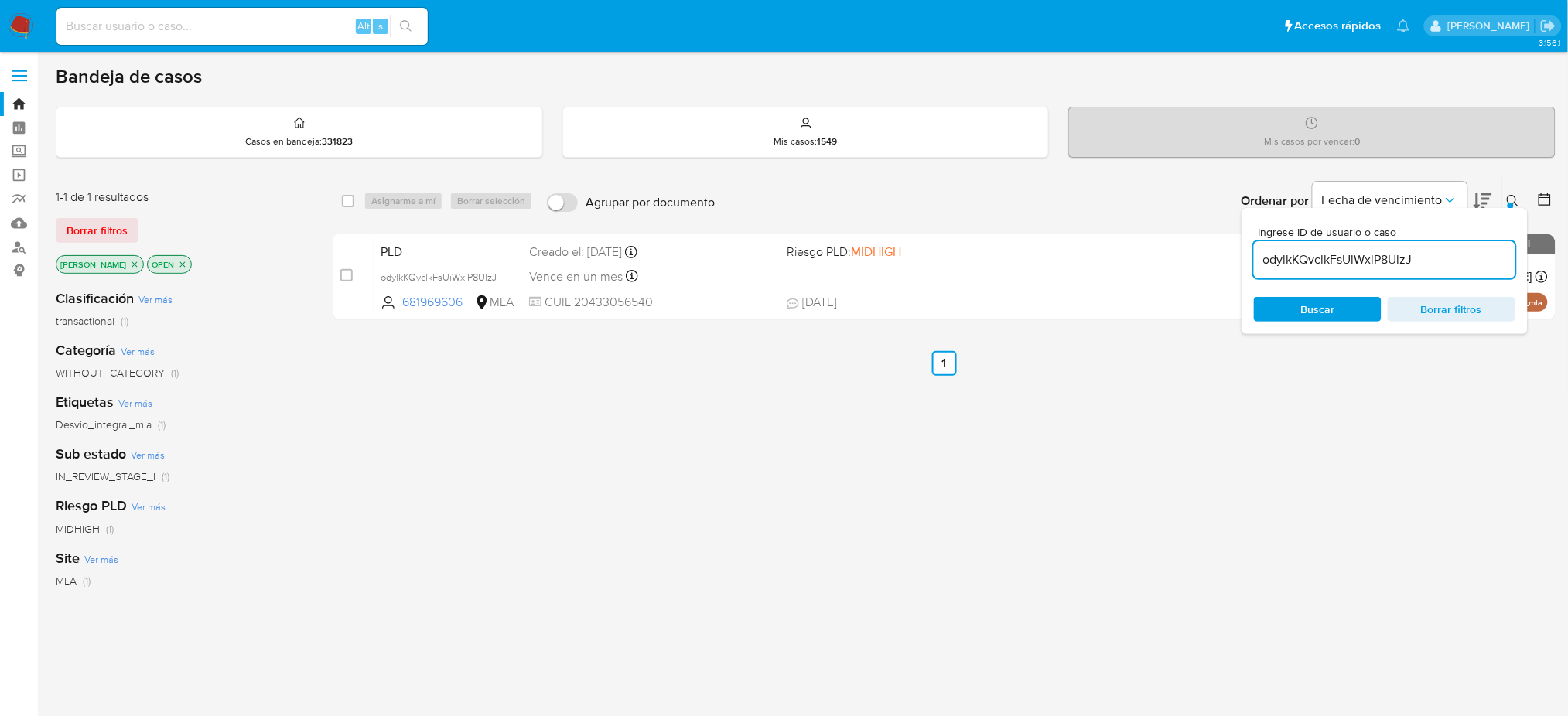
drag, startPoint x: 342, startPoint y: 278, endPoint x: 377, endPoint y: 216, distance: 71.2
click at [343, 279] on input "checkbox" at bounding box center [347, 275] width 13 height 13
checkbox input "true"
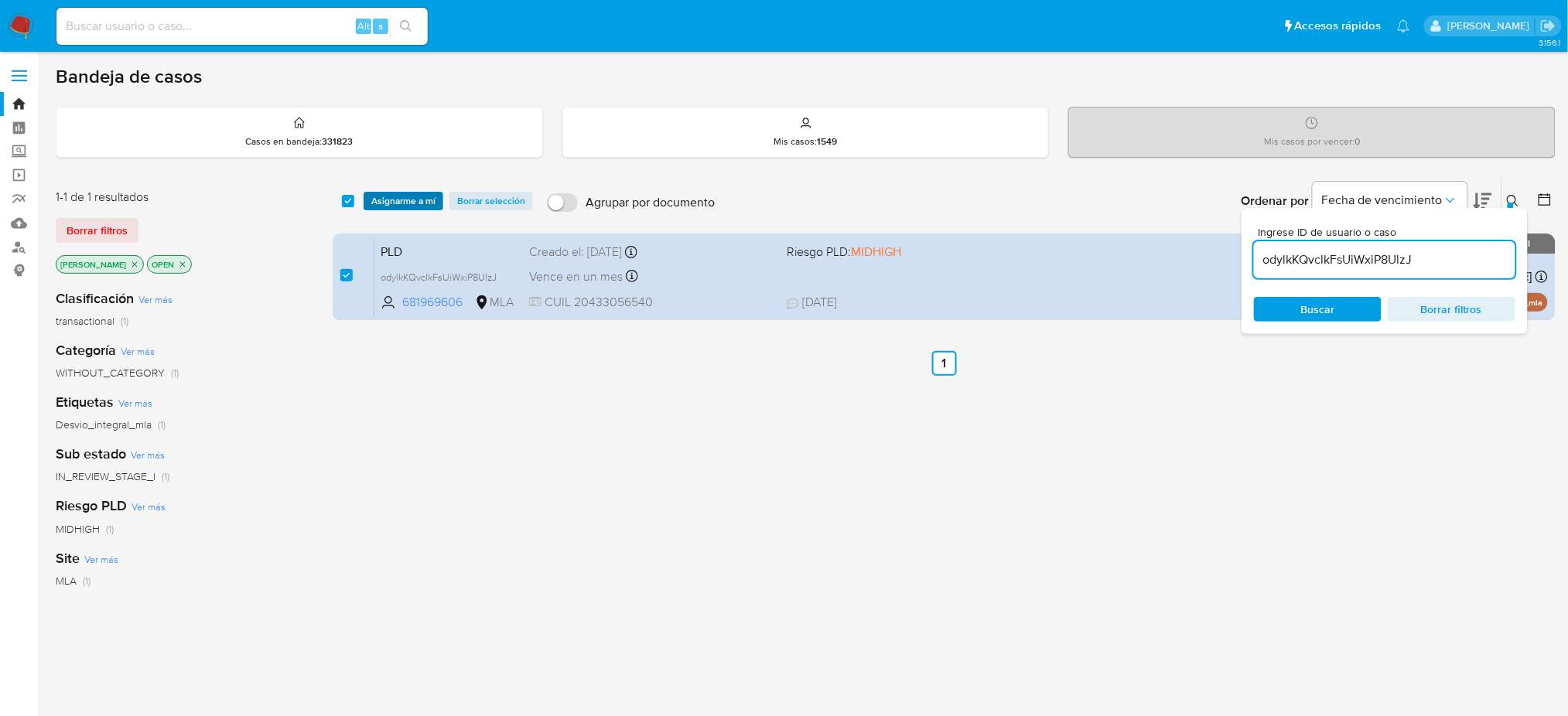
click at [386, 193] on span "Asignarme a mí" at bounding box center [403, 201] width 64 height 15
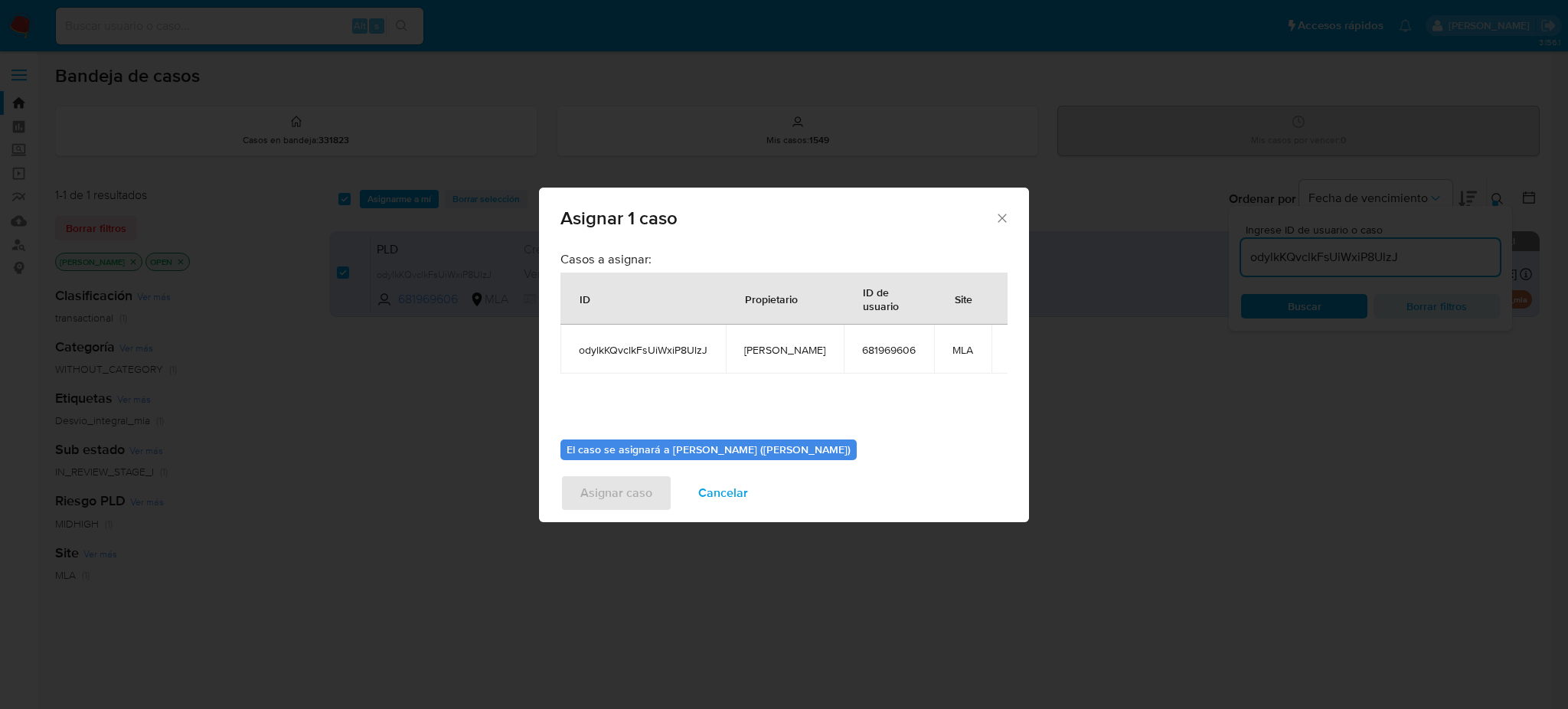
click at [787, 344] on span "[PERSON_NAME]" at bounding box center [784, 350] width 81 height 13
copy span "[PERSON_NAME]"
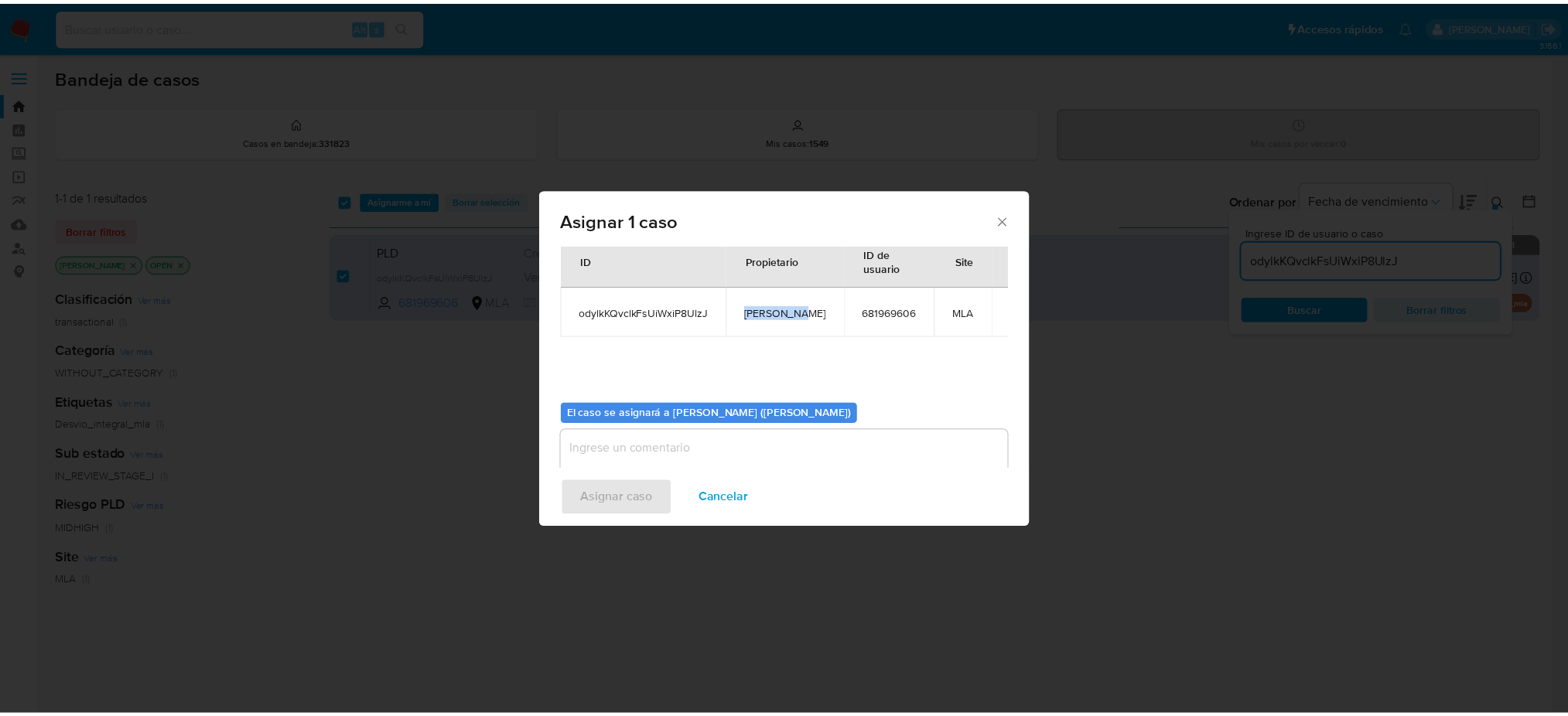
scroll to position [79, 0]
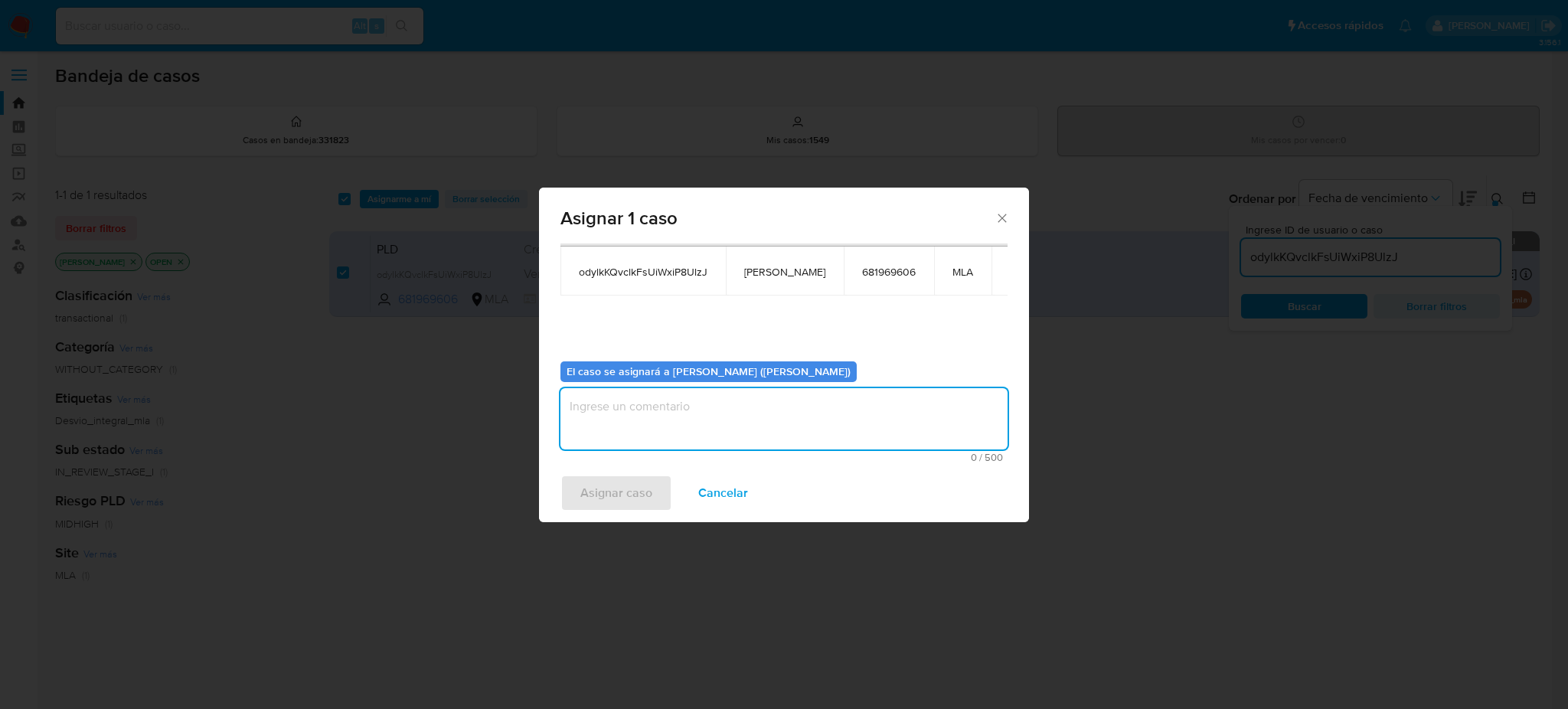
click at [632, 411] on textarea "assign-modal" at bounding box center [783, 419] width 447 height 61
paste textarea "[PERSON_NAME]"
type textarea "[PERSON_NAME]"
click at [603, 503] on span "Asignar caso" at bounding box center [616, 493] width 72 height 34
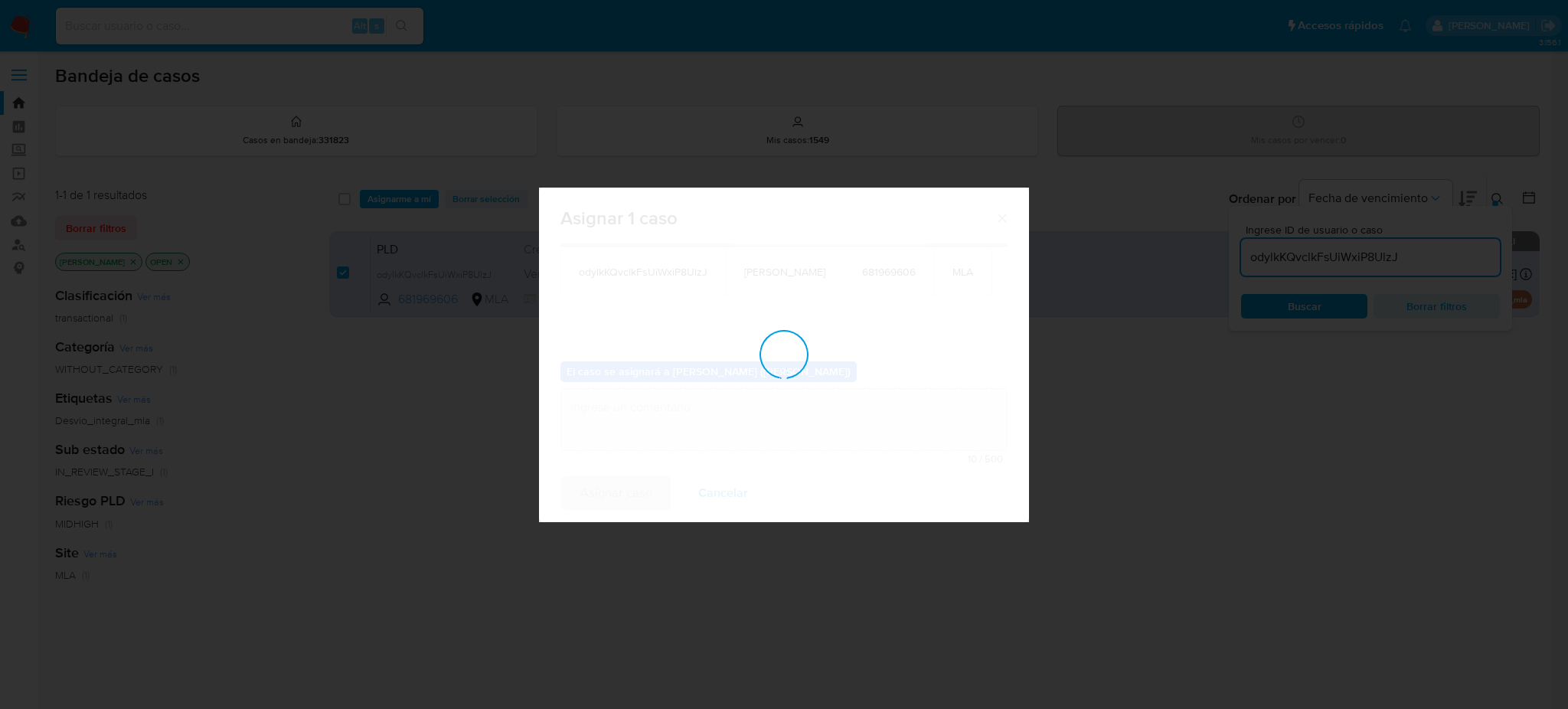
checkbox input "false"
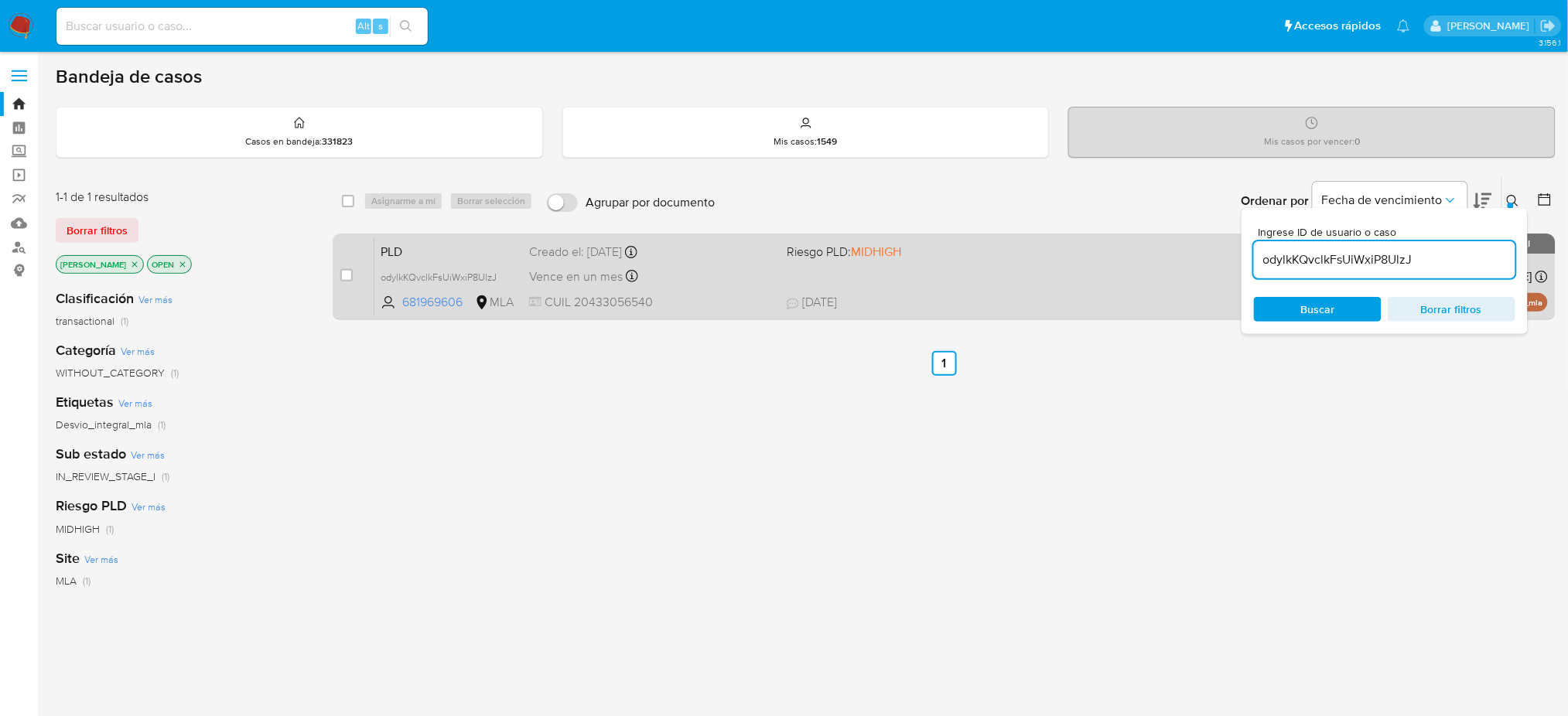
click at [734, 275] on div "Vence en un mes Vence el 10/10/2025 03:19:04" at bounding box center [651, 276] width 245 height 21
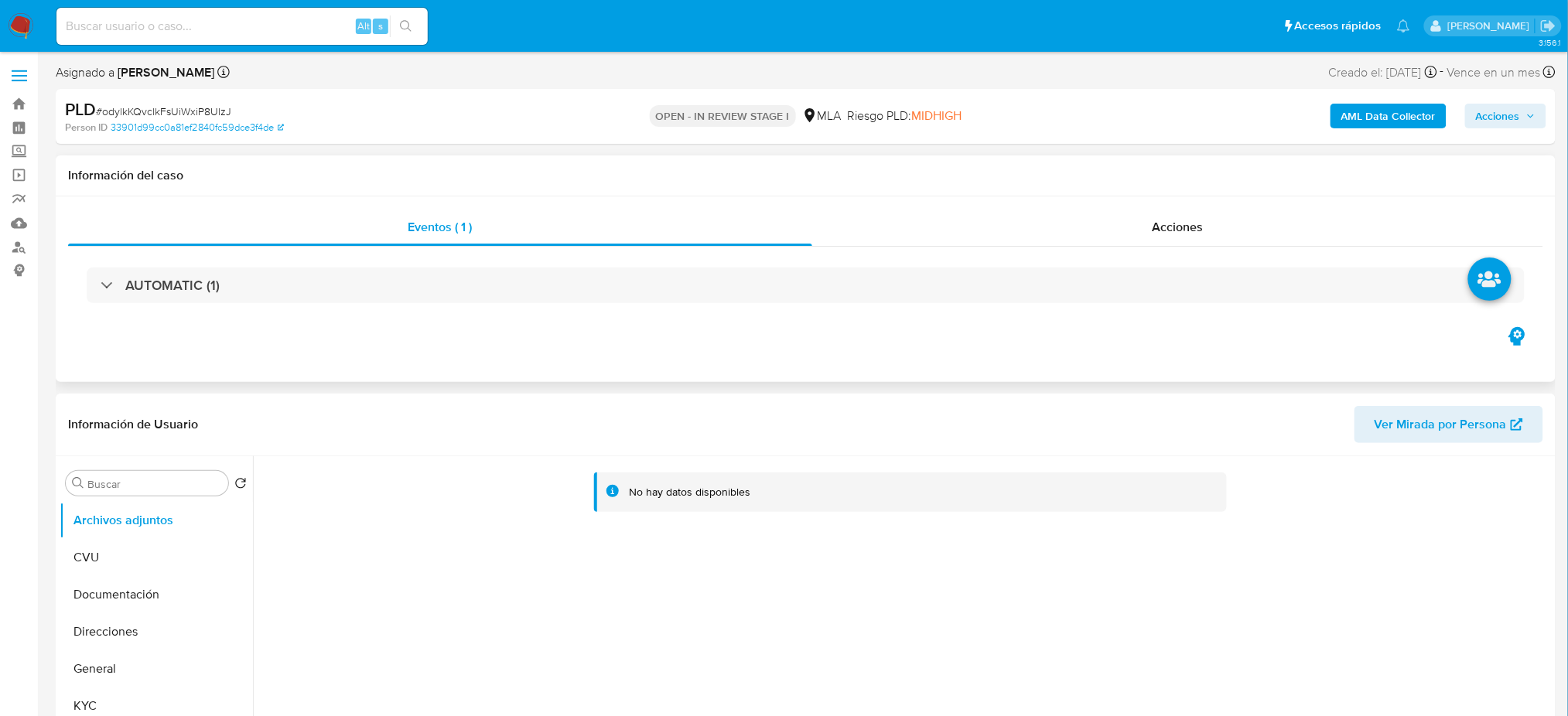
select select "10"
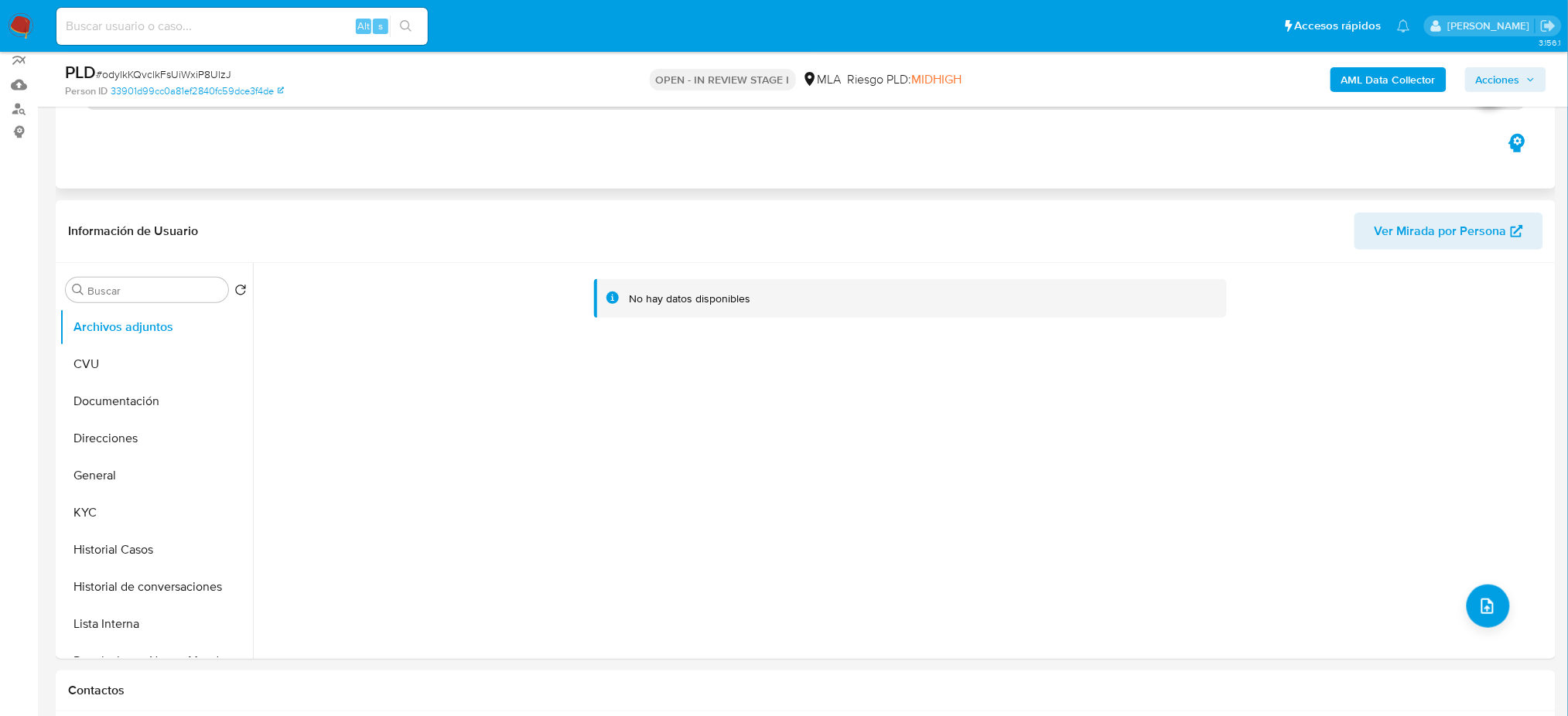
scroll to position [103, 0]
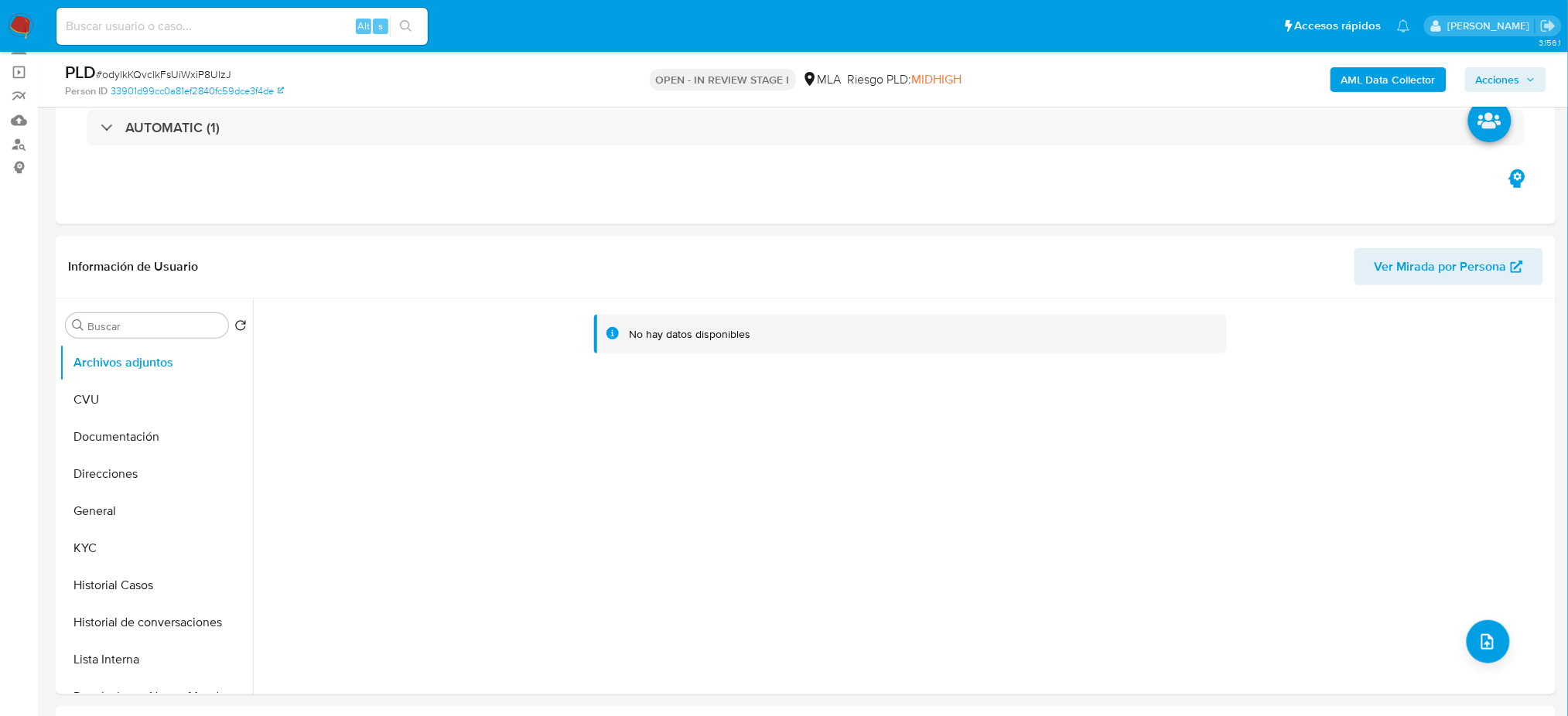
click at [1374, 86] on b "AML Data Collector" at bounding box center [1388, 79] width 94 height 25
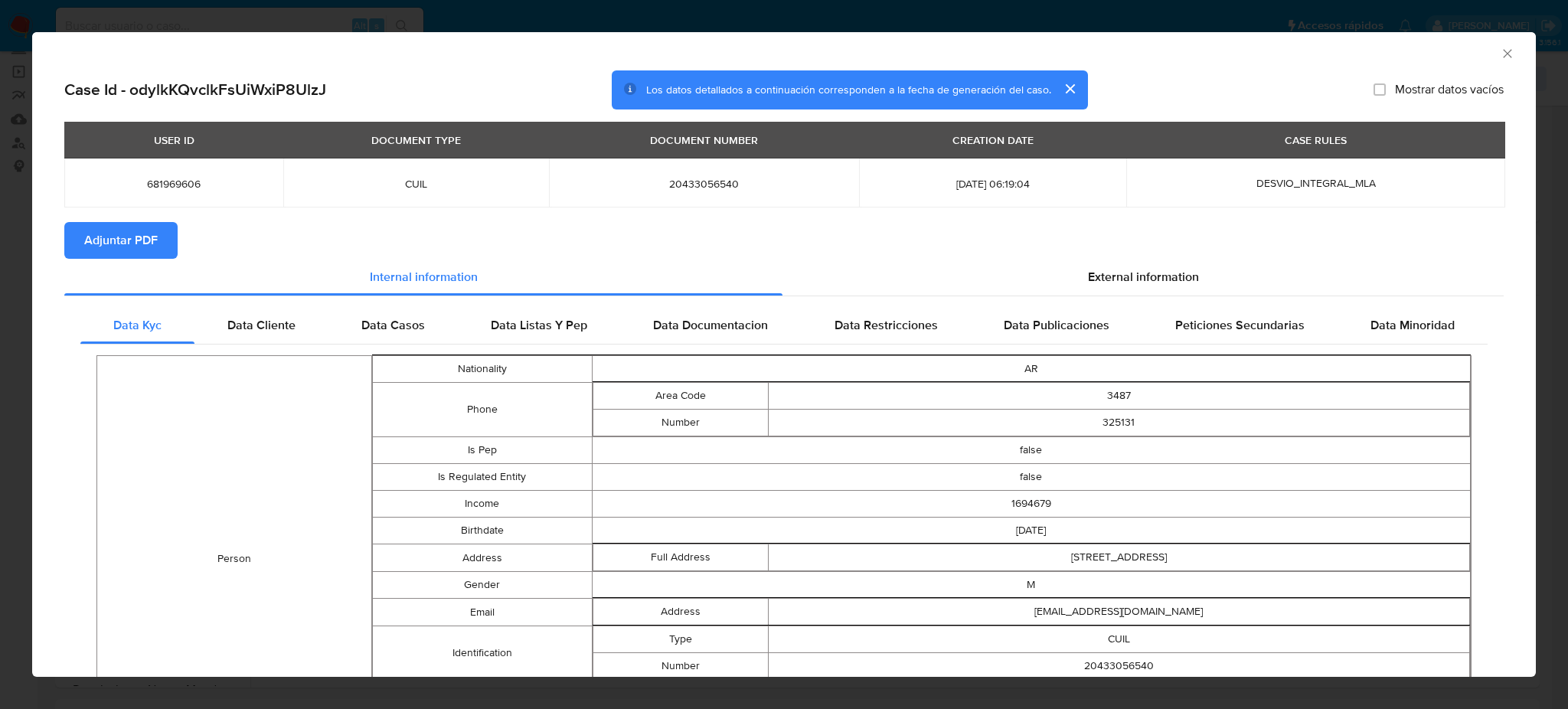
click at [123, 240] on span "Adjuntar PDF" at bounding box center [121, 241] width 74 height 34
click at [1499, 46] on icon "Cerrar ventana" at bounding box center [1507, 54] width 15 height 15
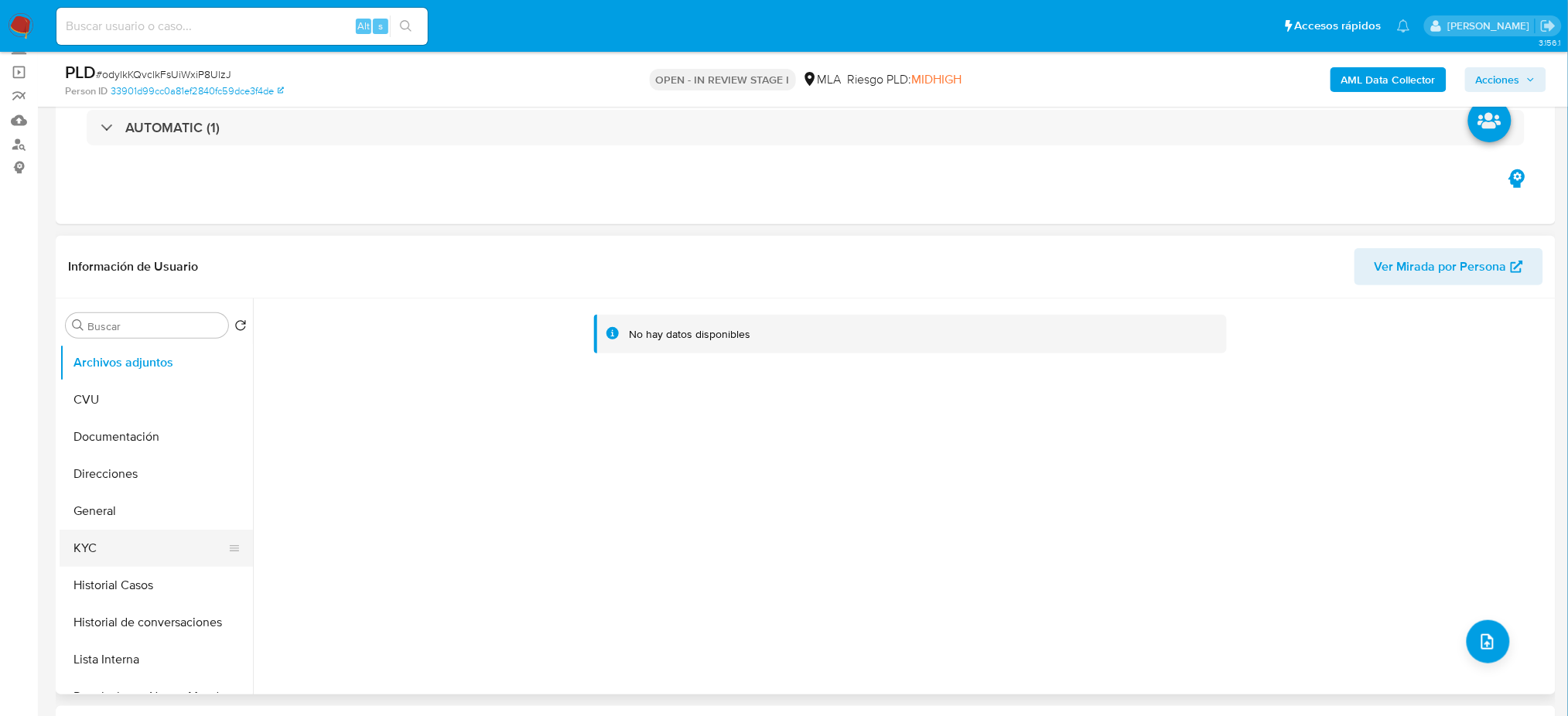
click at [168, 555] on button "KYC" at bounding box center [150, 548] width 181 height 37
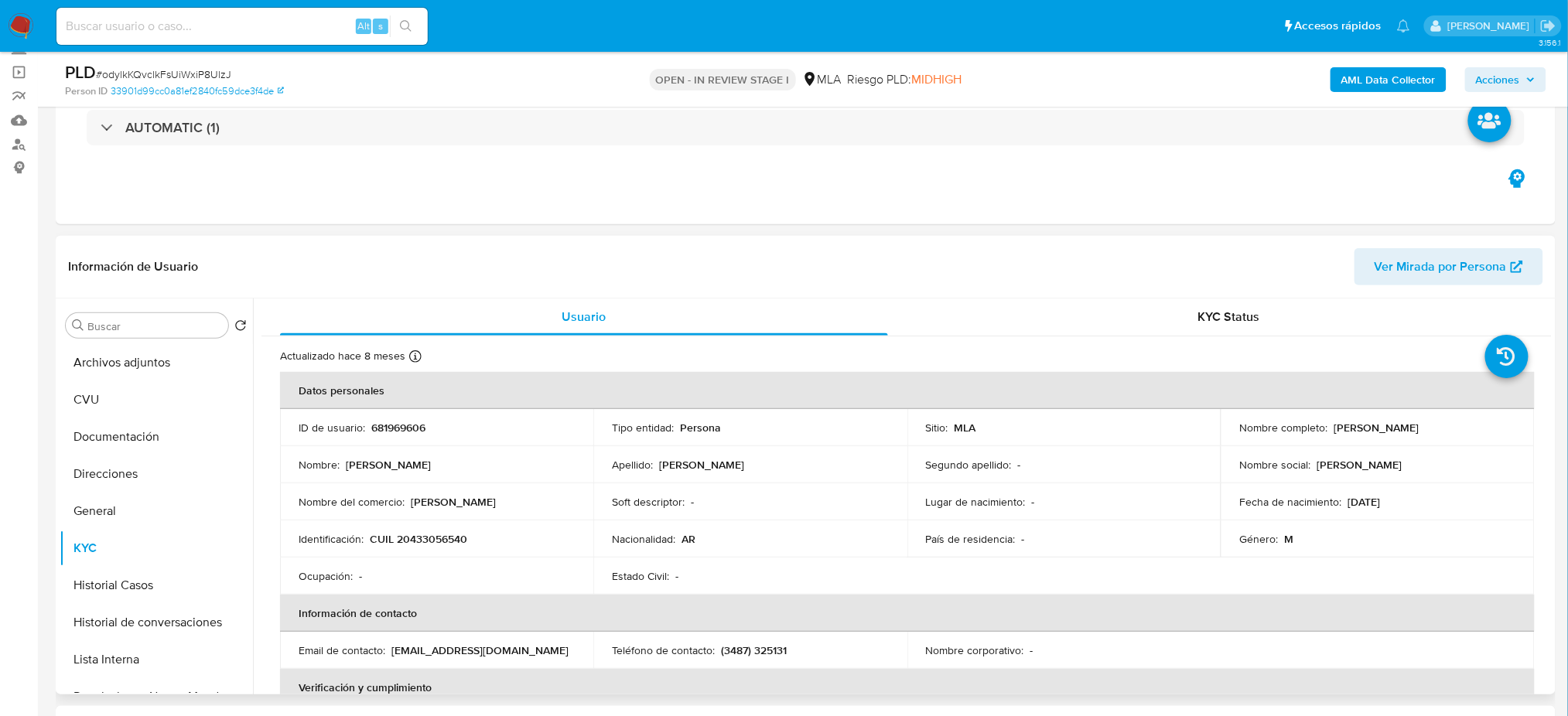
click at [418, 538] on p "CUIL 20433056540" at bounding box center [418, 539] width 97 height 14
click at [418, 537] on p "CUIL 20433056540" at bounding box center [418, 539] width 97 height 14
copy p "20433056540"
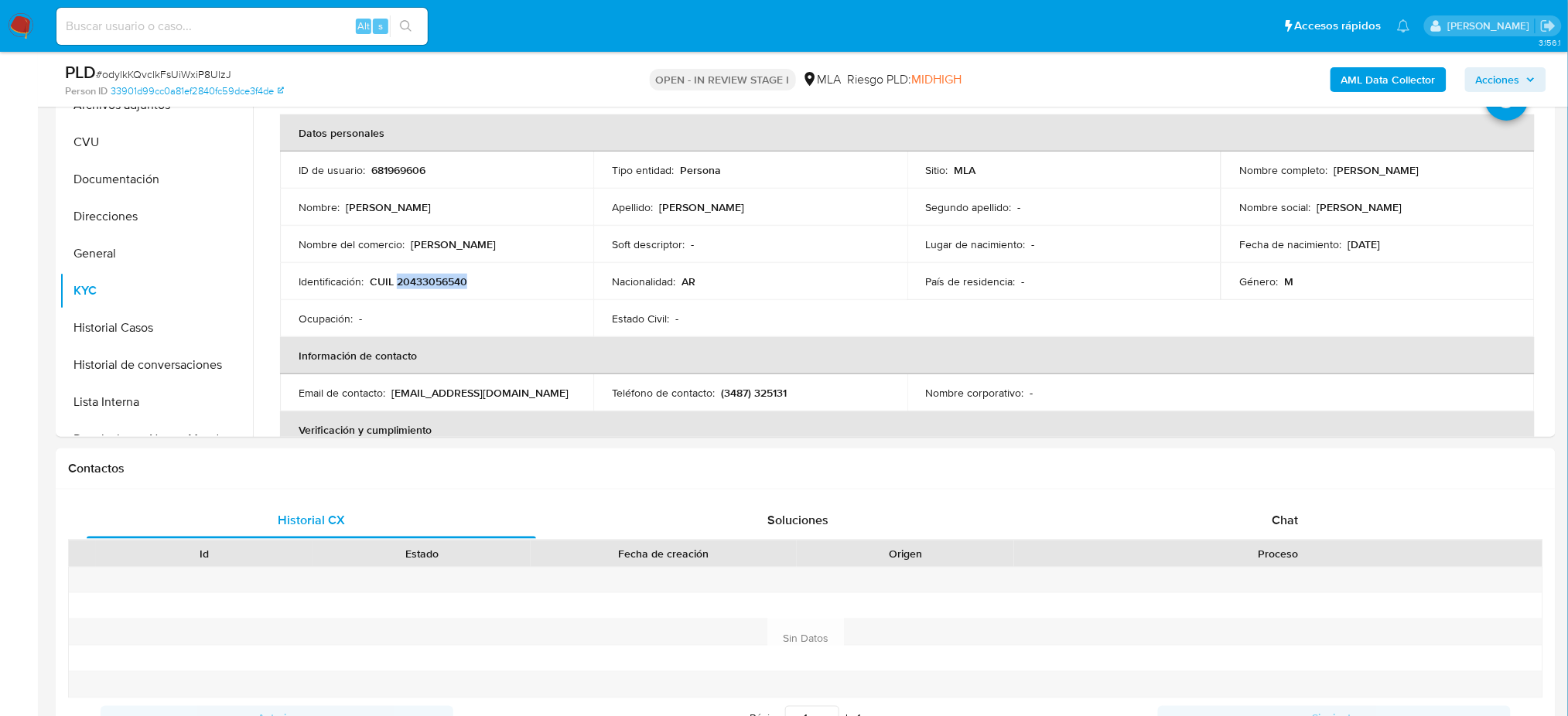
scroll to position [515, 0]
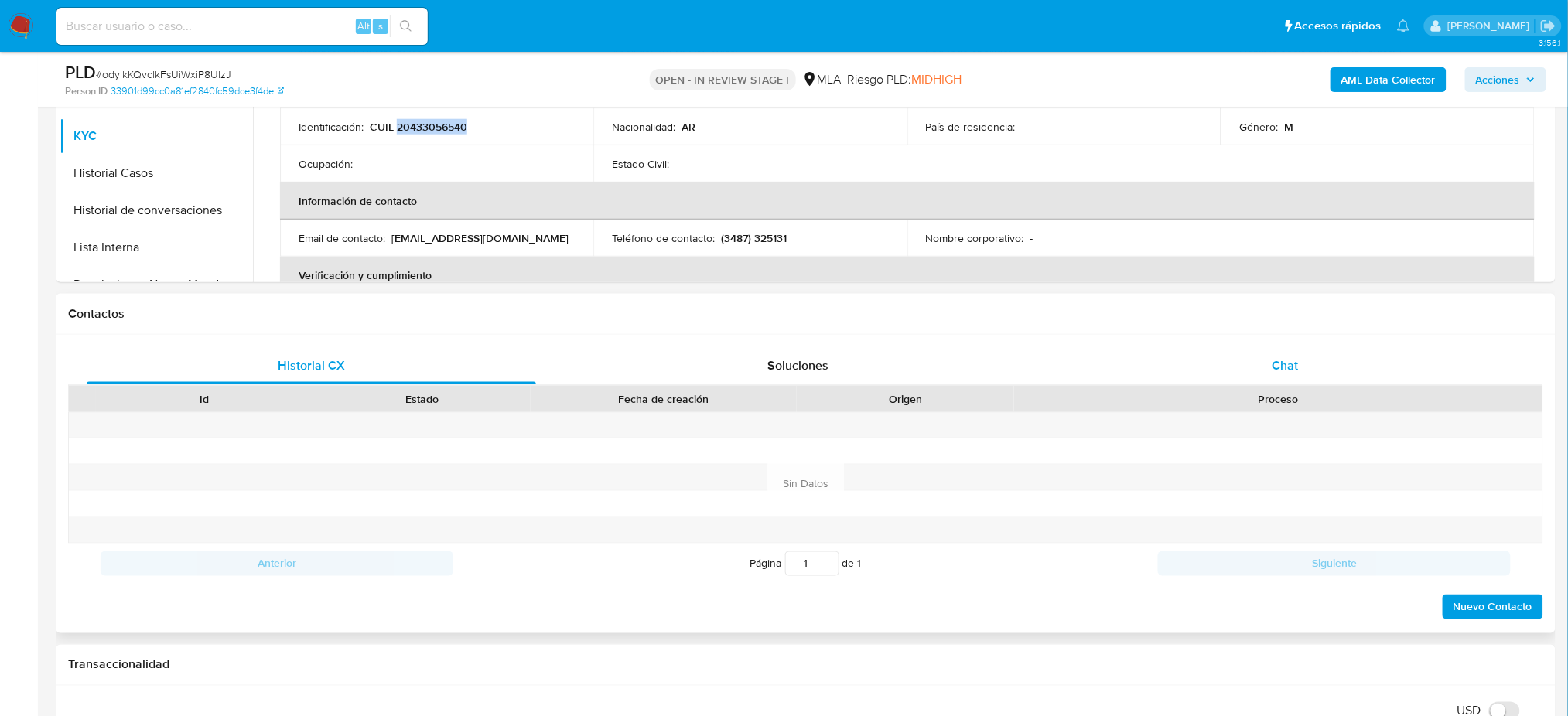
click at [1350, 358] on div "Chat" at bounding box center [1286, 366] width 449 height 37
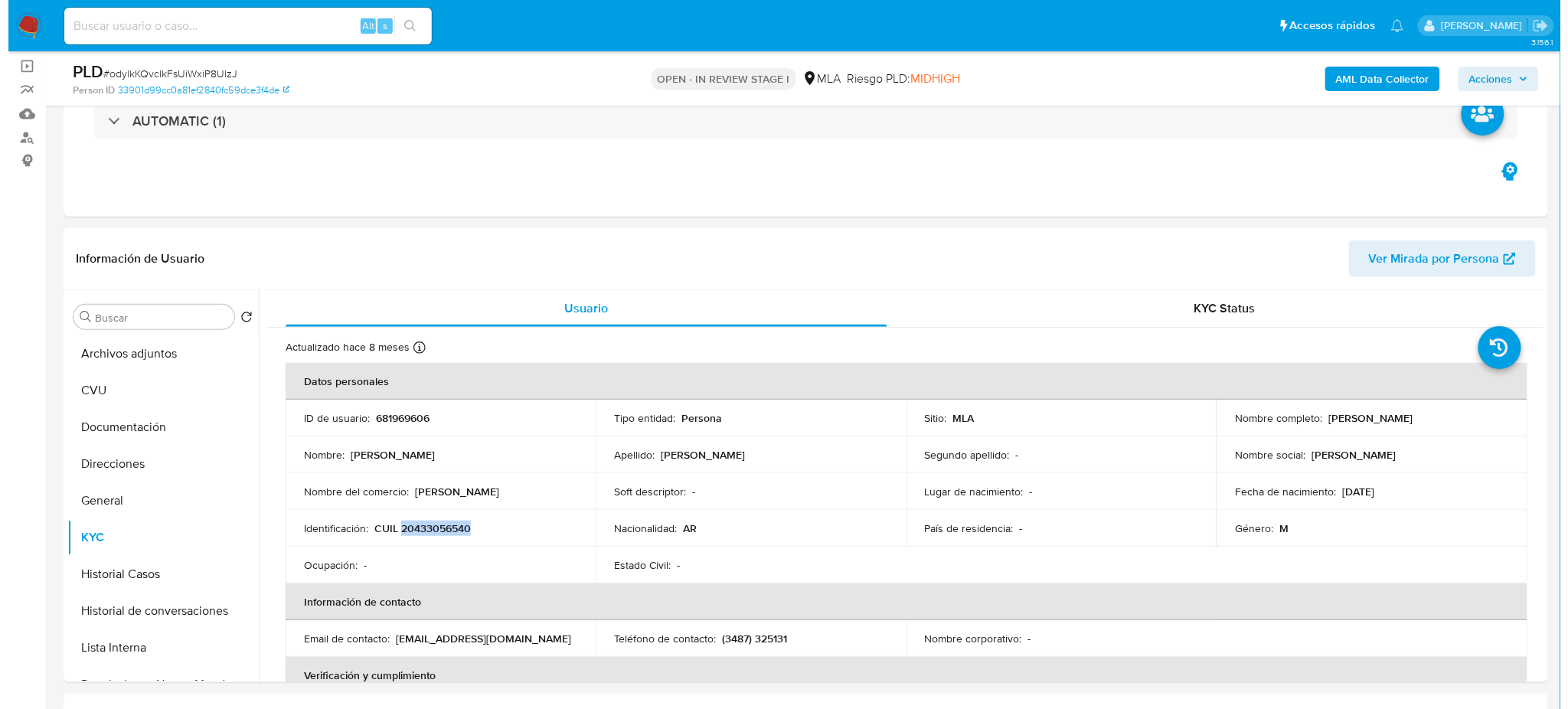
scroll to position [102, 0]
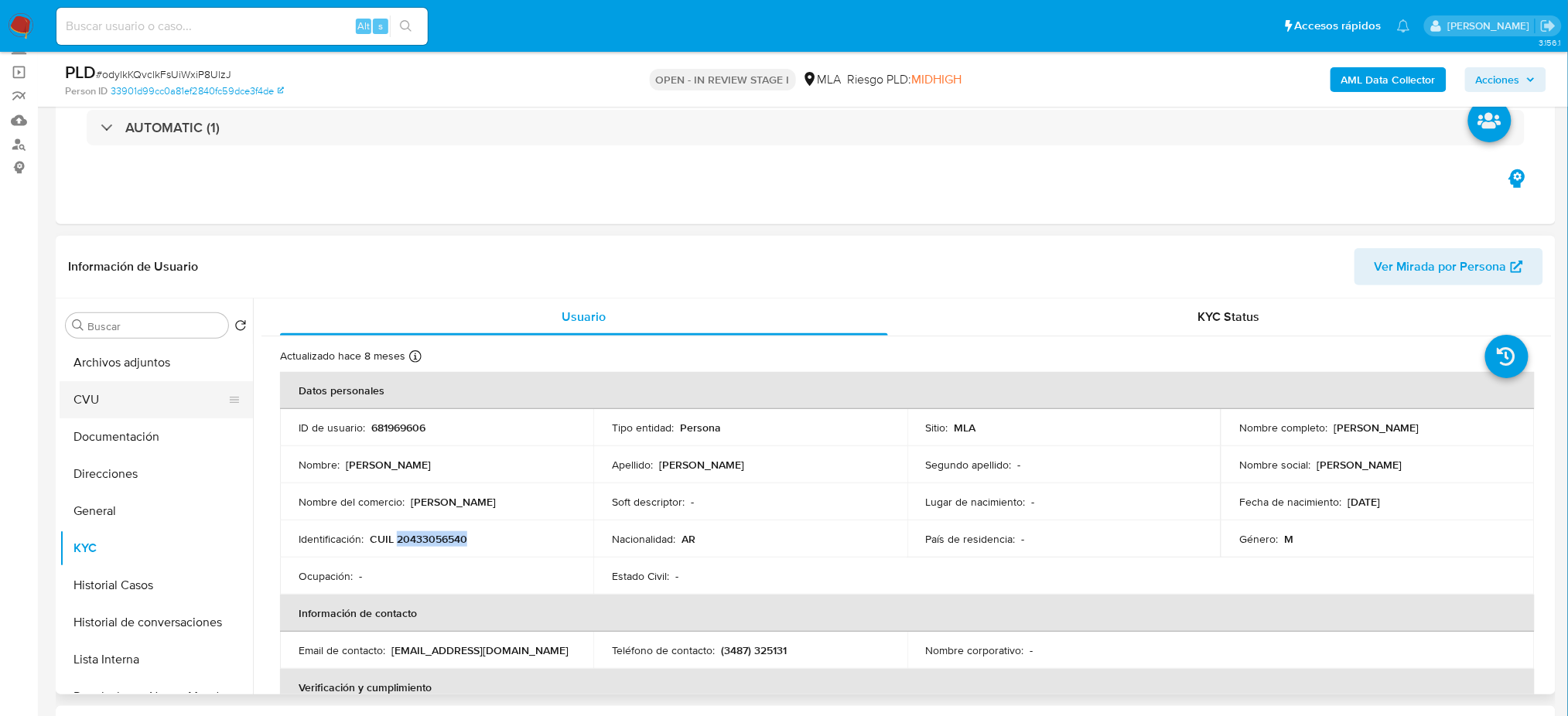
click at [150, 358] on button "Archivos adjuntos" at bounding box center [156, 363] width 193 height 37
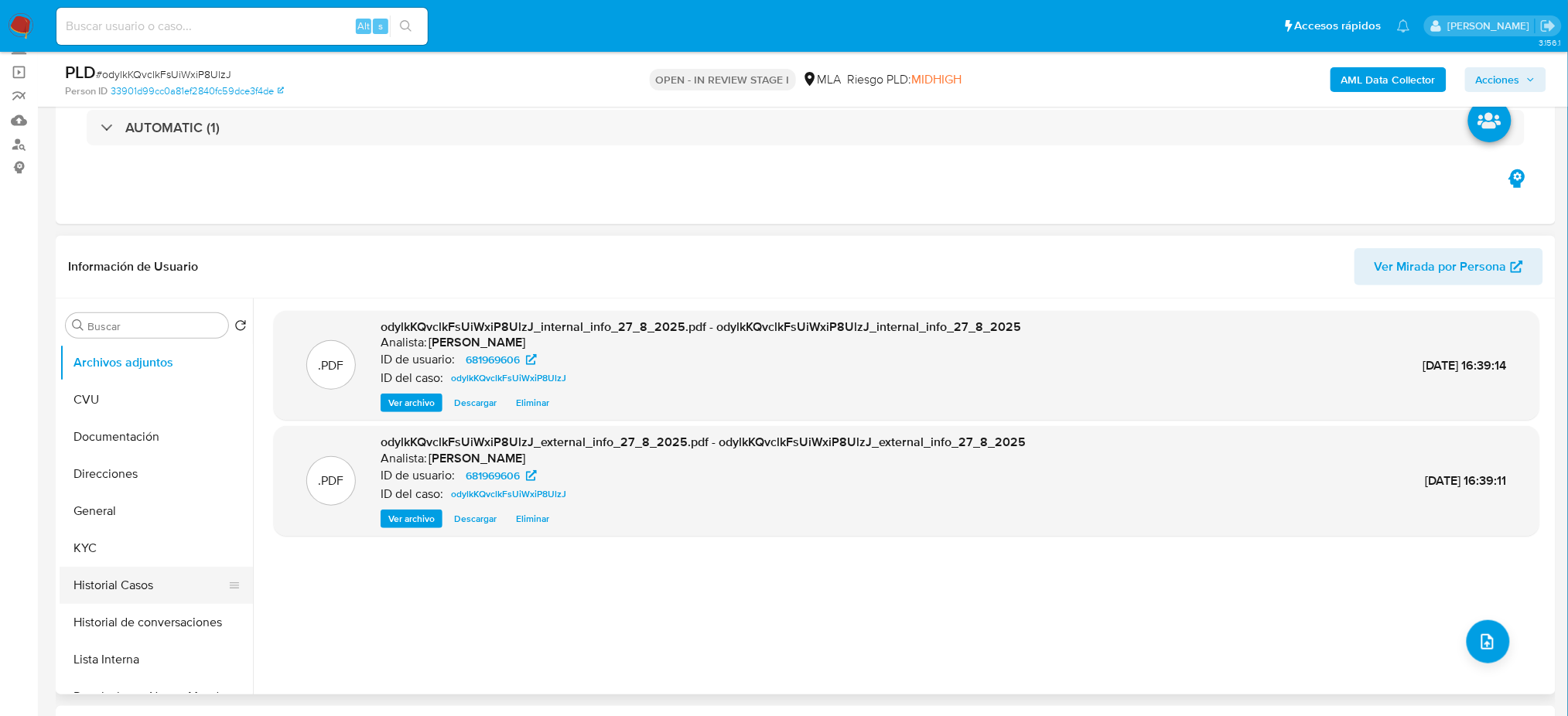
click at [171, 574] on button "Historial Casos" at bounding box center [150, 586] width 181 height 37
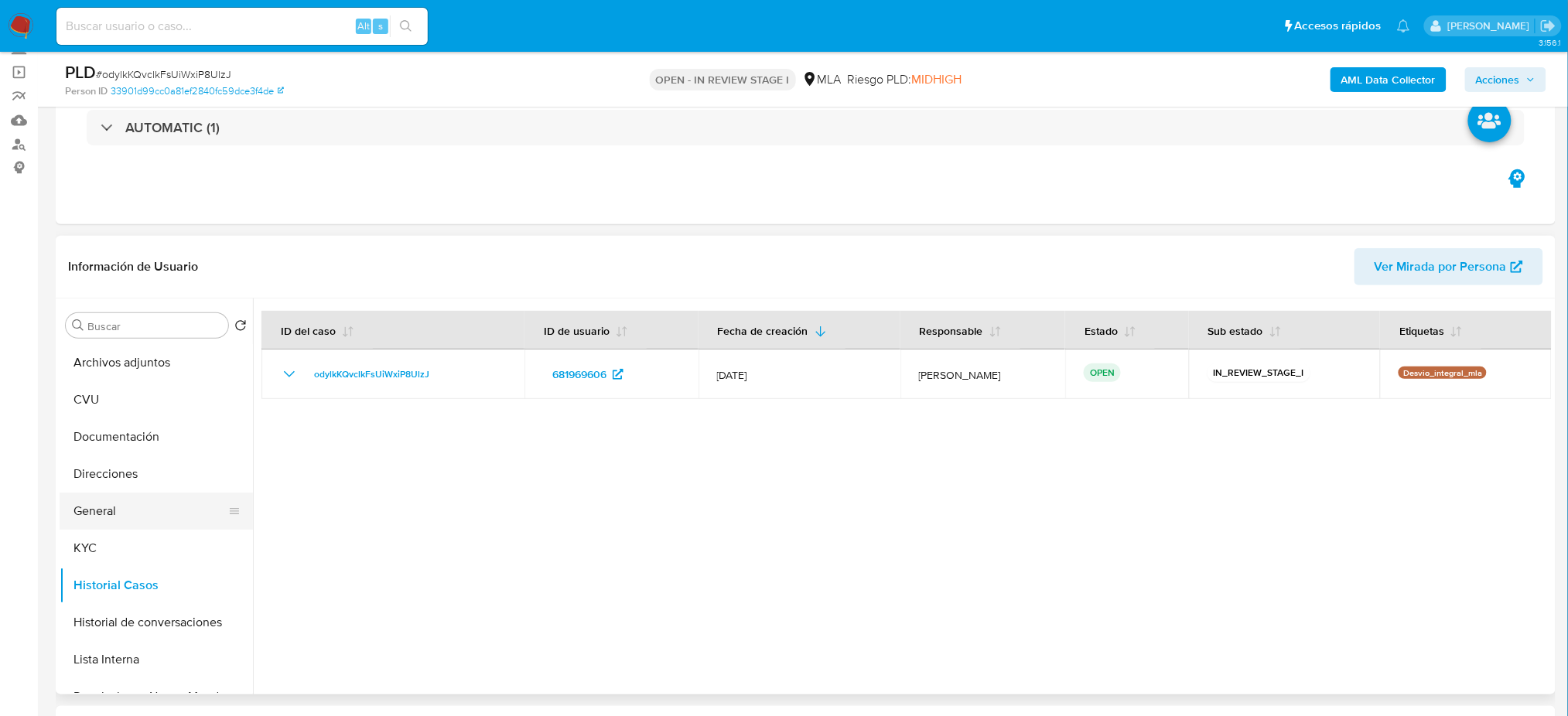
drag, startPoint x: 141, startPoint y: 513, endPoint x: 200, endPoint y: 495, distance: 61.7
click at [140, 513] on button "General" at bounding box center [150, 512] width 181 height 37
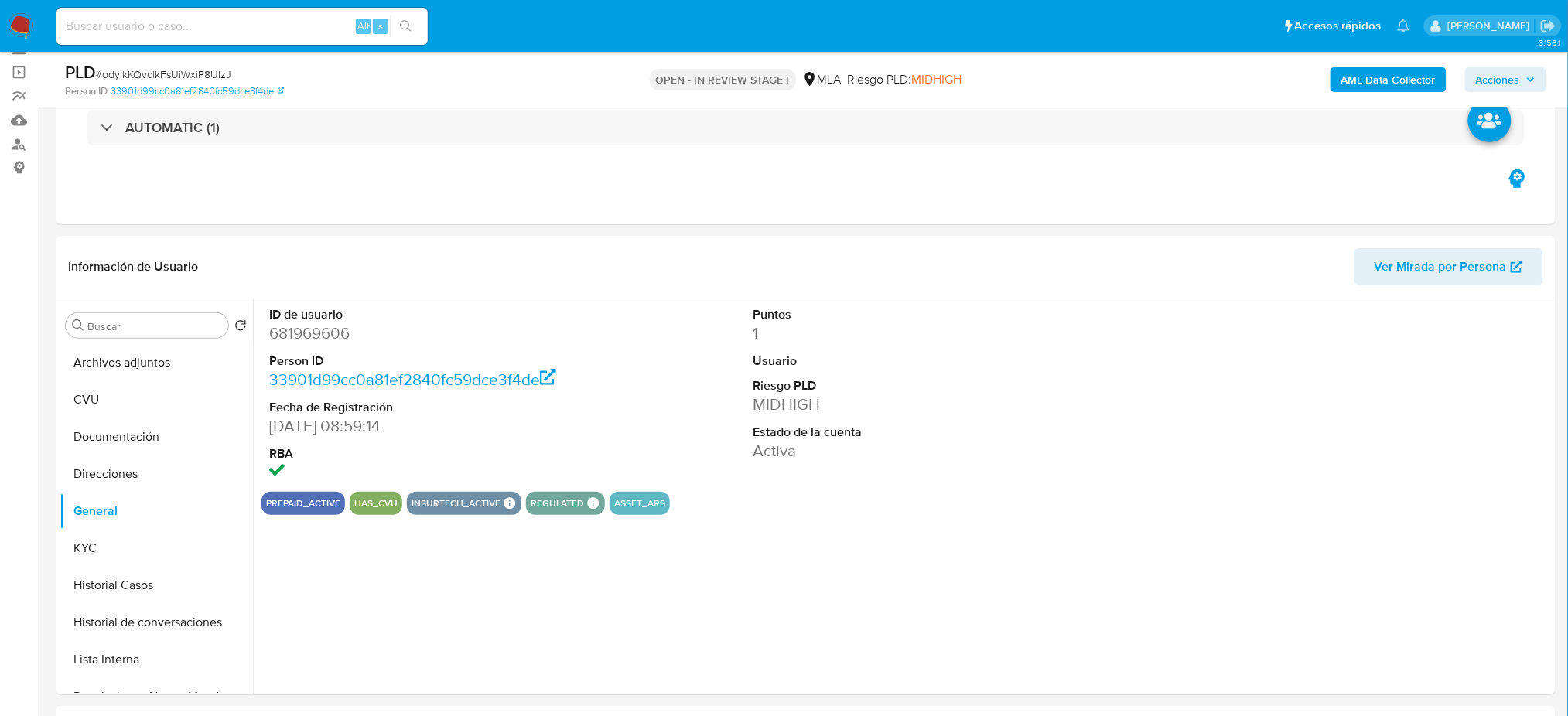
click at [289, 324] on dd "681969606" at bounding box center [423, 334] width 307 height 22
copy dd "681969606"
click at [164, 362] on button "Archivos adjuntos" at bounding box center [150, 363] width 181 height 37
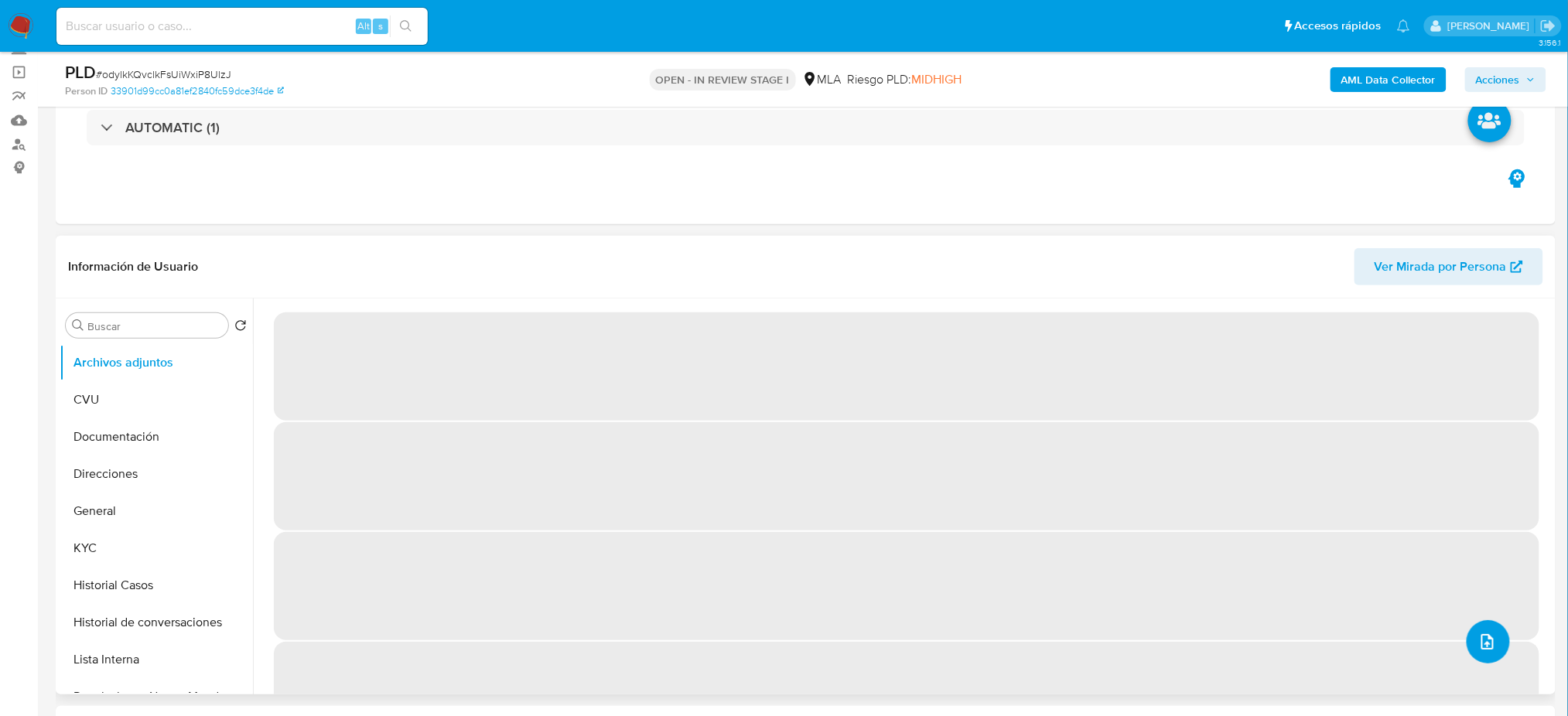
click at [1476, 658] on button "upload-file" at bounding box center [1488, 641] width 43 height 43
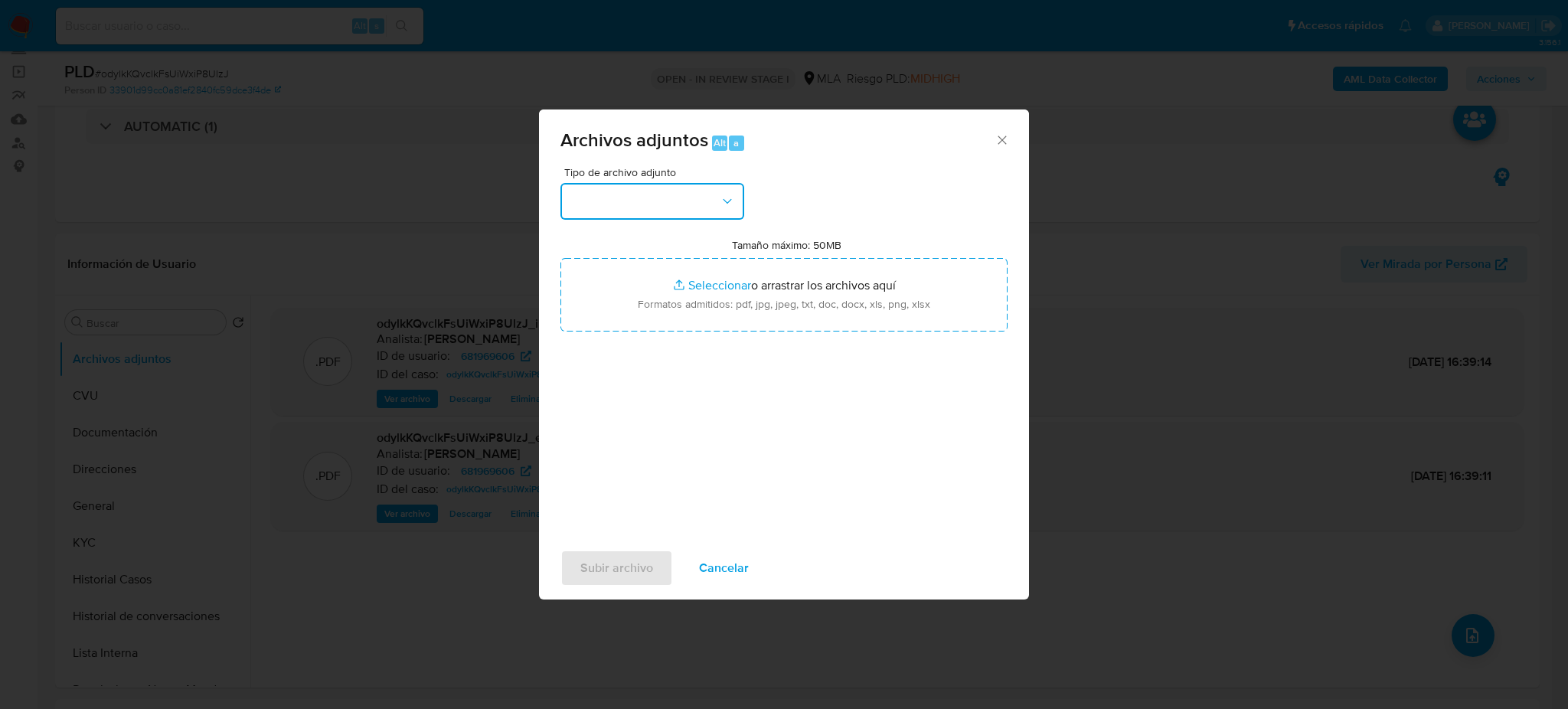
click at [655, 207] on button "button" at bounding box center [652, 201] width 184 height 37
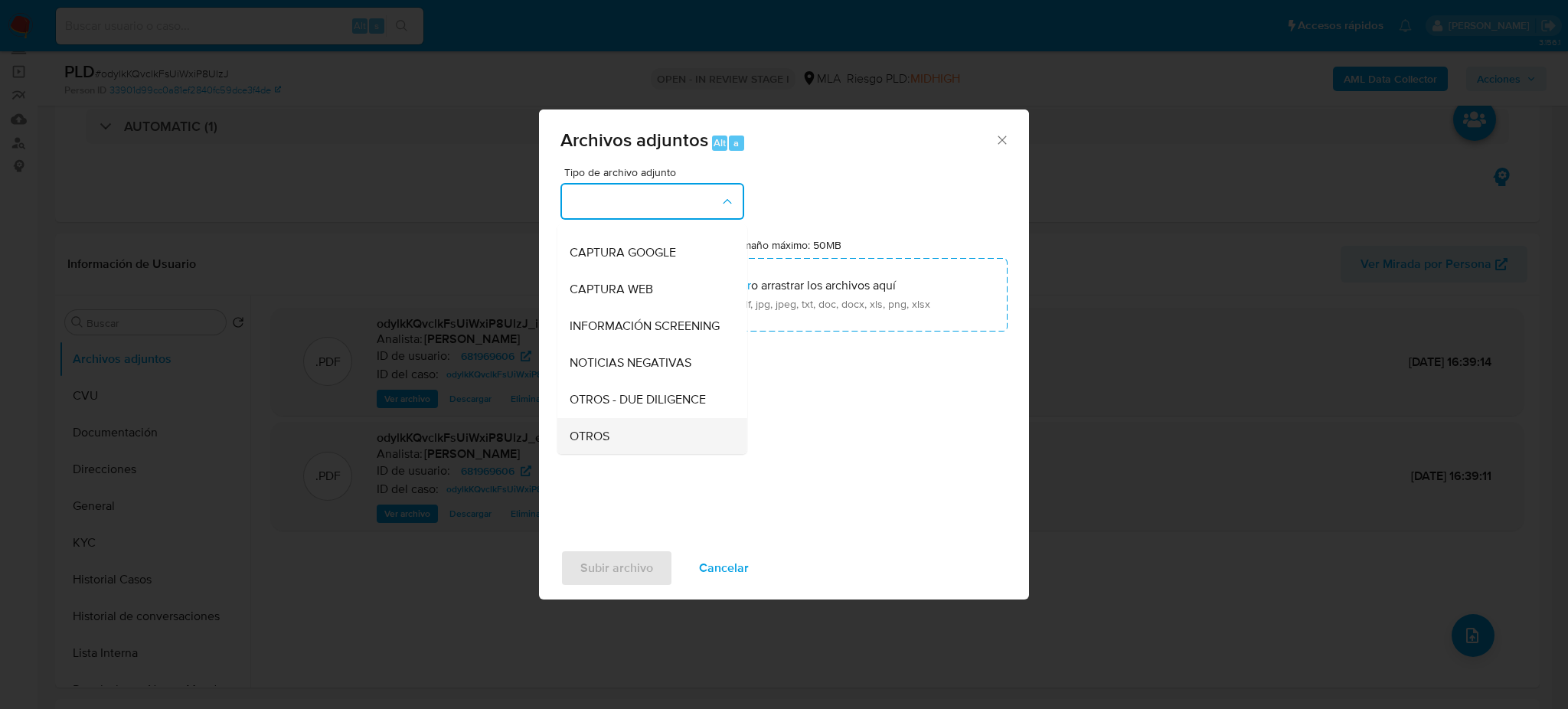
scroll to position [204, 0]
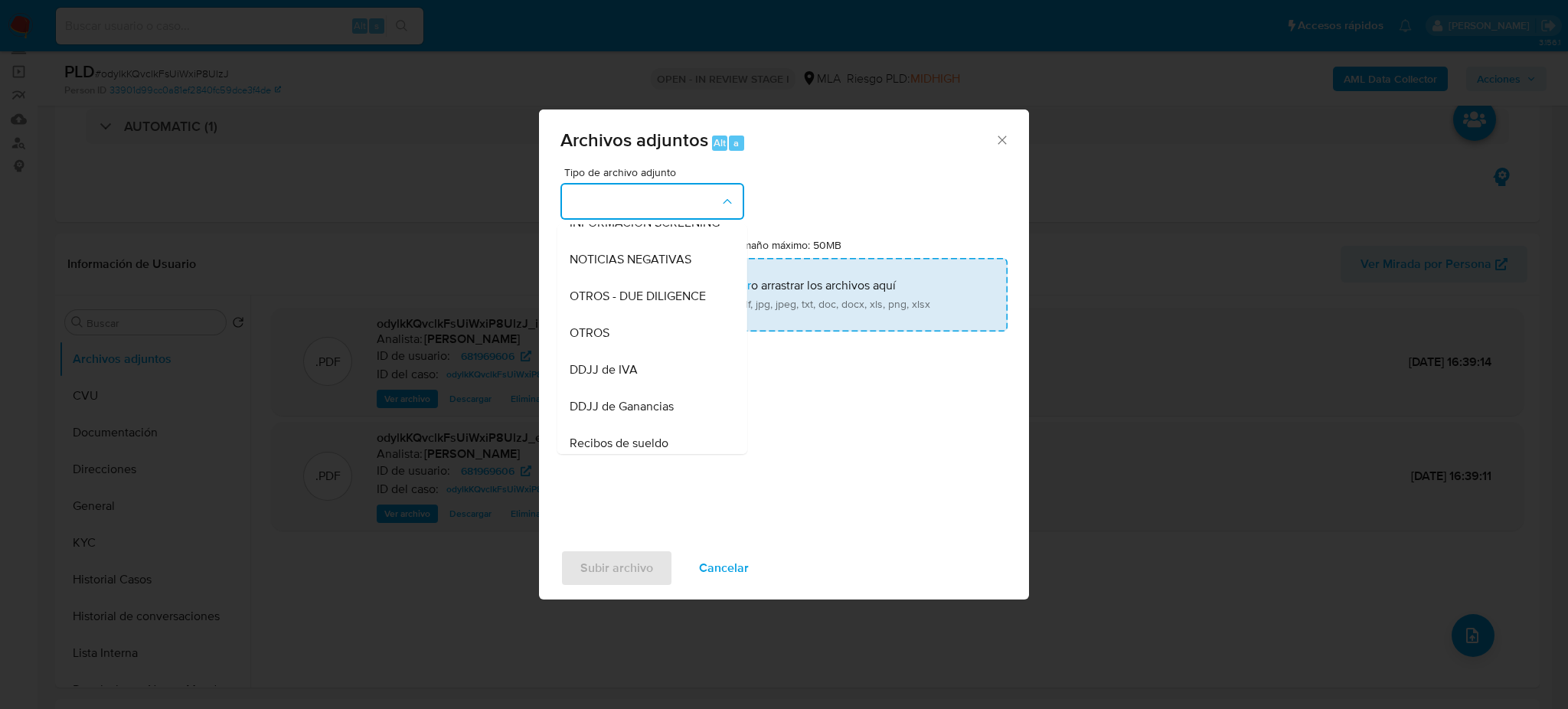
click at [622, 352] on div "OTROS" at bounding box center [647, 333] width 156 height 37
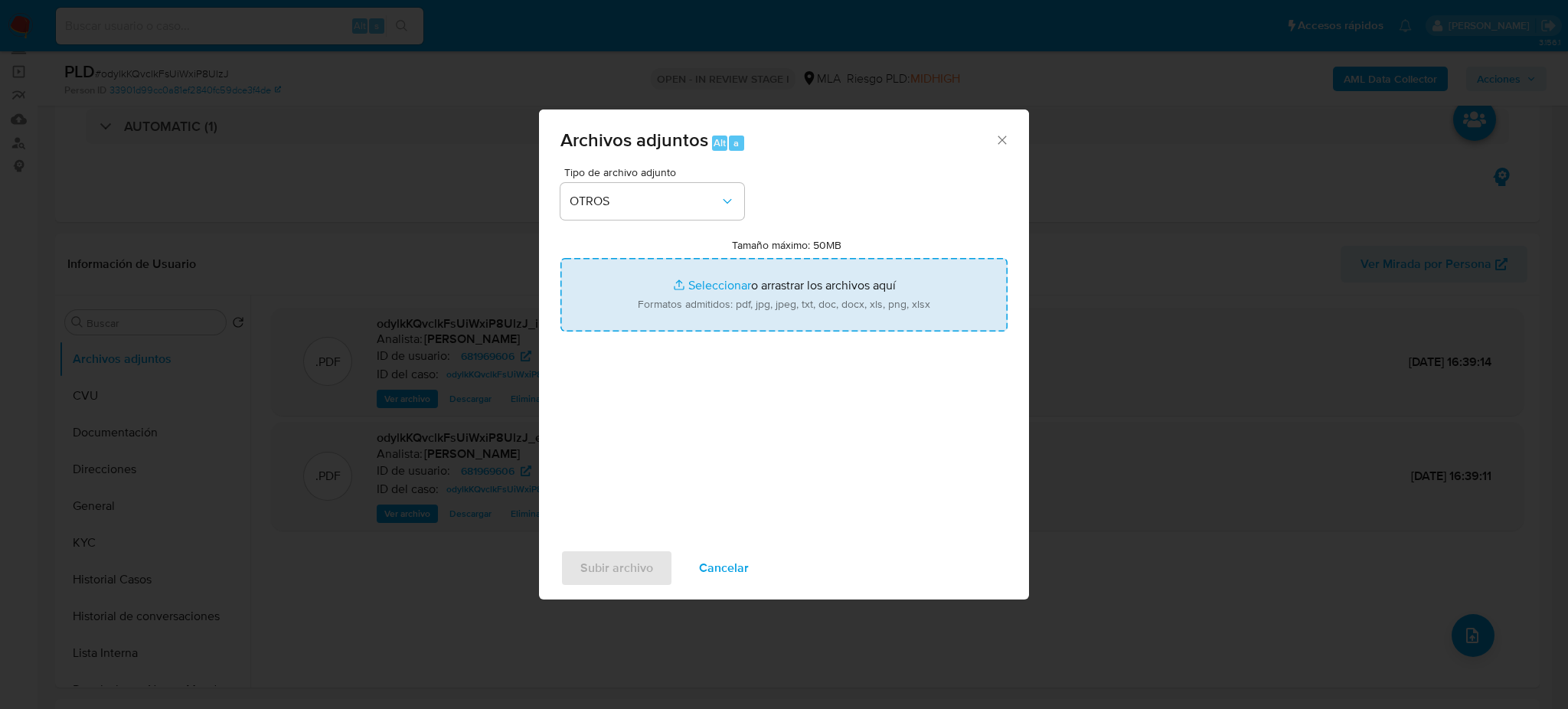
click at [720, 271] on input "Tamaño máximo: 50MB Seleccionar archivos" at bounding box center [783, 295] width 447 height 74
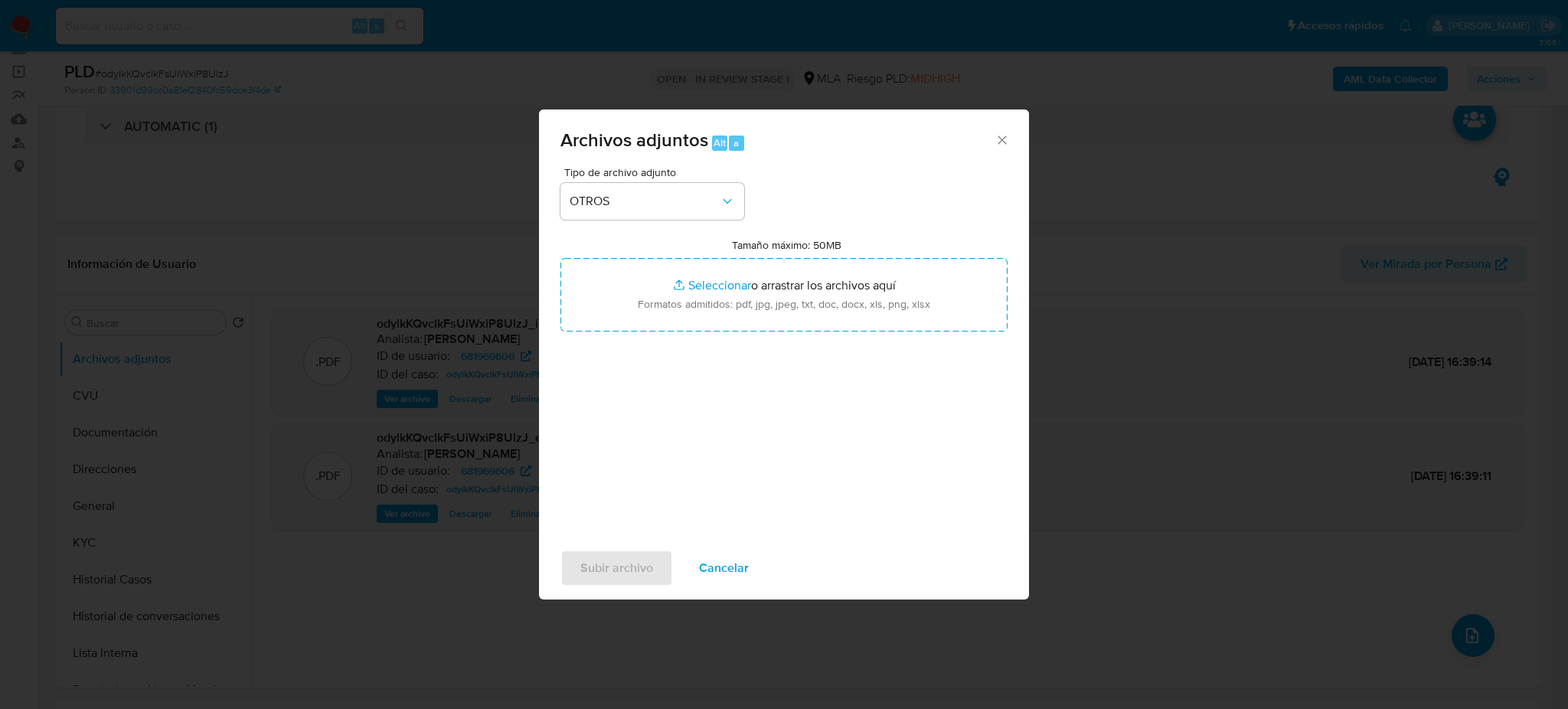
click at [0, 414] on div "Archivos adjuntos Alt a Tipo de archivo adjunto OTROS Tamaño máximo: 50MB Selec…" at bounding box center [784, 354] width 1568 height 709
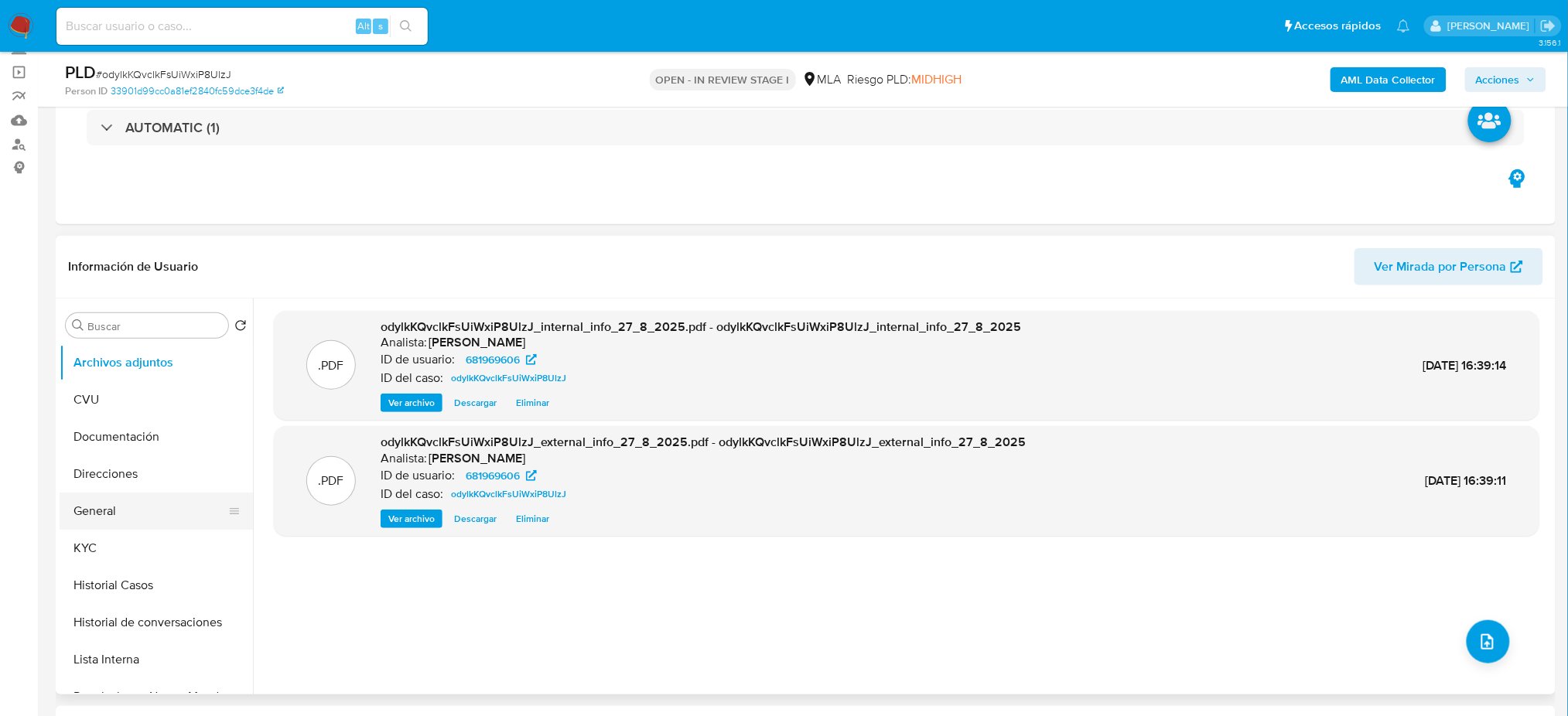
click at [148, 511] on button "General" at bounding box center [150, 512] width 181 height 37
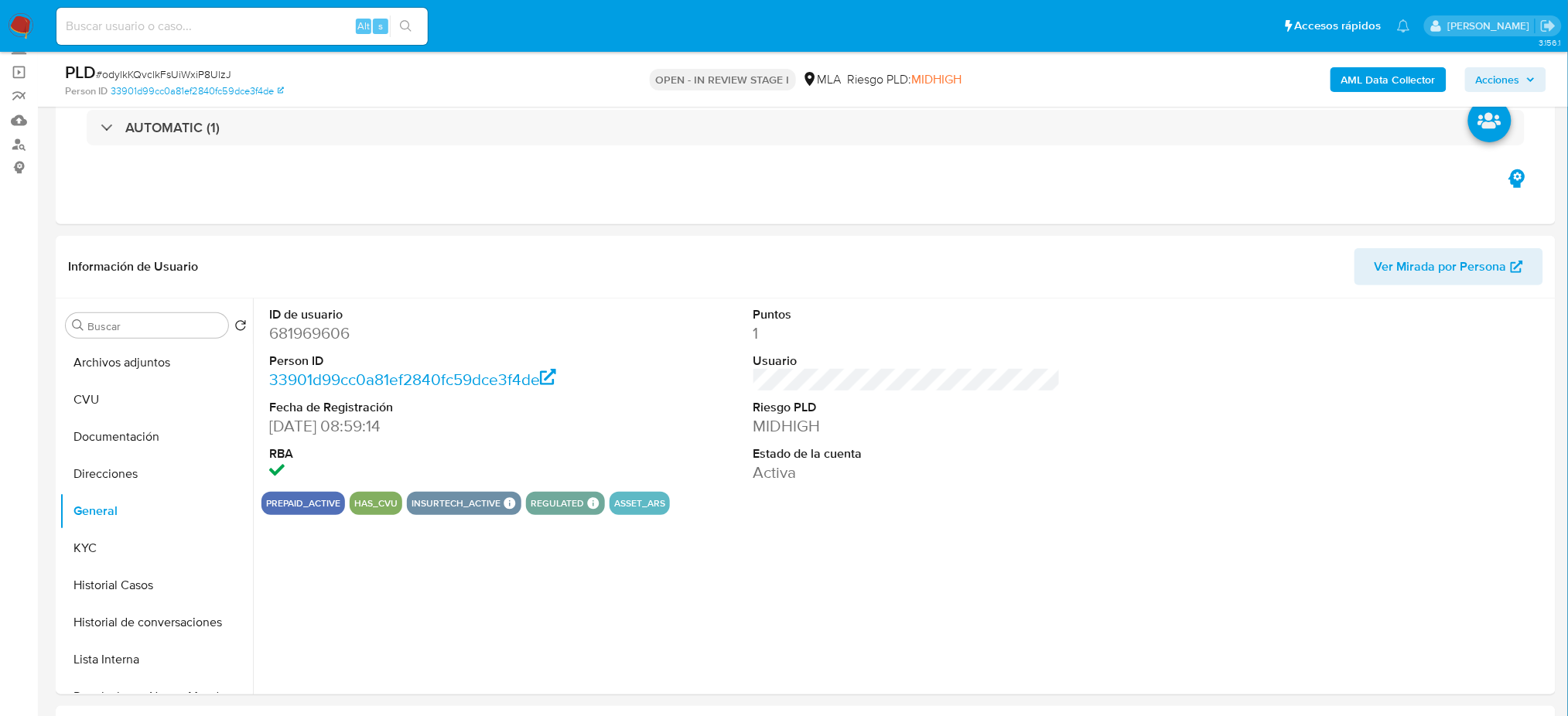
click at [310, 325] on dd "681969606" at bounding box center [423, 334] width 307 height 22
copy dd "681969606"
click at [187, 381] on button "CVU" at bounding box center [150, 400] width 181 height 37
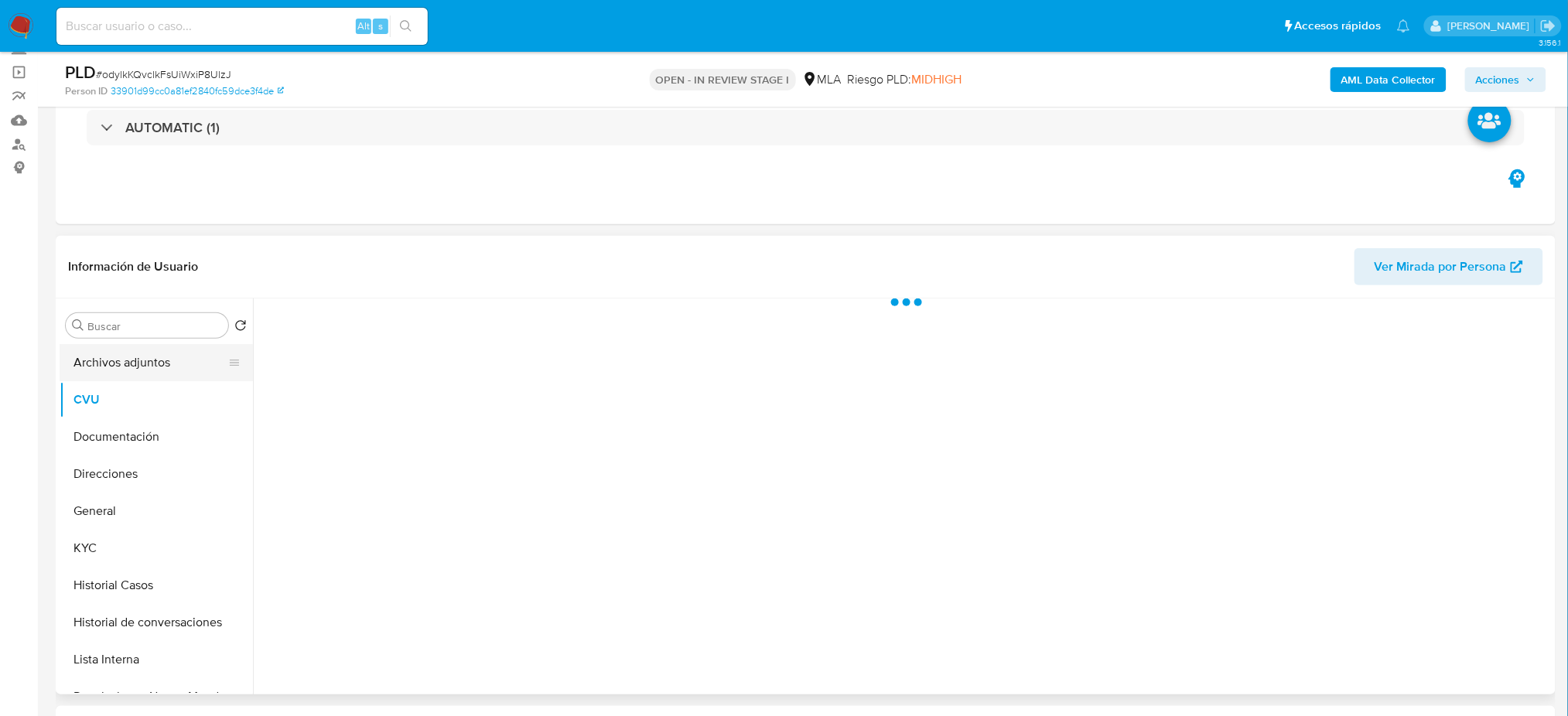
click at [182, 369] on button "Archivos adjuntos" at bounding box center [150, 363] width 181 height 37
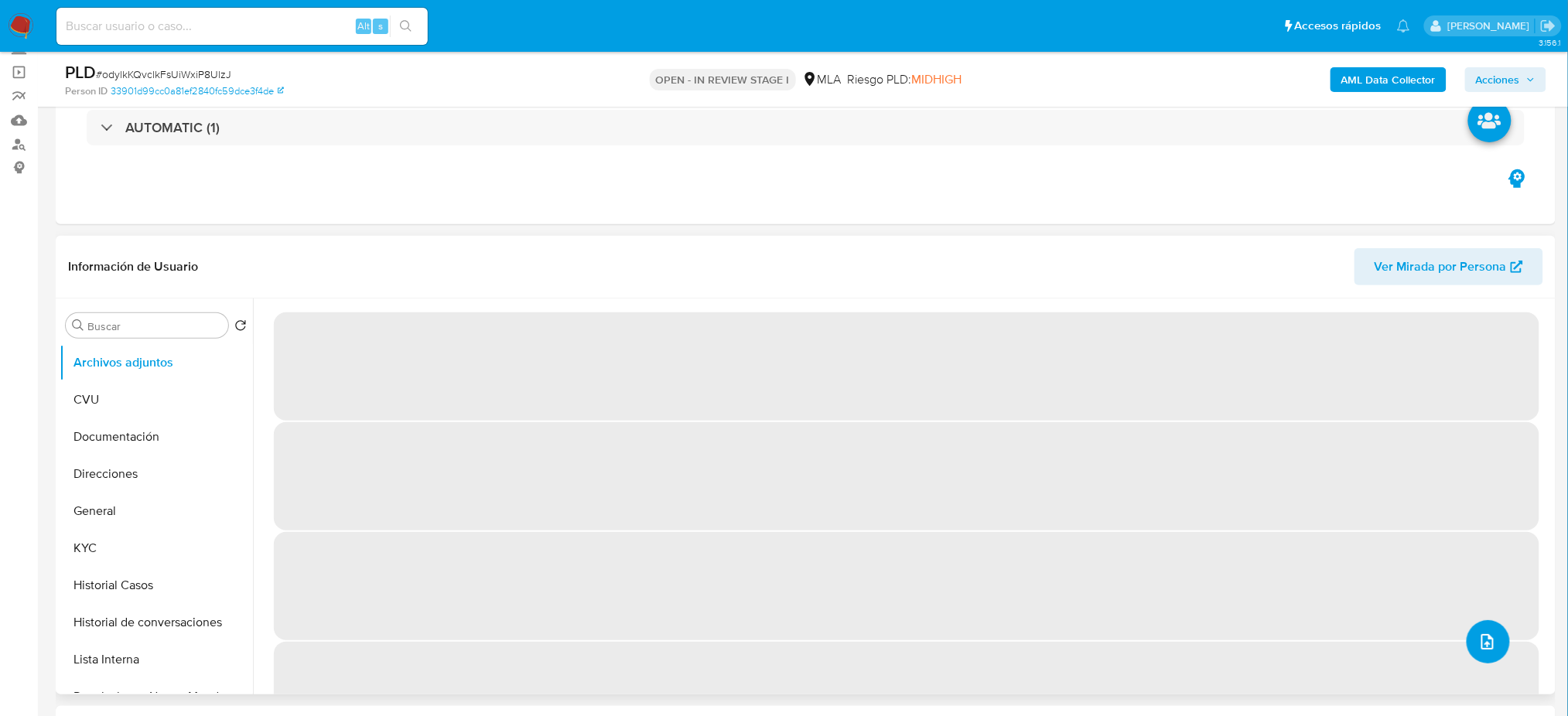
click at [1482, 639] on icon "upload-file" at bounding box center [1487, 642] width 13 height 15
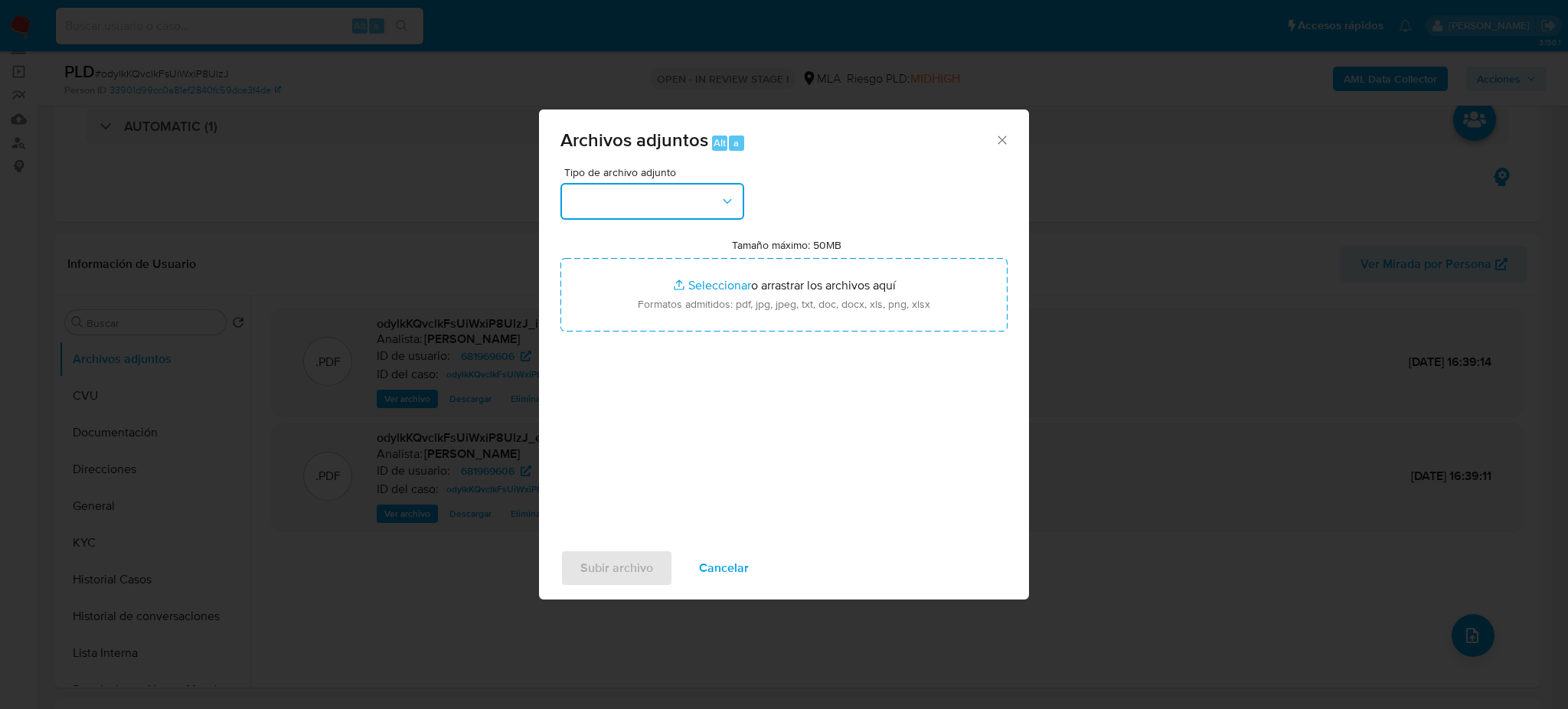
click at [666, 200] on button "button" at bounding box center [652, 201] width 184 height 37
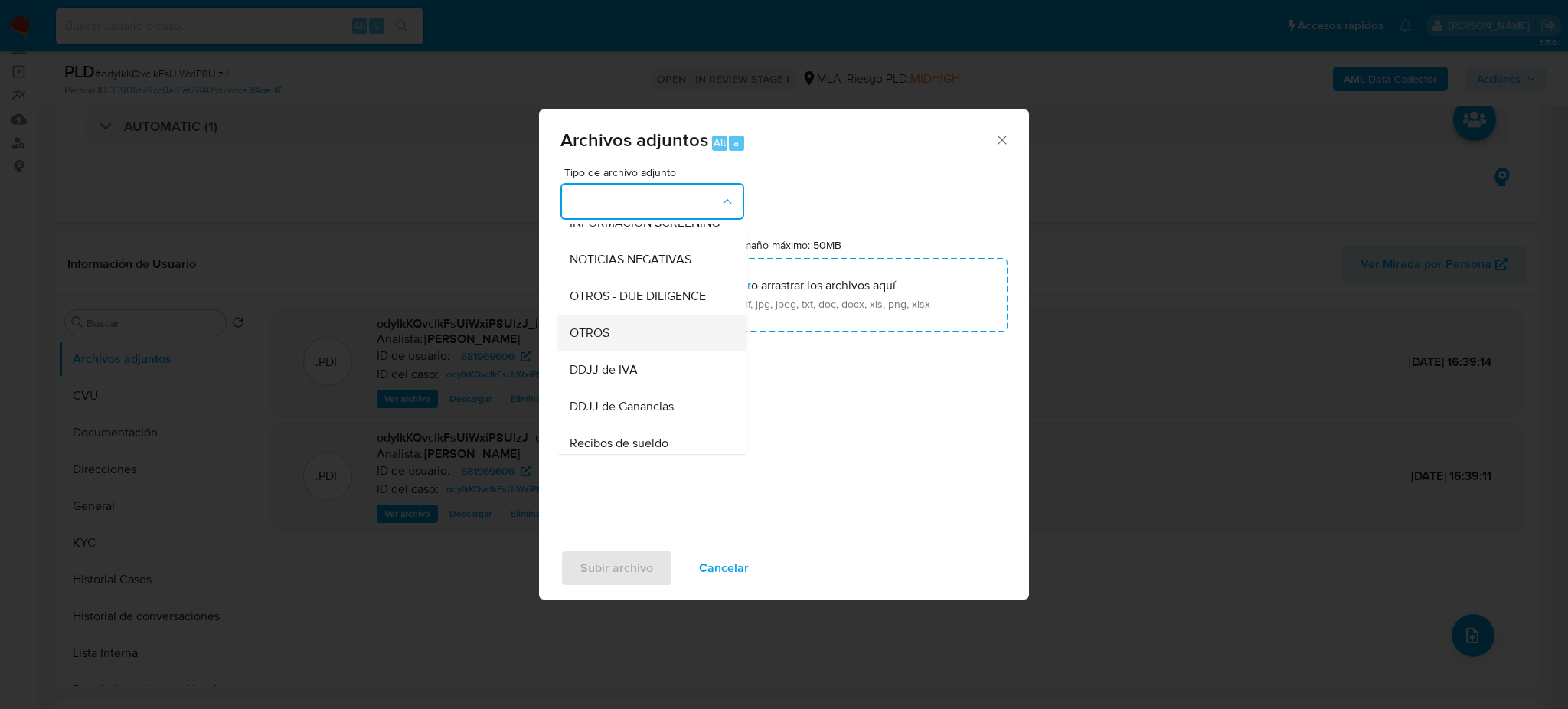
click at [646, 350] on div "OTROS" at bounding box center [647, 333] width 156 height 37
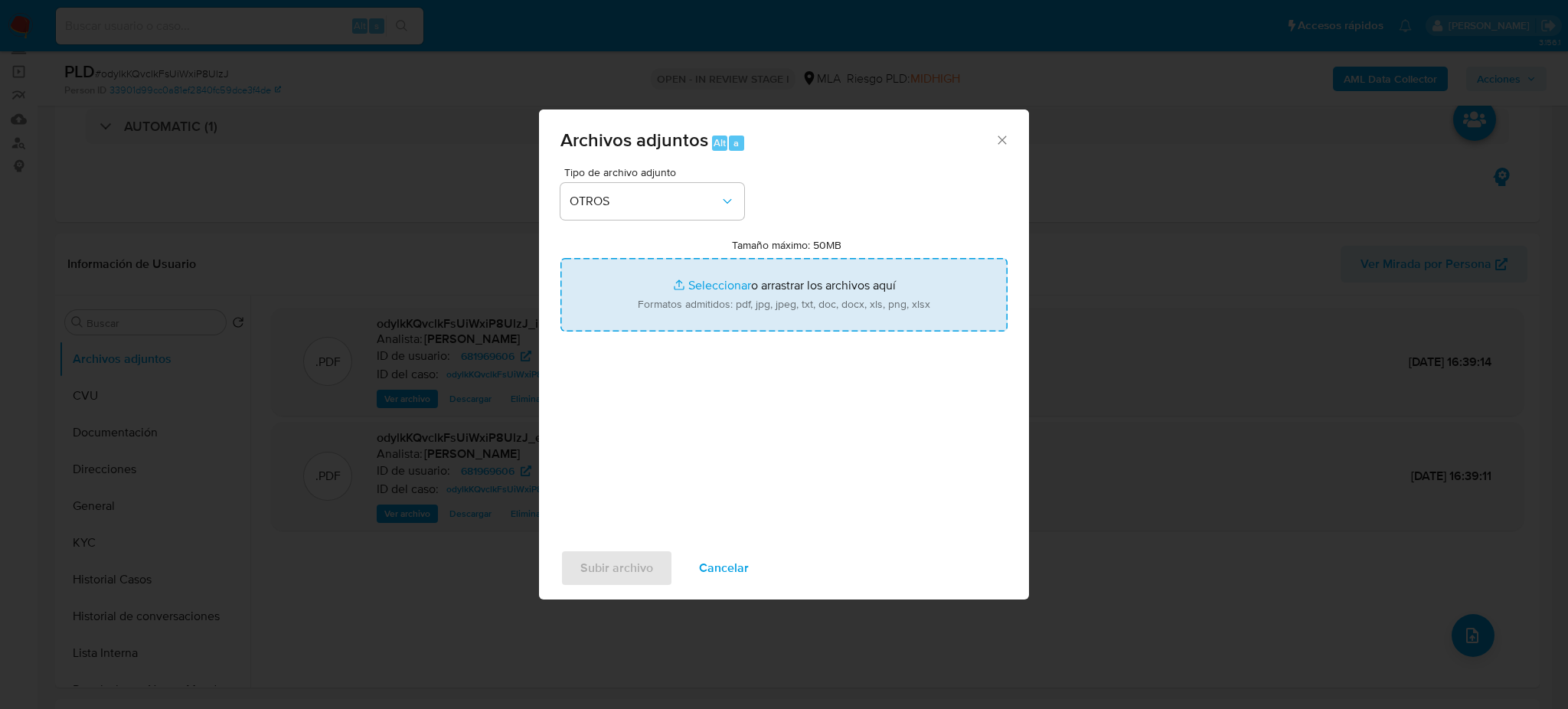
click at [683, 314] on input "Tamaño máximo: 50MB Seleccionar archivos" at bounding box center [783, 295] width 447 height 74
type input "C:\fakepath\Caselog odylkKQvclkFsUiWxiP8UlzJ_2025_07_18_06_59_25.docx"
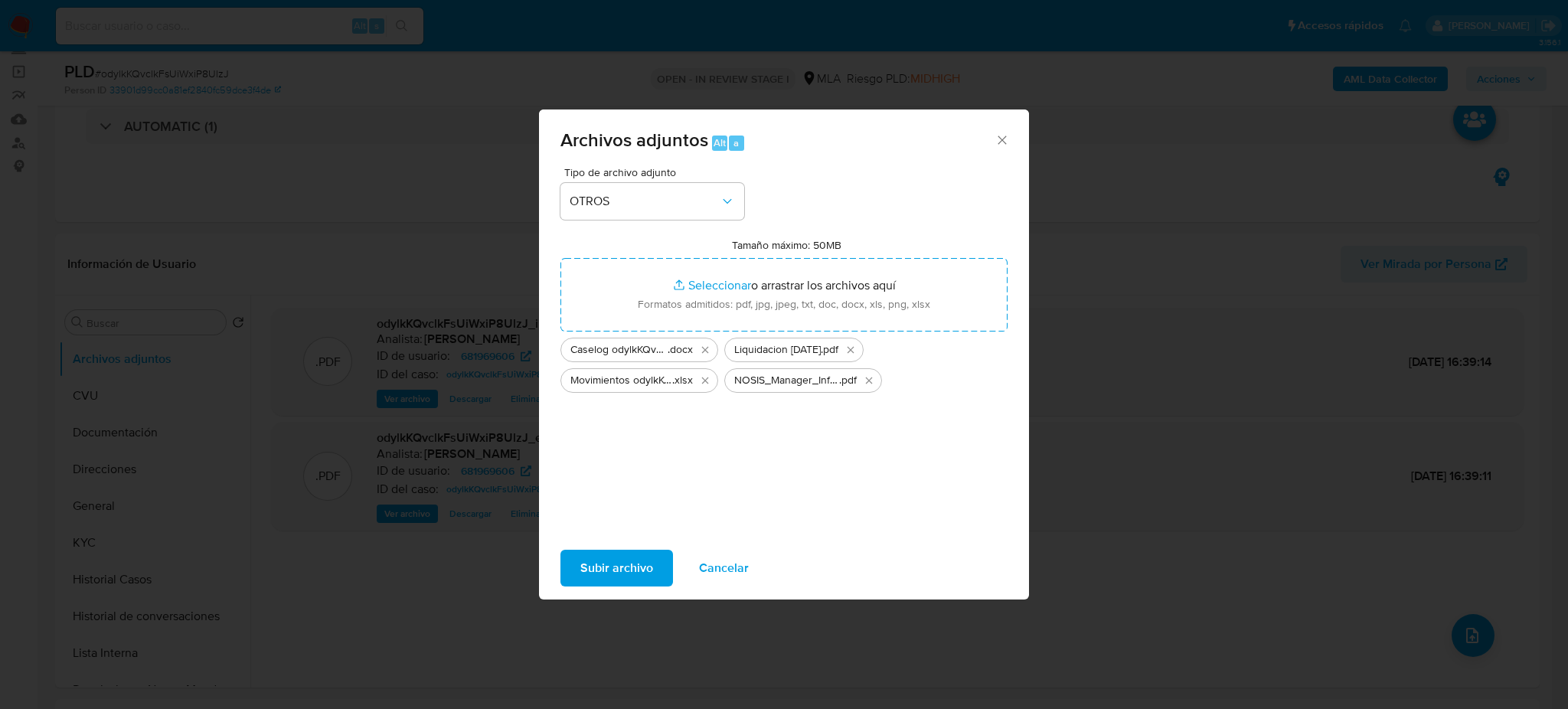
click at [592, 560] on span "Subir archivo" at bounding box center [616, 568] width 73 height 34
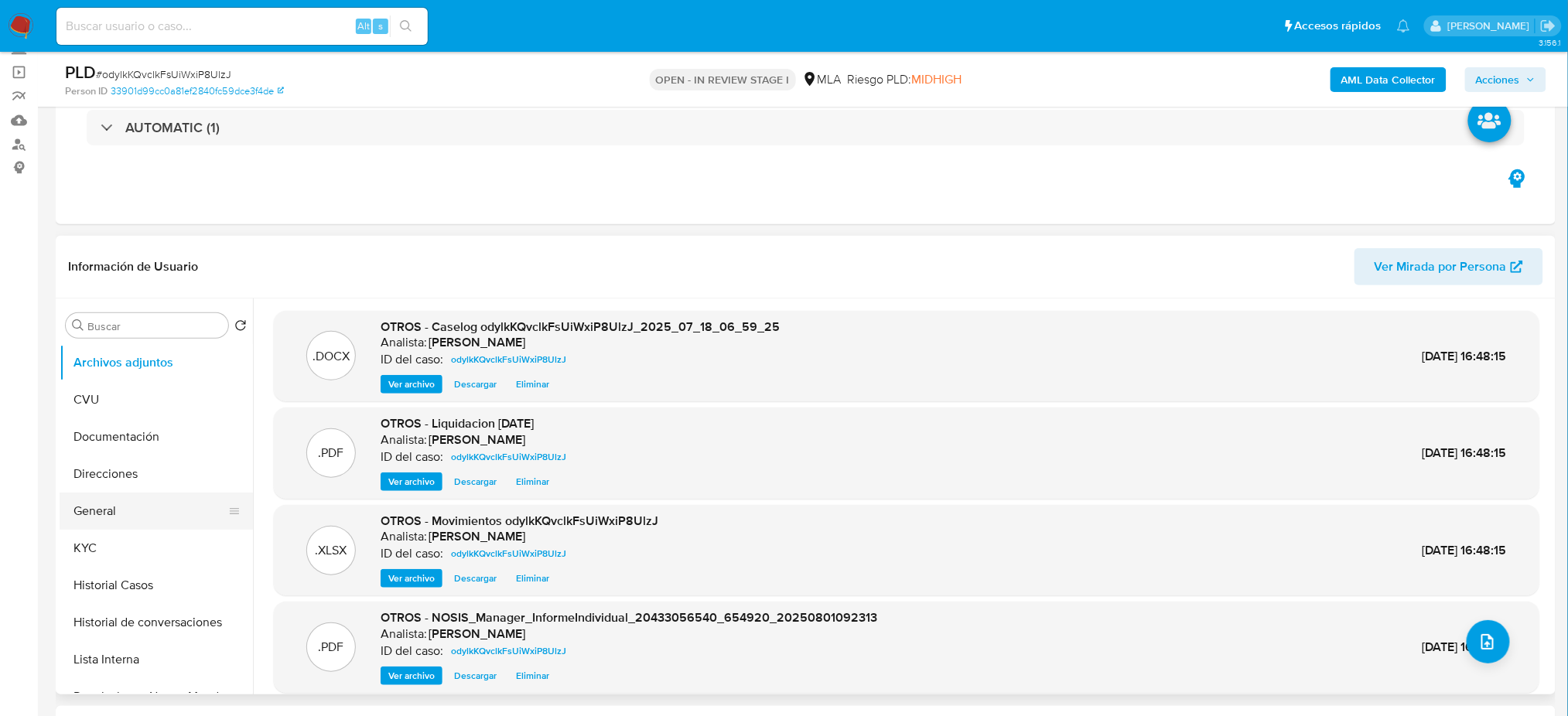
click at [107, 523] on button "General" at bounding box center [150, 512] width 181 height 37
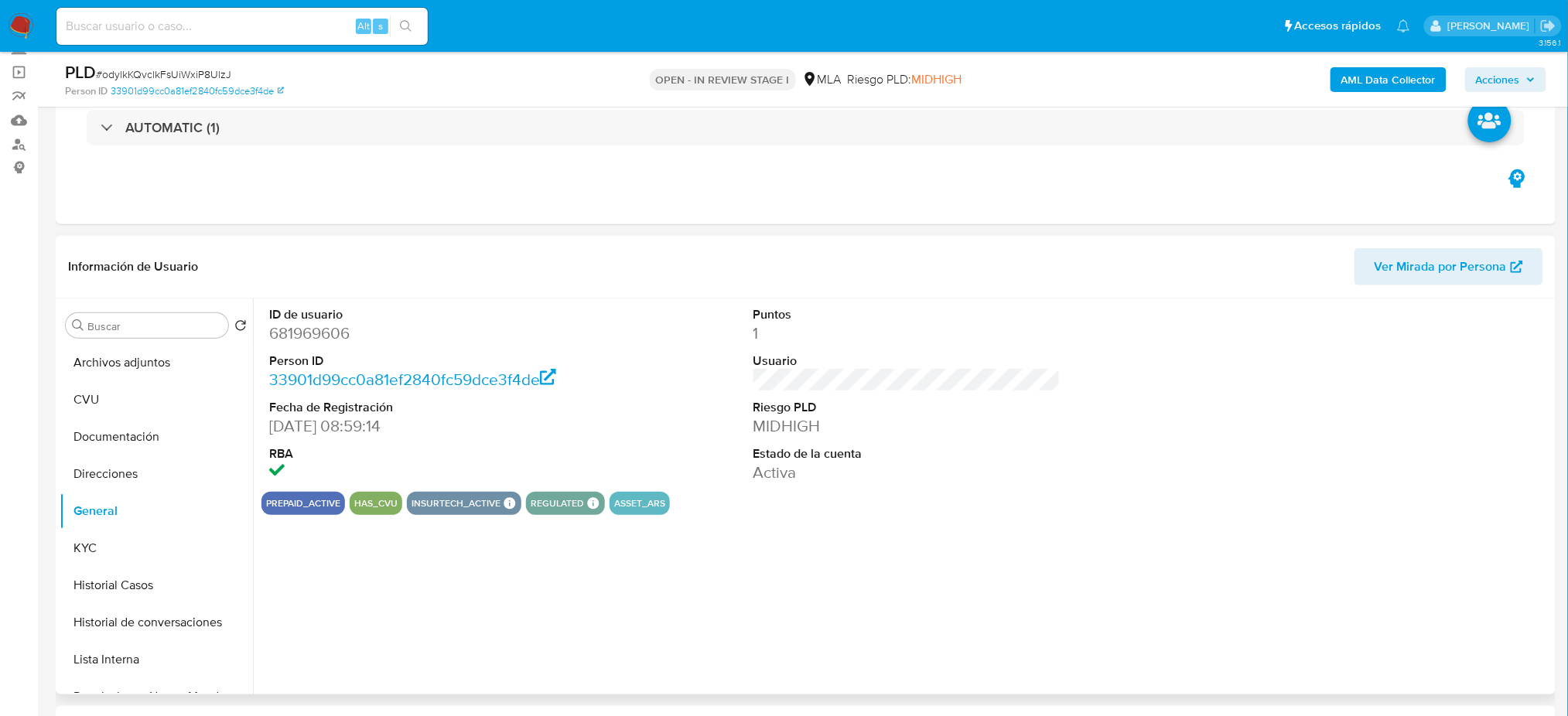
click at [289, 335] on dd "681969606" at bounding box center [423, 334] width 307 height 22
copy dd "681969606"
click at [1511, 67] on span "Acciones" at bounding box center [1498, 79] width 44 height 25
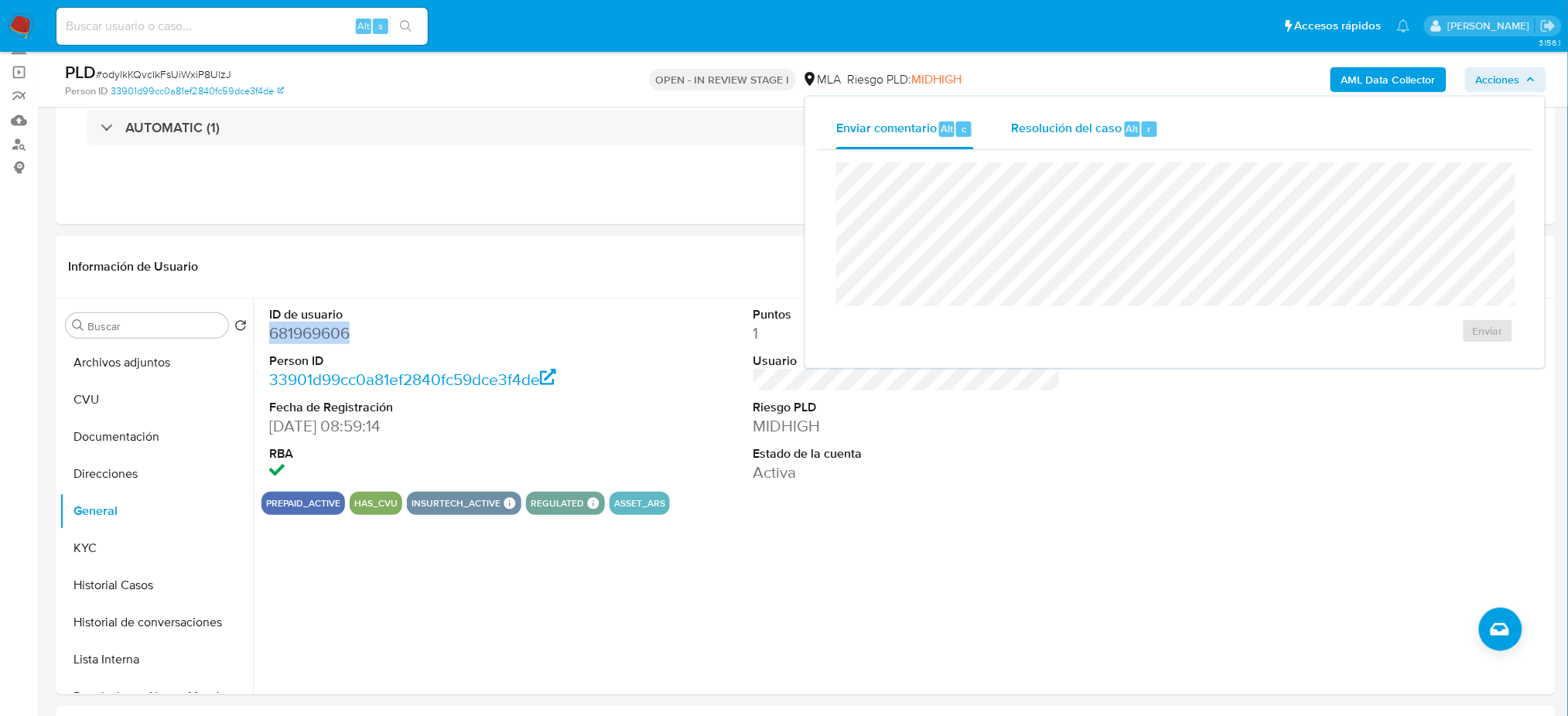
click at [1078, 130] on span "Resolución del caso" at bounding box center [1066, 128] width 111 height 18
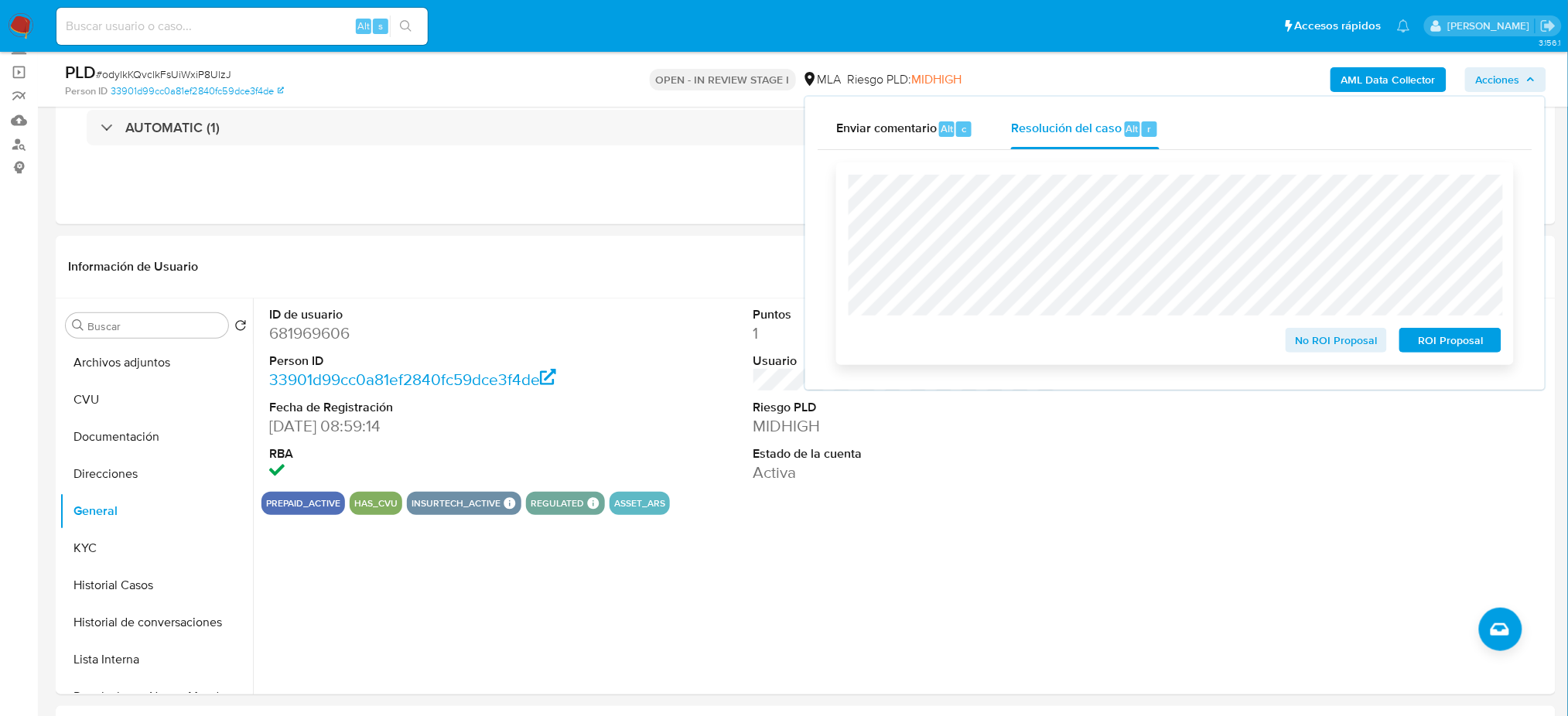
click at [1306, 341] on span "No ROI Proposal" at bounding box center [1337, 341] width 81 height 22
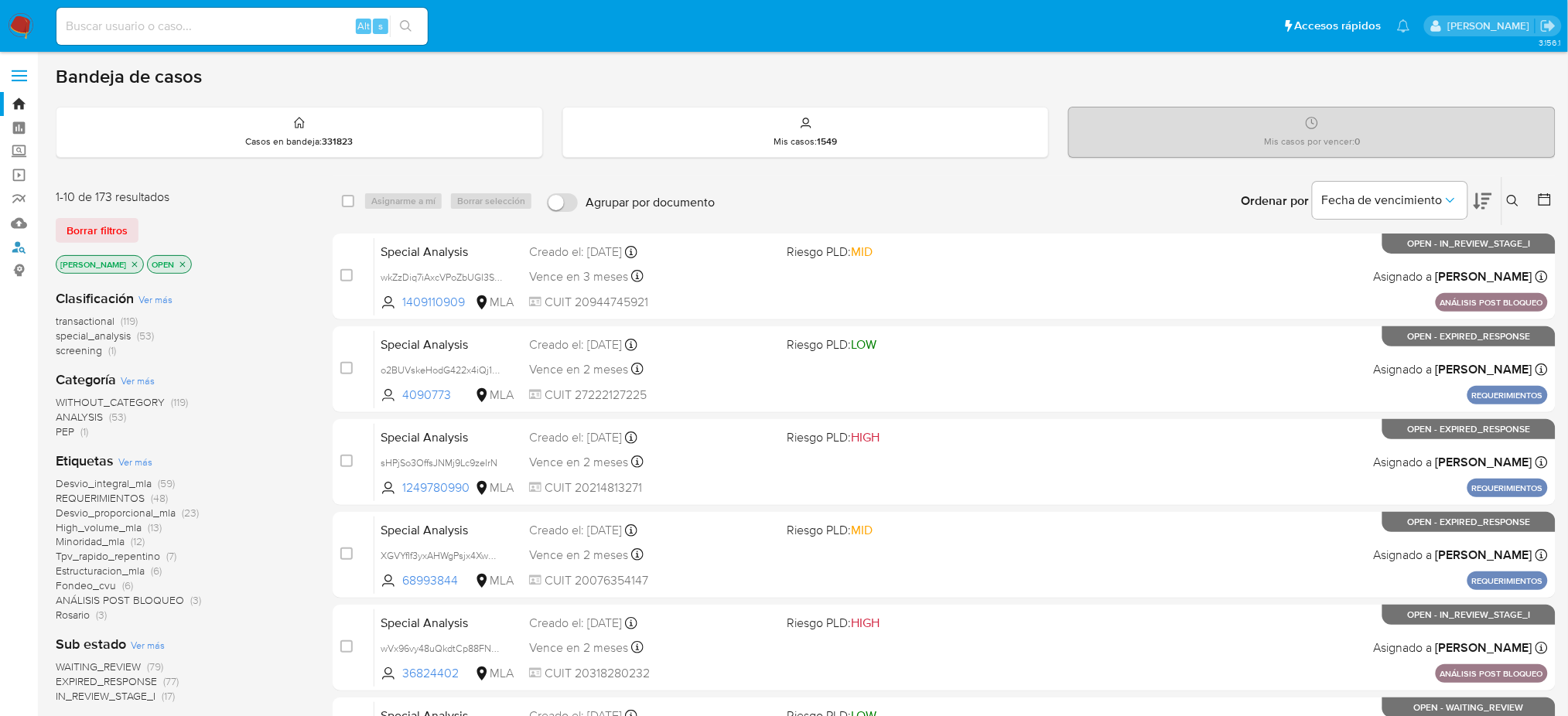
drag, startPoint x: 25, startPoint y: 247, endPoint x: 124, endPoint y: 264, distance: 100.4
click at [25, 247] on link "Buscador de personas" at bounding box center [92, 247] width 184 height 24
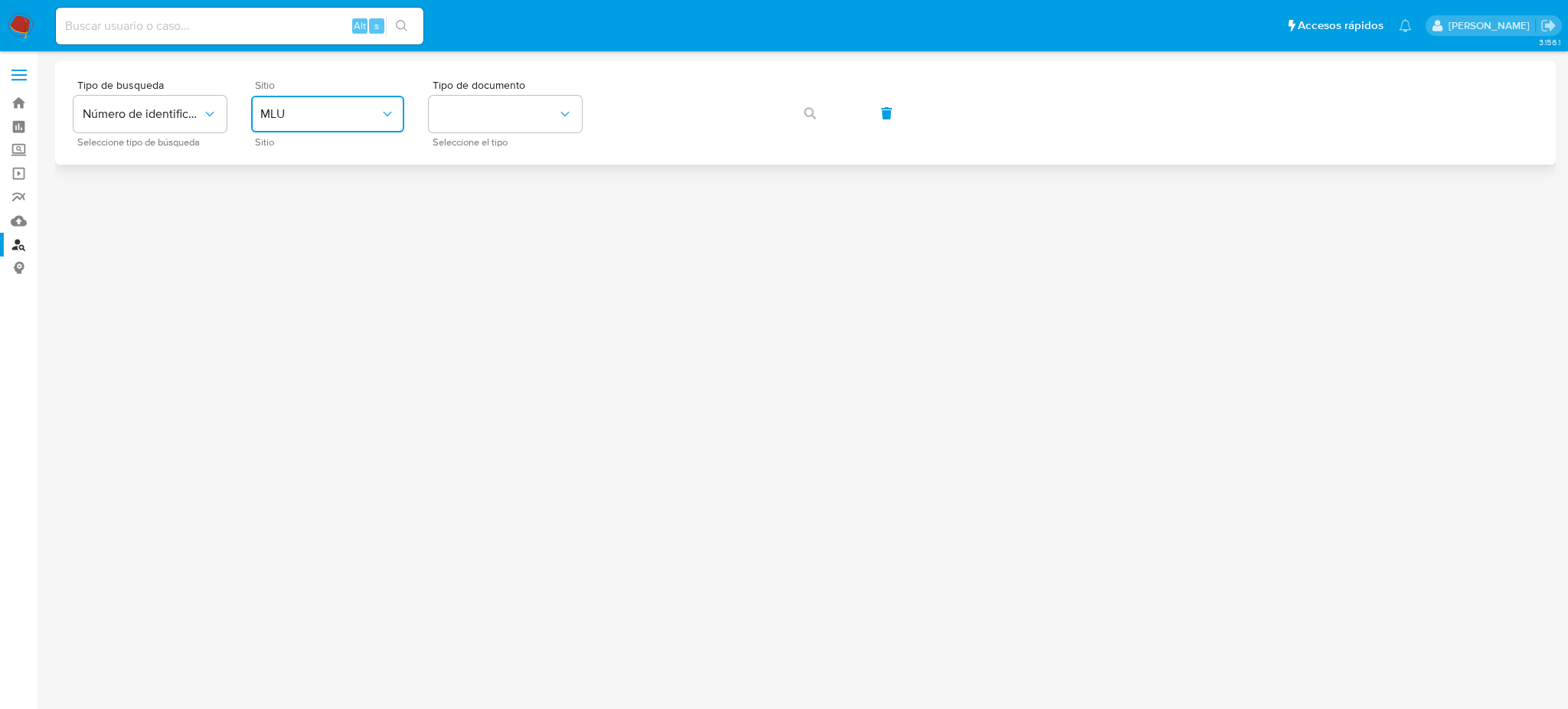
click at [326, 100] on button "MLU" at bounding box center [327, 114] width 153 height 37
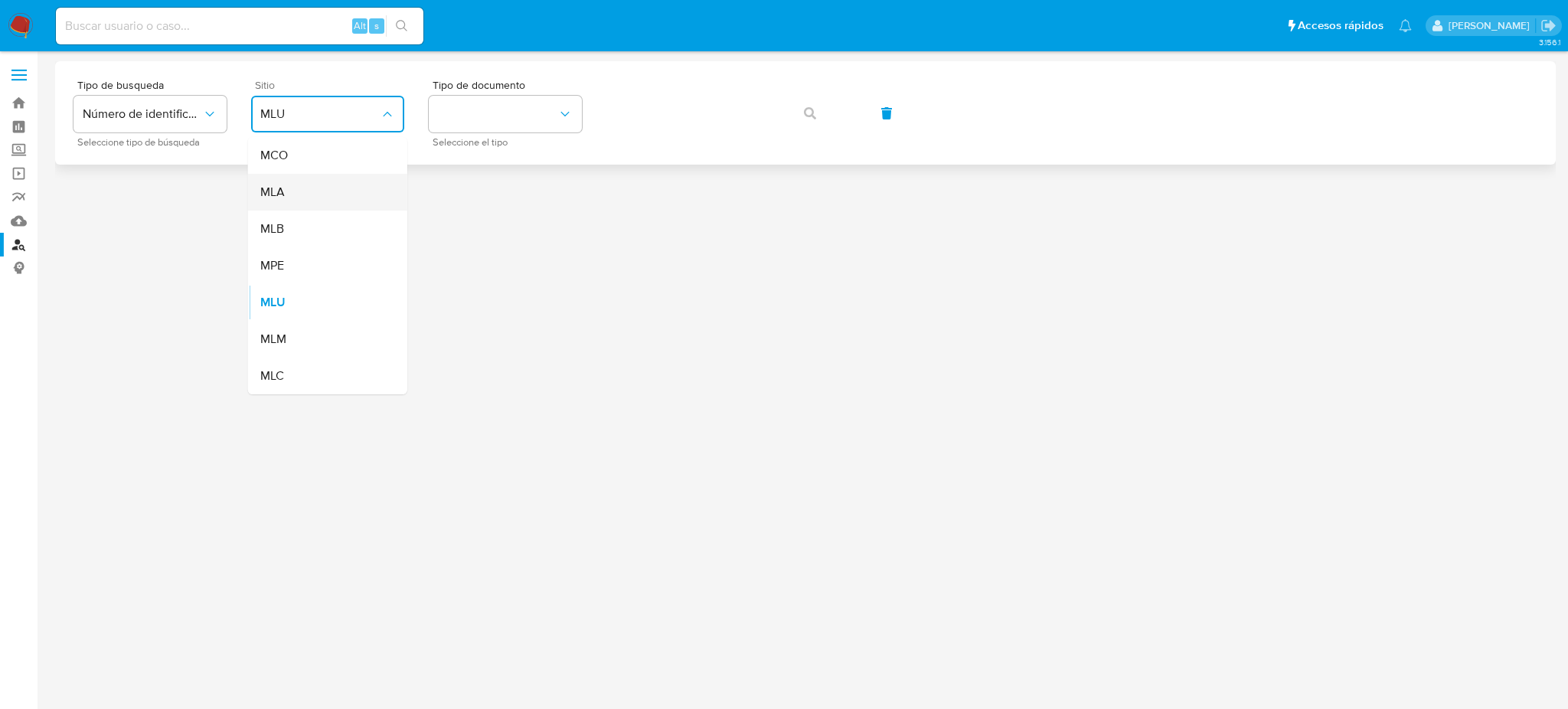
click at [334, 190] on div "MLA" at bounding box center [323, 192] width 126 height 37
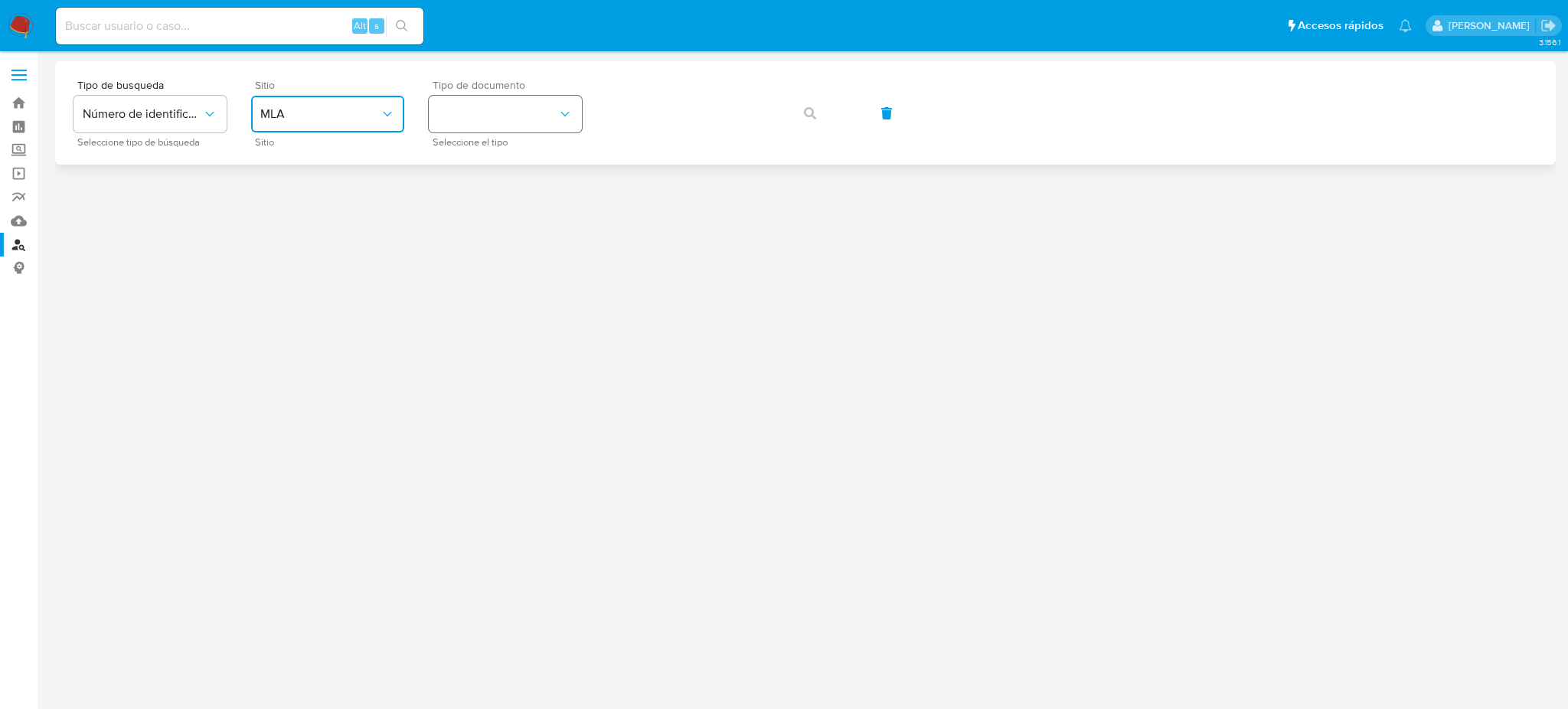
click at [507, 119] on button "identificationType" at bounding box center [505, 114] width 153 height 37
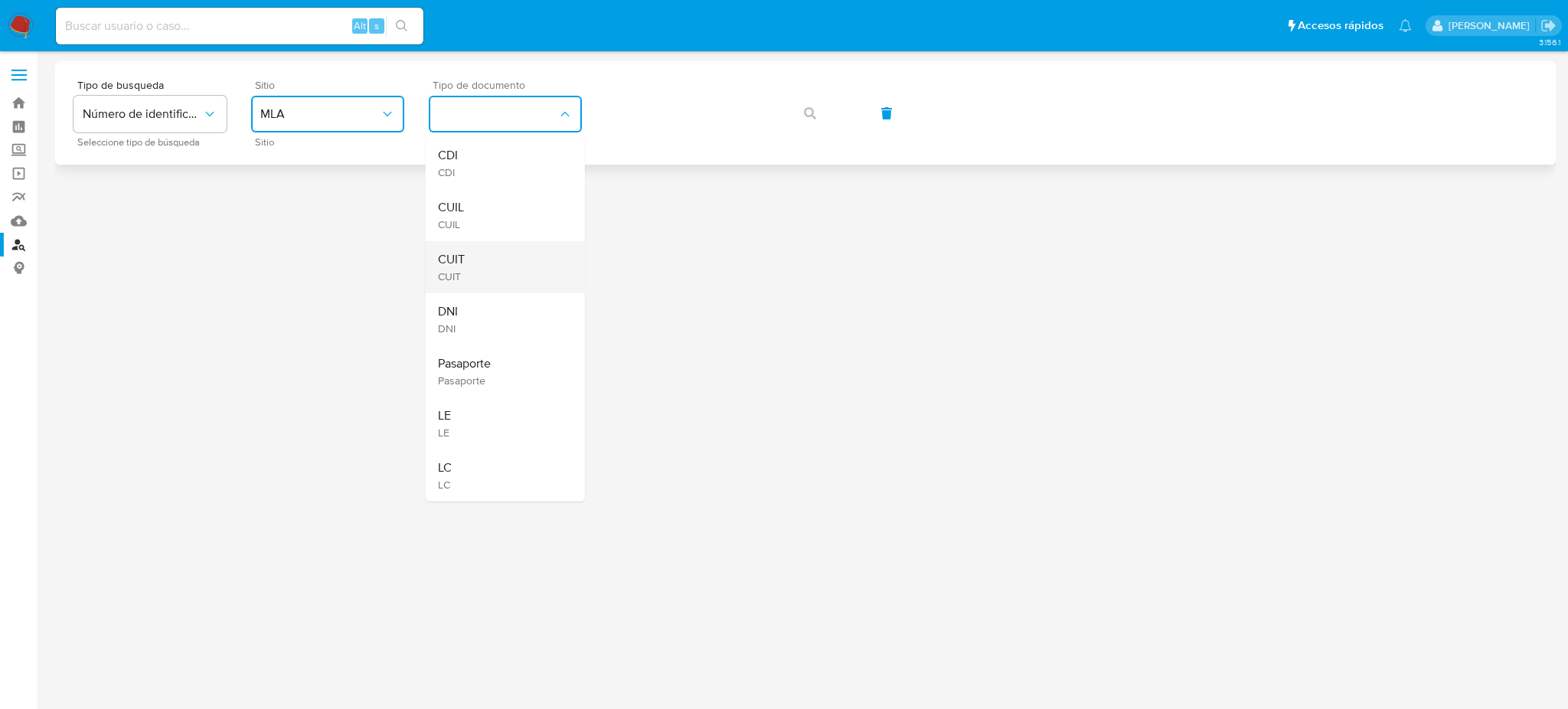
click at [502, 263] on div "CUIT CUIT" at bounding box center [501, 268] width 126 height 52
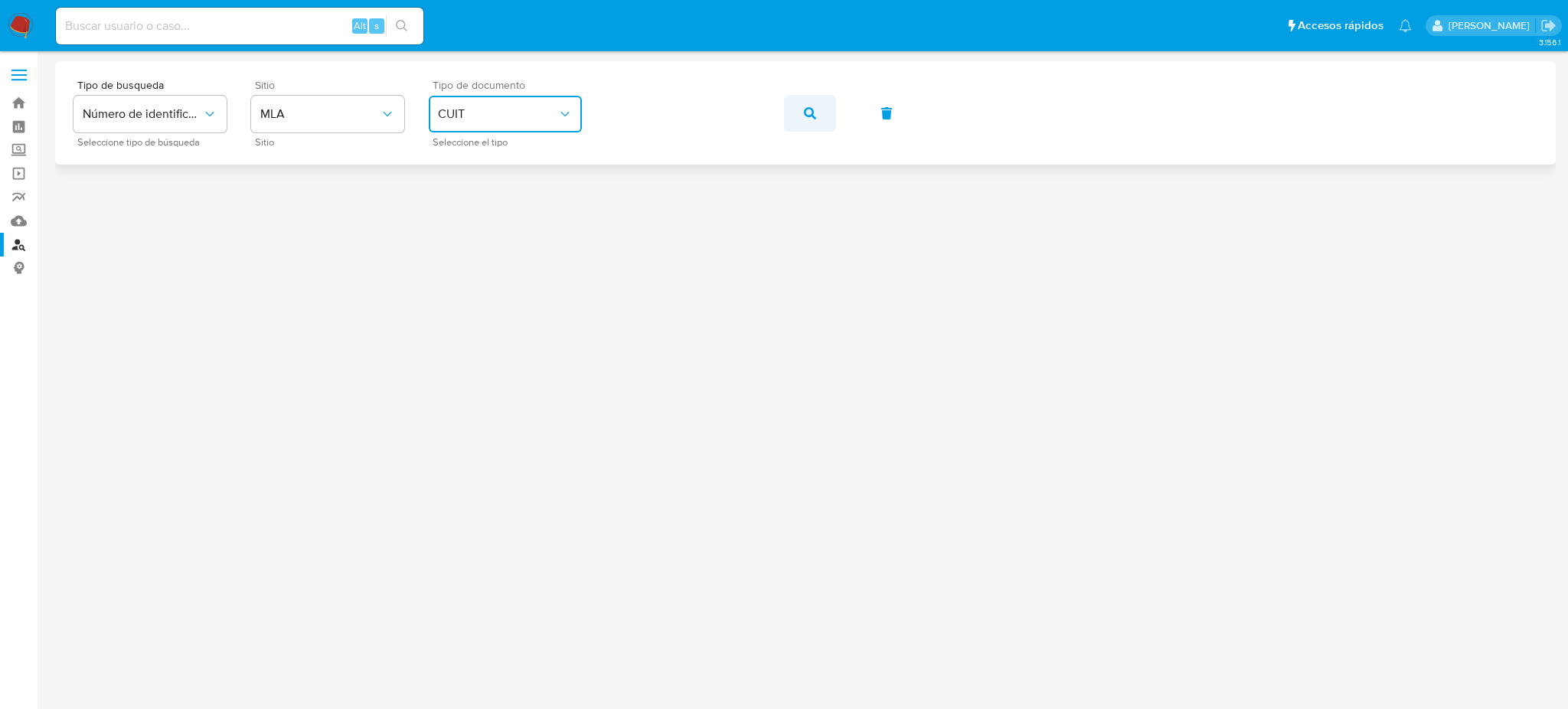
click at [809, 112] on icon "button" at bounding box center [810, 113] width 13 height 13
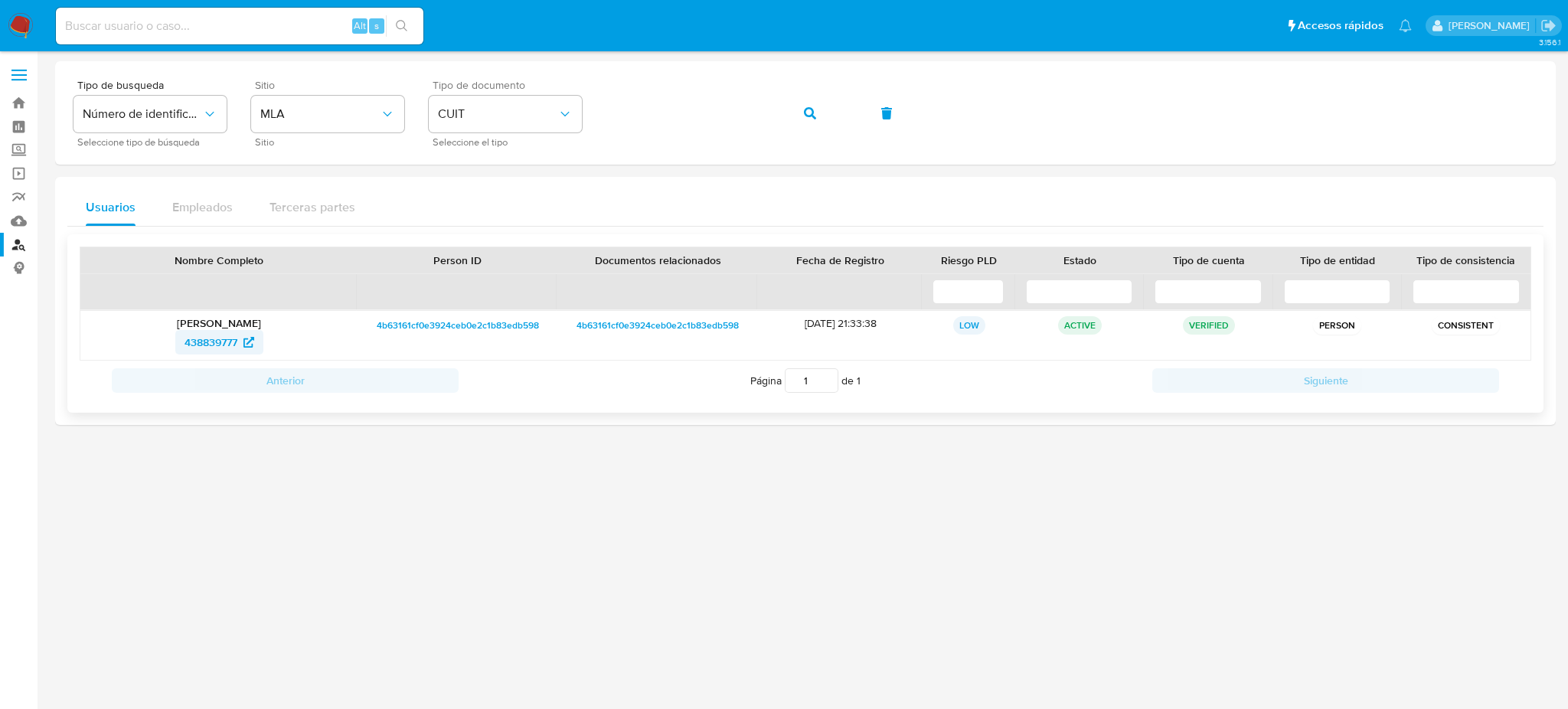
click at [185, 345] on span "438839777" at bounding box center [210, 341] width 53 height 24
click at [499, 103] on div "Tipo de busqueda Número de identificación Seleccione tipo de búsqueda Sitio MLA…" at bounding box center [805, 112] width 1463 height 66
click at [802, 103] on button "button" at bounding box center [810, 113] width 52 height 37
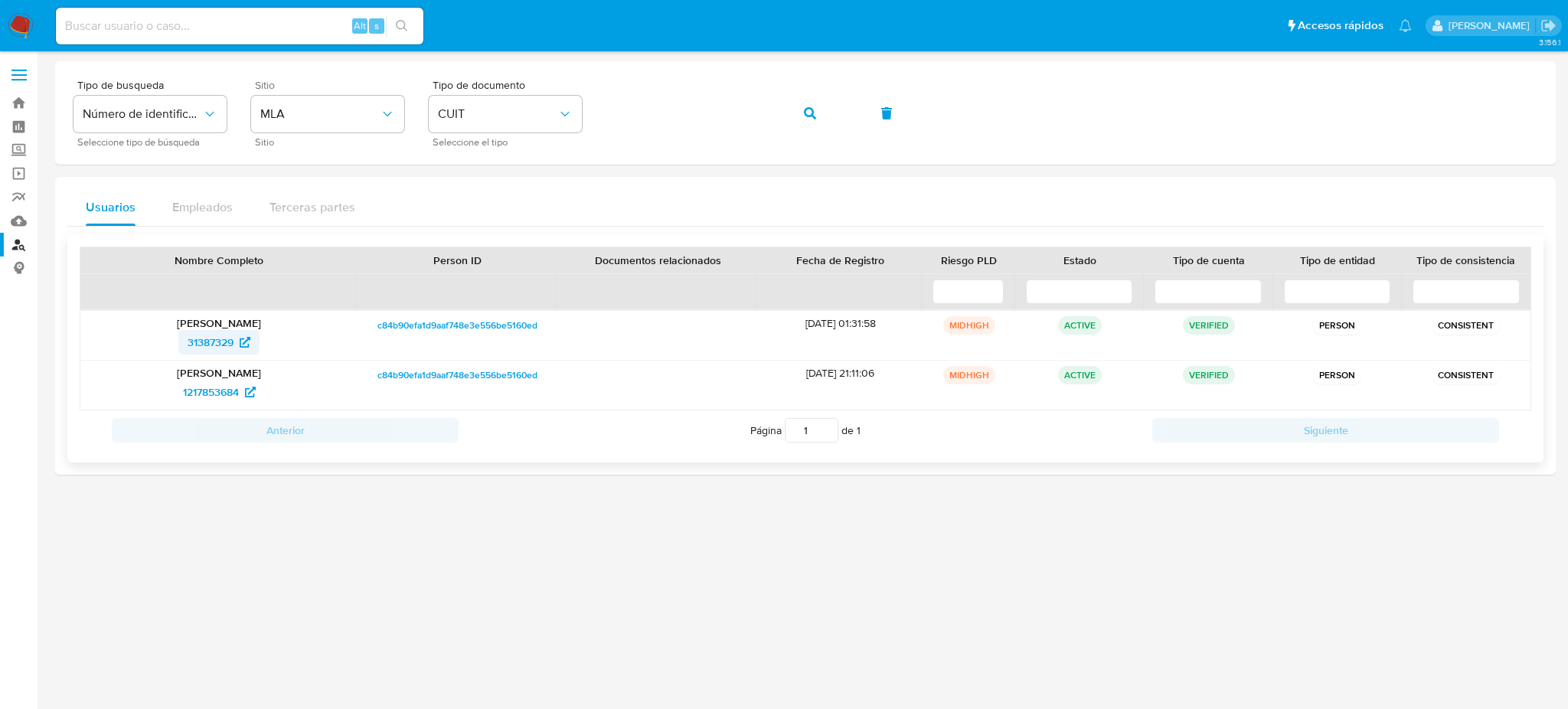
click at [181, 339] on link "31387329" at bounding box center [219, 341] width 81 height 24
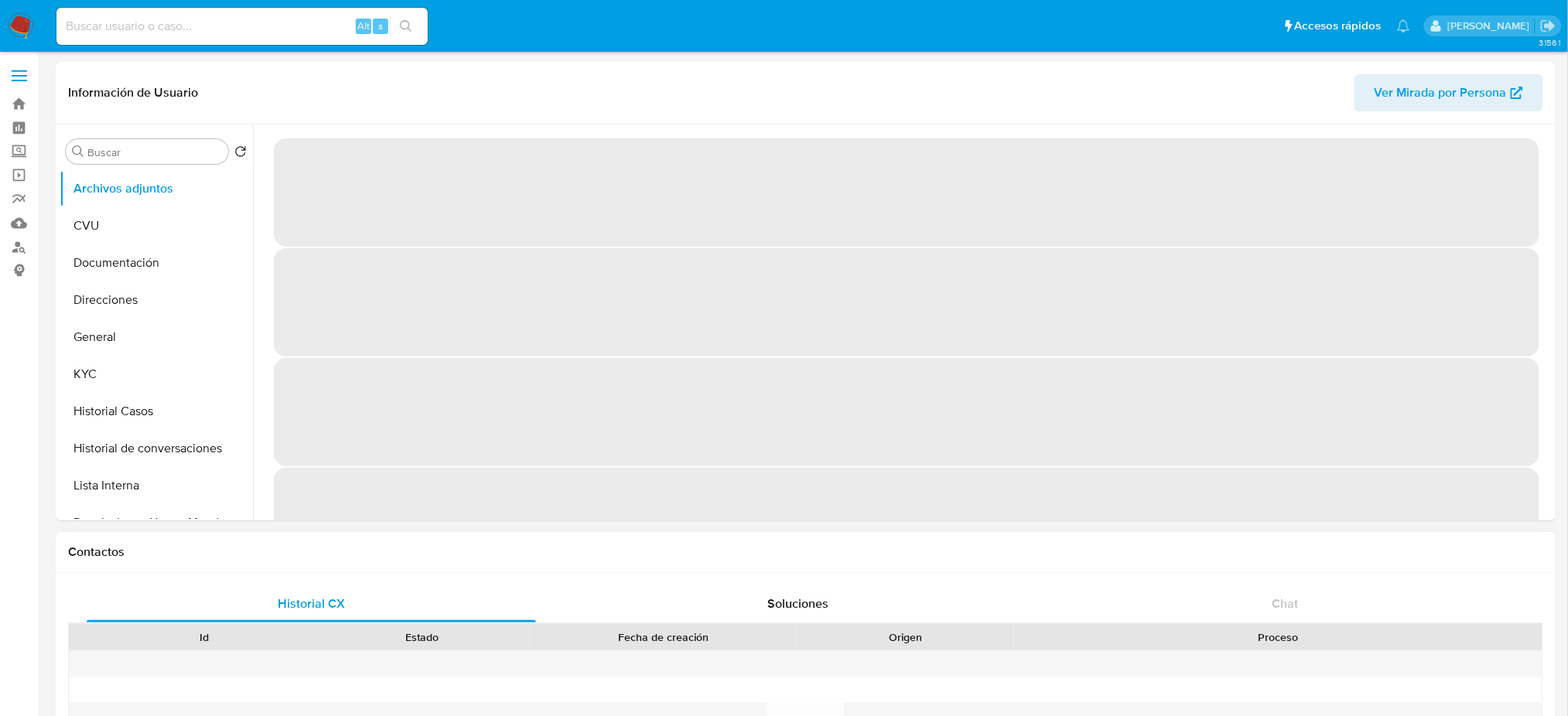
select select "10"
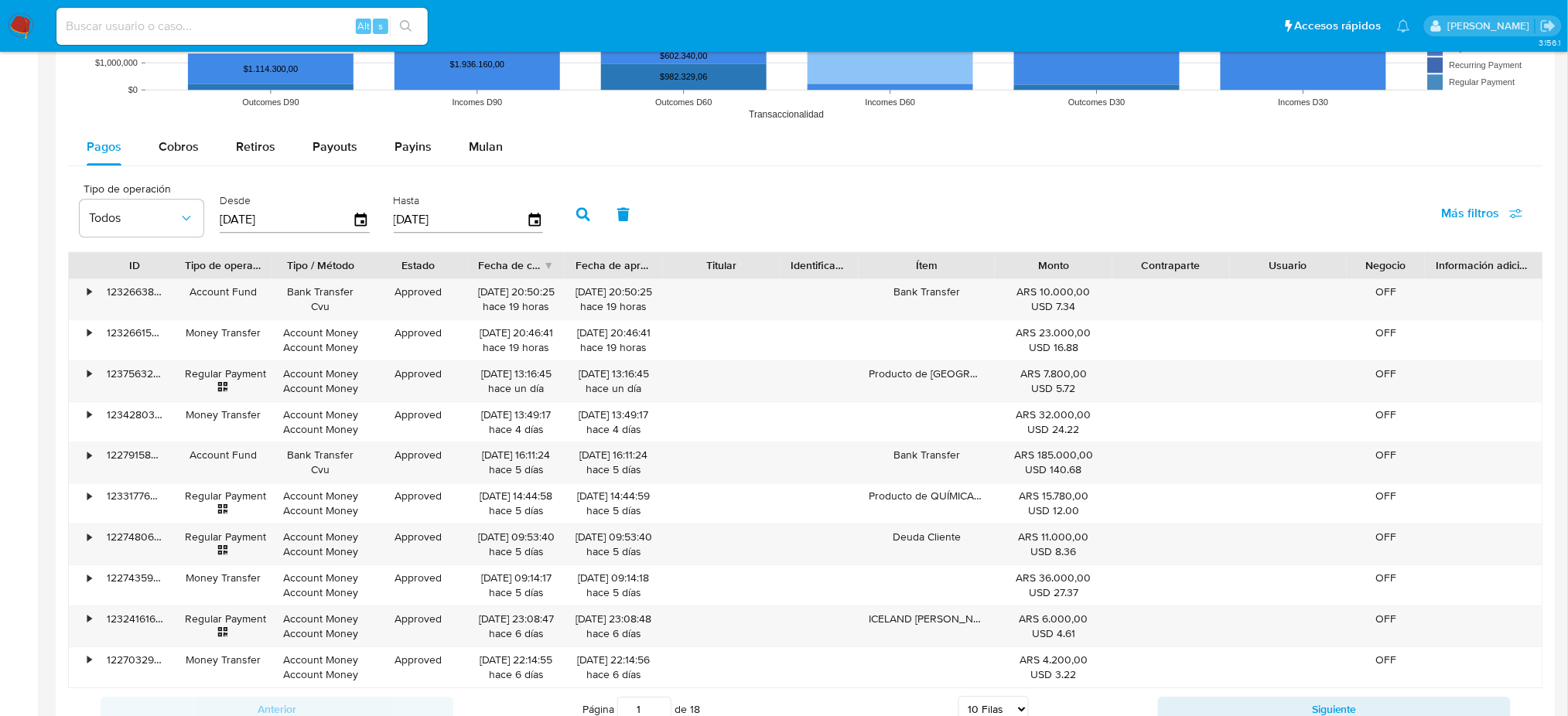
scroll to position [1651, 0]
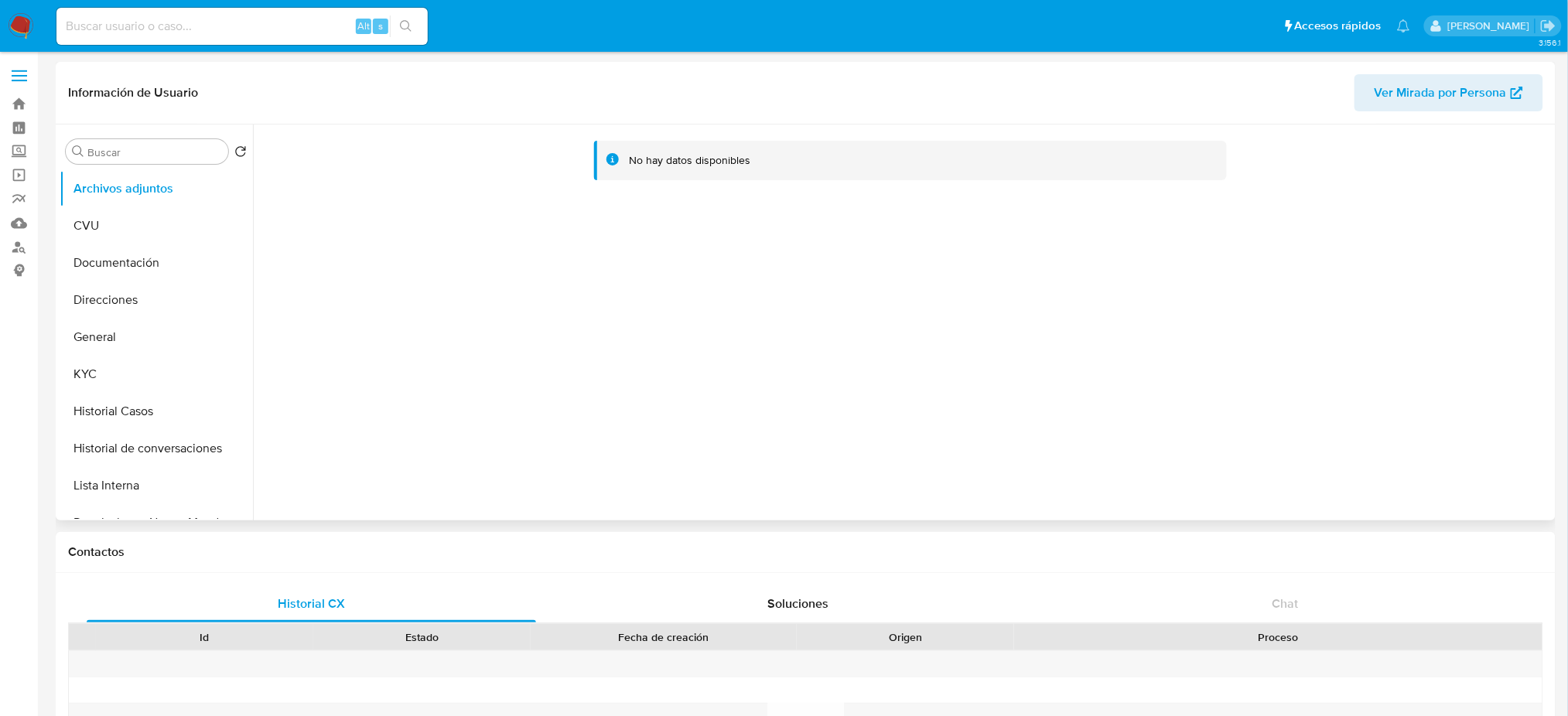
select select "10"
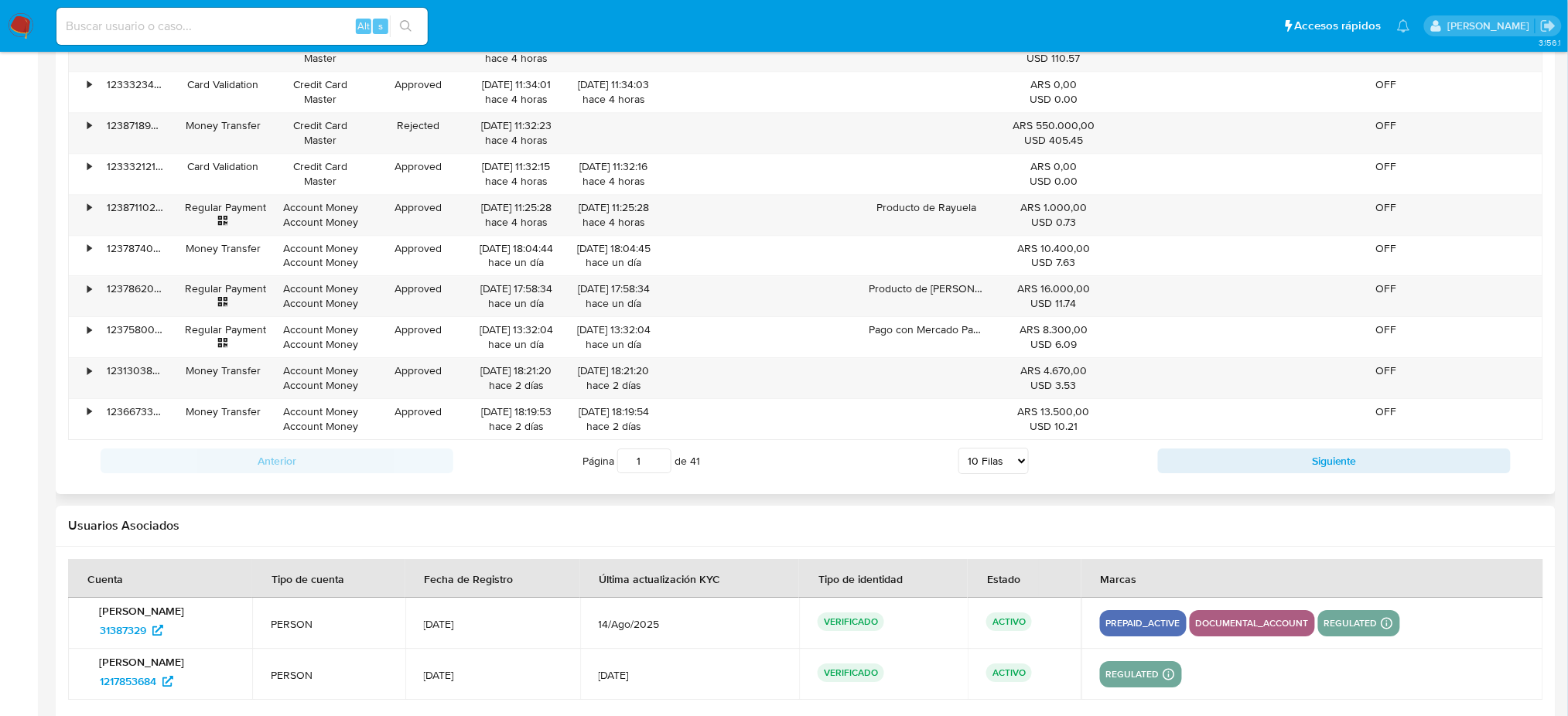
scroll to position [1702, 0]
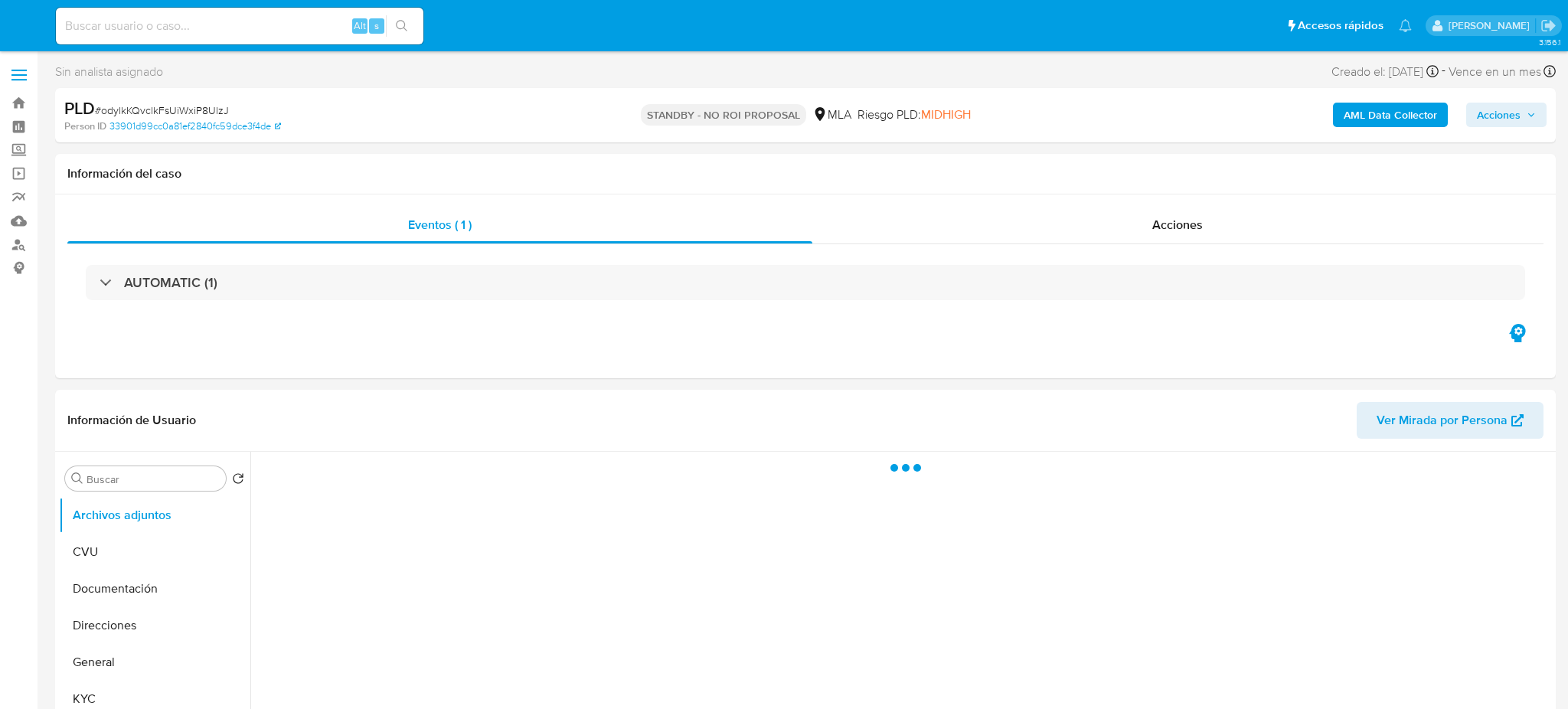
select select "10"
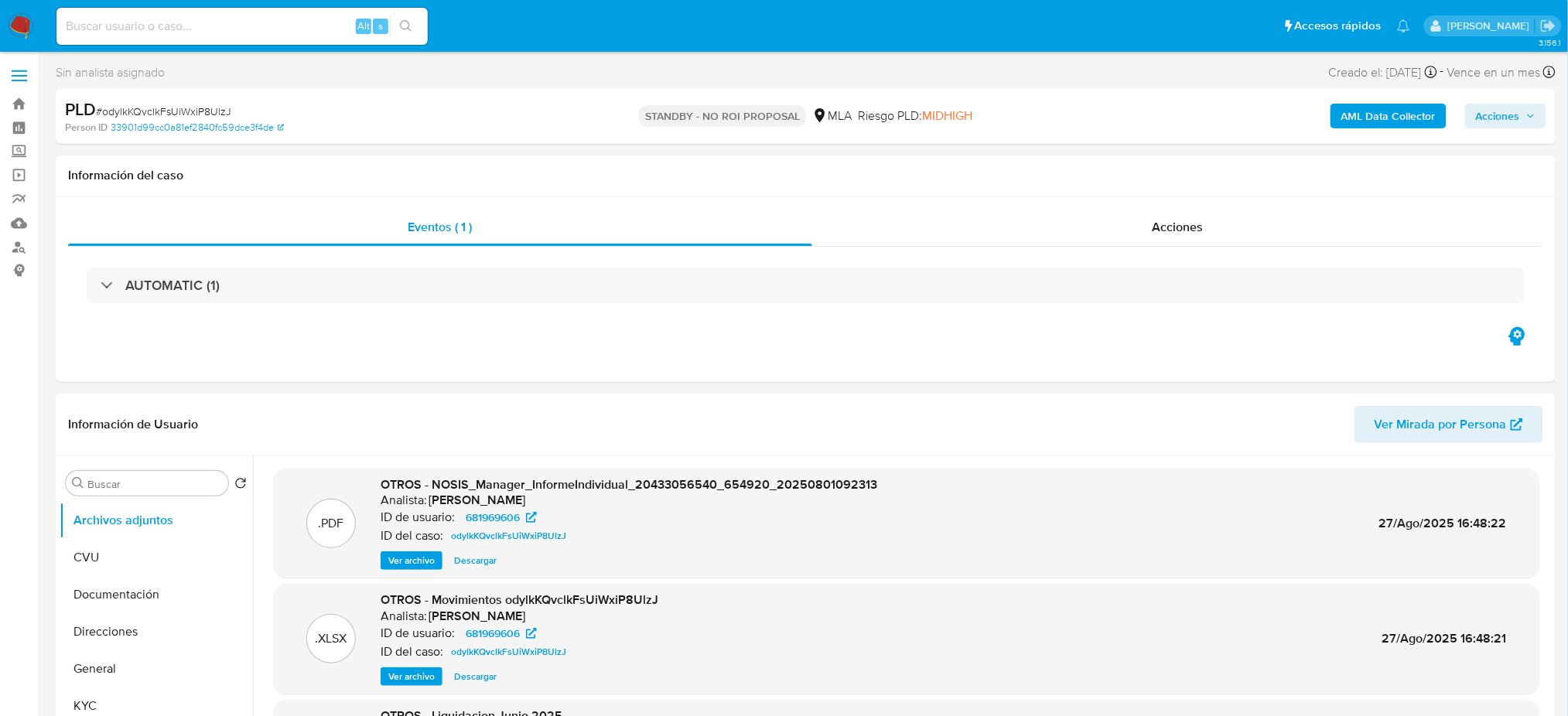
click at [14, 23] on img at bounding box center [20, 26] width 26 height 26
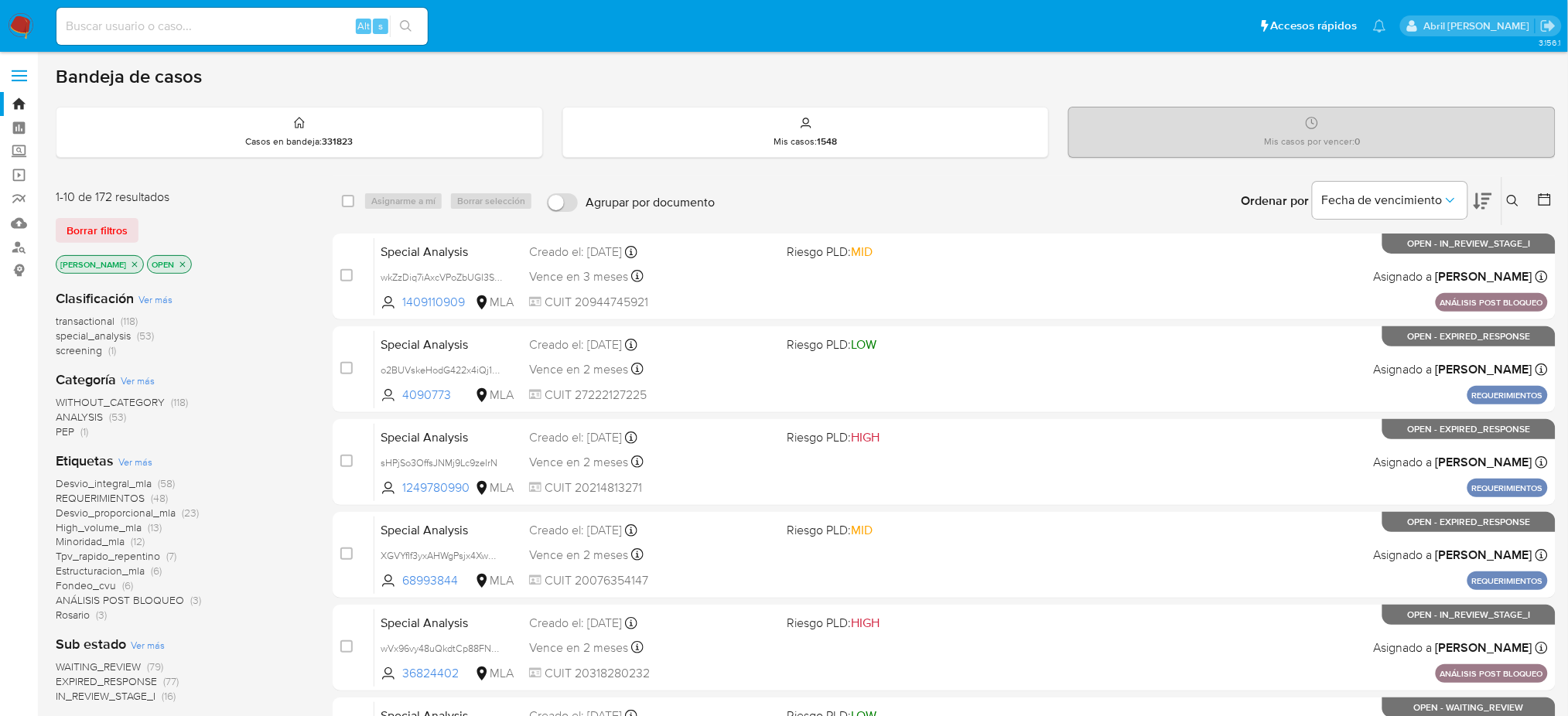
click at [265, 21] on input at bounding box center [242, 26] width 371 height 20
paste input "1409110909"
type input "1409110909"
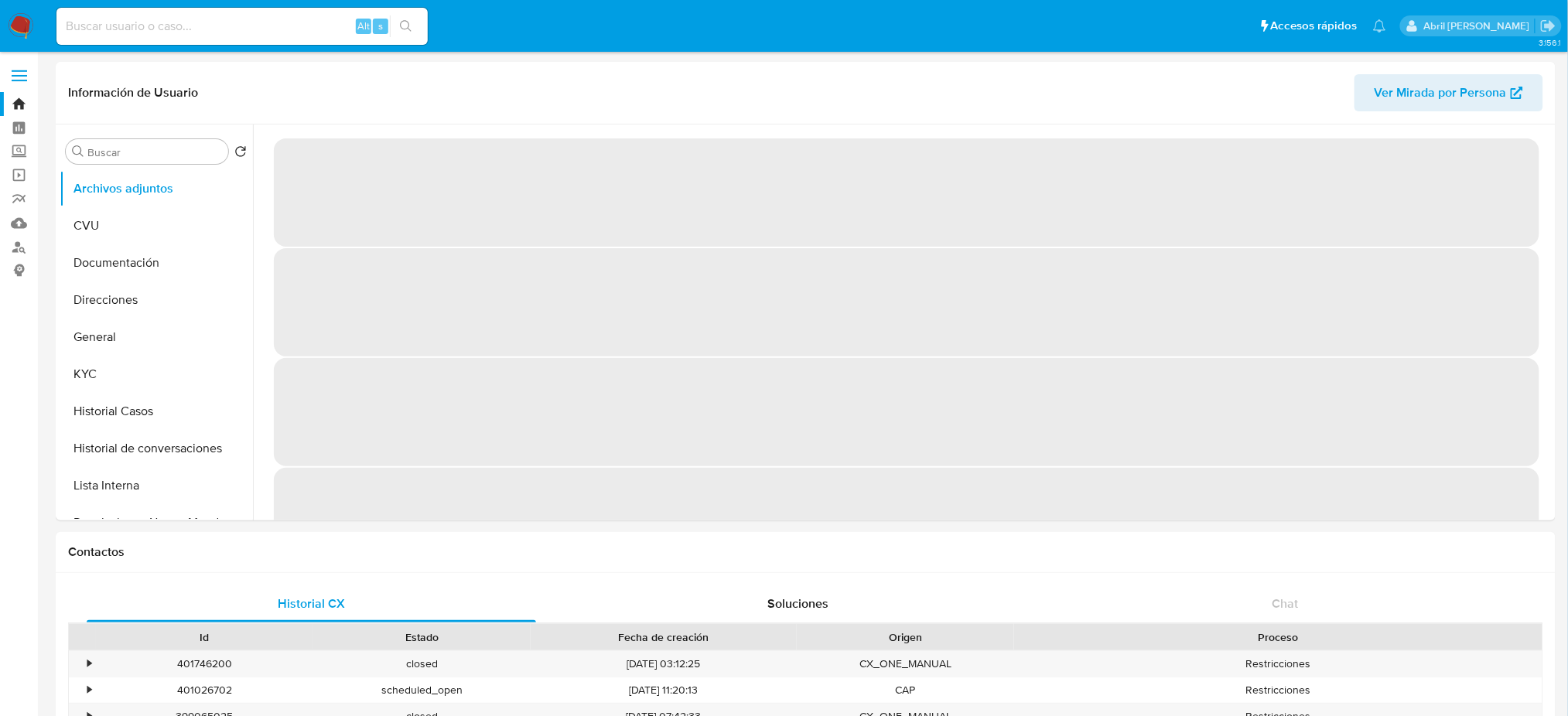
select select "10"
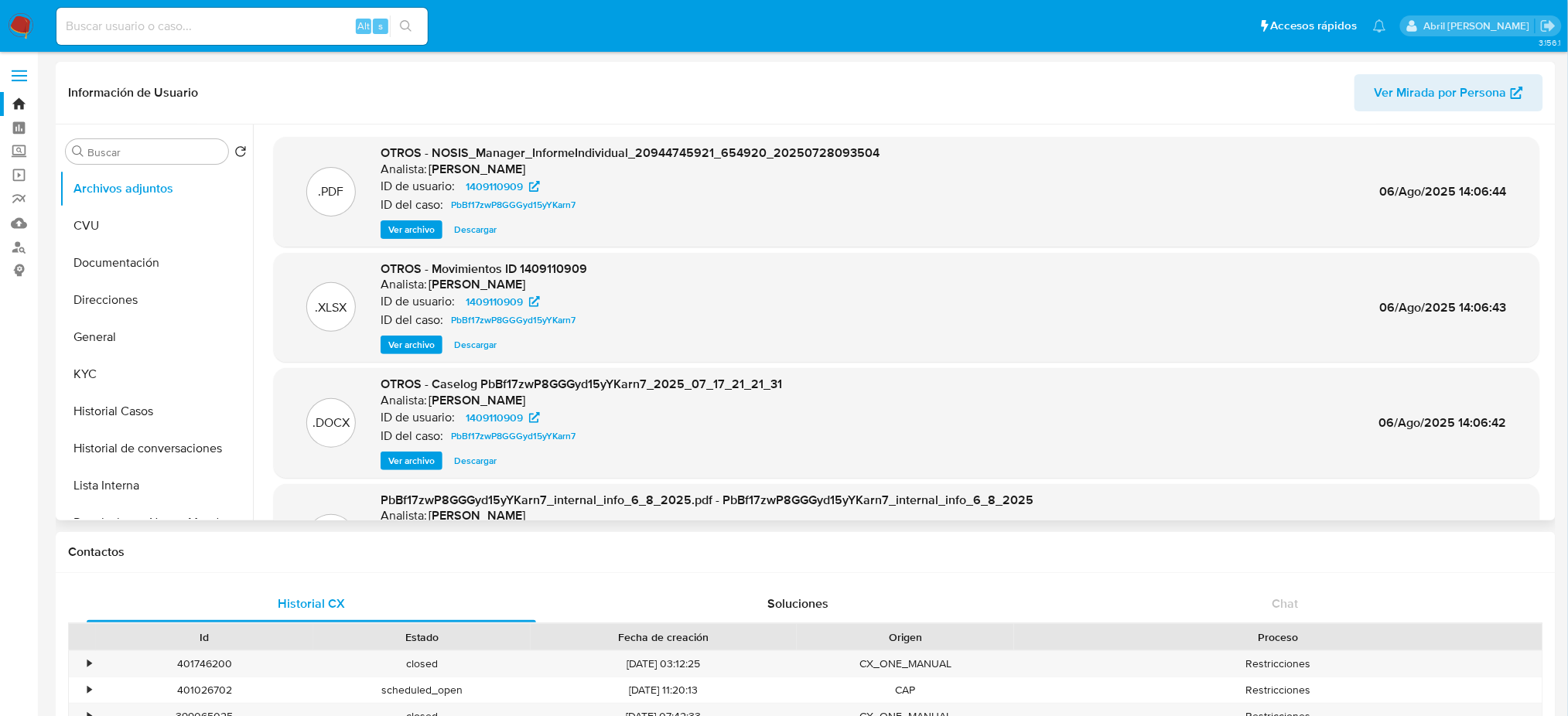
click at [393, 453] on span "Ver archivo" at bounding box center [411, 461] width 47 height 15
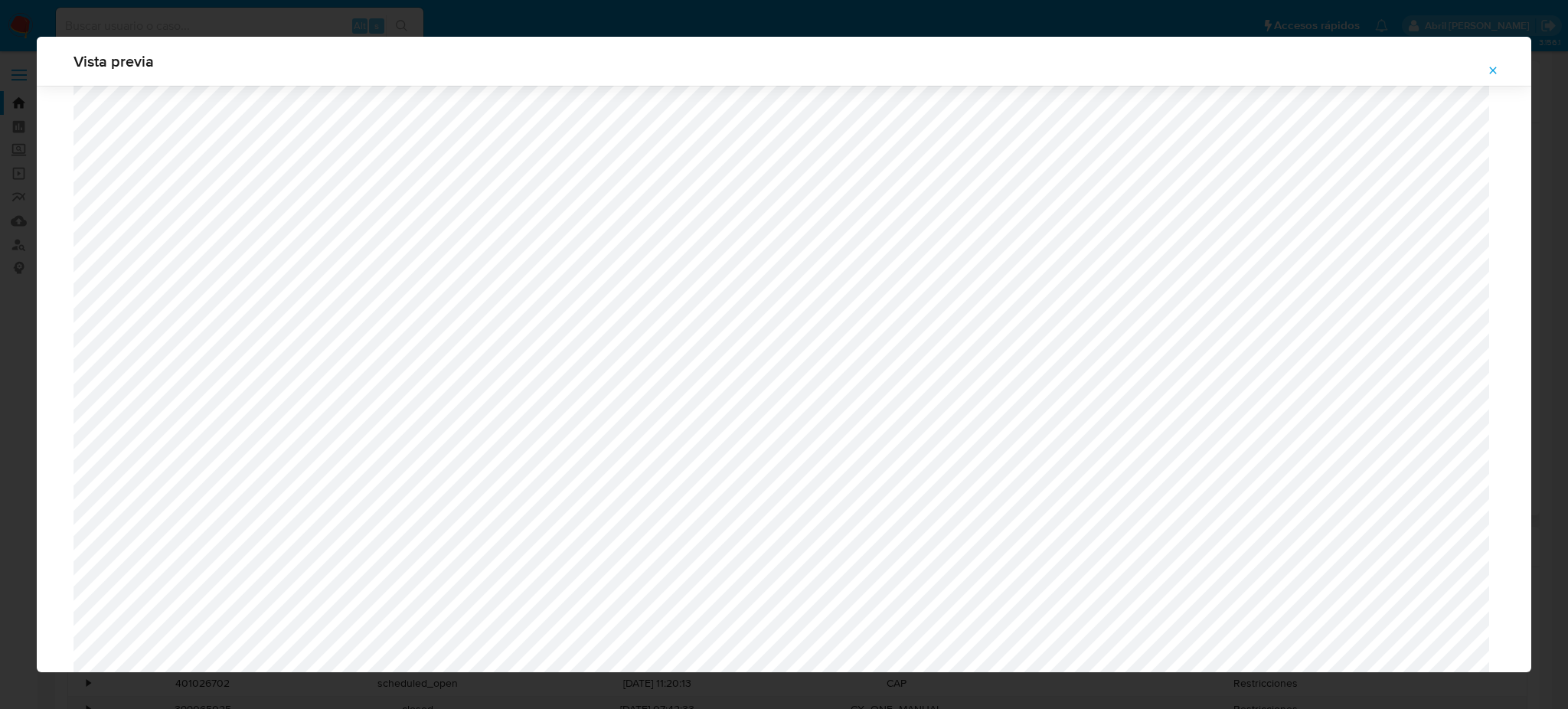
scroll to position [990, 0]
click at [1486, 73] on button "Attachment preview" at bounding box center [1493, 70] width 34 height 24
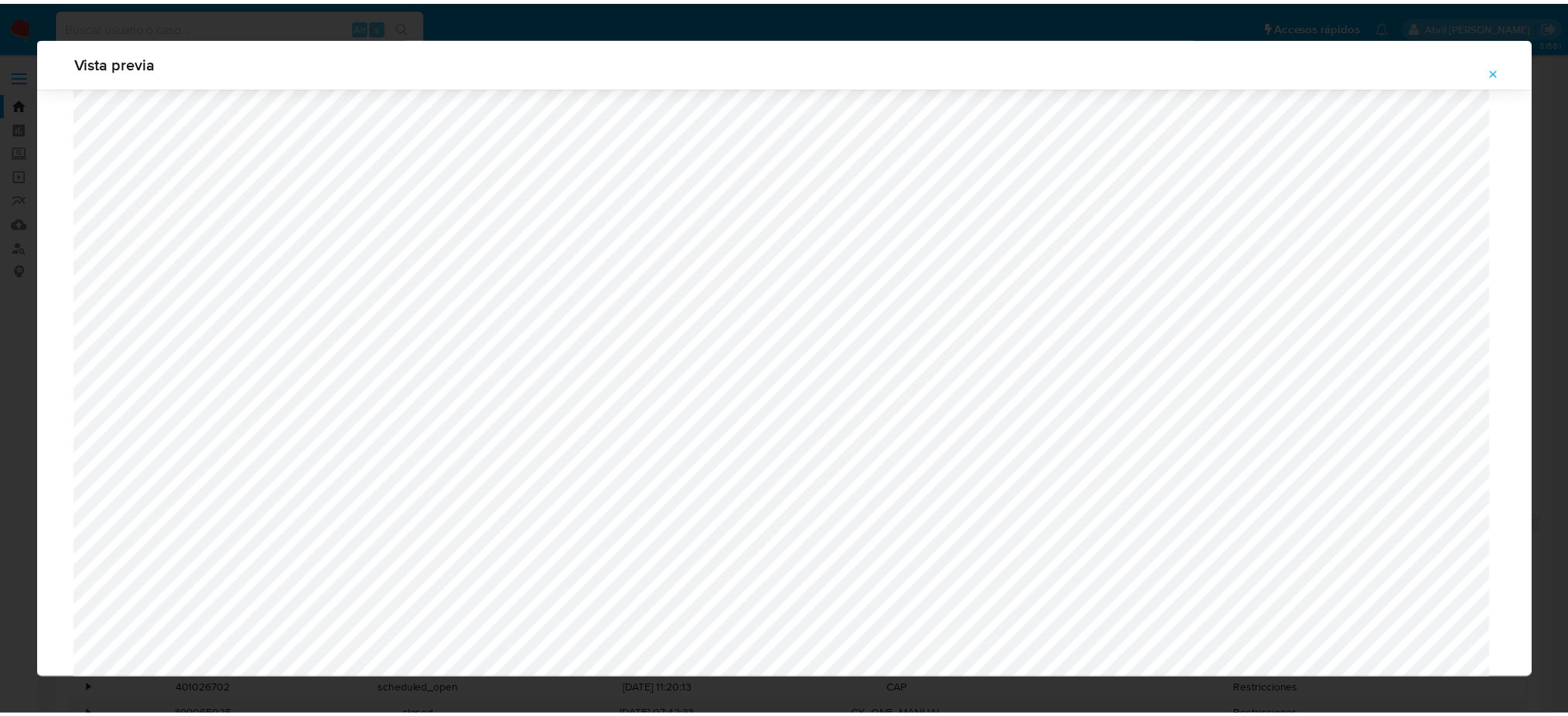
scroll to position [0, 0]
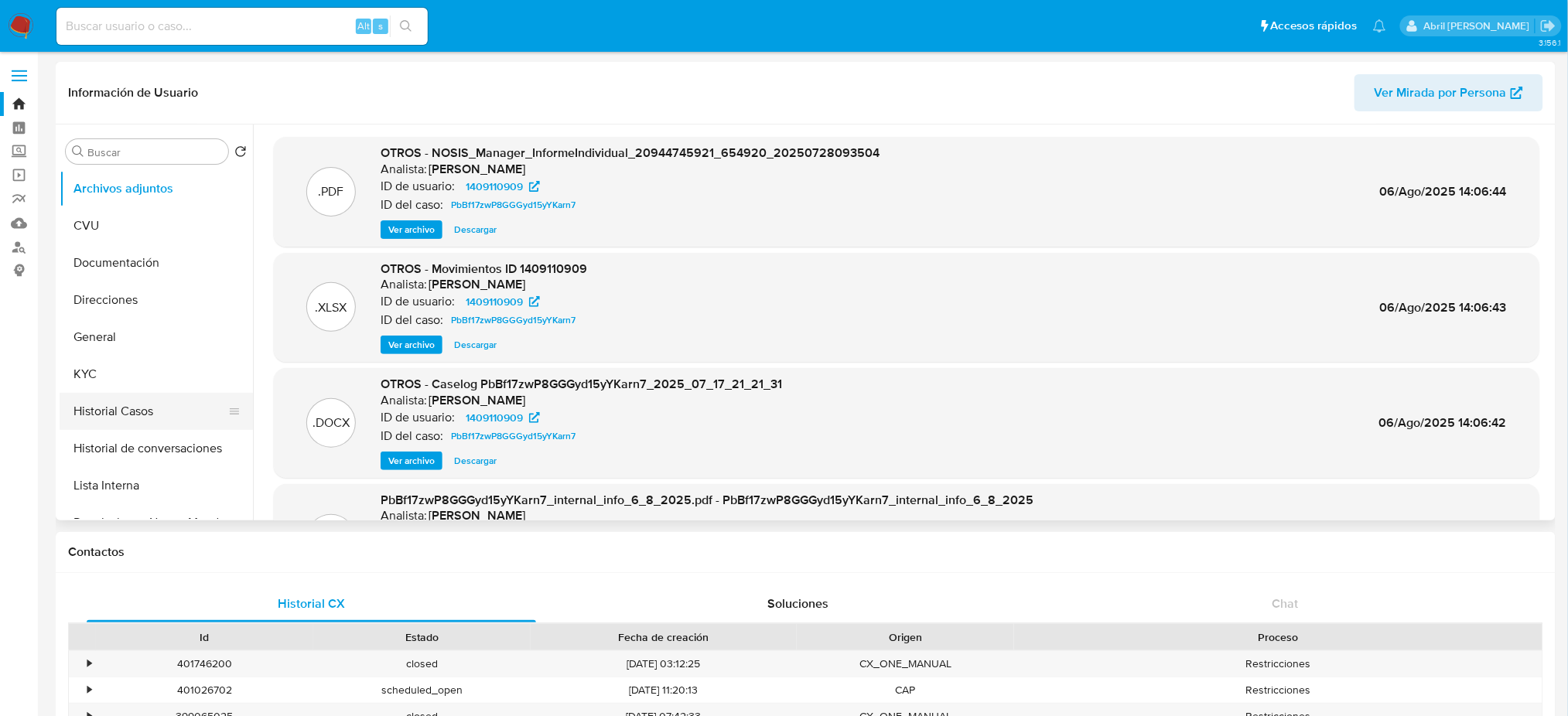
click at [159, 415] on button "Historial Casos" at bounding box center [150, 412] width 181 height 37
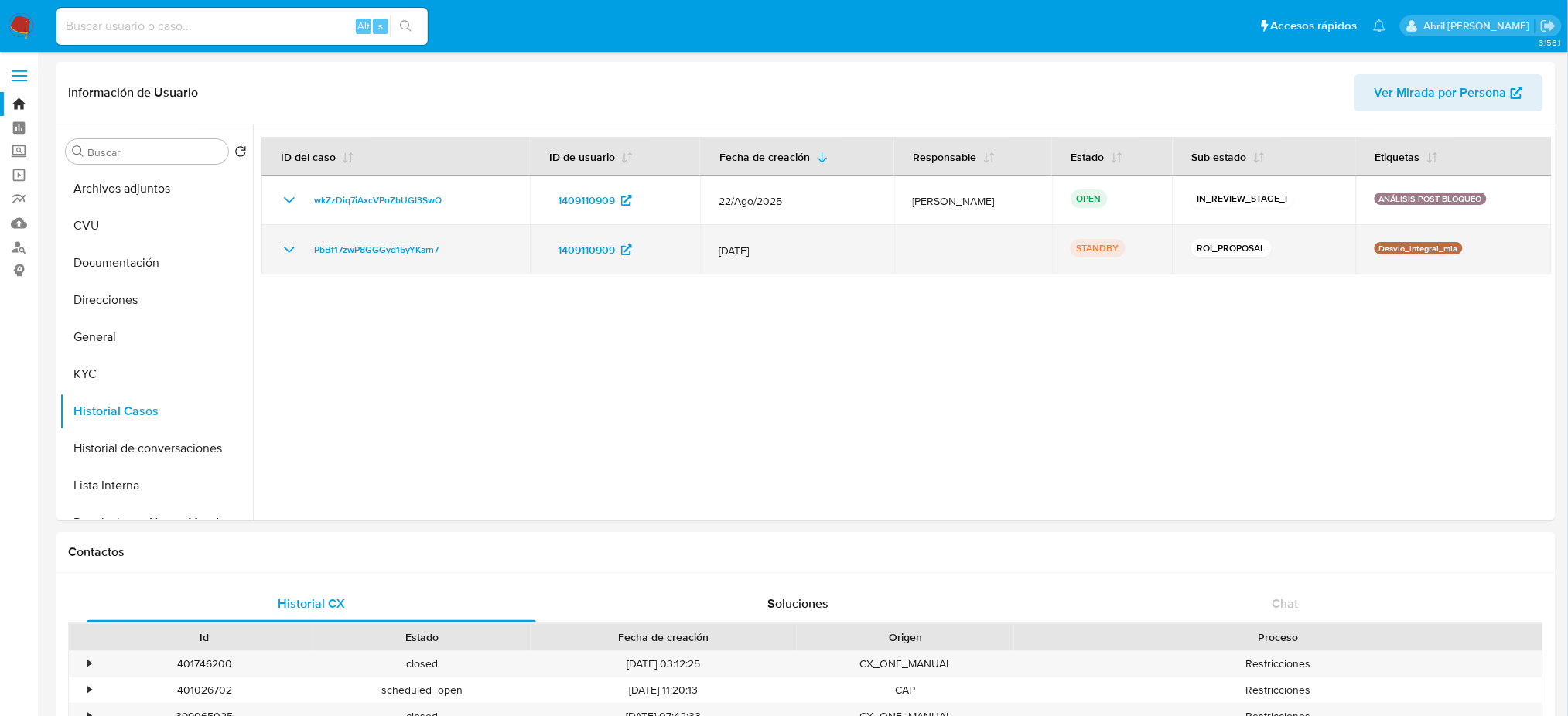
drag, startPoint x: 470, startPoint y: 245, endPoint x: 293, endPoint y: 257, distance: 177.4
click at [293, 257] on div "PbBf17zwP8GGGyd15yYKarn7" at bounding box center [395, 250] width 231 height 19
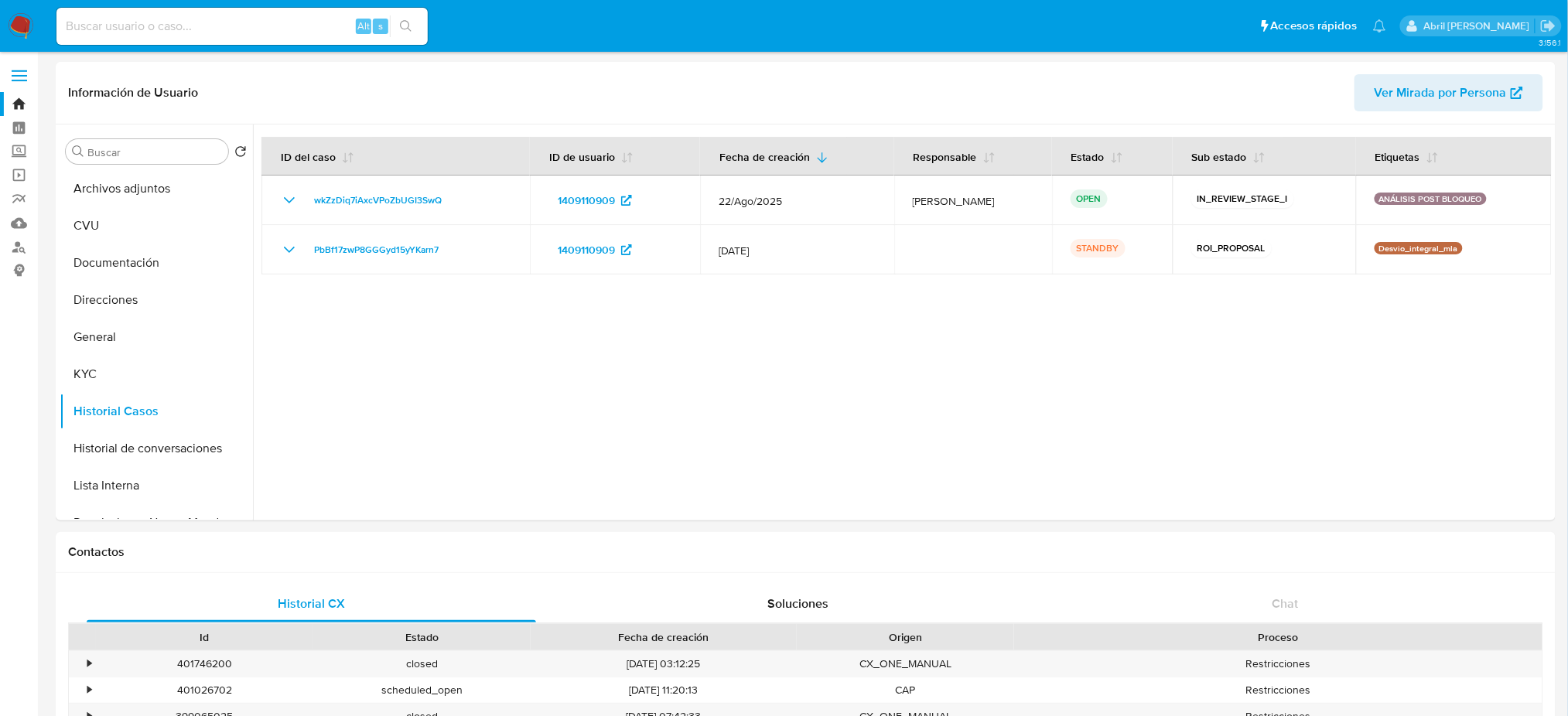
click at [461, 378] on div at bounding box center [903, 322] width 1299 height 396
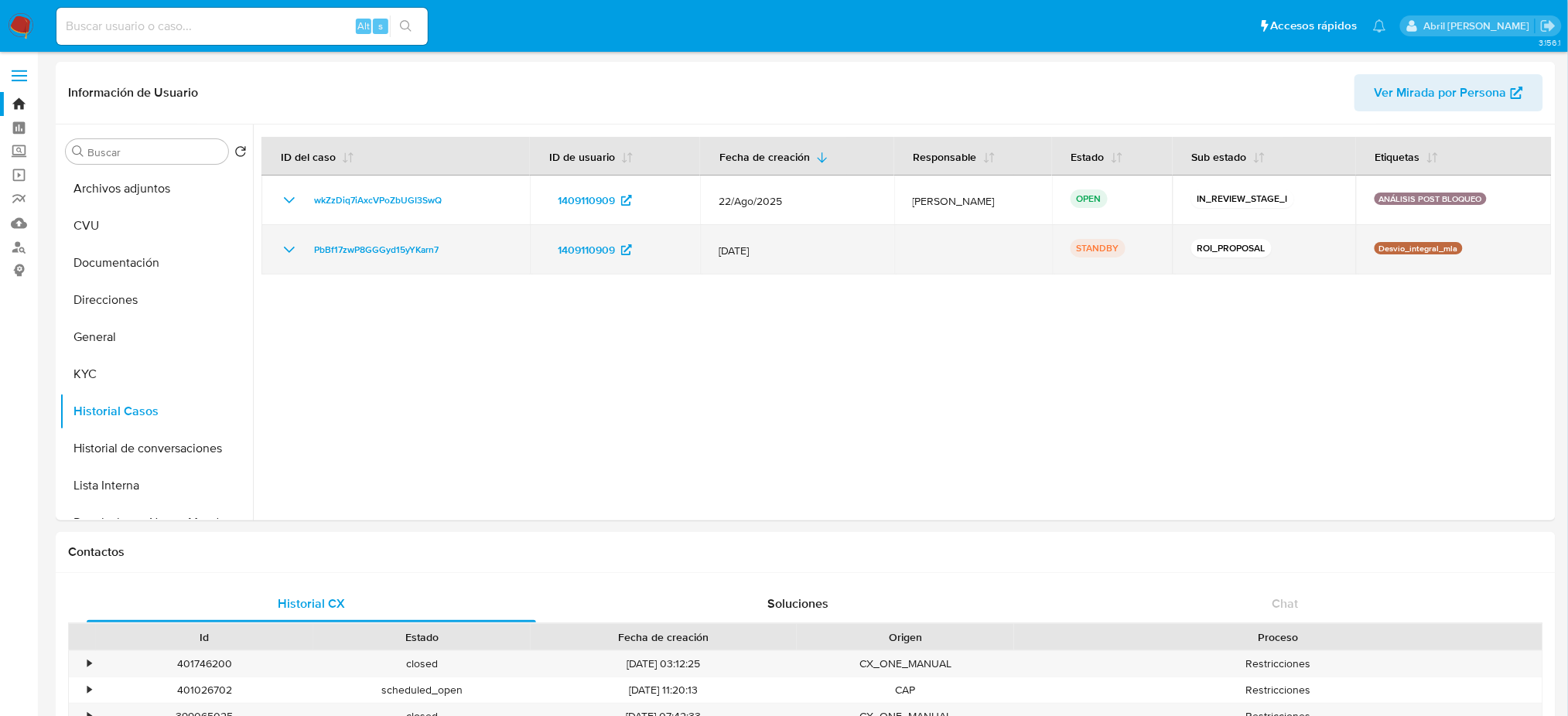
drag, startPoint x: 448, startPoint y: 249, endPoint x: 305, endPoint y: 241, distance: 143.2
click at [305, 241] on div "PbBf17zwP8GGGyd15yYKarn7" at bounding box center [395, 250] width 231 height 19
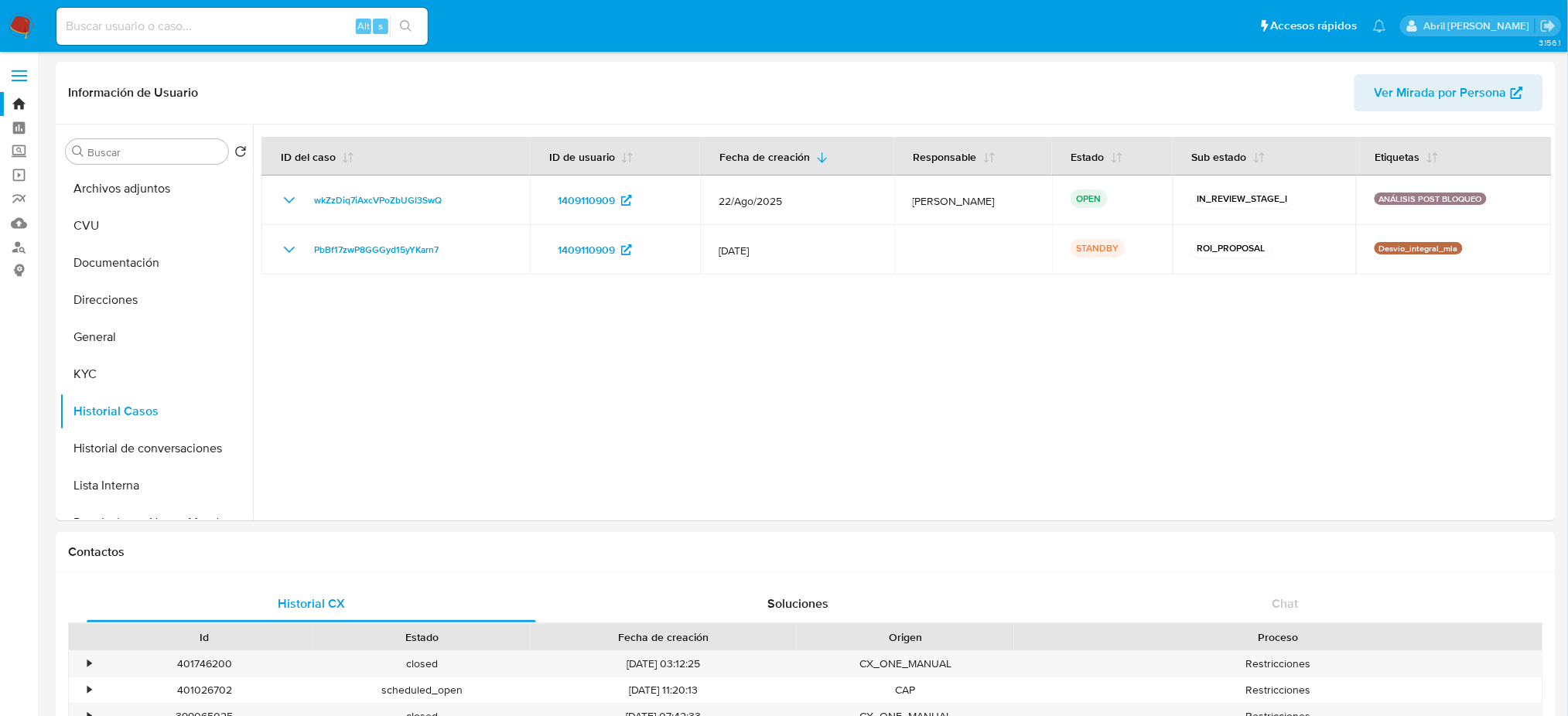
click at [448, 315] on div at bounding box center [903, 322] width 1299 height 396
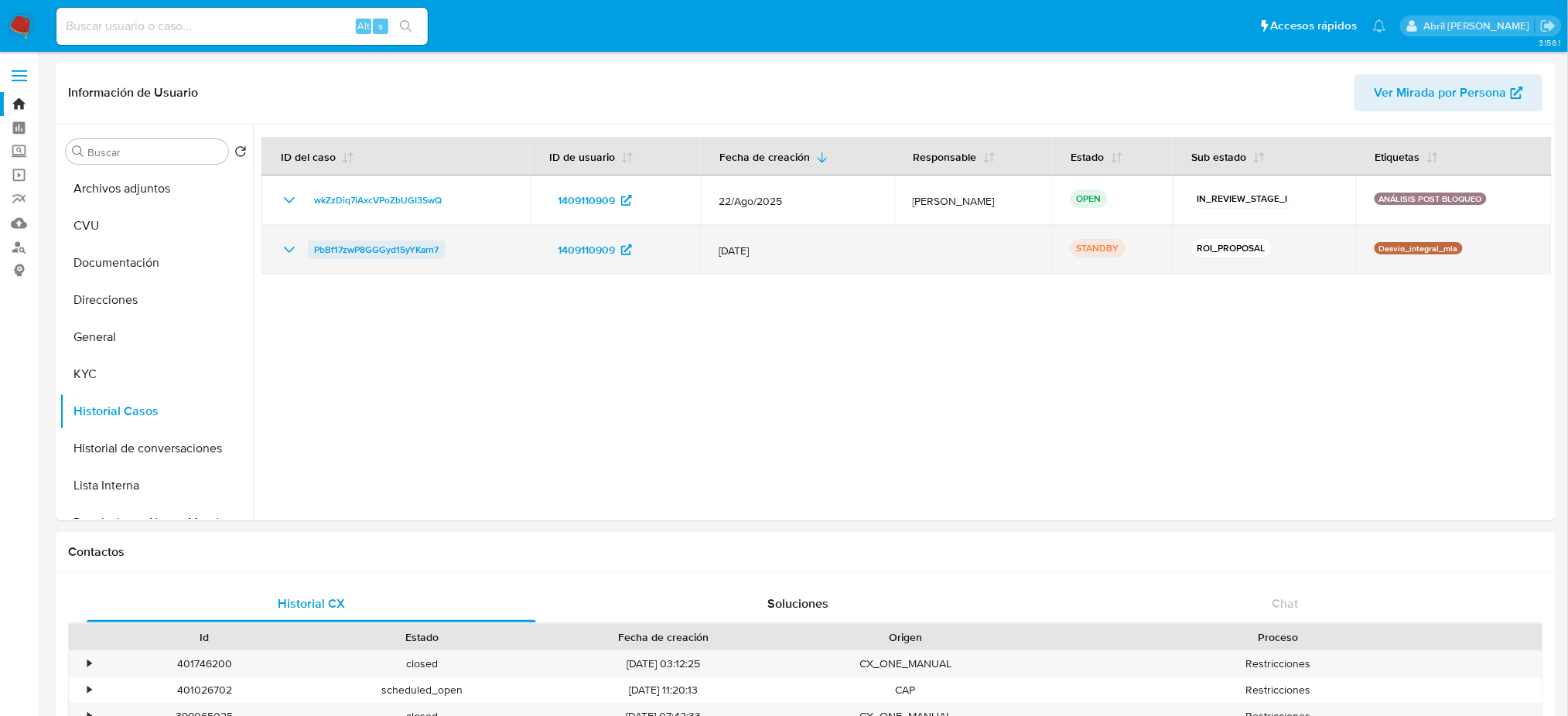
drag, startPoint x: 484, startPoint y: 243, endPoint x: 313, endPoint y: 248, distance: 171.1
click at [309, 256] on div "PbBf17zwP8GGGyd15yYKarn7" at bounding box center [395, 250] width 231 height 19
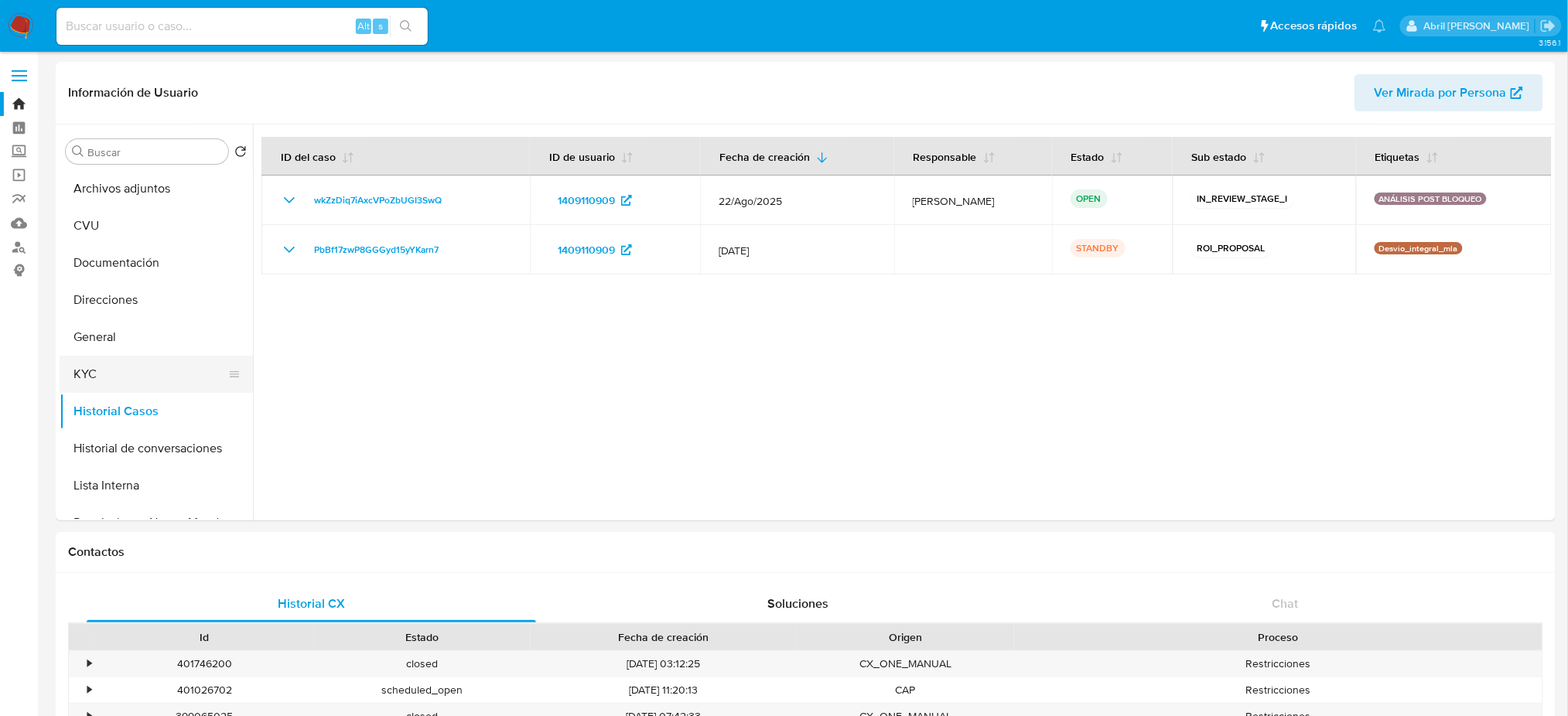
click at [140, 380] on button "KYC" at bounding box center [150, 375] width 181 height 37
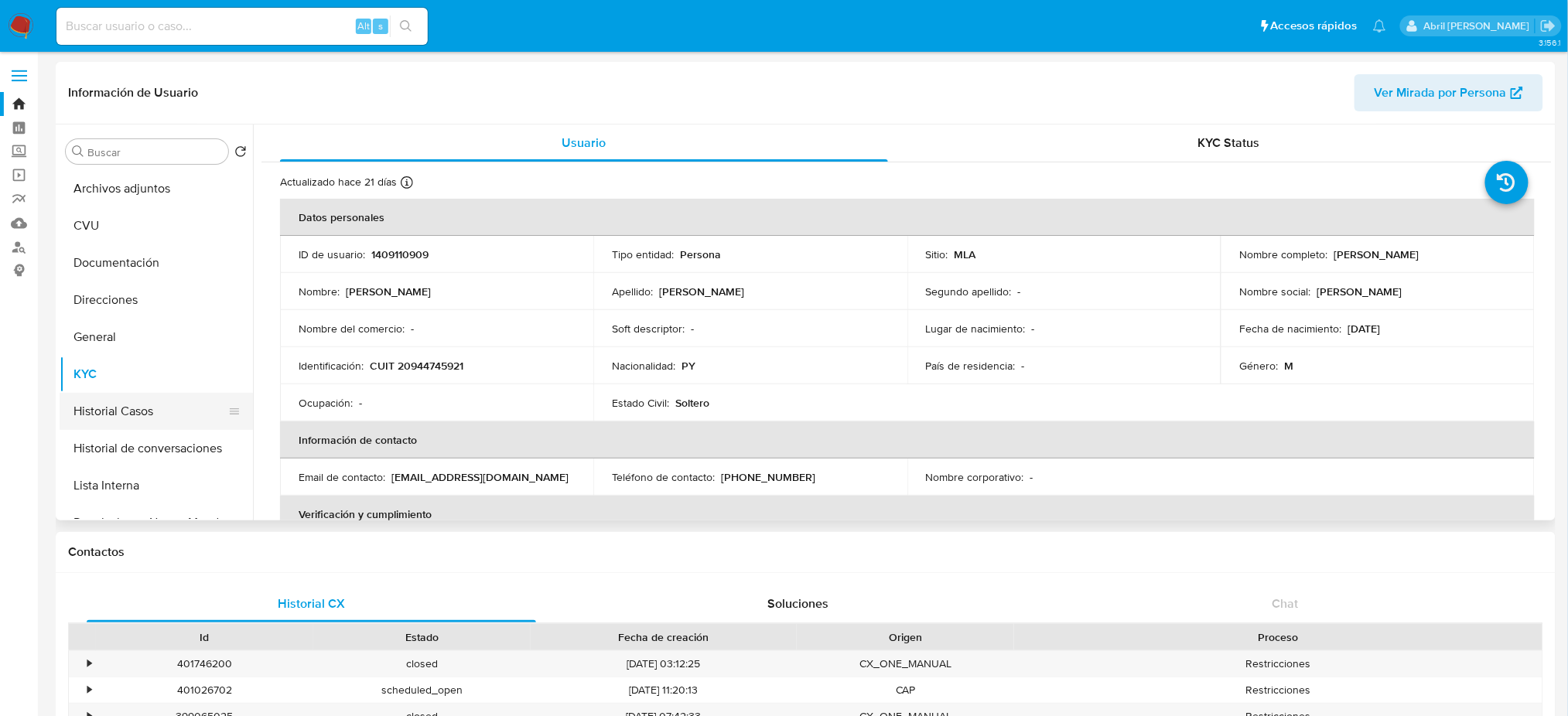
click at [169, 404] on button "Historial Casos" at bounding box center [150, 412] width 181 height 37
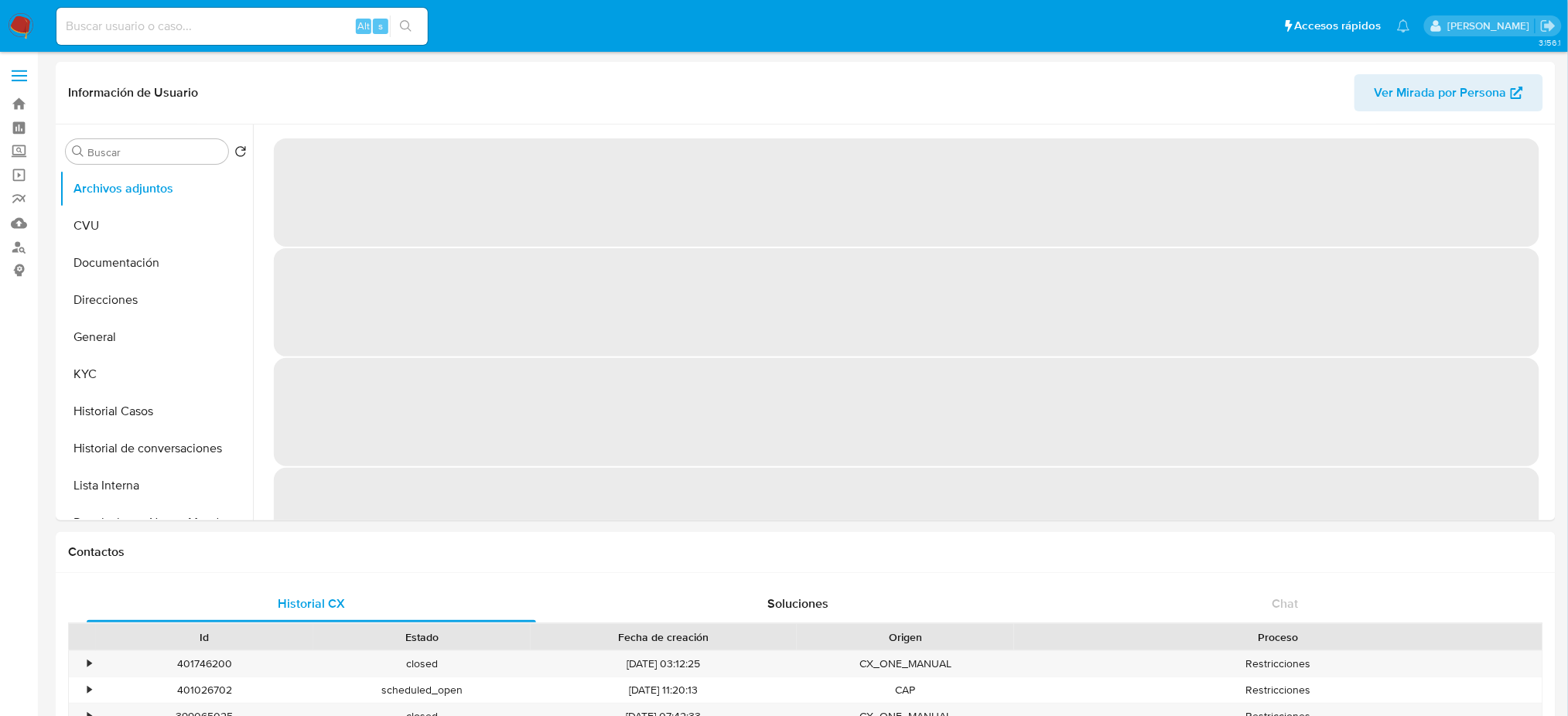
select select "10"
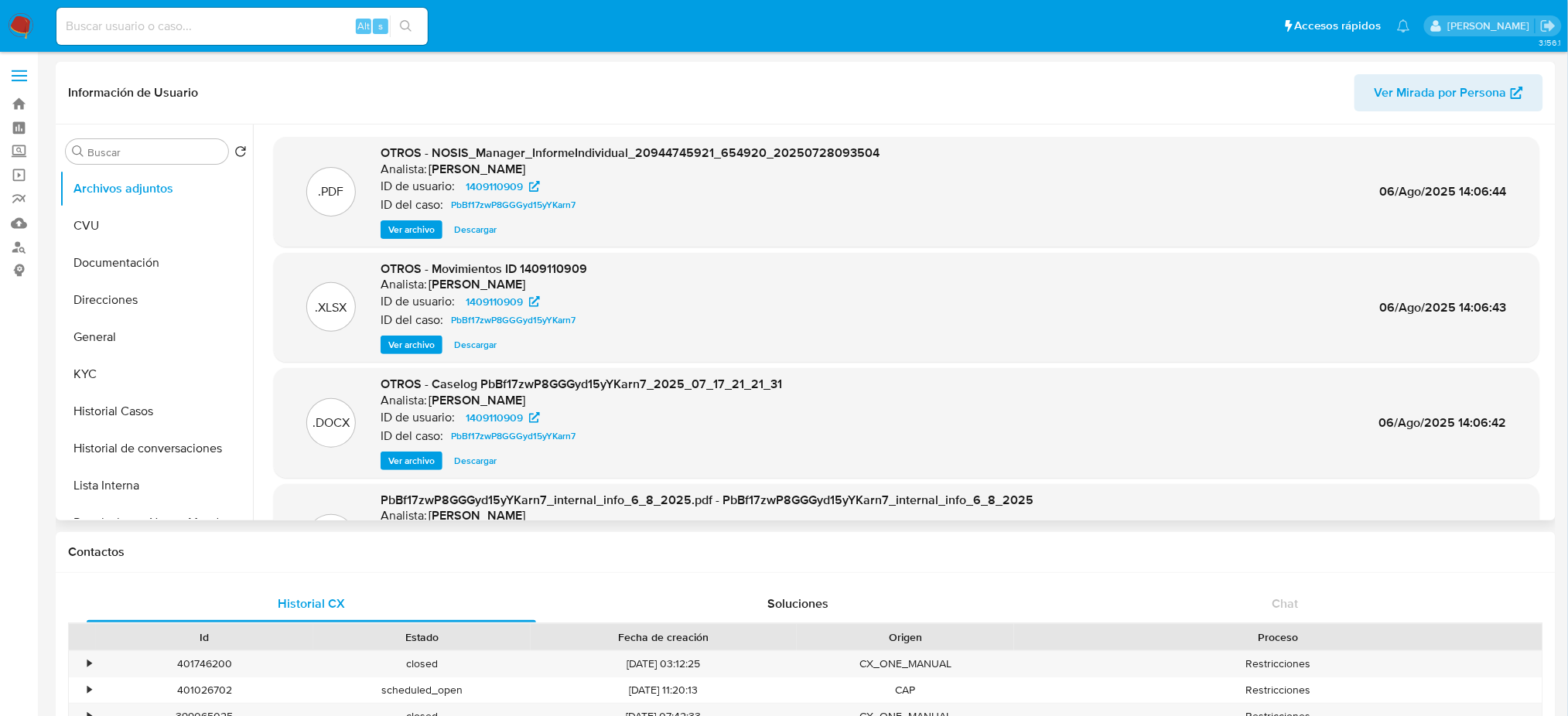
click at [486, 456] on span "Descargar" at bounding box center [475, 461] width 42 height 15
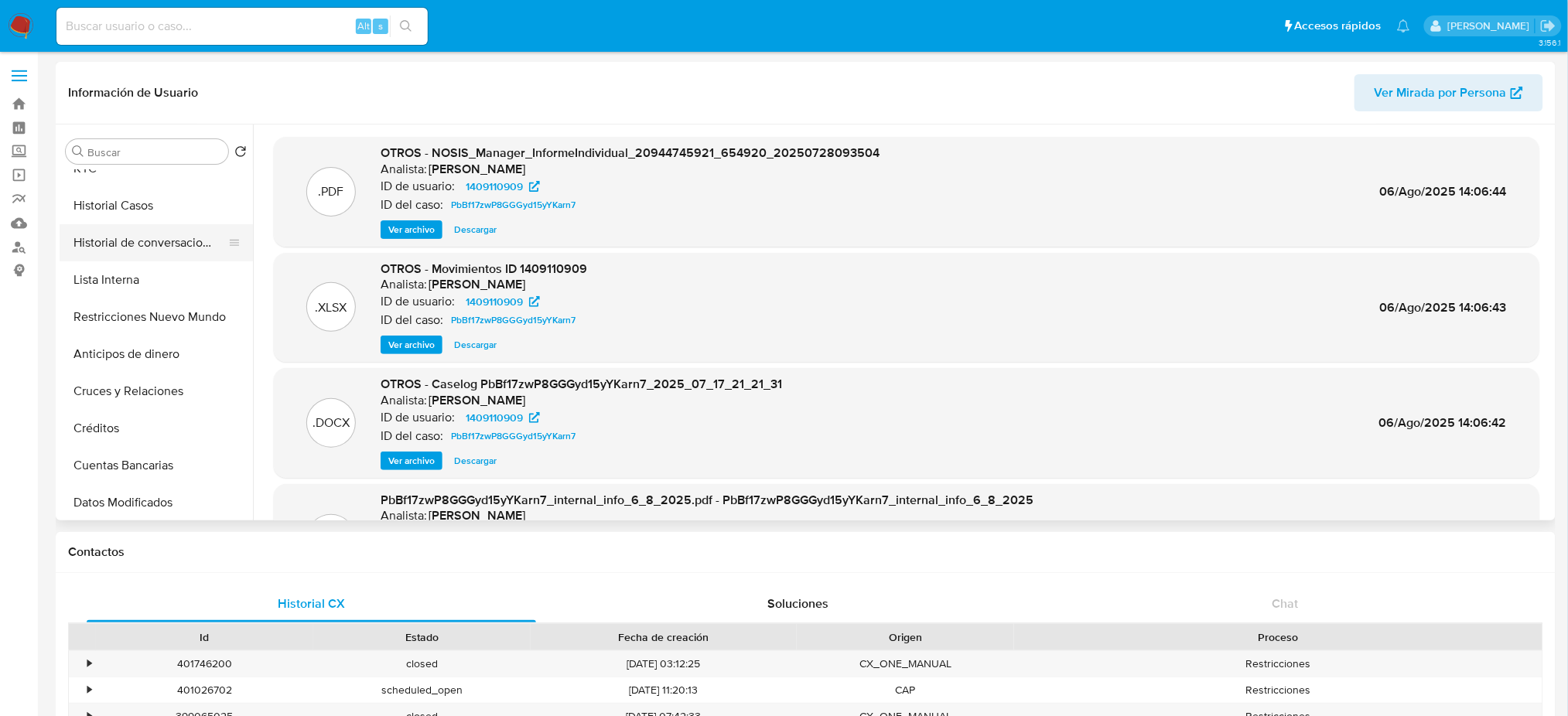
click at [145, 245] on button "Historial de conversaciones" at bounding box center [150, 243] width 181 height 37
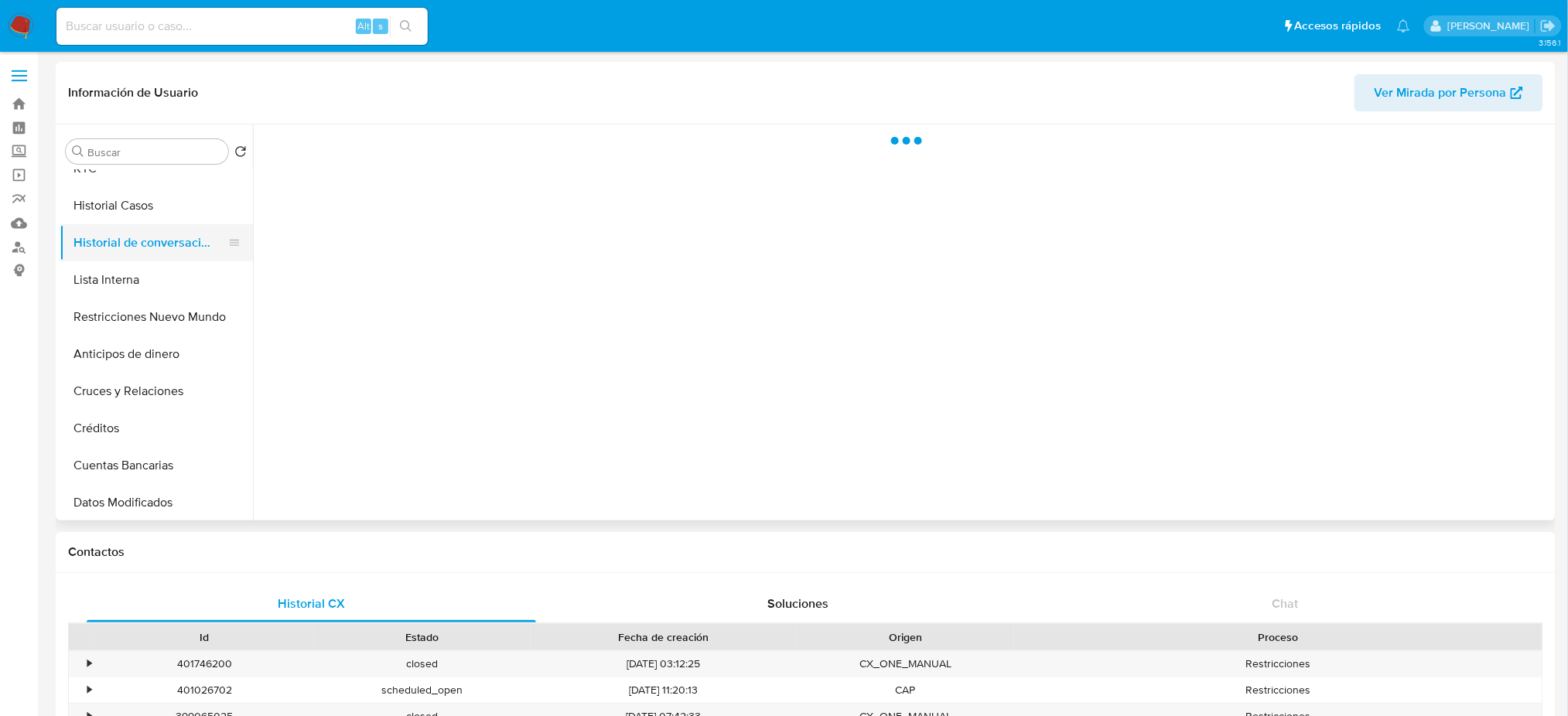
scroll to position [103, 0]
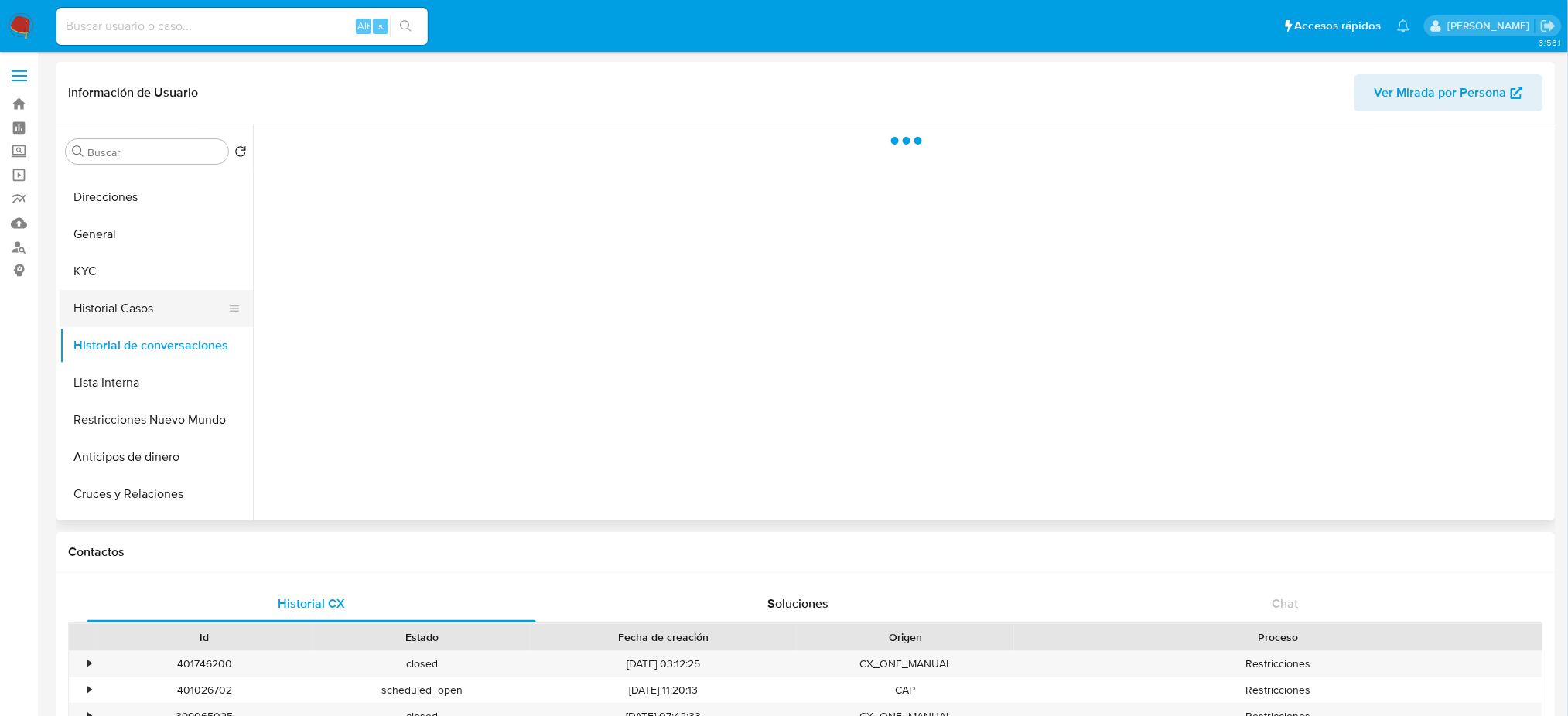
click at [164, 318] on button "Historial Casos" at bounding box center [150, 308] width 181 height 37
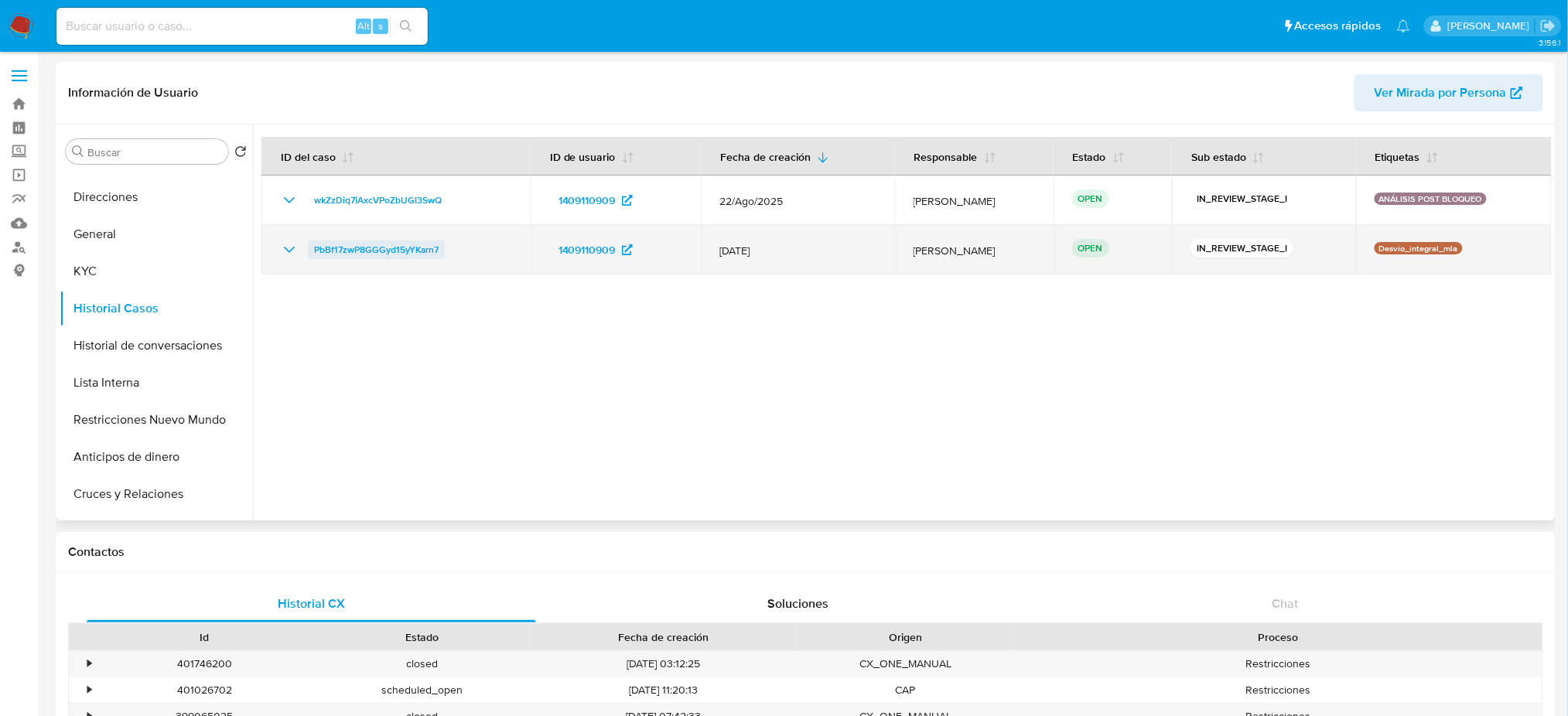
click at [335, 248] on span "PbBf17zwP8GGGyd15yYKarn7" at bounding box center [376, 250] width 125 height 19
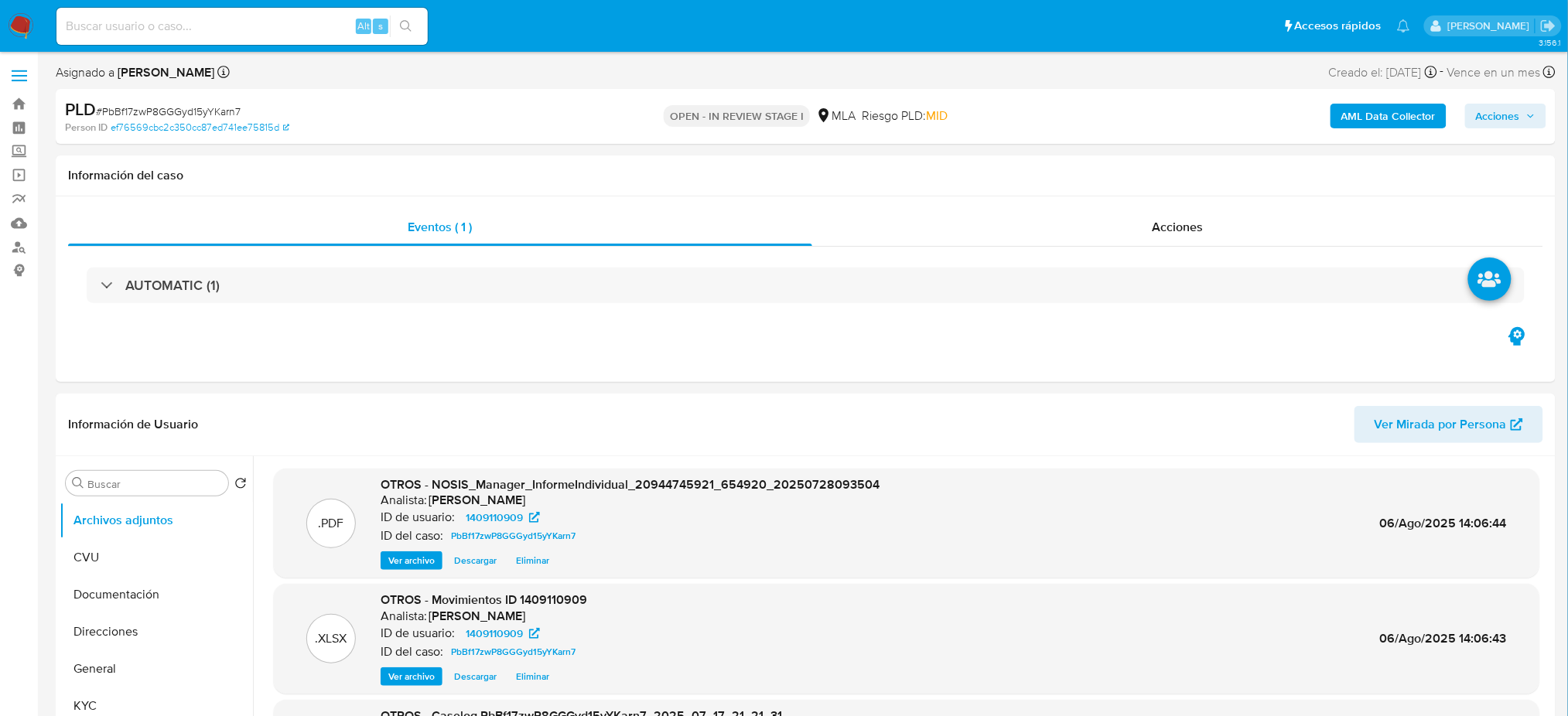
select select "10"
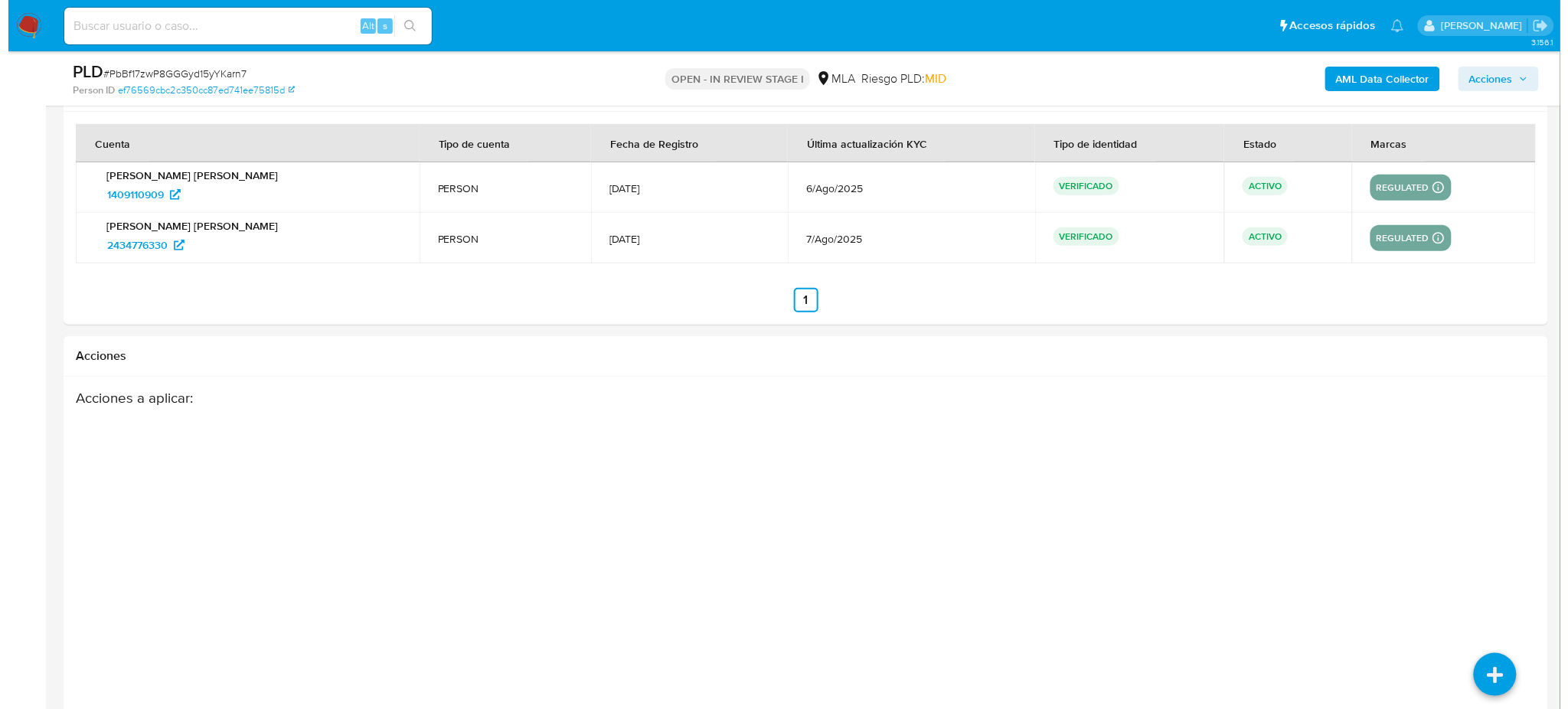
scroll to position [2334, 0]
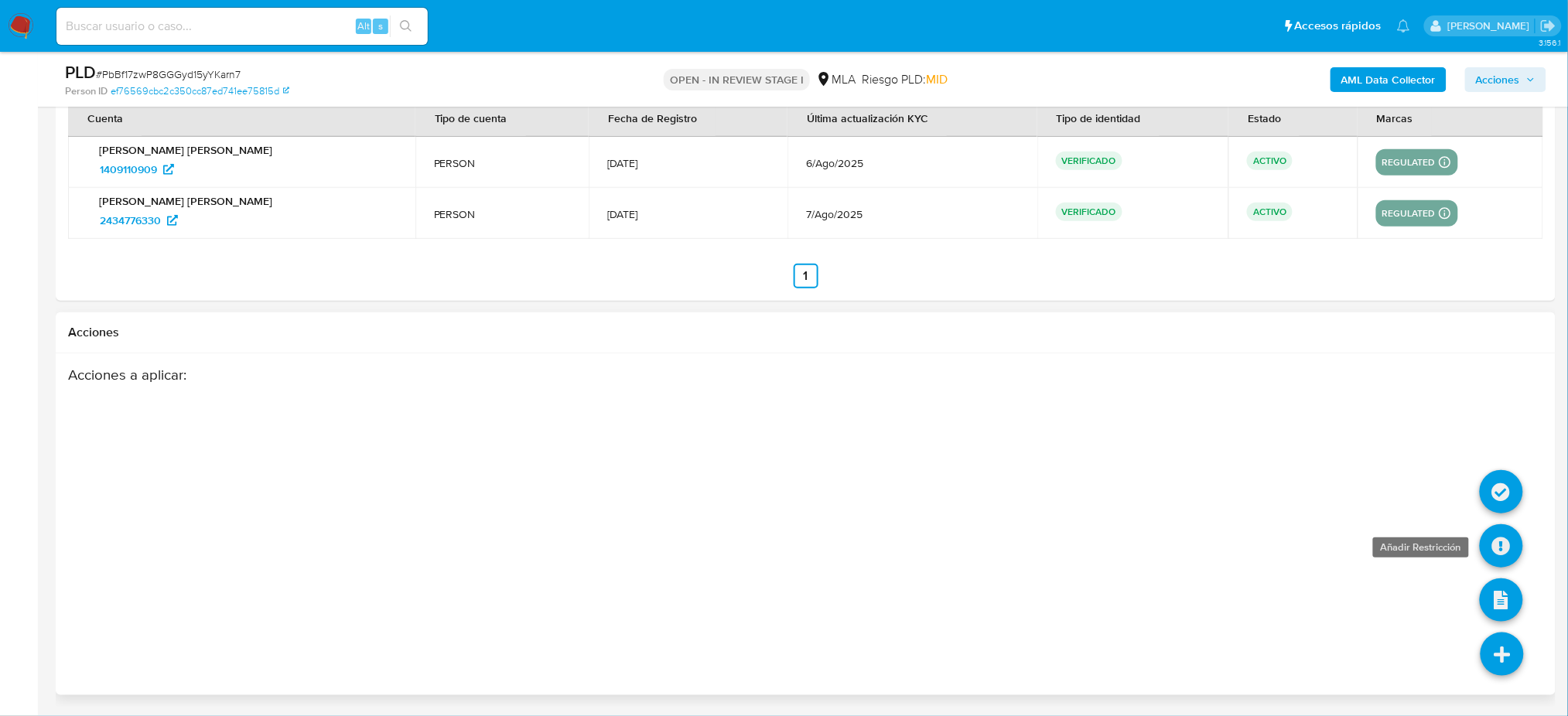
click at [1496, 545] on icon at bounding box center [1501, 546] width 43 height 43
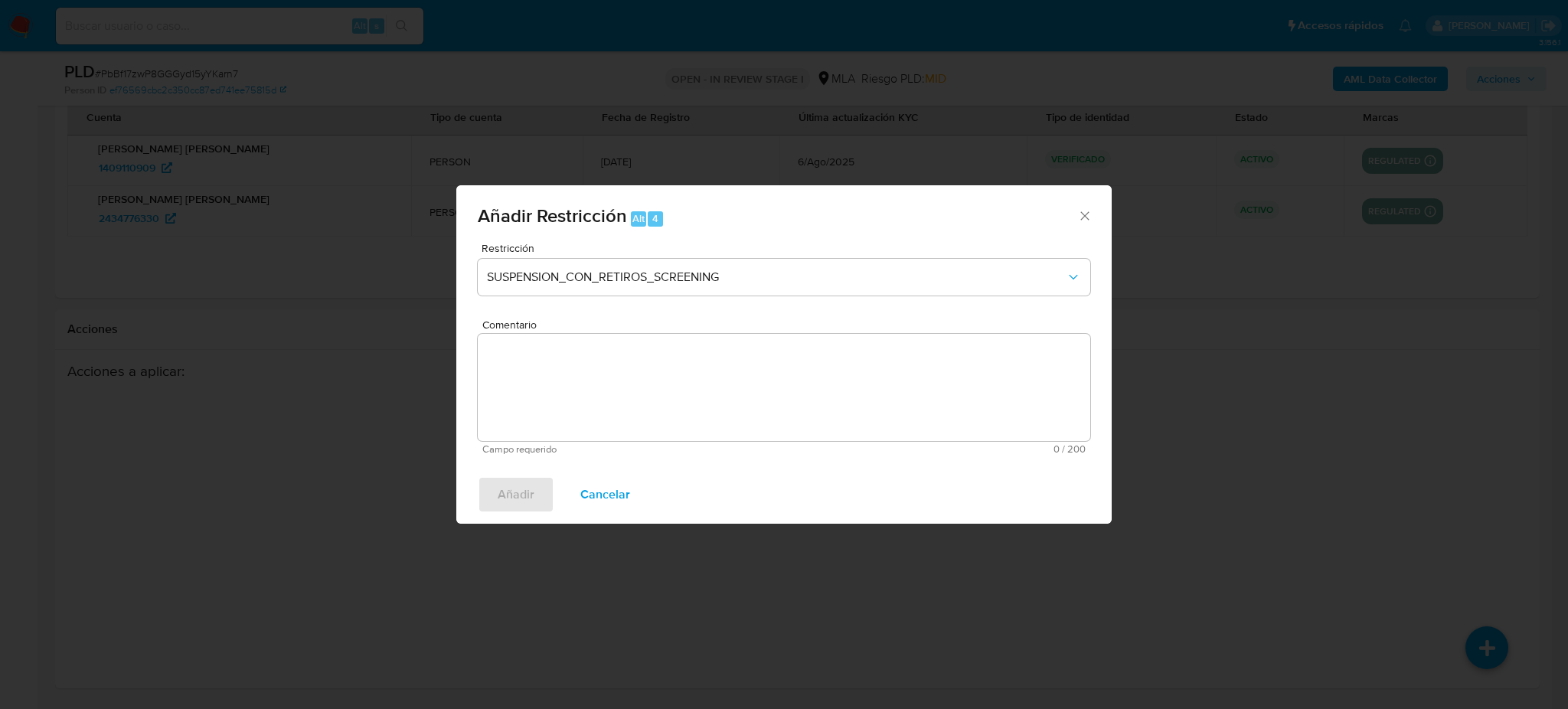
click at [1086, 213] on icon "Cerrar ventana" at bounding box center [1084, 216] width 15 height 15
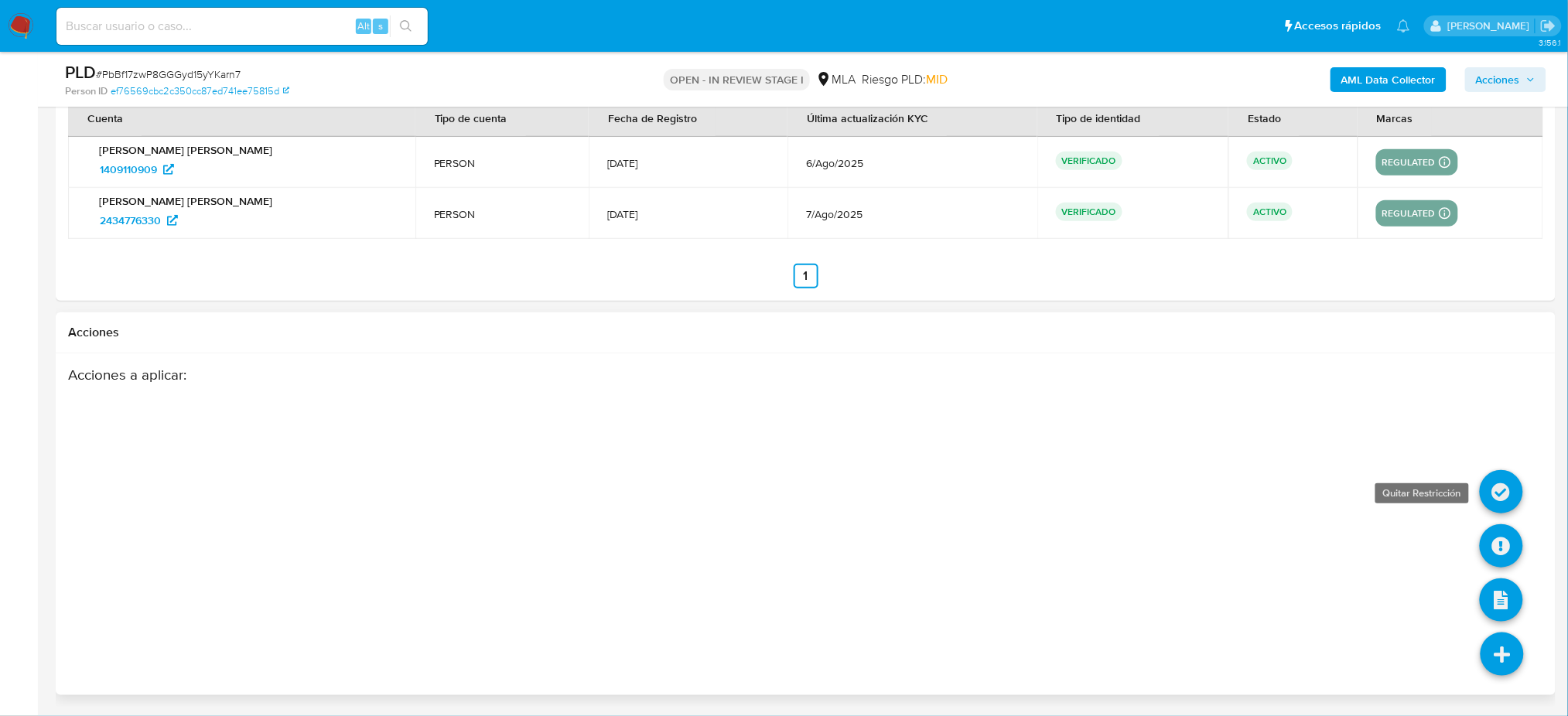
click at [1506, 495] on icon at bounding box center [1501, 491] width 43 height 43
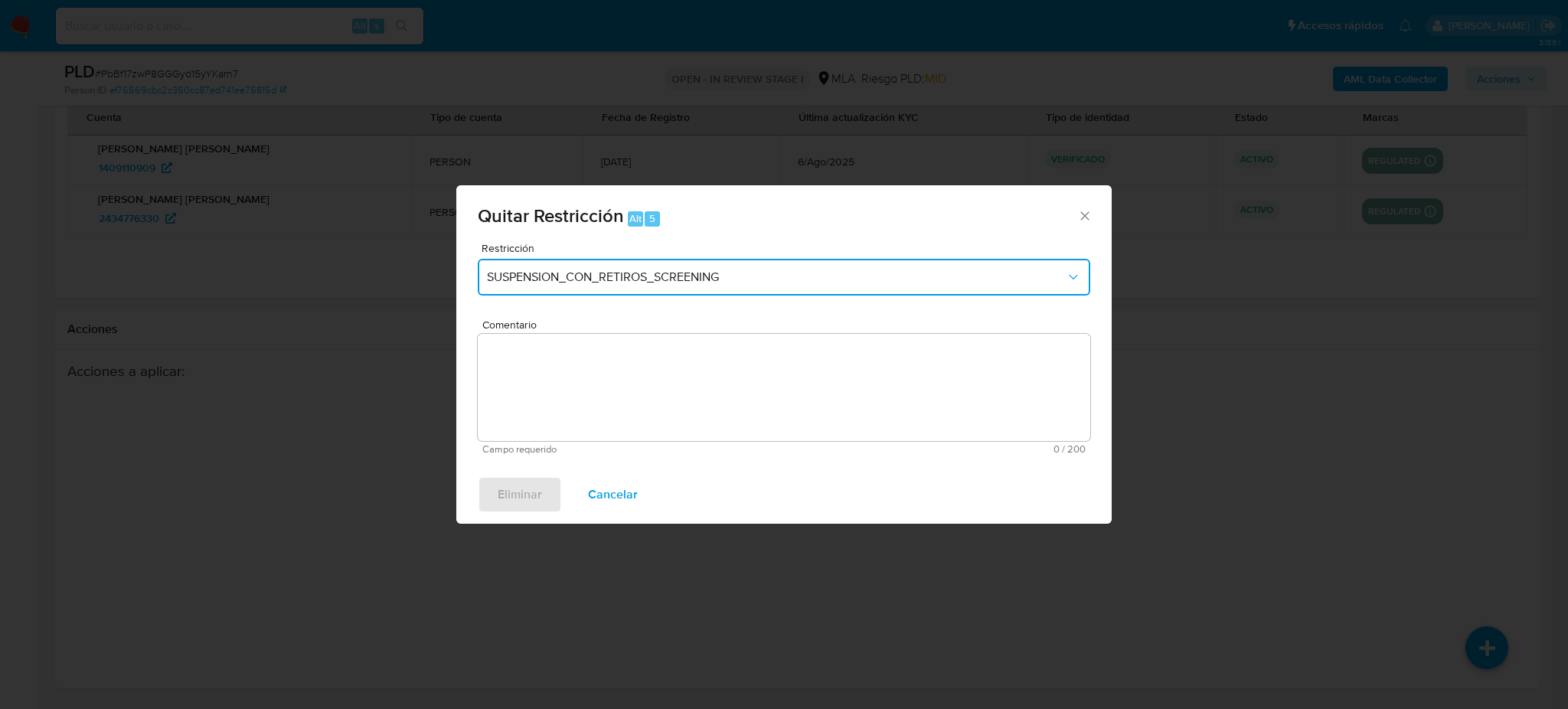
click at [609, 264] on button "SUSPENSION_CON_RETIROS_SCREENING" at bounding box center [784, 278] width 612 height 37
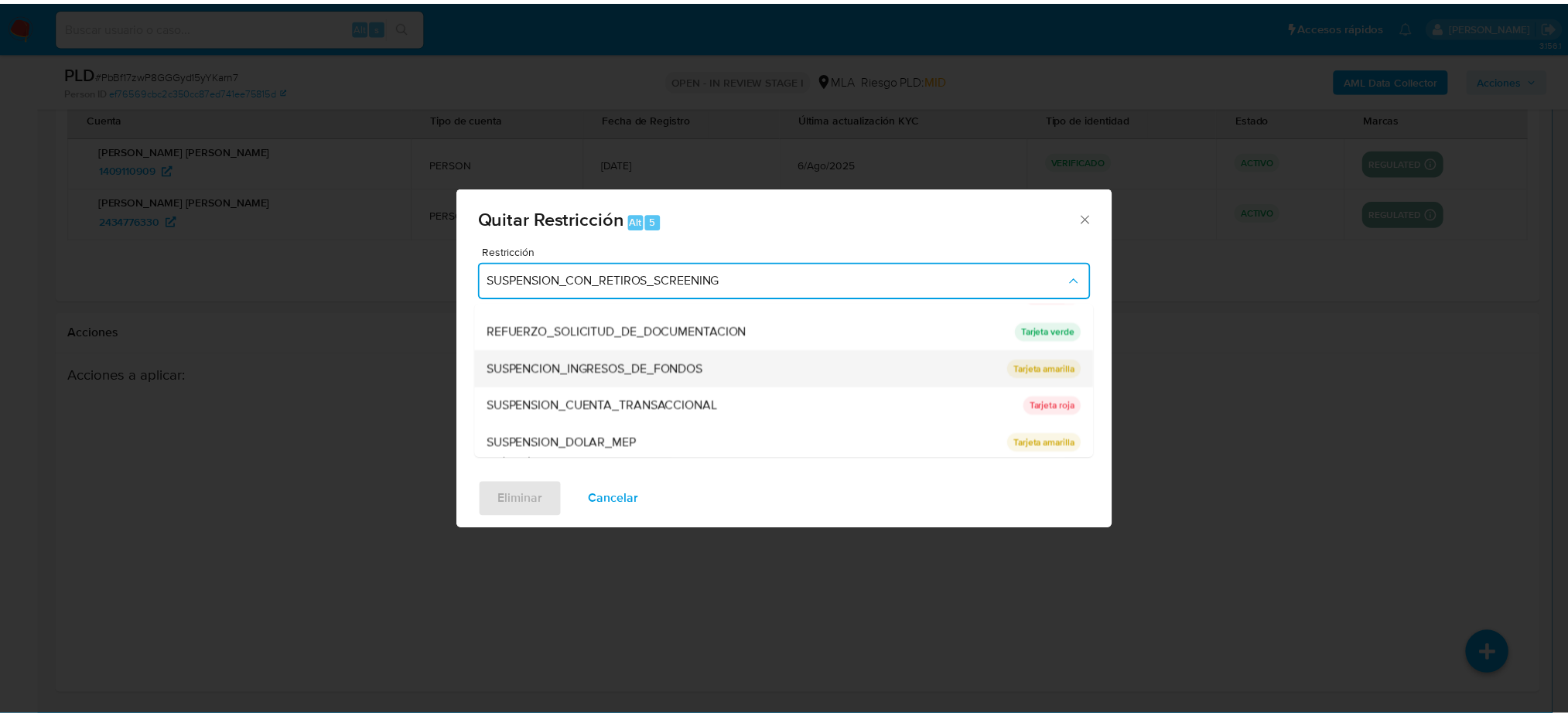
scroll to position [327, 0]
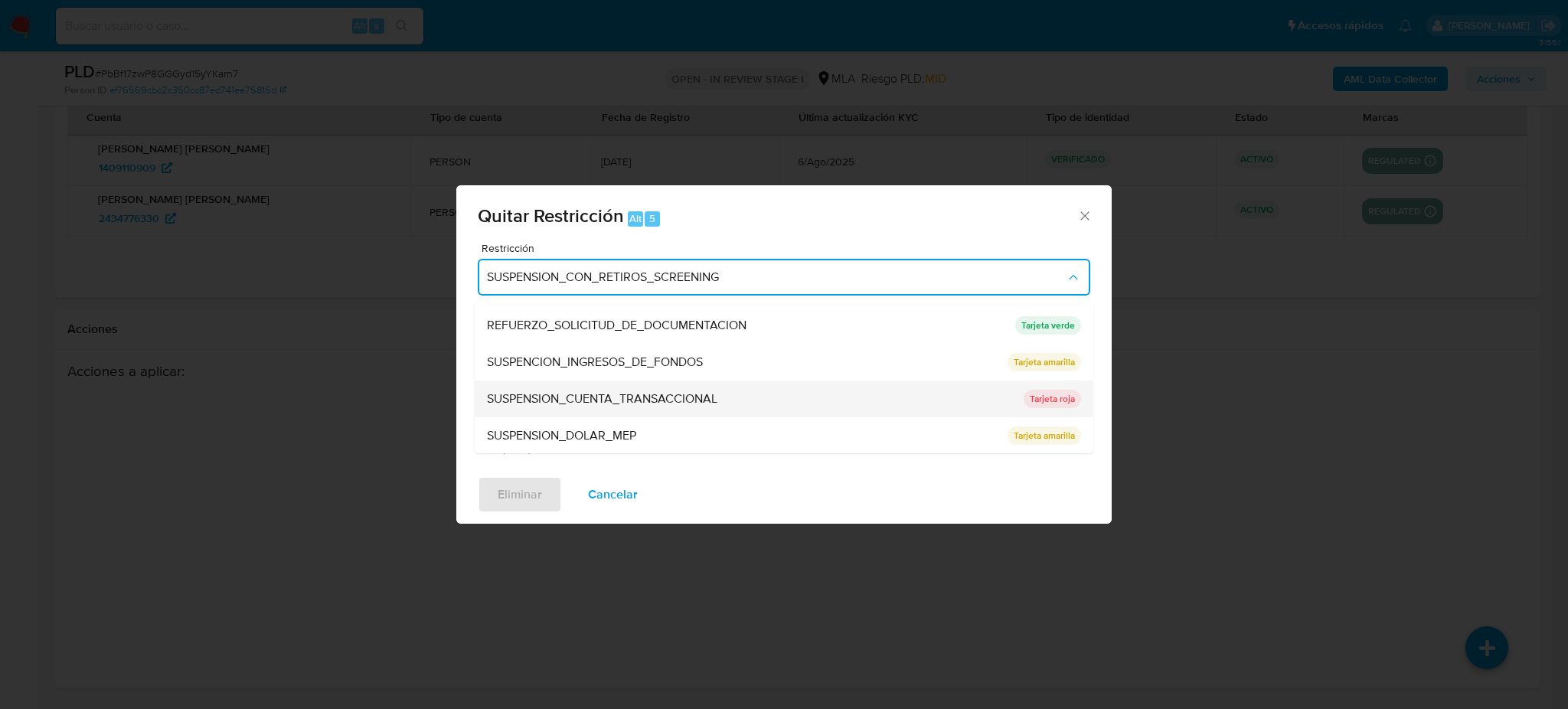
click at [602, 400] on span "SUSPENSION_CUENTA_TRANSACCIONAL" at bounding box center [602, 399] width 231 height 15
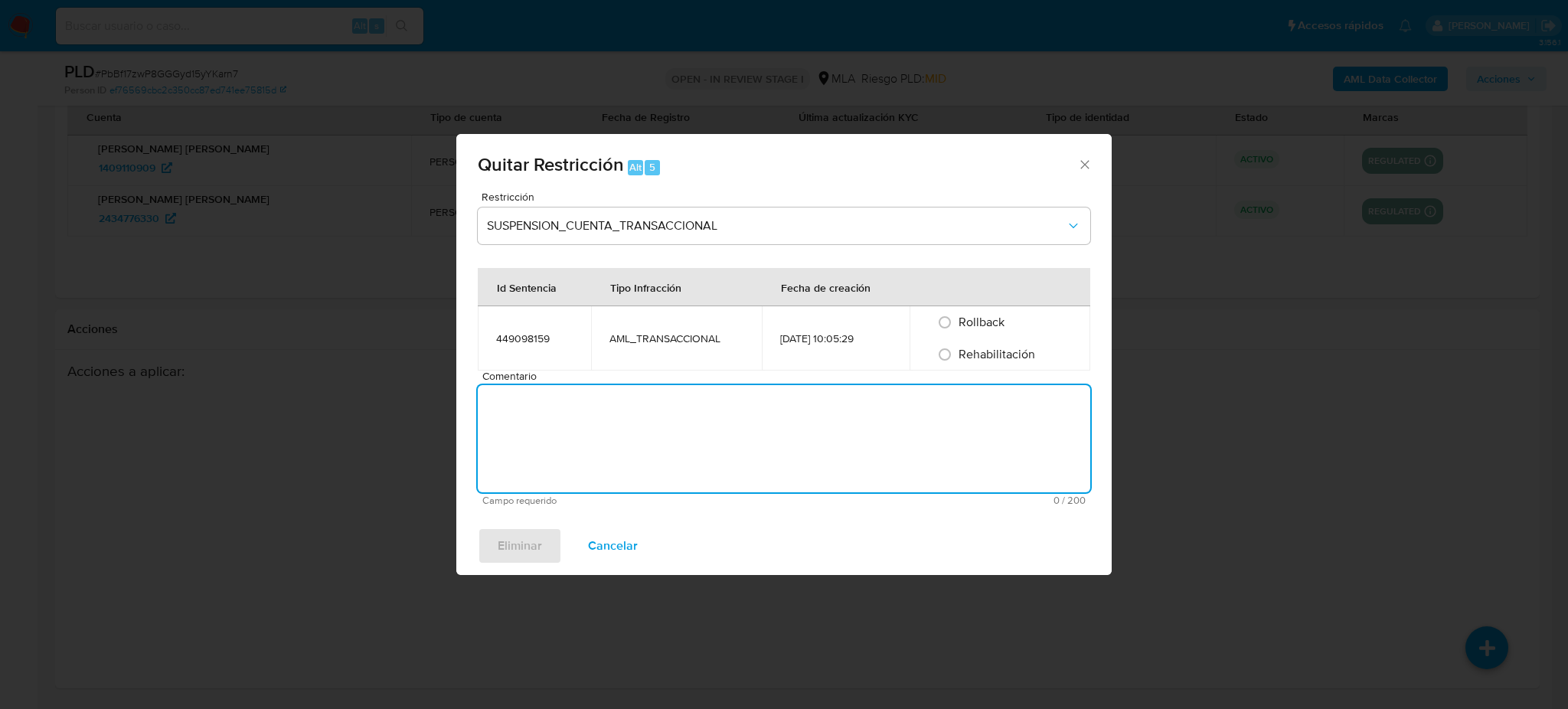
click at [602, 400] on textarea "Comentario" at bounding box center [784, 439] width 612 height 107
click at [955, 353] on input "Rehabilitación" at bounding box center [944, 354] width 24 height 24
radio input "true"
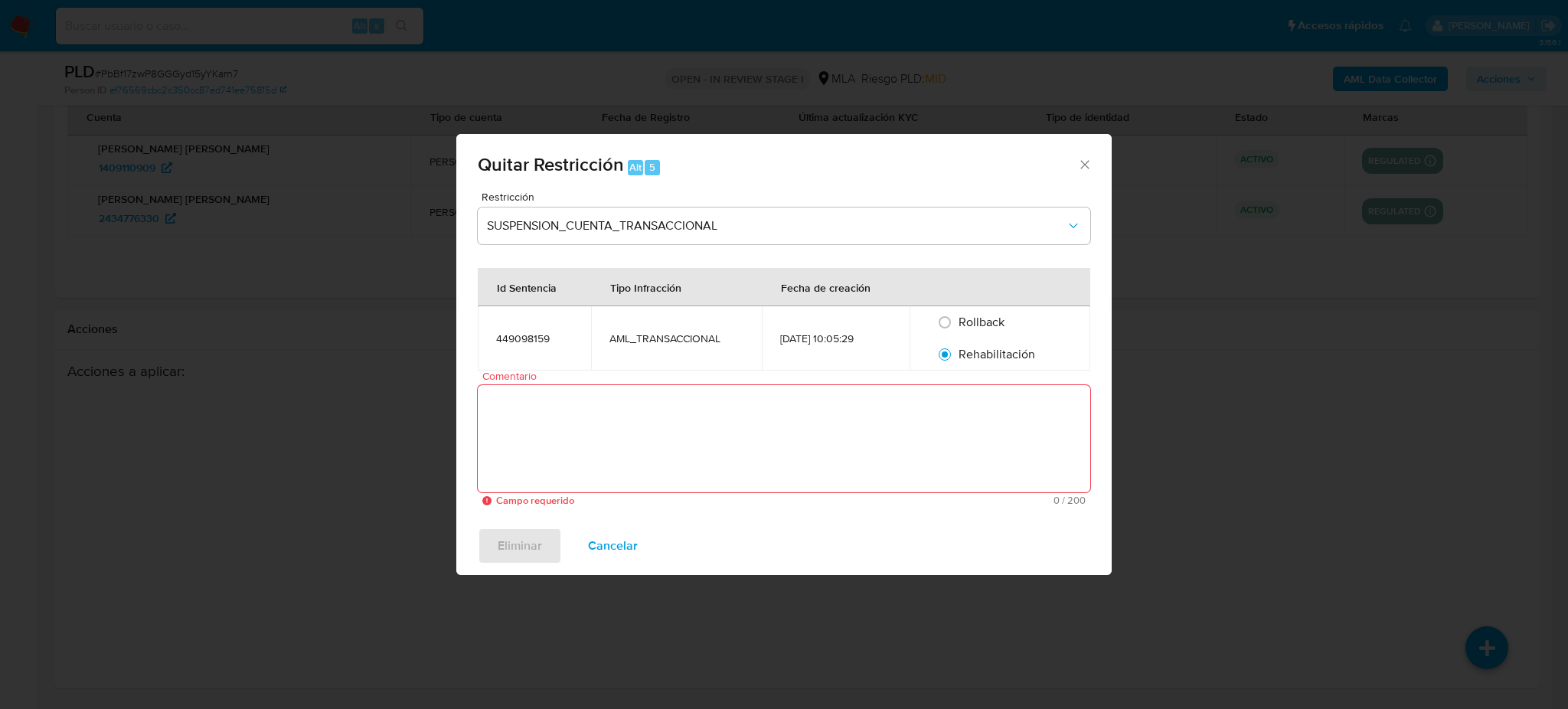
click at [876, 437] on textarea "Comentario" at bounding box center [784, 439] width 612 height 107
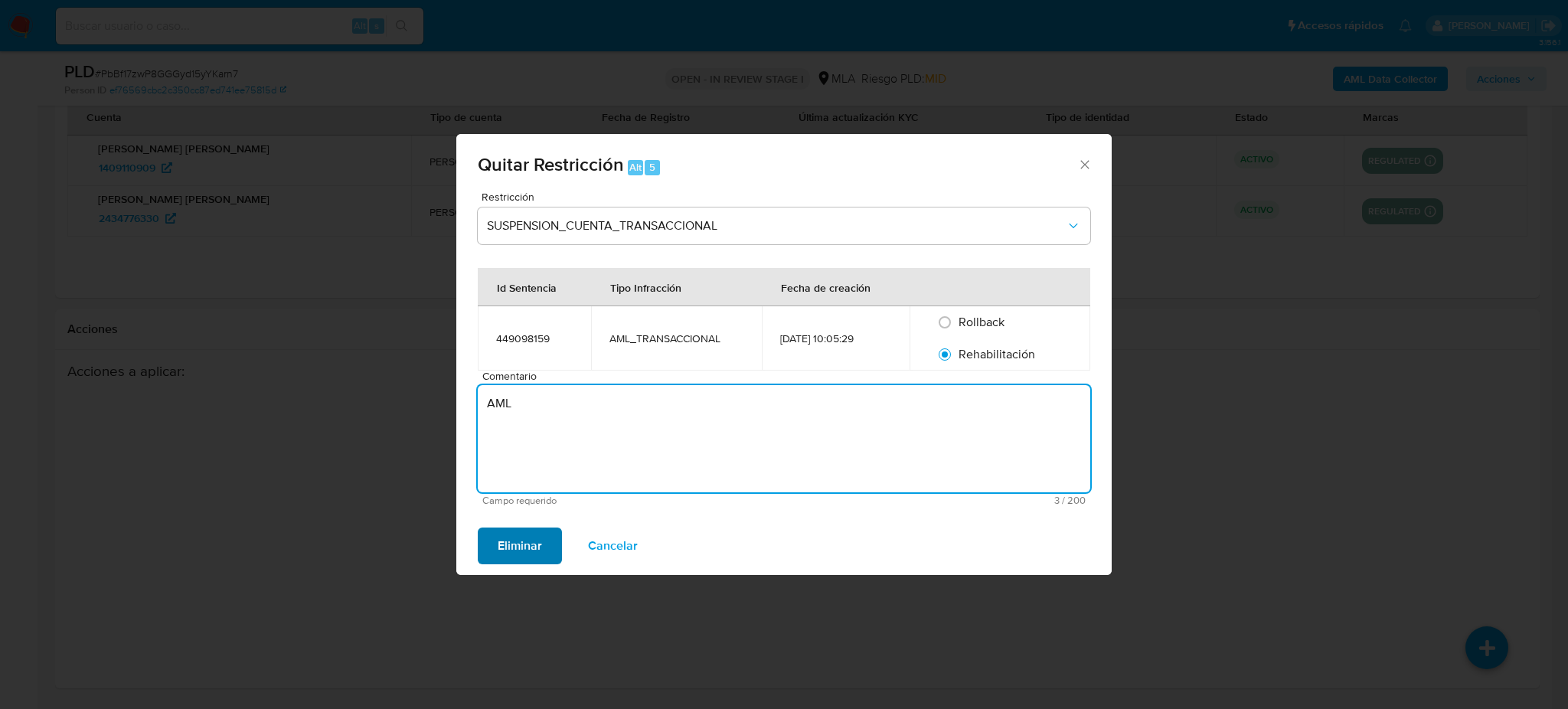
type textarea "AML"
click at [520, 550] on span "Eliminar" at bounding box center [519, 546] width 44 height 34
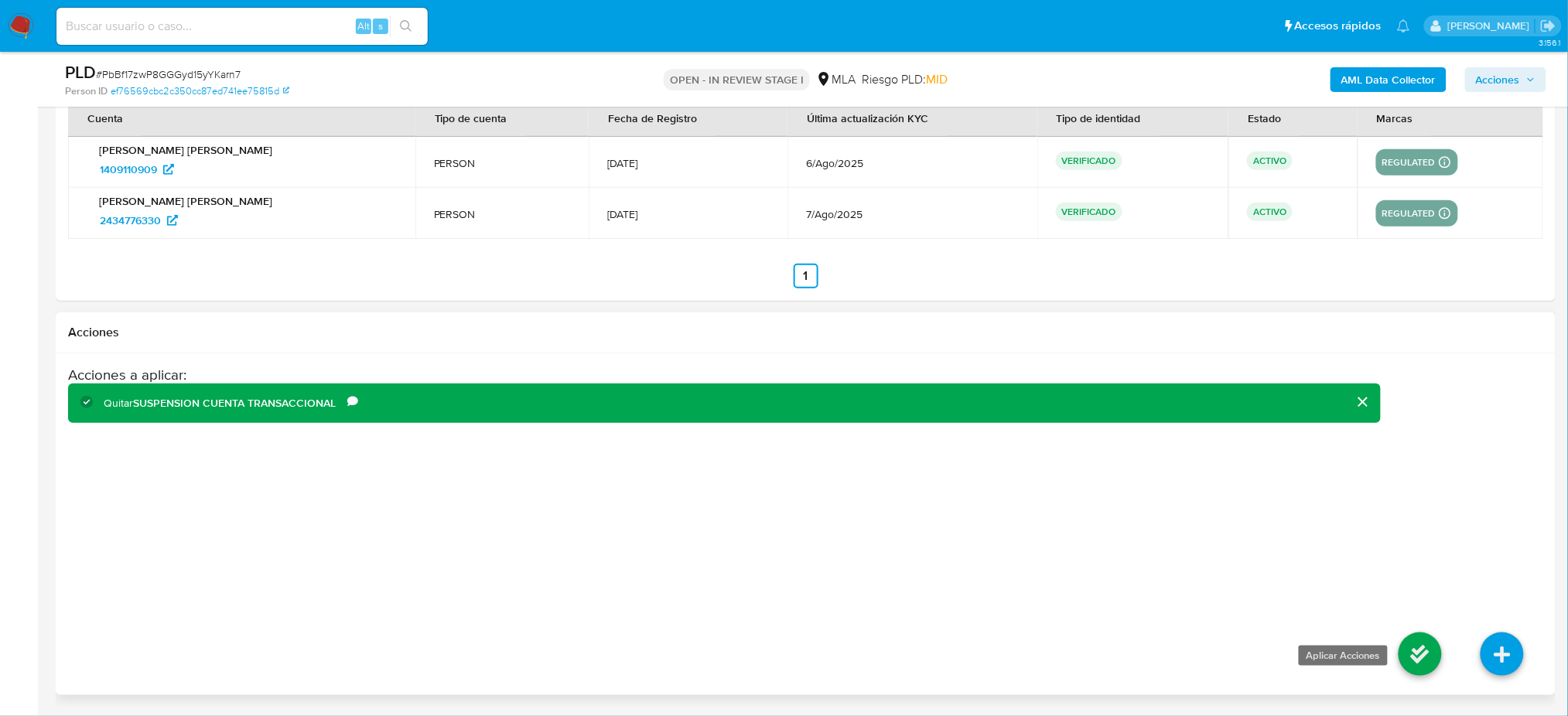
click at [1413, 675] on icon at bounding box center [1421, 654] width 43 height 43
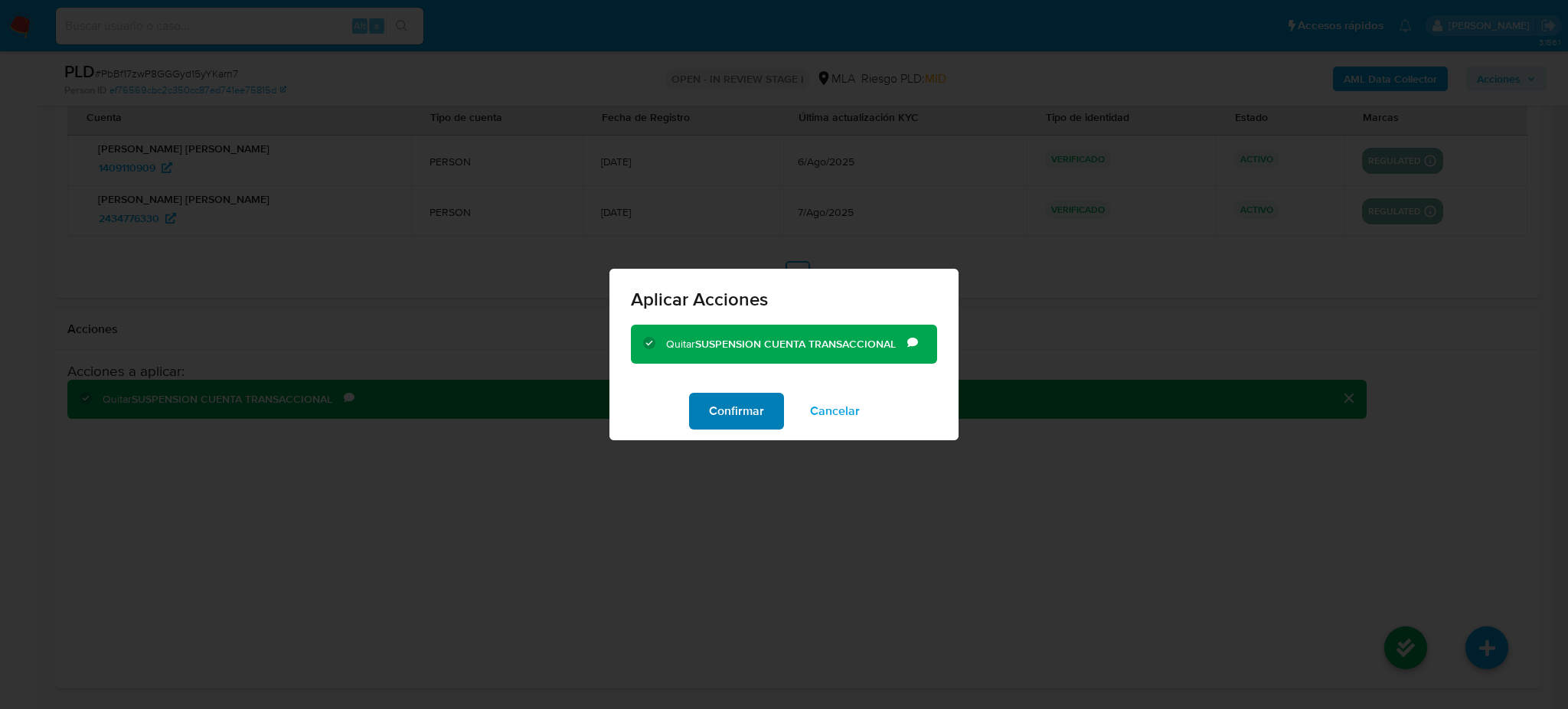
click at [716, 416] on span "Confirmar" at bounding box center [736, 411] width 55 height 34
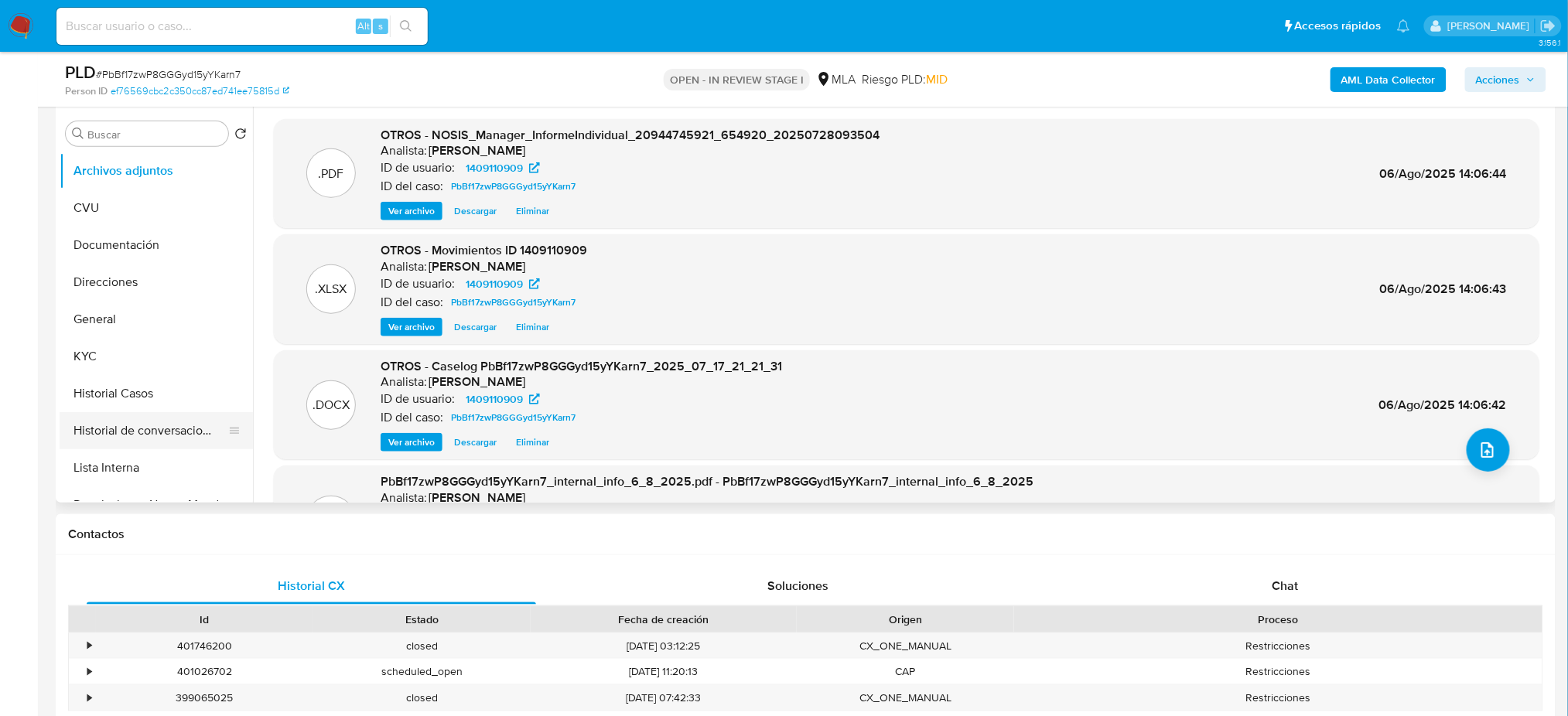
scroll to position [103, 0]
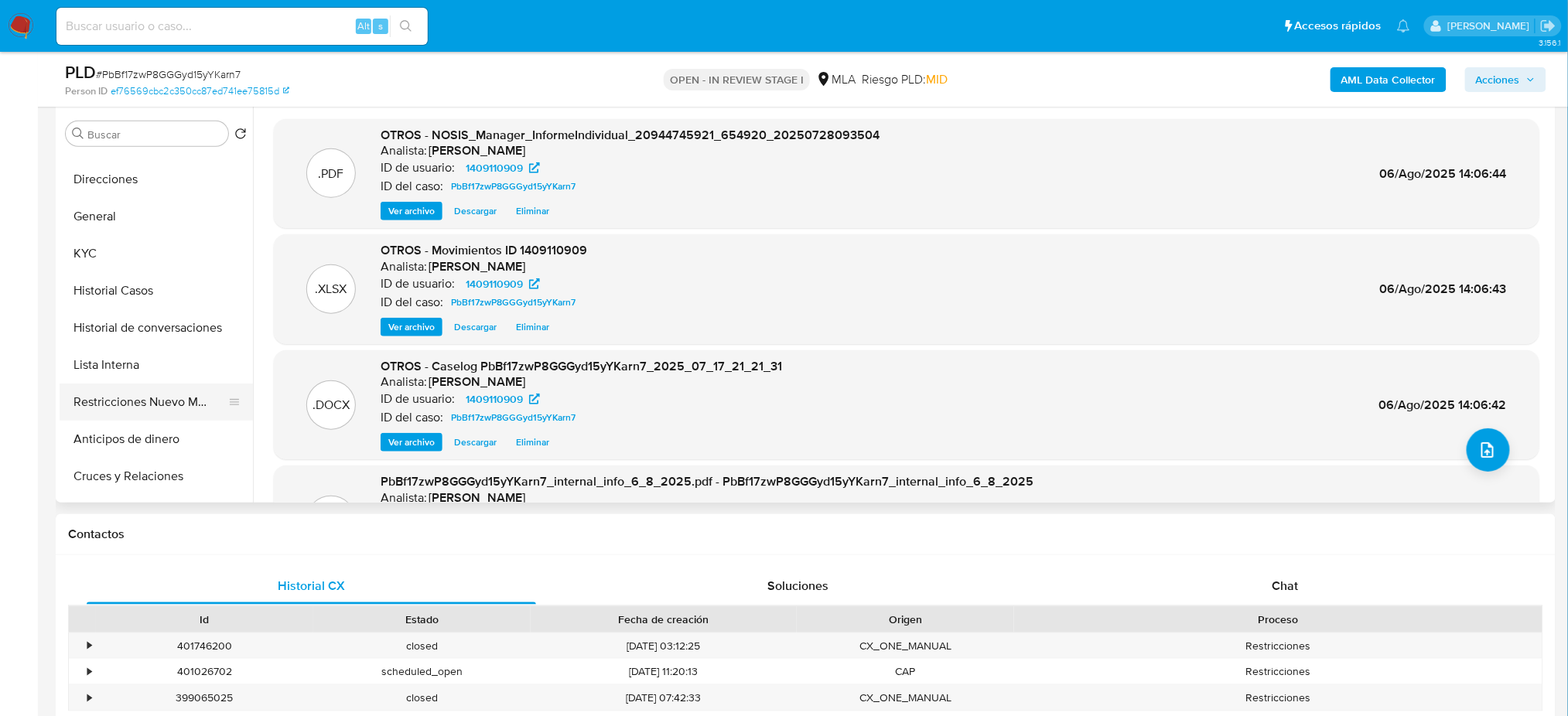
click at [142, 395] on button "Restricciones Nuevo Mundo" at bounding box center [150, 402] width 181 height 37
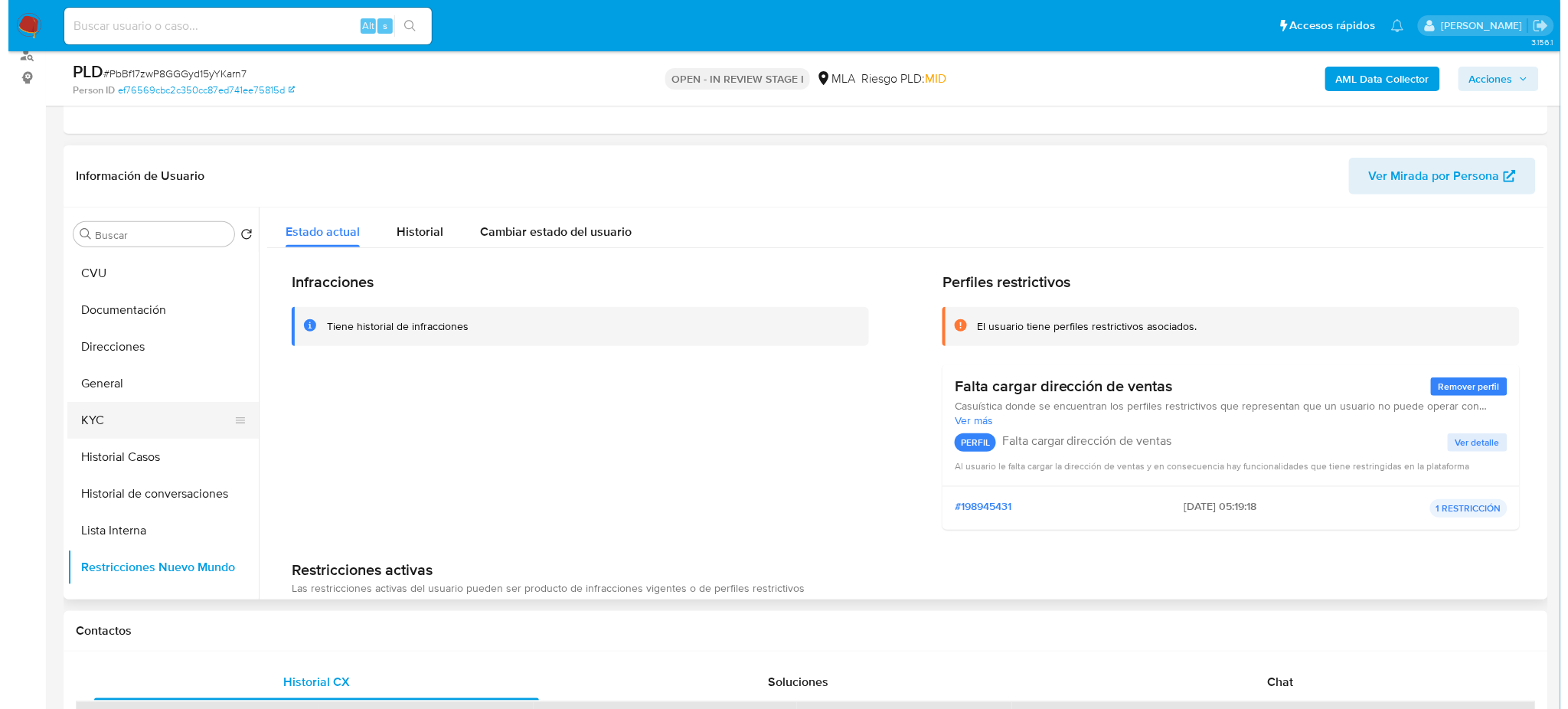
scroll to position [0, 0]
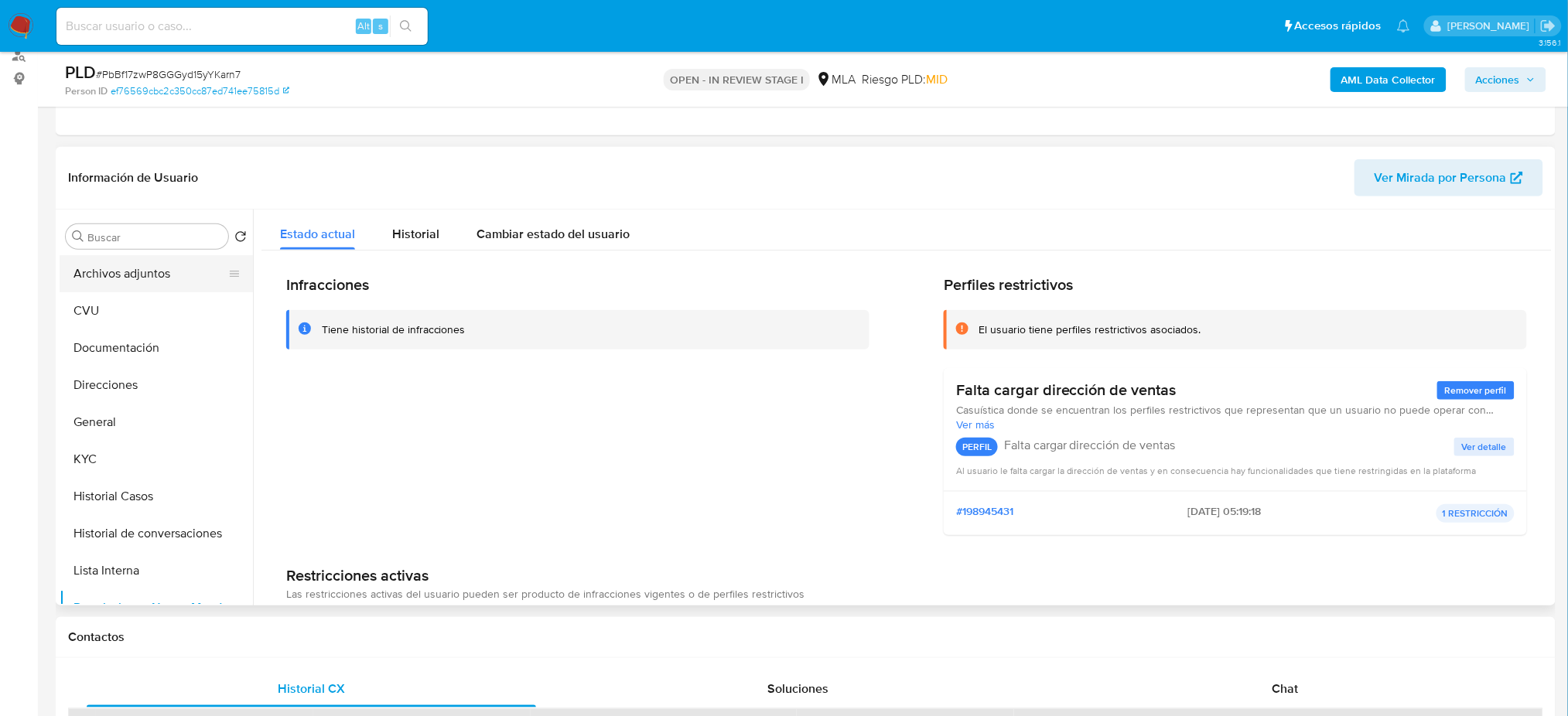
click at [140, 268] on button "Archivos adjuntos" at bounding box center [150, 274] width 181 height 37
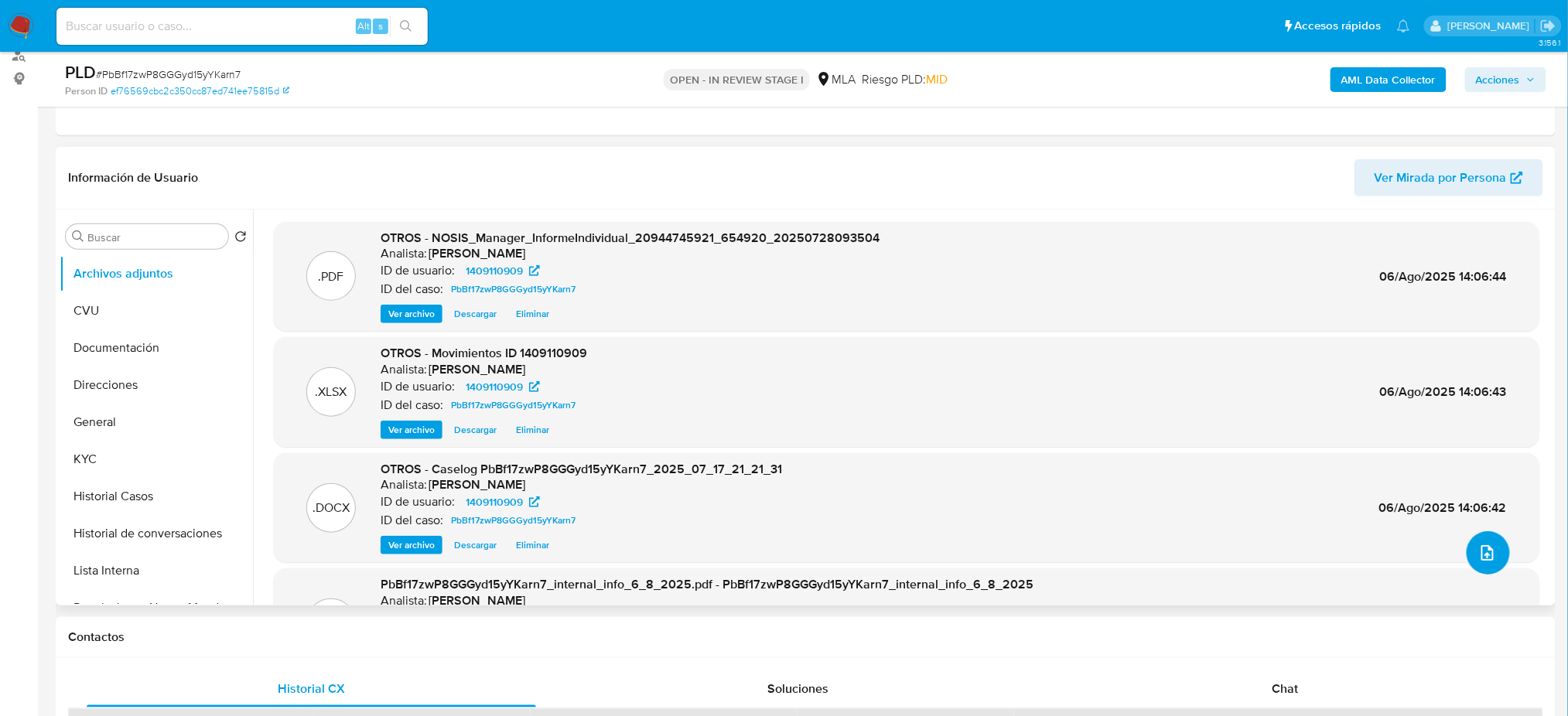
click at [1493, 568] on button "upload-file" at bounding box center [1488, 552] width 43 height 43
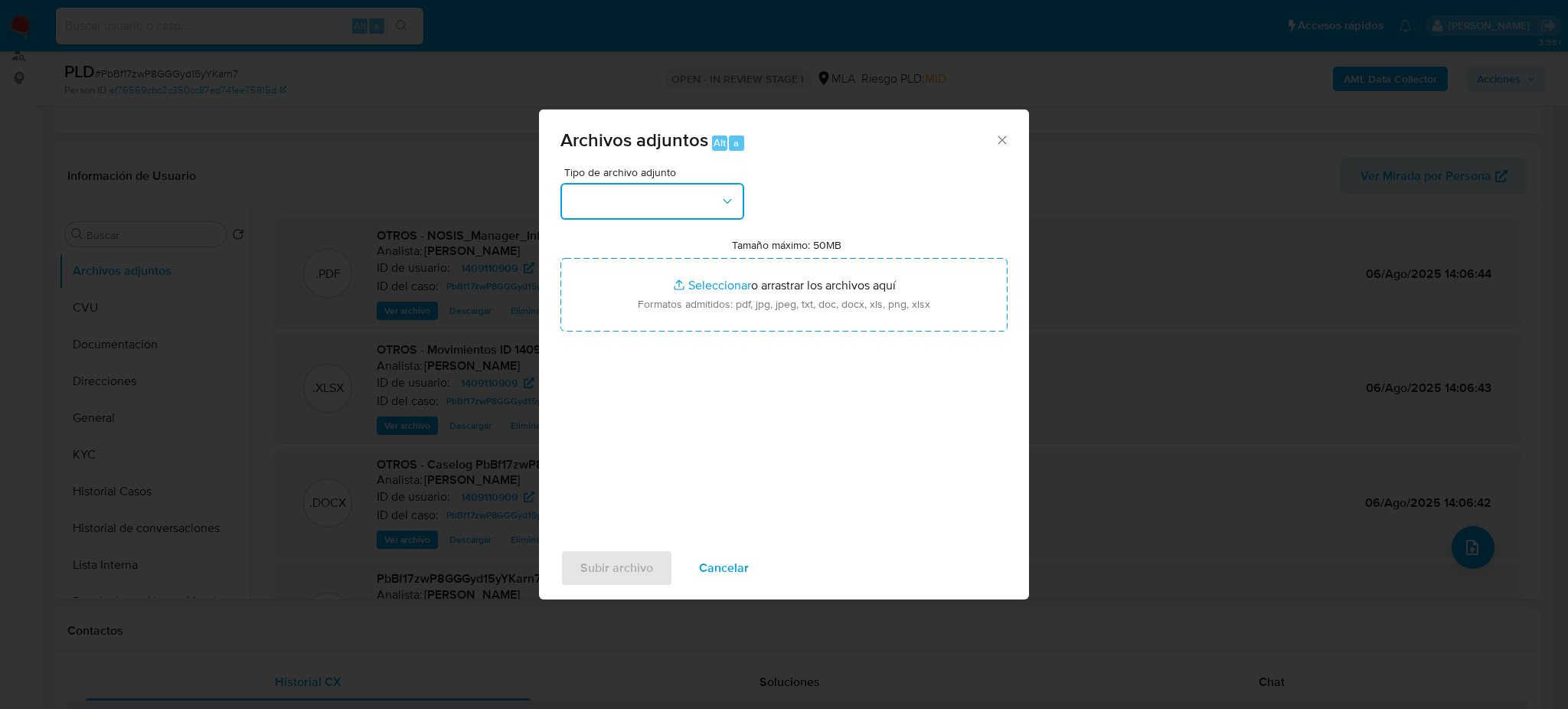
click at [671, 195] on button "button" at bounding box center [652, 201] width 184 height 37
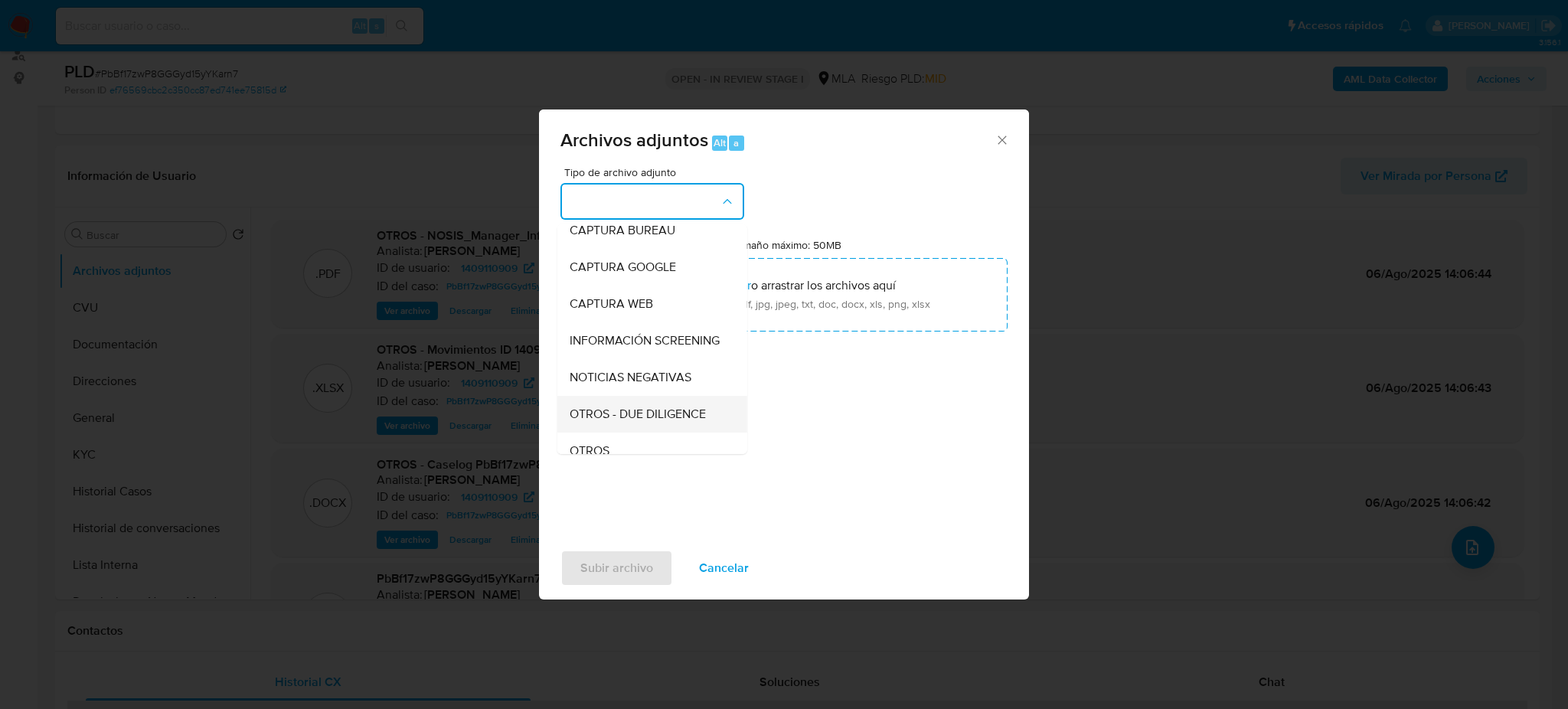
scroll to position [204, 0]
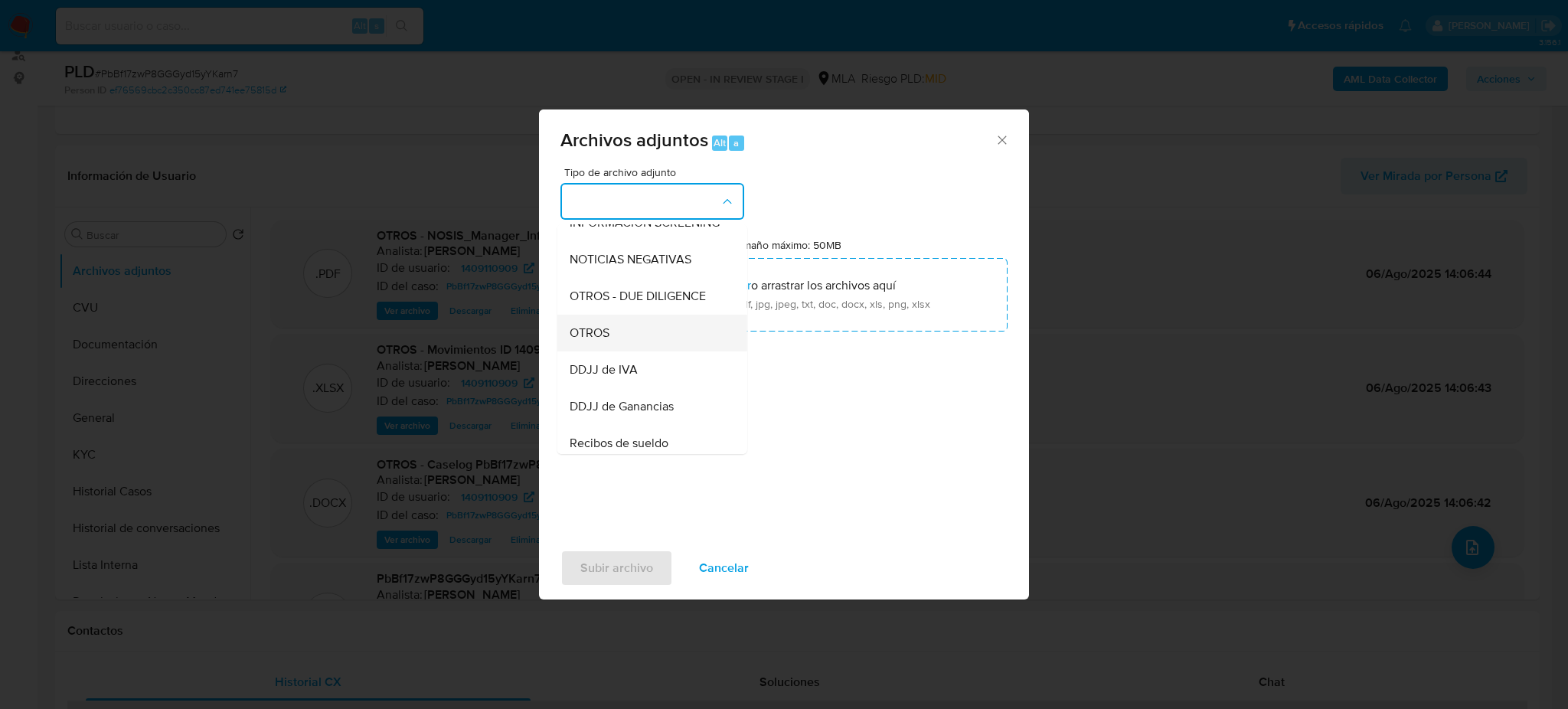
click at [606, 341] on span "OTROS" at bounding box center [589, 333] width 39 height 15
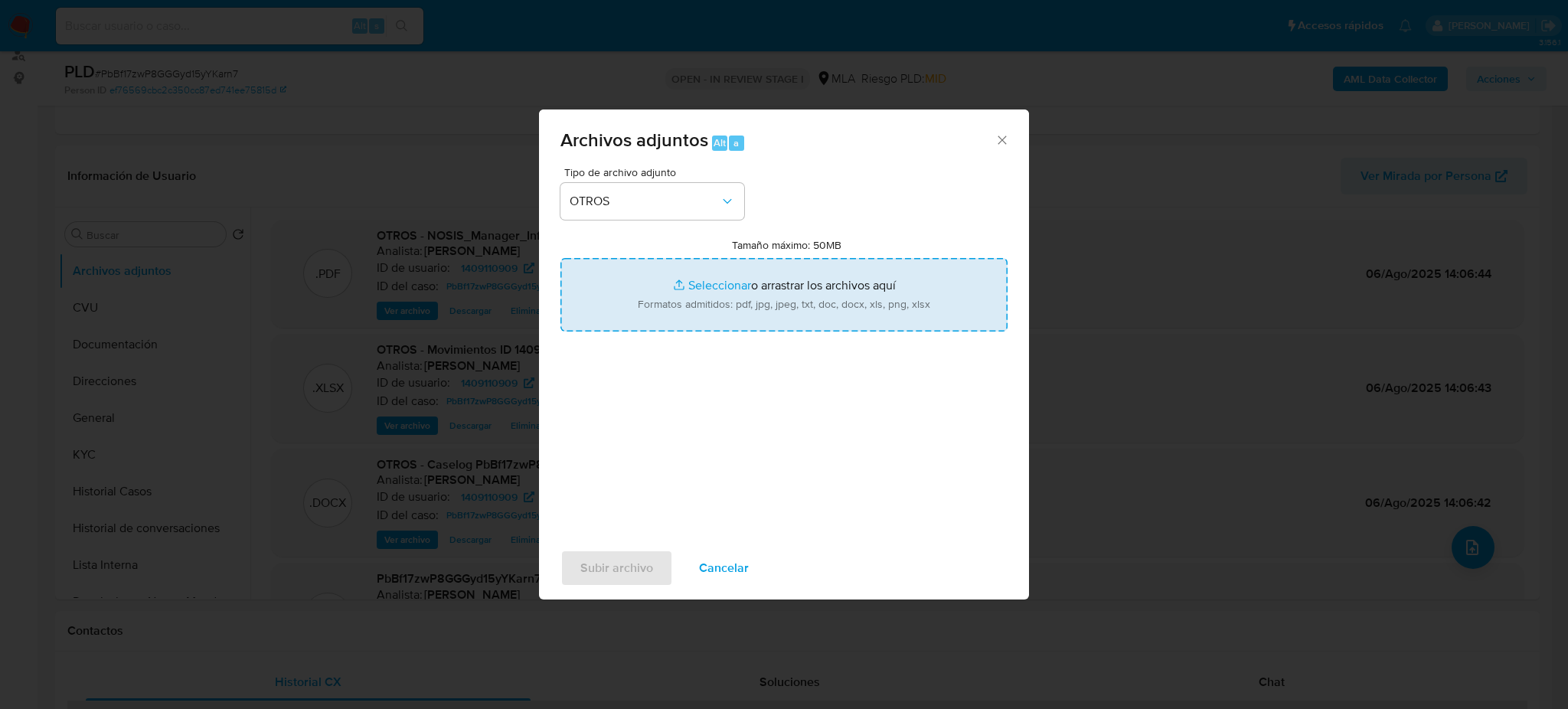
click at [681, 267] on input "Tamaño máximo: 50MB Seleccionar archivos" at bounding box center [783, 295] width 447 height 74
type input "C:\fakepath\v2 Caselog PbBf17zwP8GGGyd15yYKarn7_2025_07_17_21_21_31.docx"
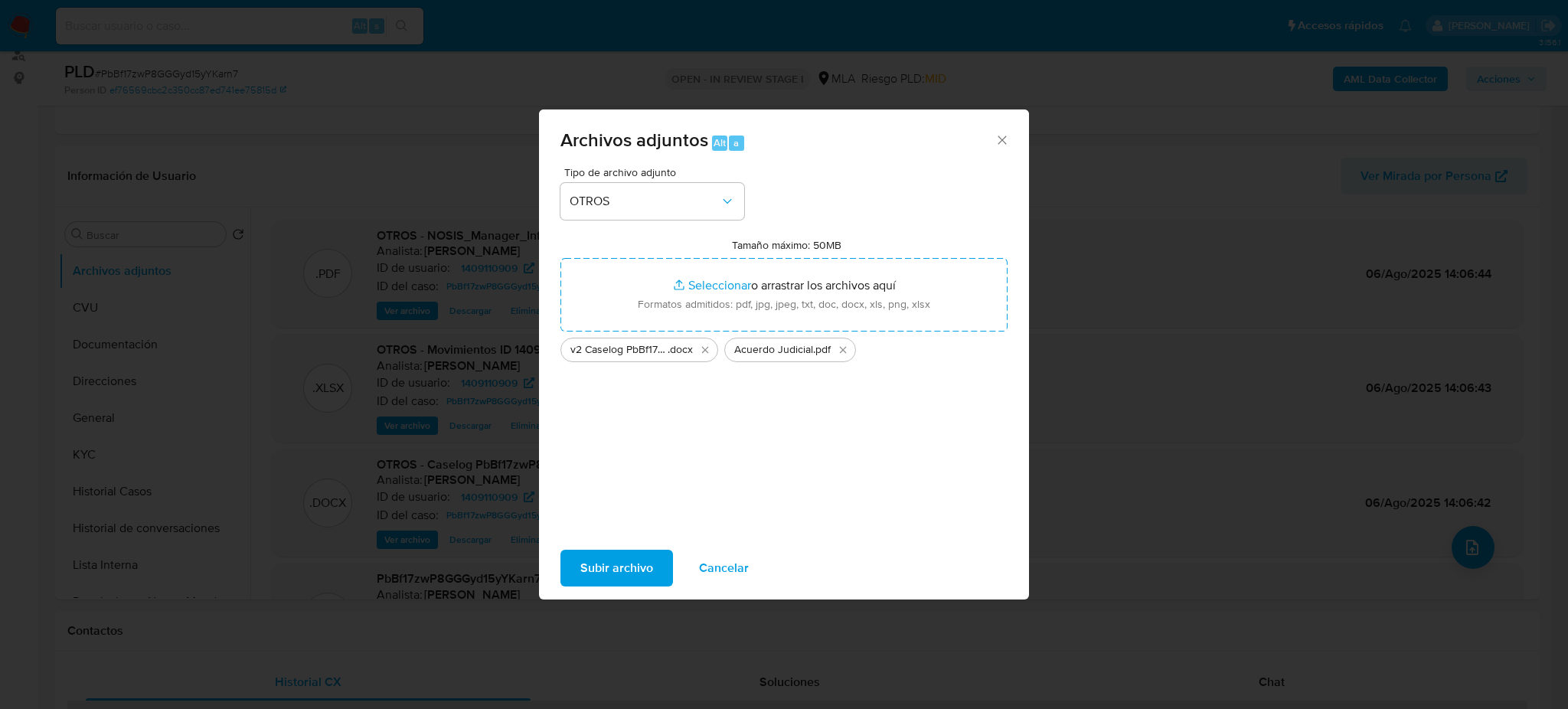
click at [617, 560] on span "Subir archivo" at bounding box center [616, 568] width 73 height 34
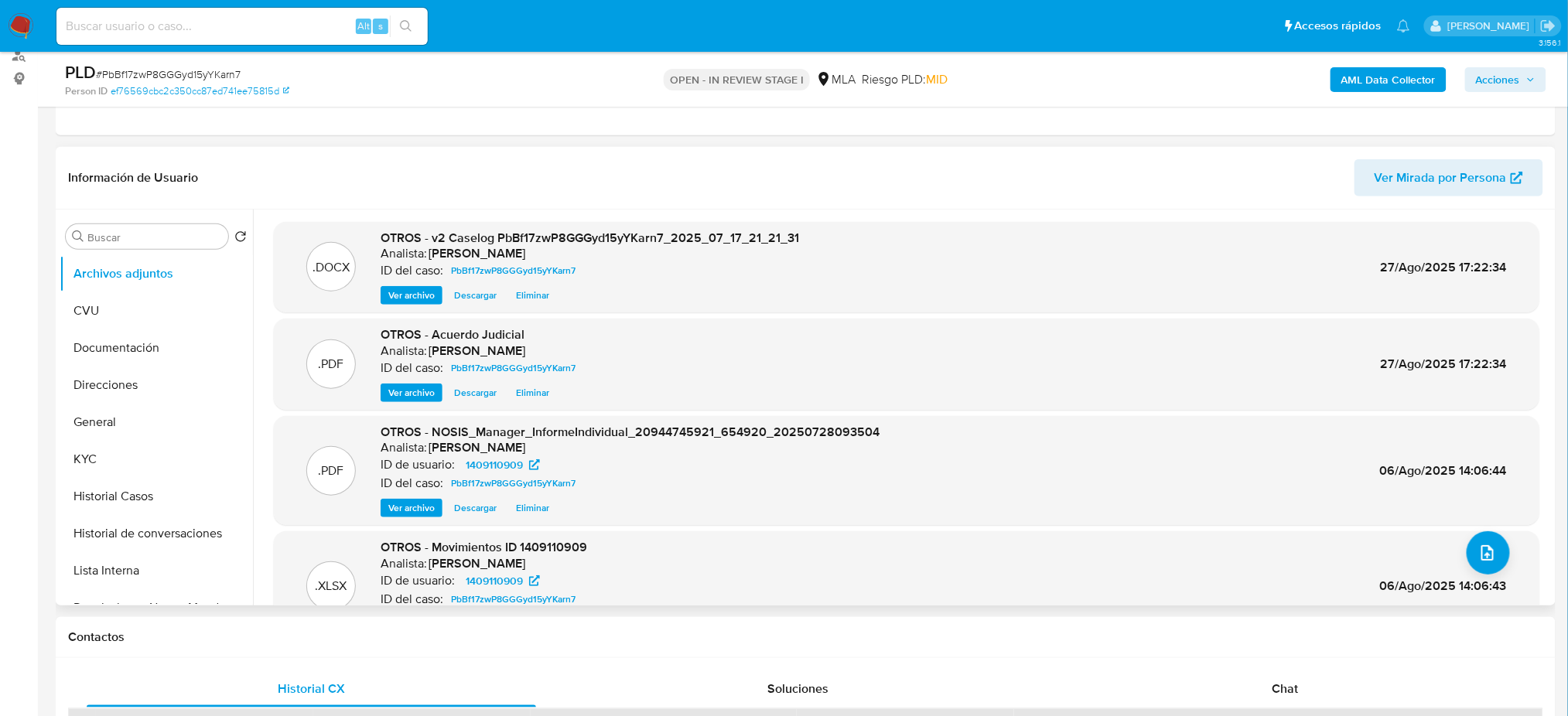
click at [403, 298] on span "Ver archivo" at bounding box center [411, 296] width 47 height 15
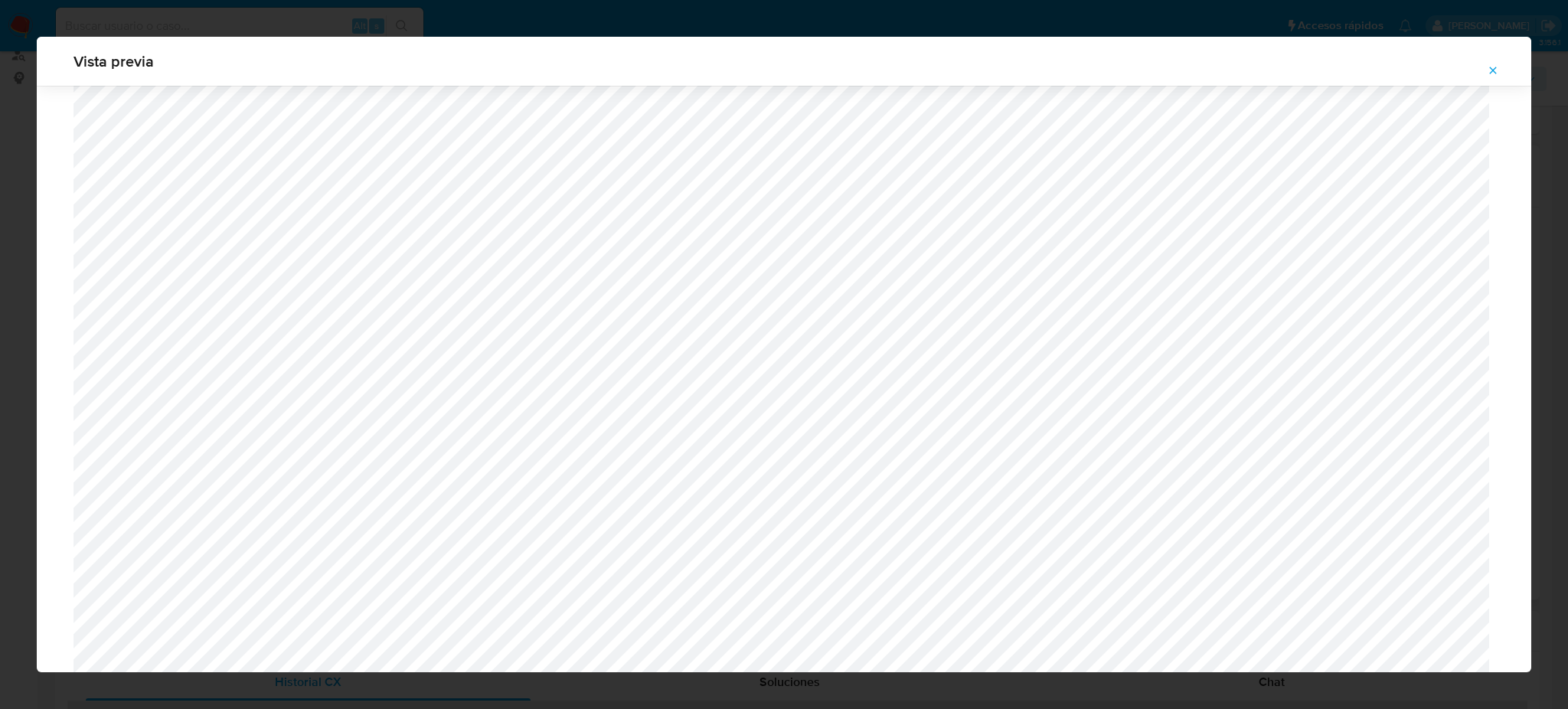
scroll to position [1297, 0]
click at [1488, 60] on span "Attachment preview" at bounding box center [1493, 70] width 13 height 22
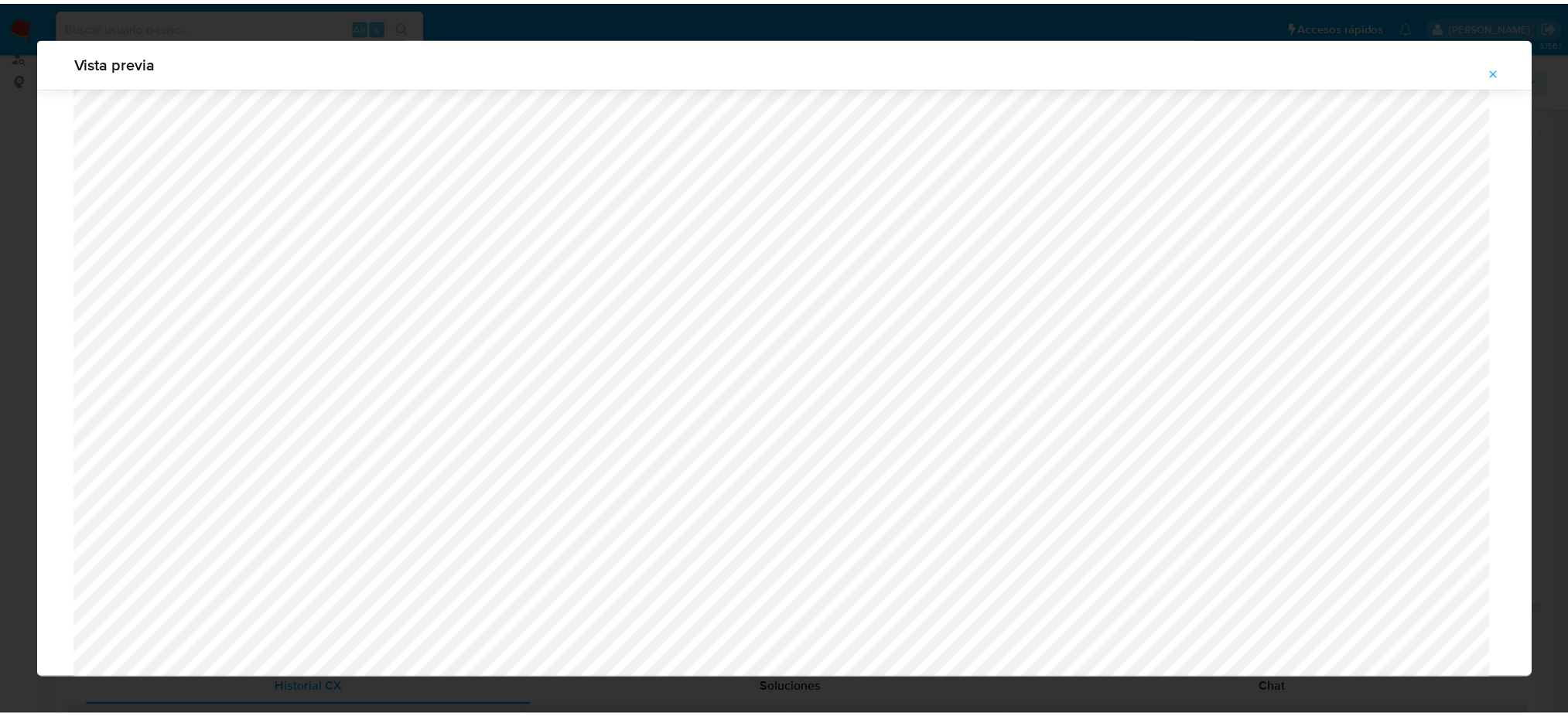
scroll to position [0, 0]
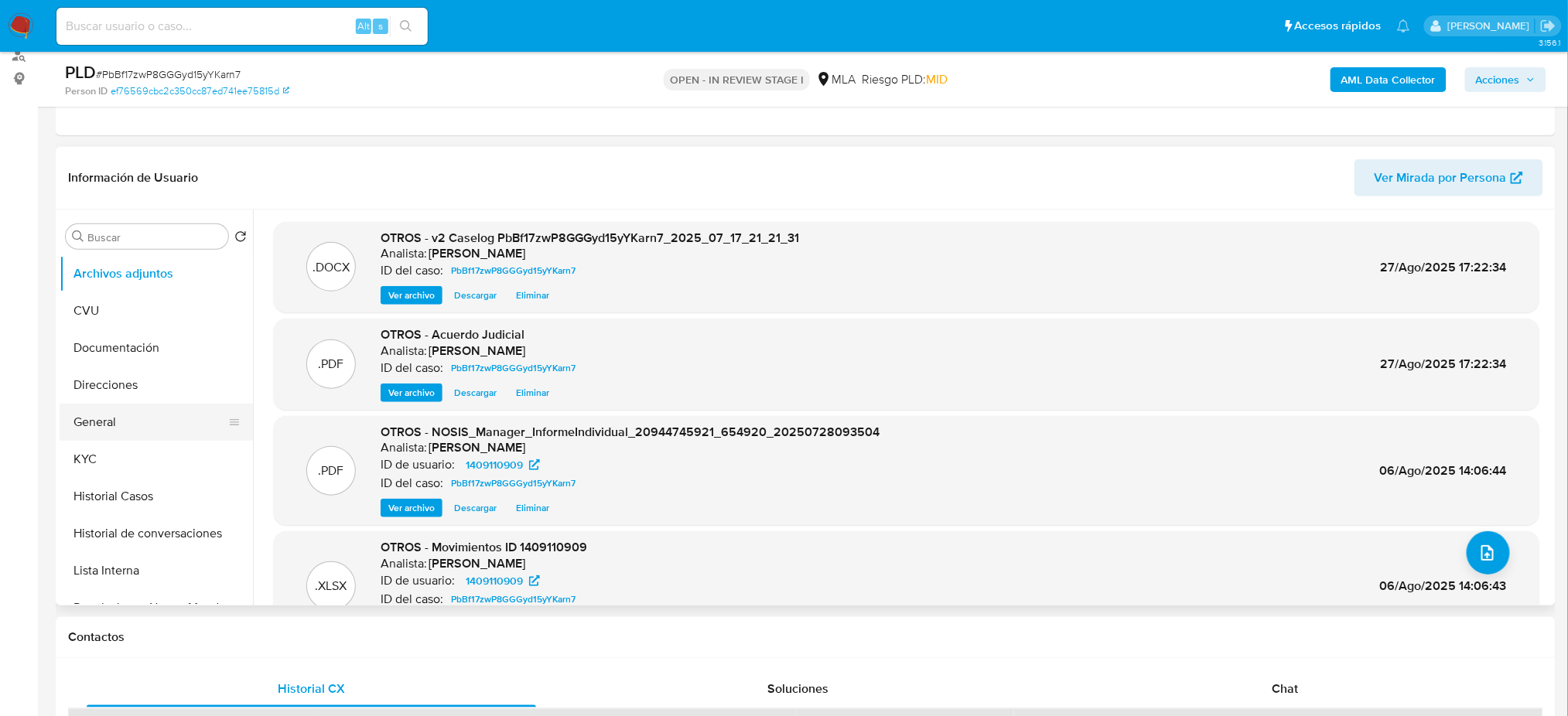
click at [120, 428] on button "General" at bounding box center [150, 423] width 181 height 37
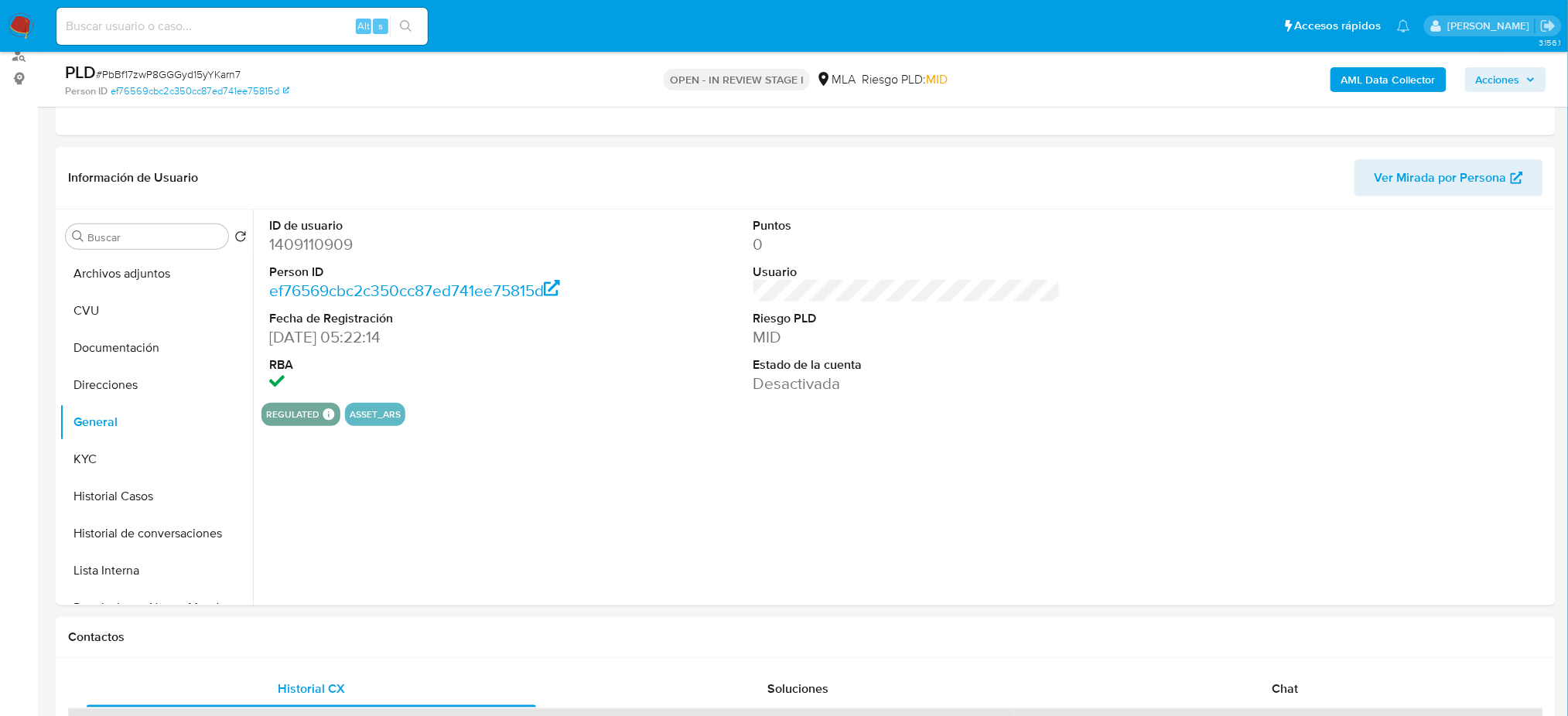
click at [300, 247] on dd "1409110909" at bounding box center [423, 245] width 307 height 22
copy dd "1409110909"
click at [1515, 90] on span "Acciones" at bounding box center [1498, 79] width 44 height 25
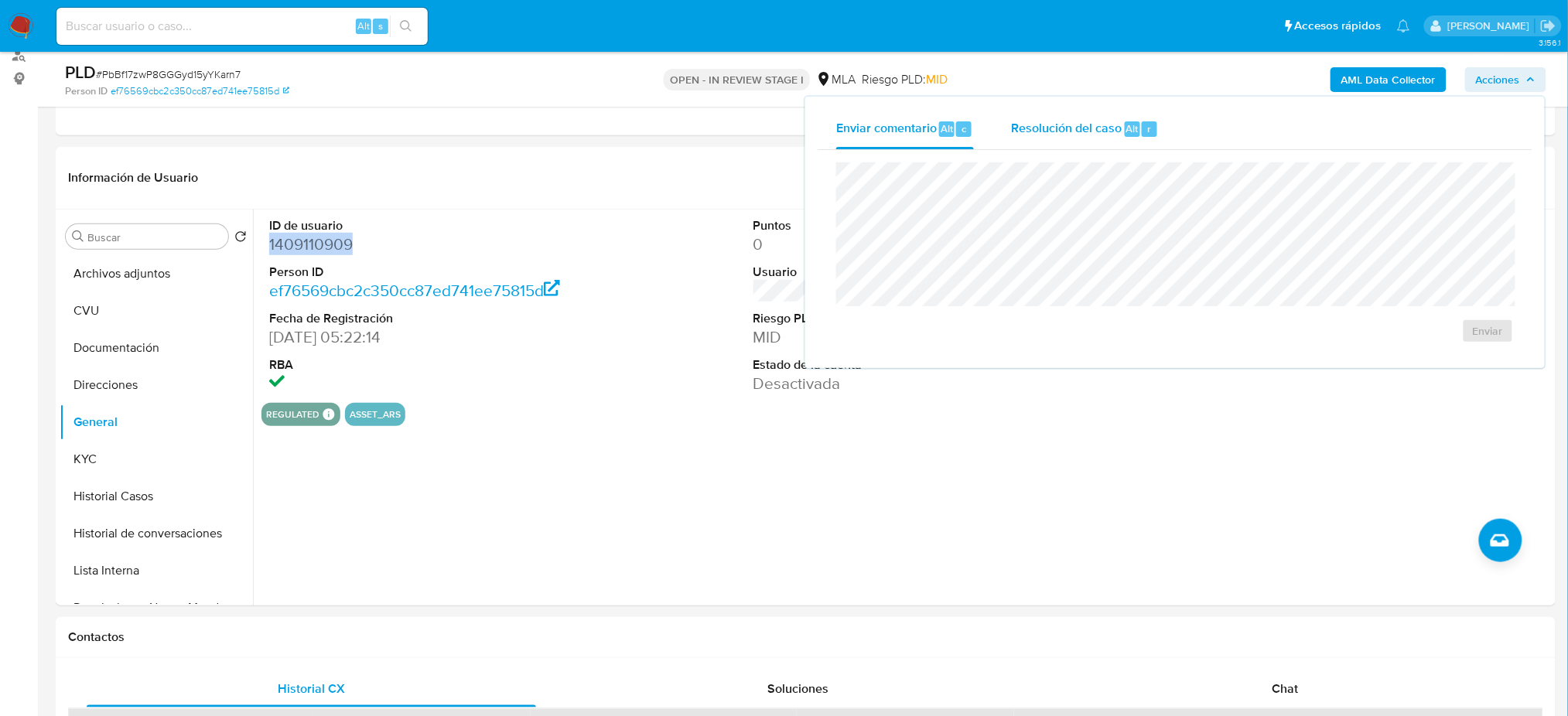
click at [1109, 130] on span "Resolución del caso" at bounding box center [1066, 128] width 111 height 18
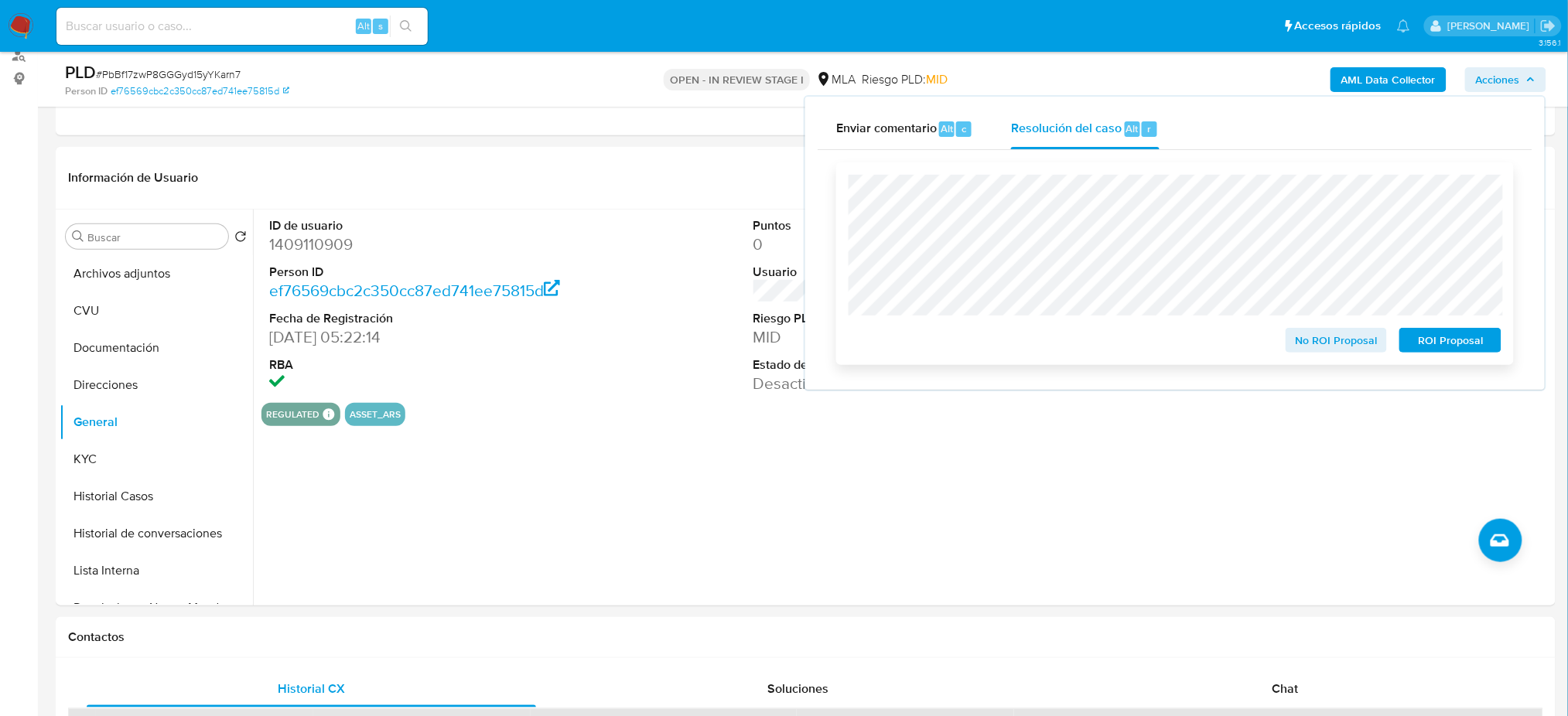
click at [1321, 351] on span "No ROI Proposal" at bounding box center [1337, 341] width 81 height 22
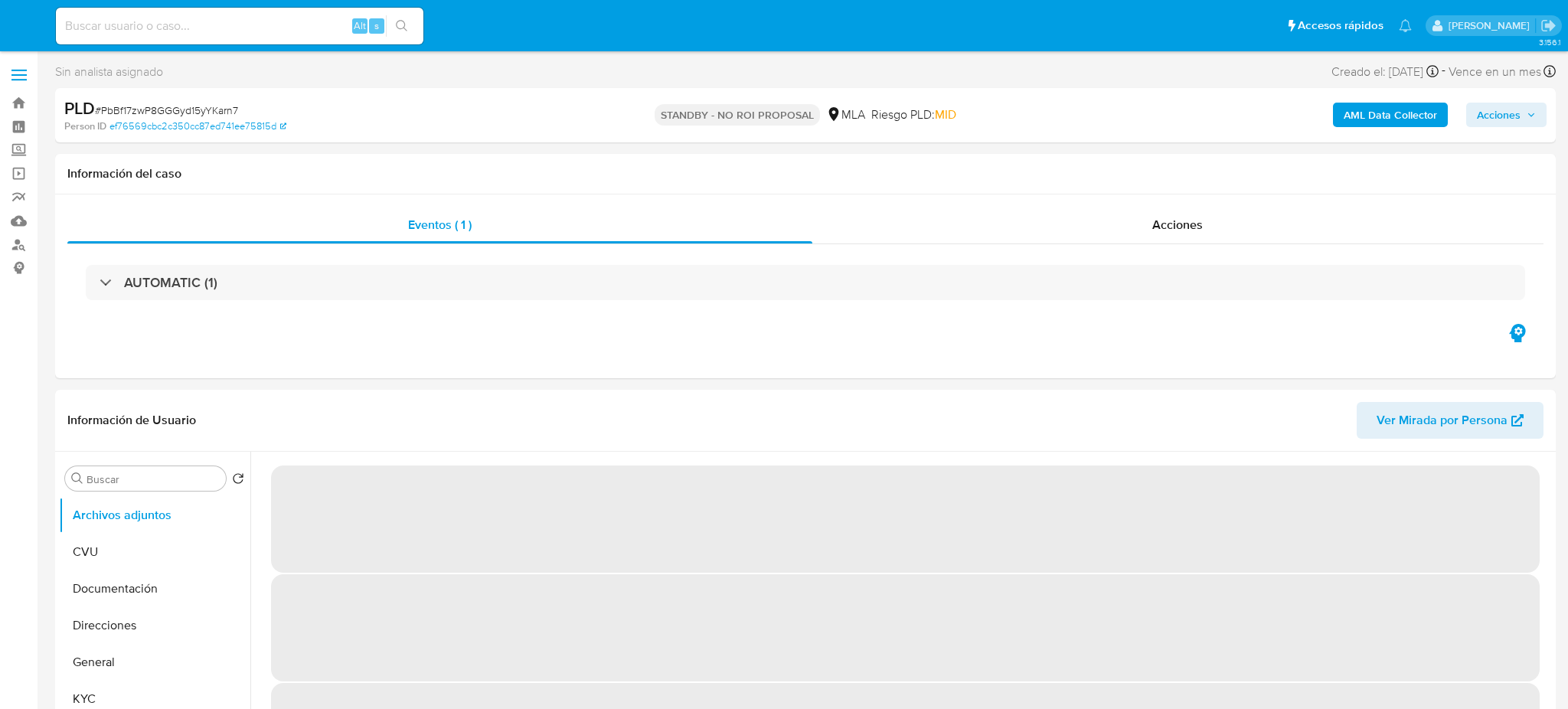
select select "10"
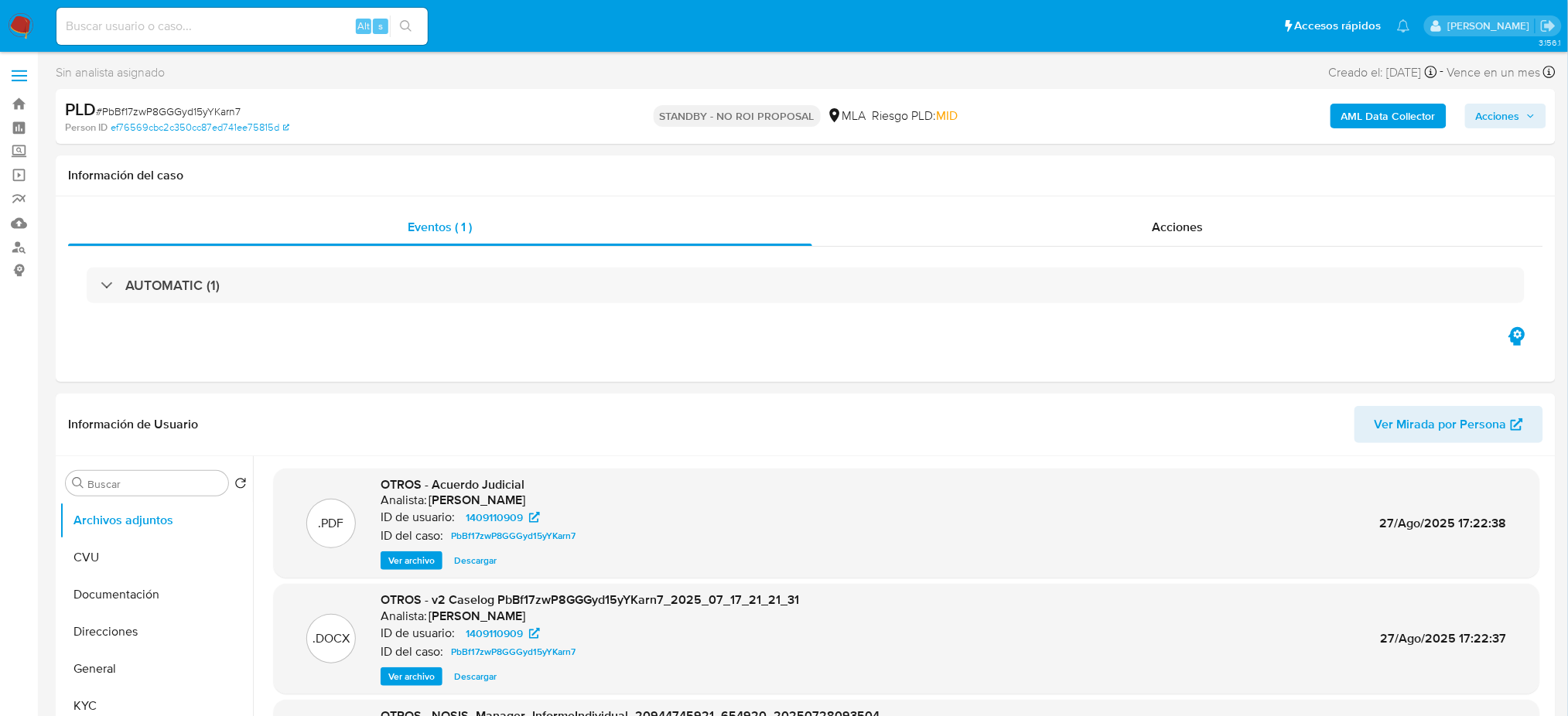
click at [14, 22] on img at bounding box center [20, 26] width 26 height 26
